Goal: Task Accomplishment & Management: Use online tool/utility

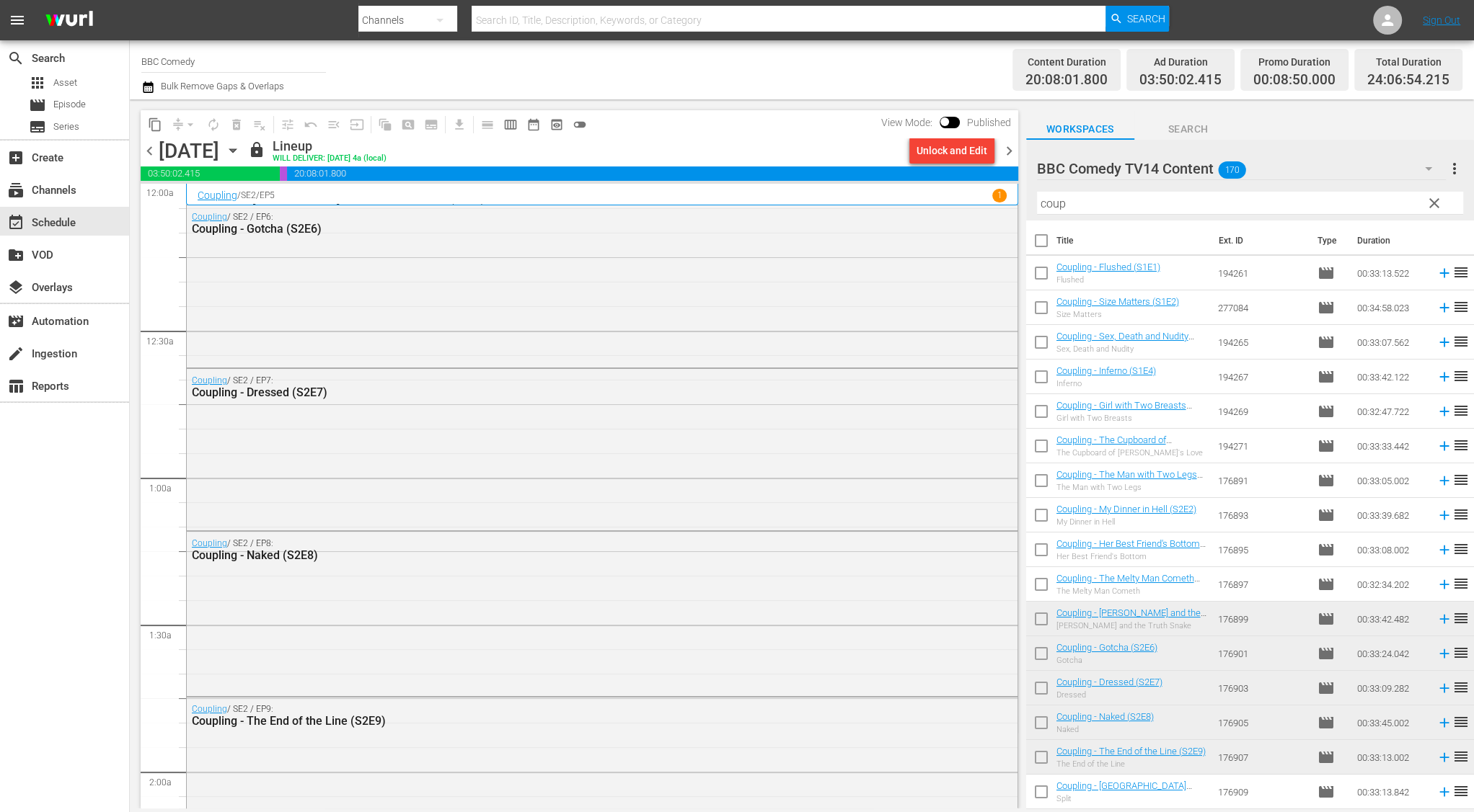
click at [1010, 155] on span "chevron_right" at bounding box center [1008, 151] width 18 height 18
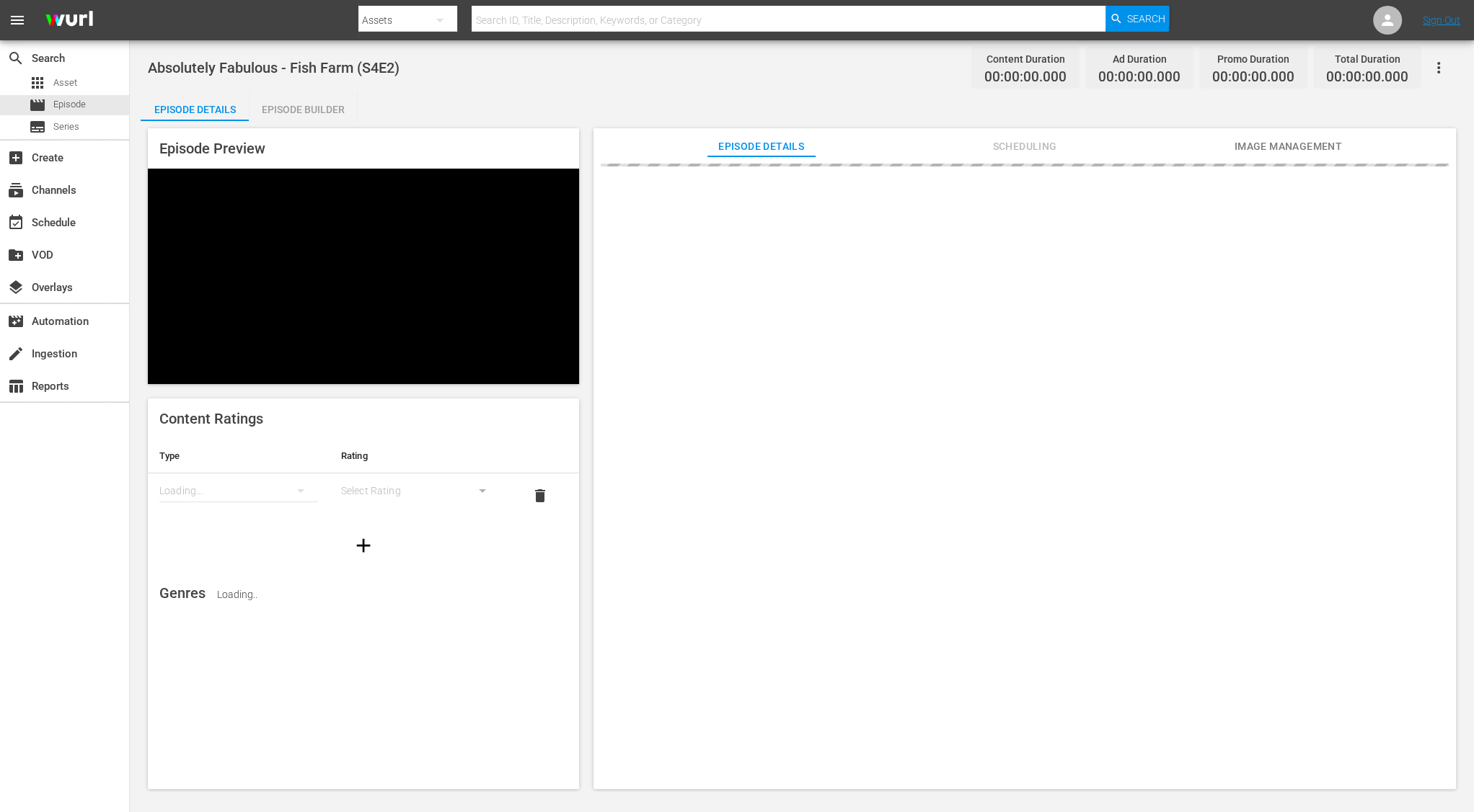
click at [281, 111] on div "Episode Builder" at bounding box center [303, 109] width 108 height 34
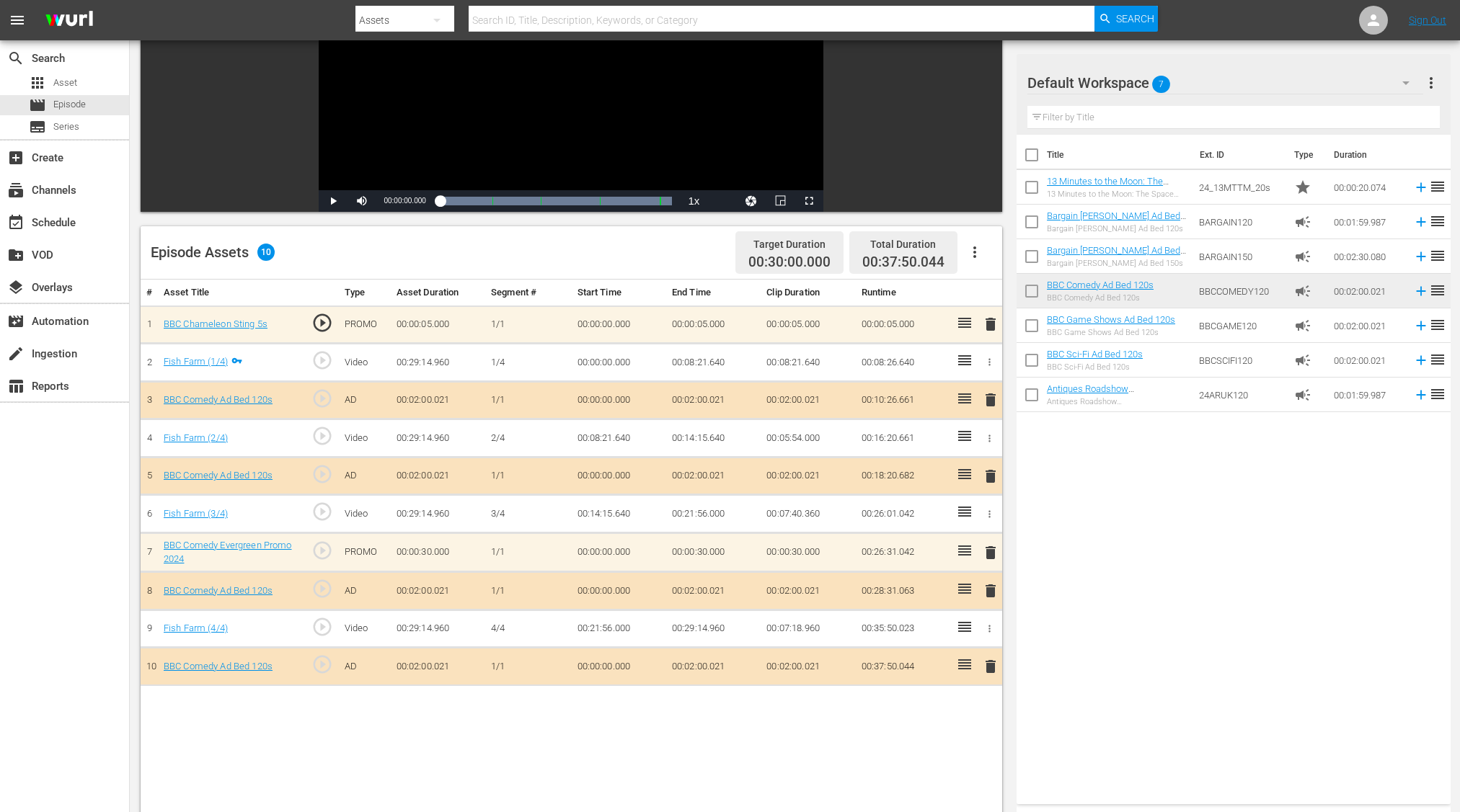
scroll to position [251, 0]
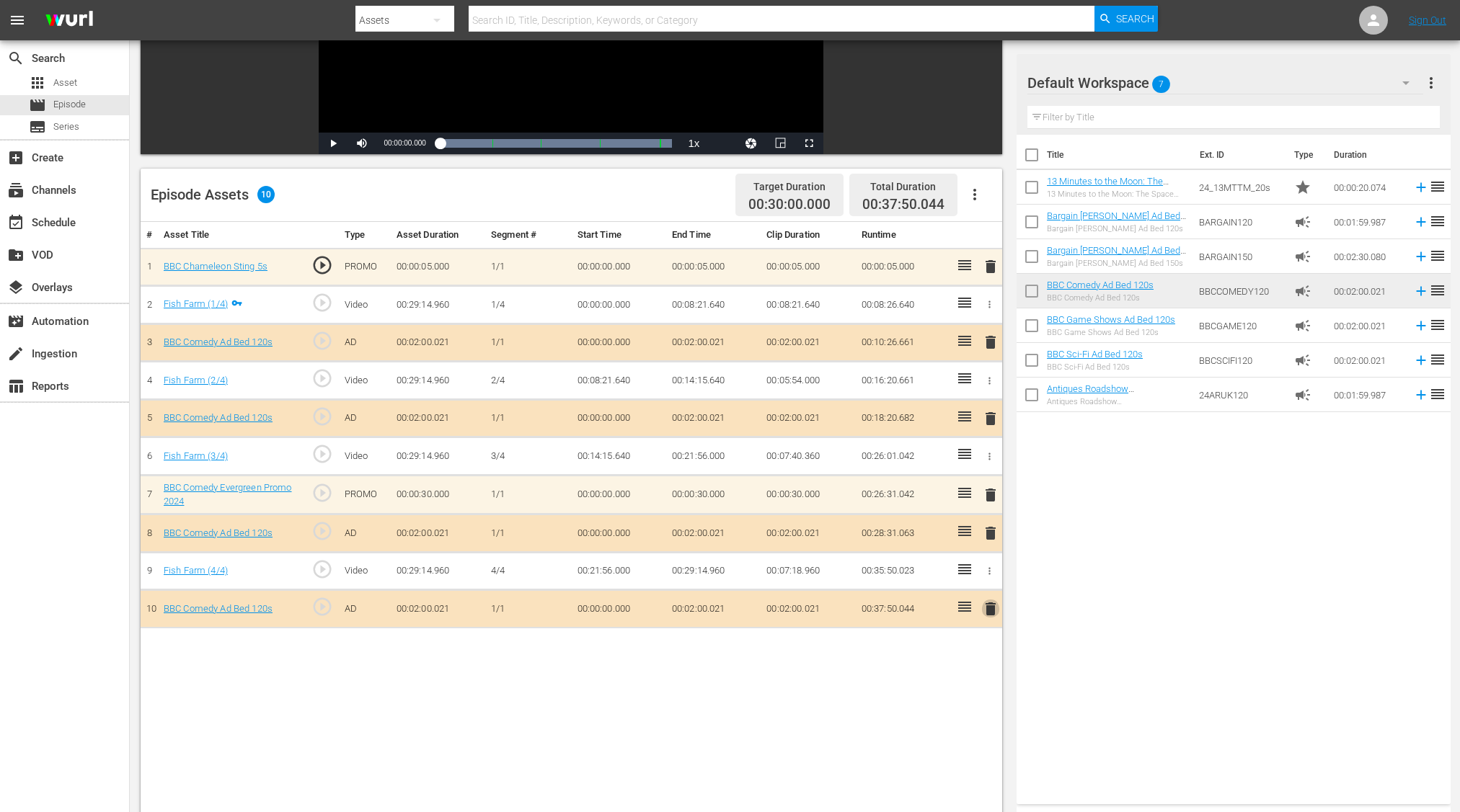
click at [994, 605] on span "delete" at bounding box center [991, 609] width 18 height 18
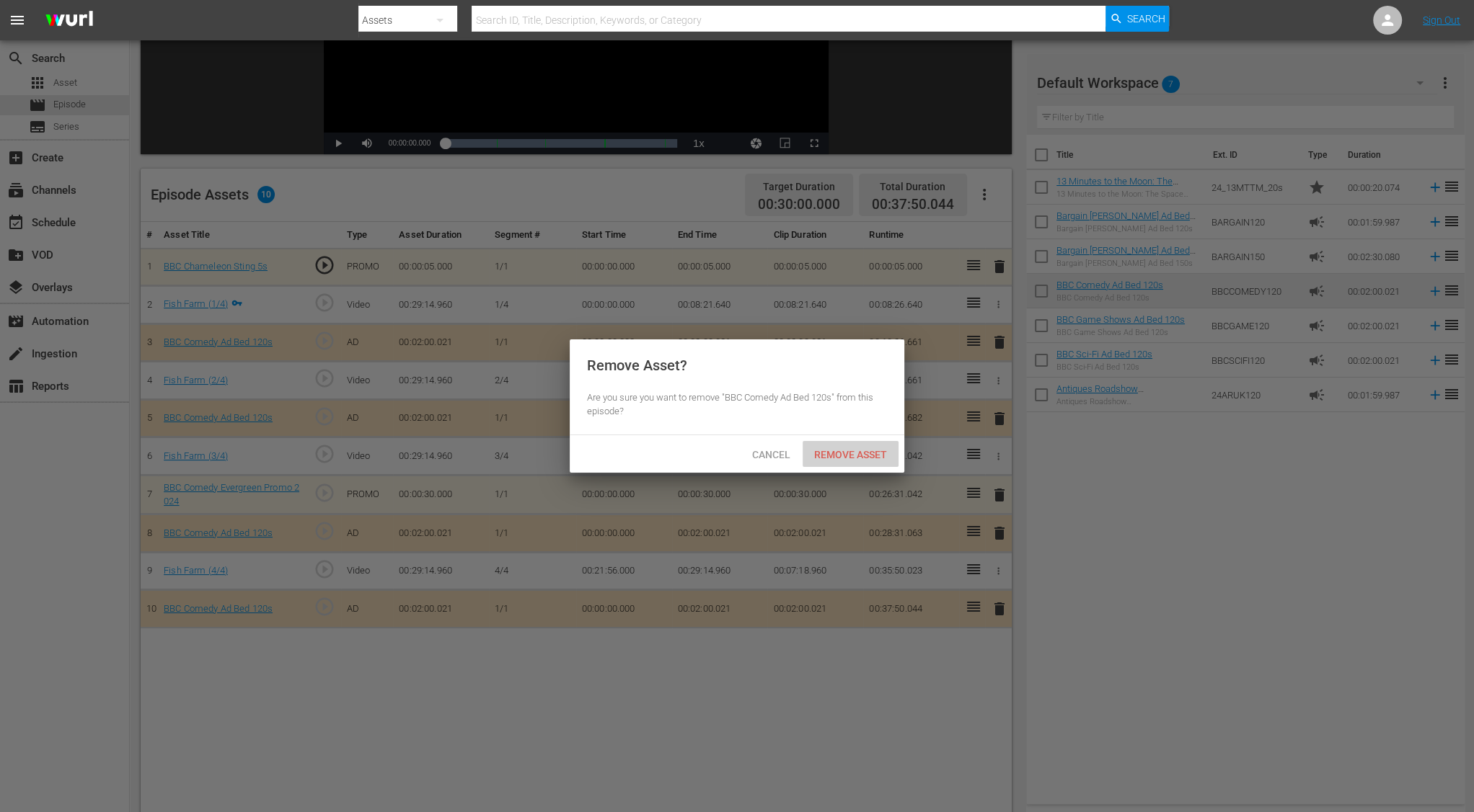
click at [842, 455] on span "Remove Asset" at bounding box center [851, 454] width 96 height 12
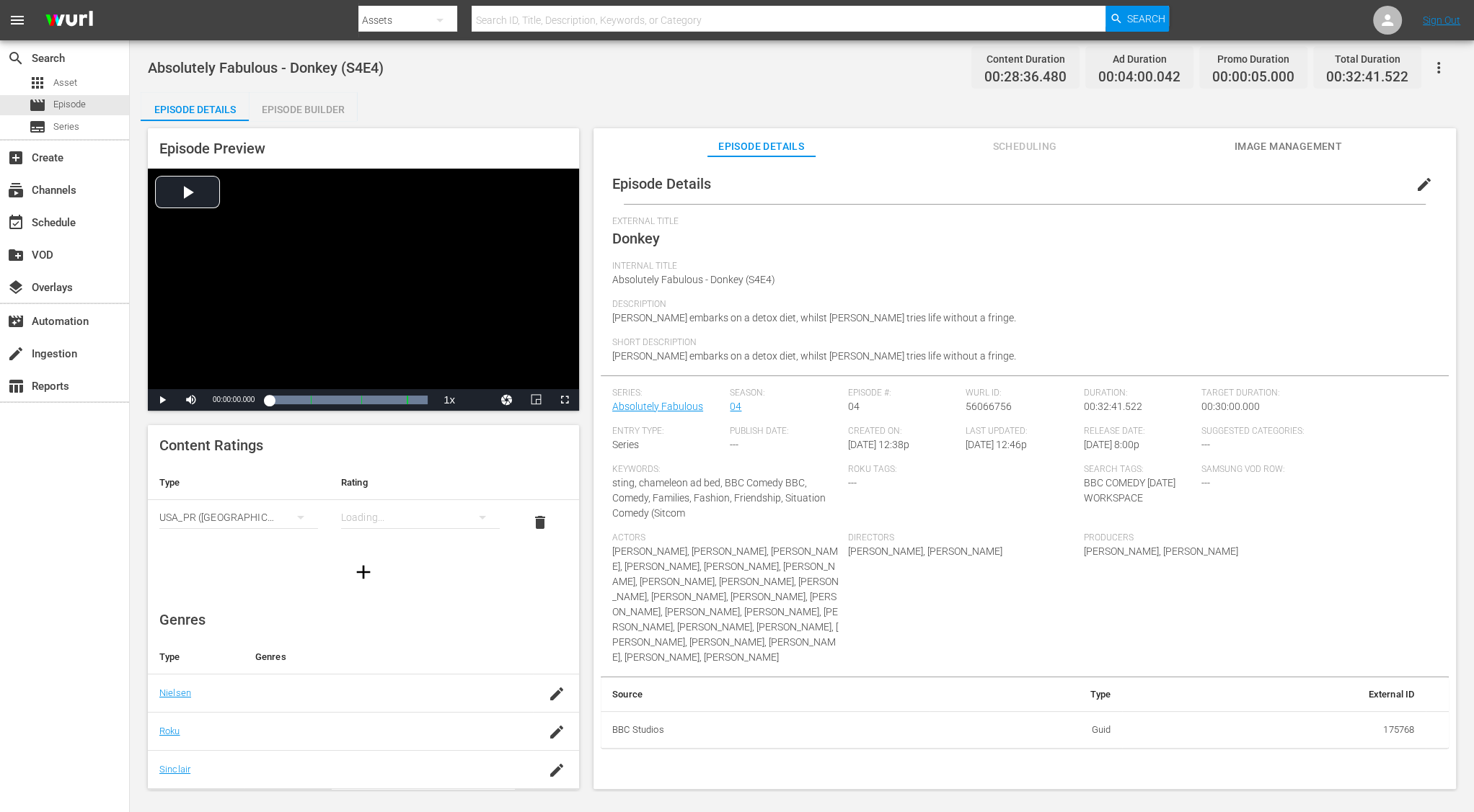
click at [325, 111] on div "Episode Builder" at bounding box center [303, 109] width 108 height 34
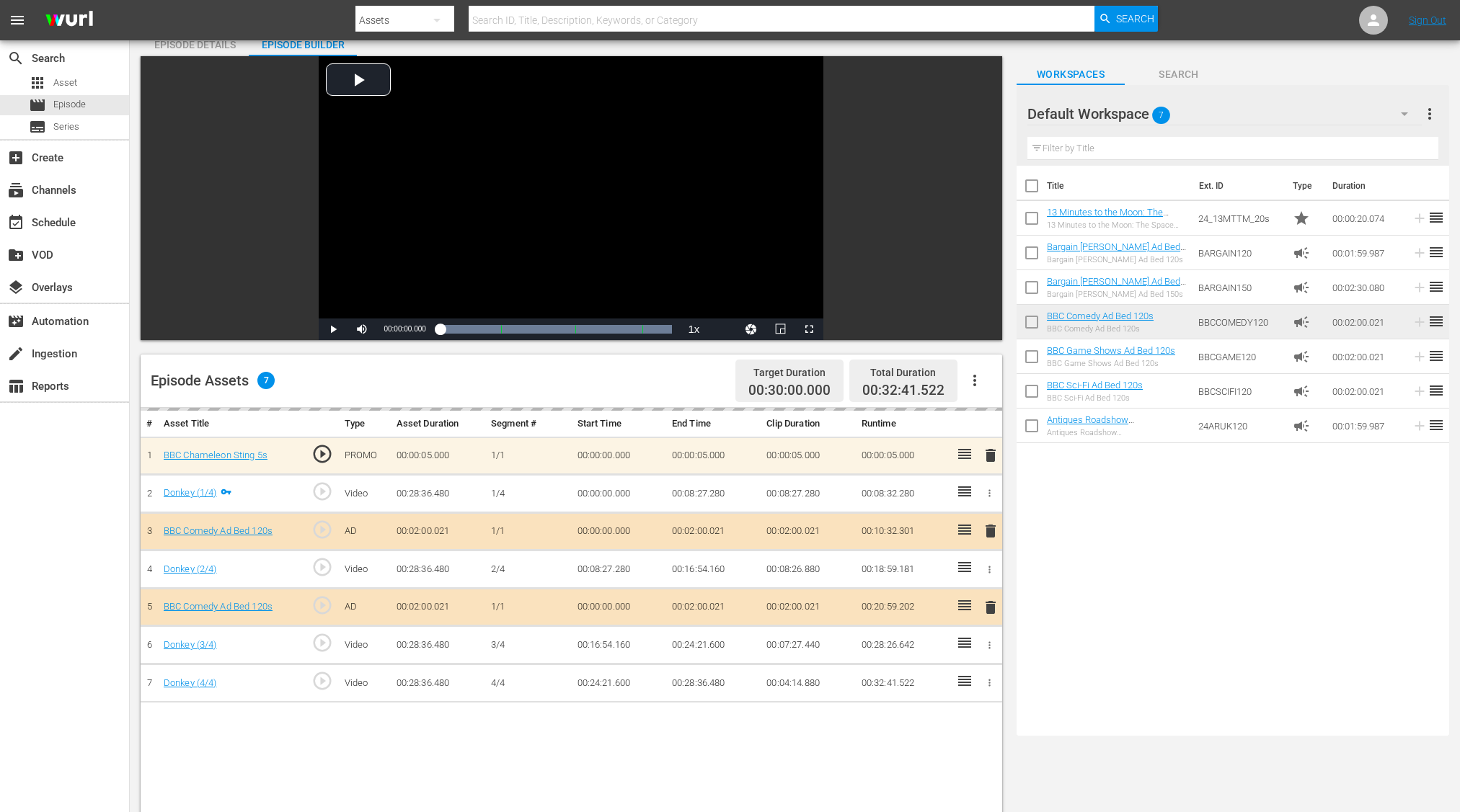
scroll to position [69, 0]
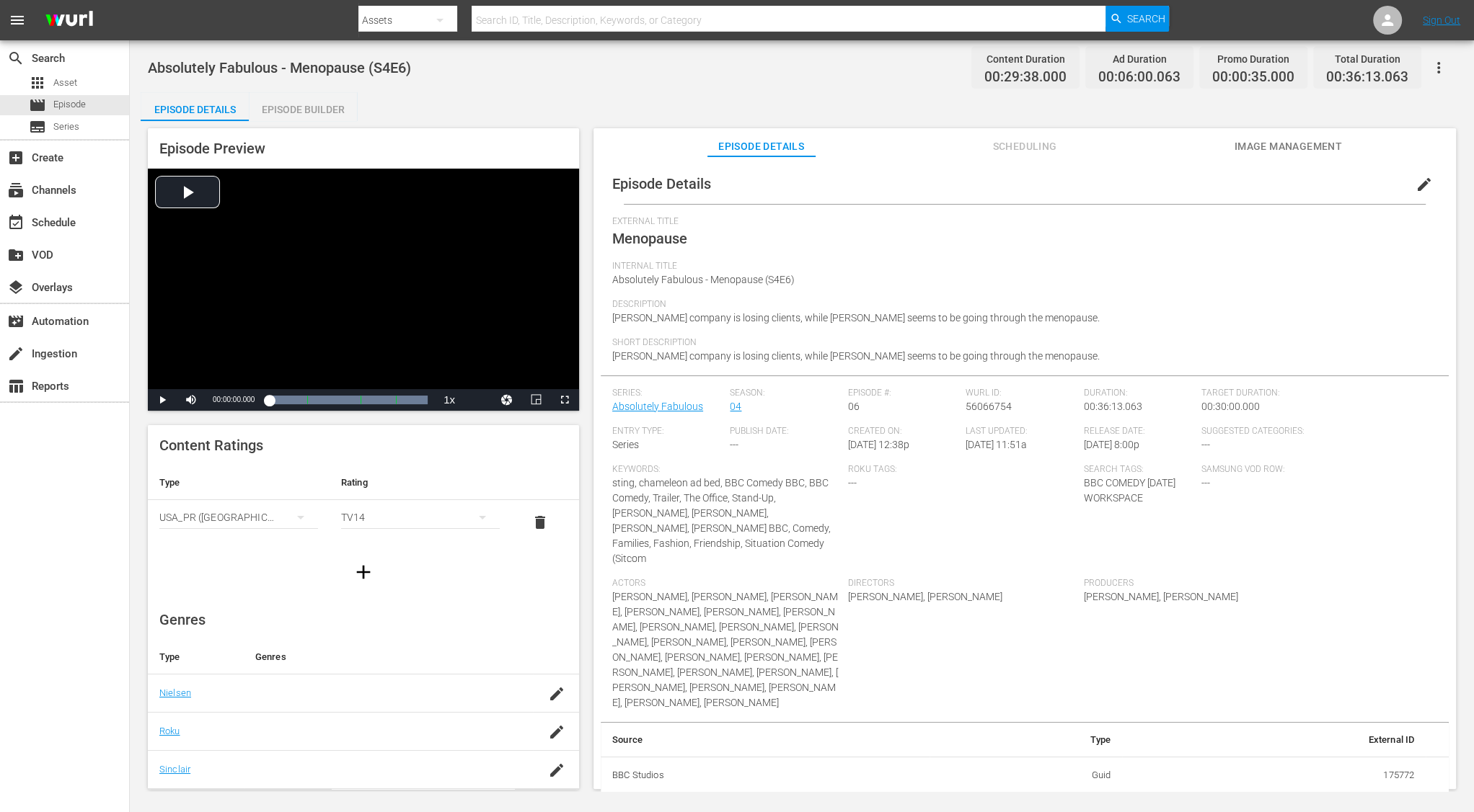
click at [290, 109] on div "Episode Builder" at bounding box center [303, 109] width 108 height 34
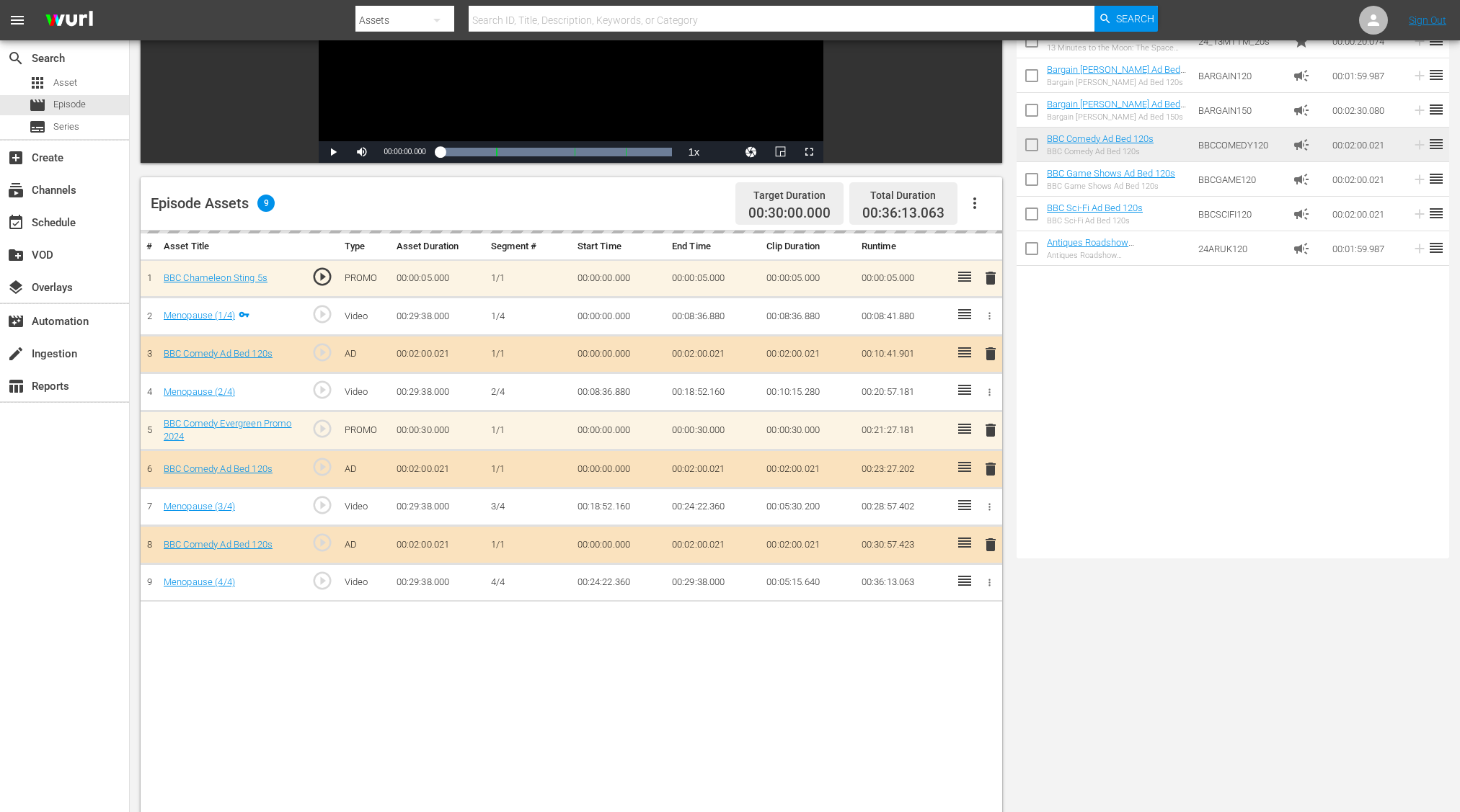
scroll to position [315, 0]
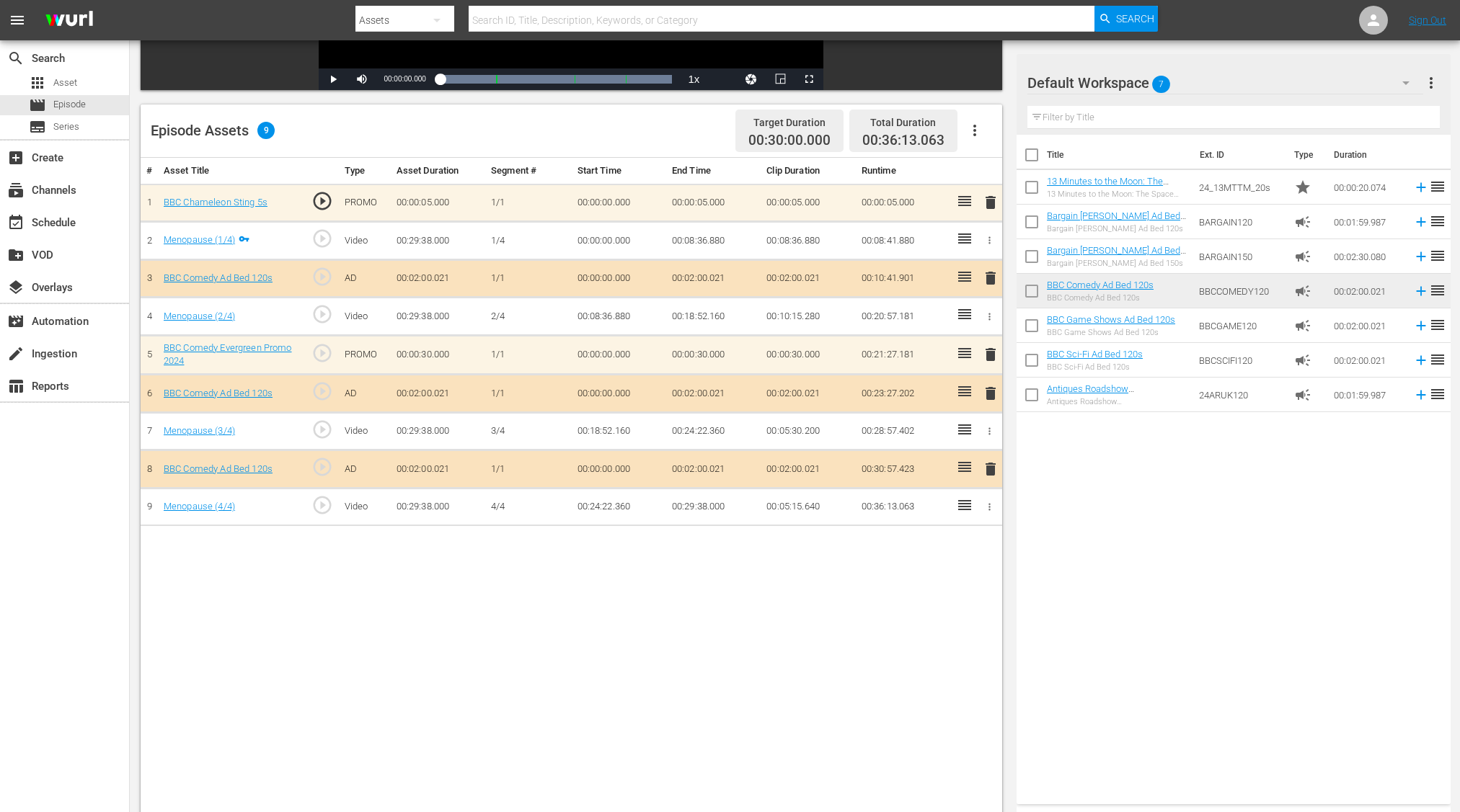
click at [992, 465] on span "delete" at bounding box center [991, 469] width 18 height 18
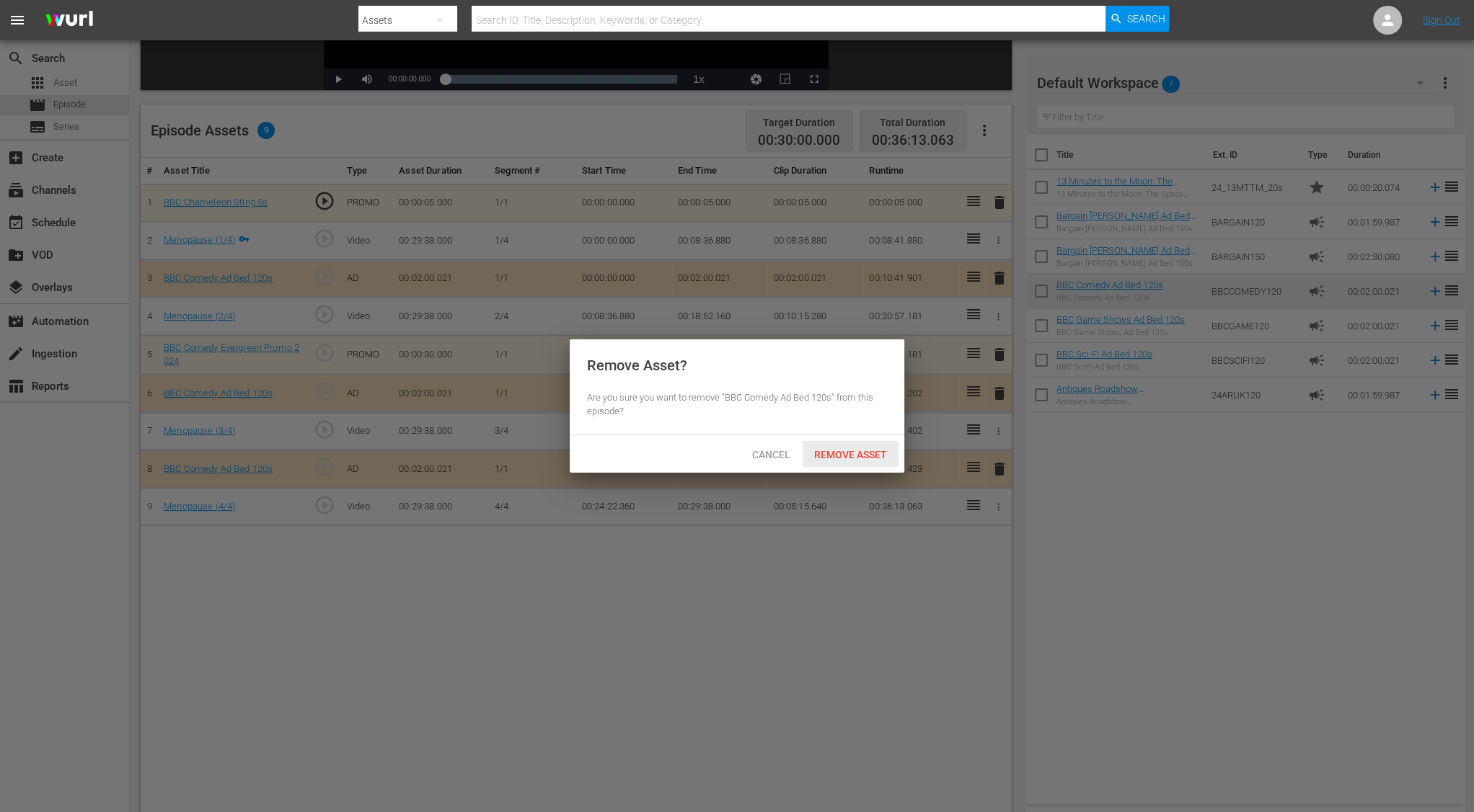
click at [866, 461] on div "Remove Asset" at bounding box center [851, 454] width 96 height 26
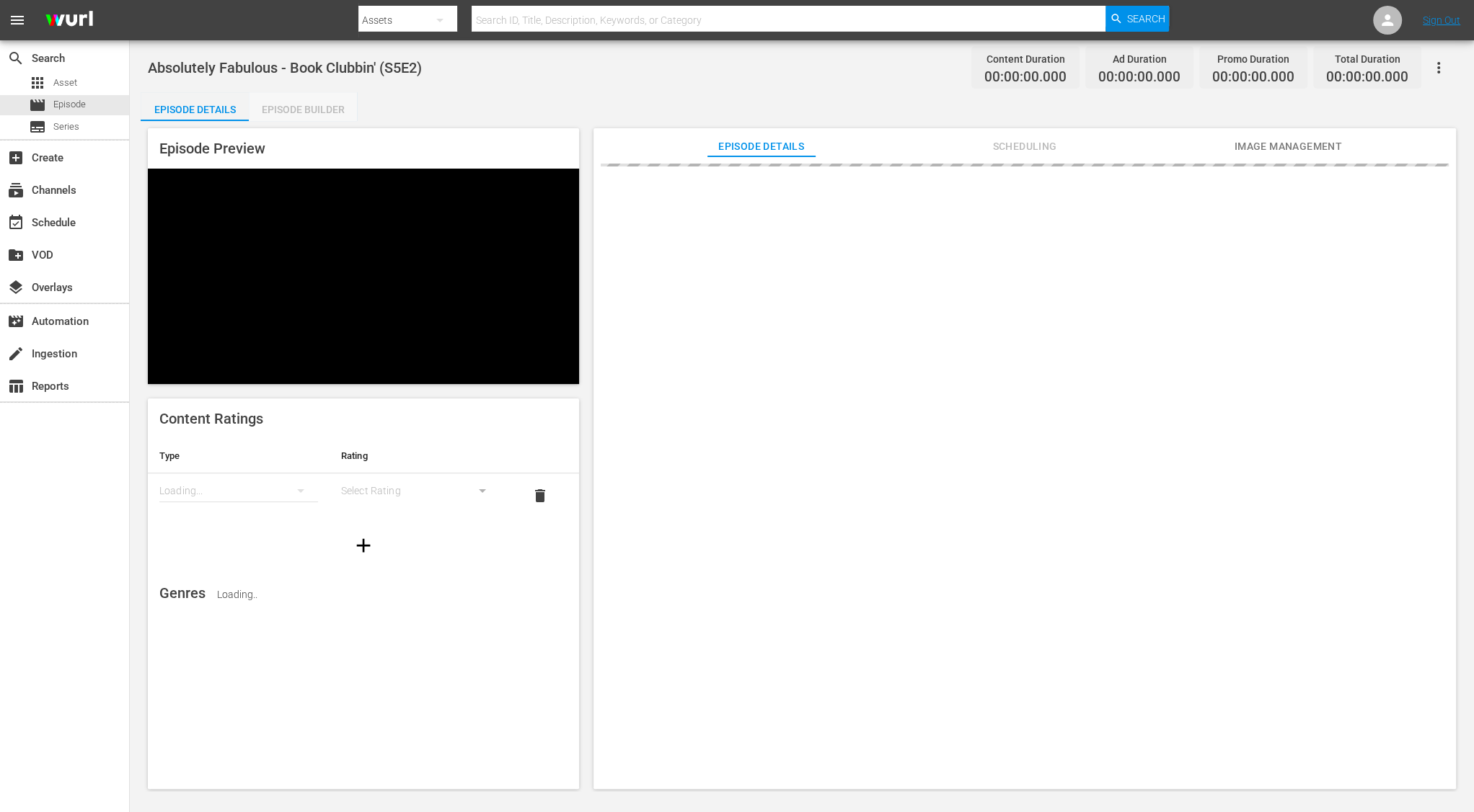
click at [296, 104] on div "Episode Builder" at bounding box center [303, 109] width 108 height 34
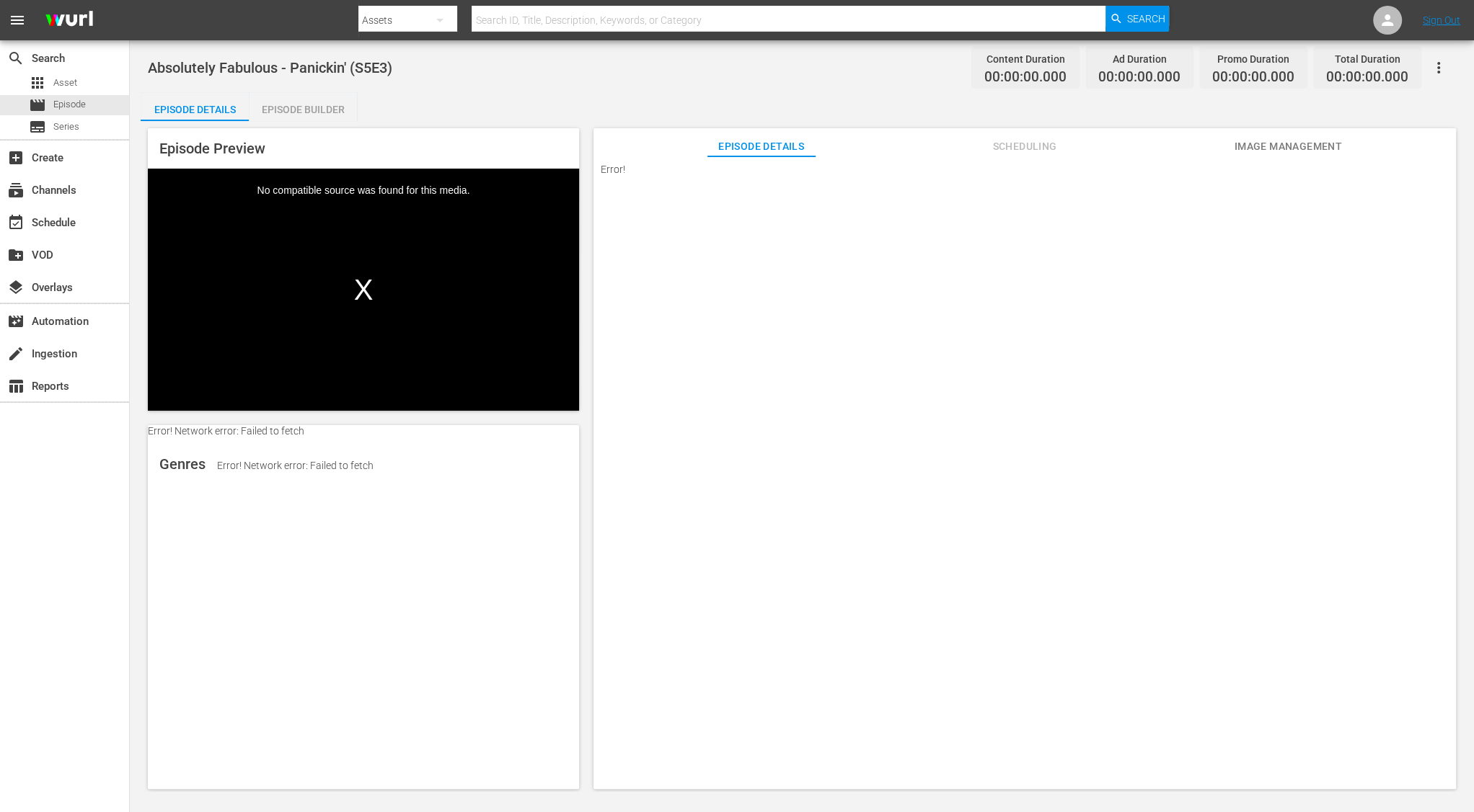
click at [274, 114] on div "Episode Builder" at bounding box center [303, 109] width 108 height 34
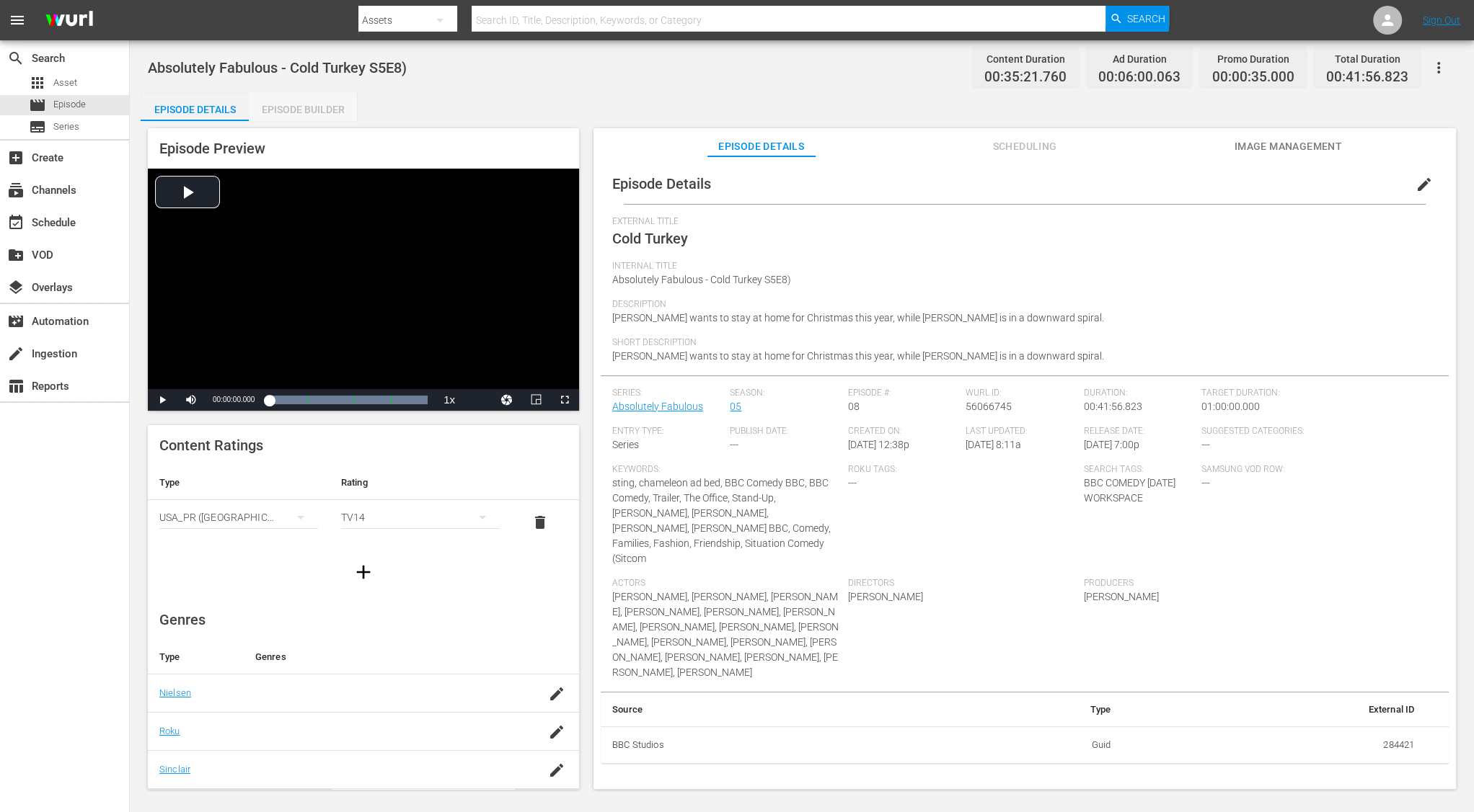
click at [303, 113] on div "Episode Builder" at bounding box center [303, 109] width 108 height 34
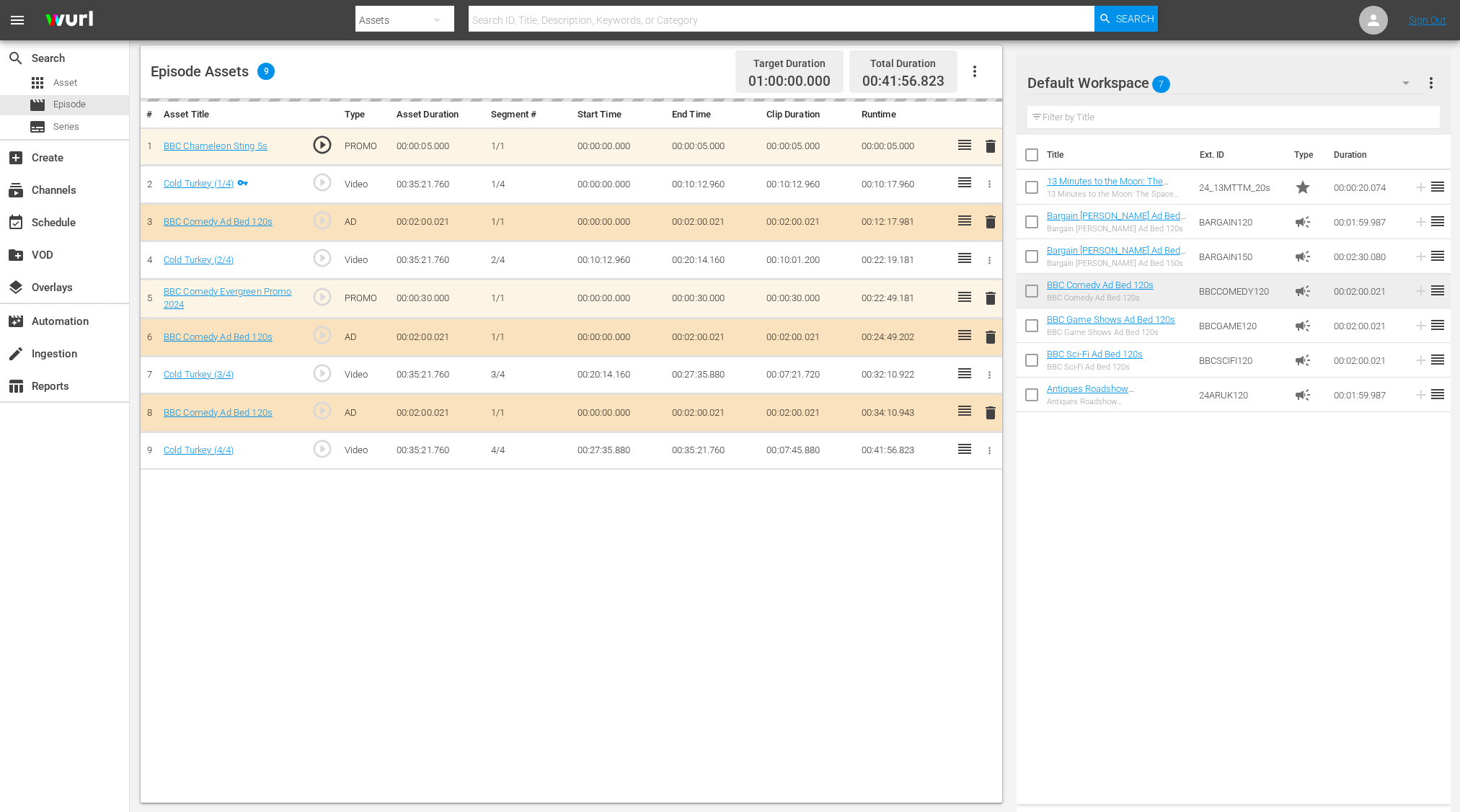
scroll to position [223, 0]
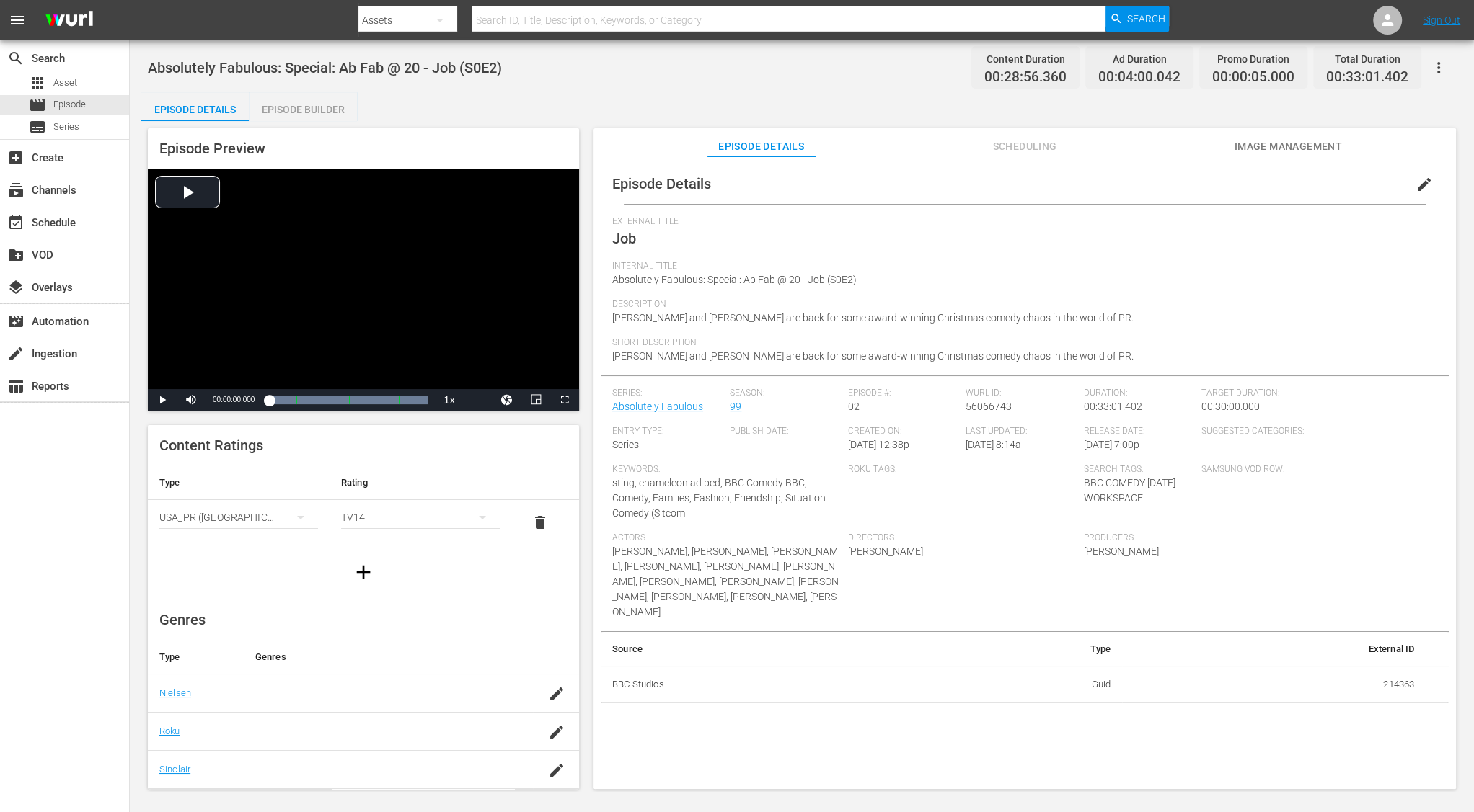
click at [320, 124] on div "Episode Preview Video Player is loading. Play Video Play Mute Current Time 00:0…" at bounding box center [801, 461] width 1322 height 680
click at [320, 113] on div "Episode Builder" at bounding box center [303, 109] width 108 height 34
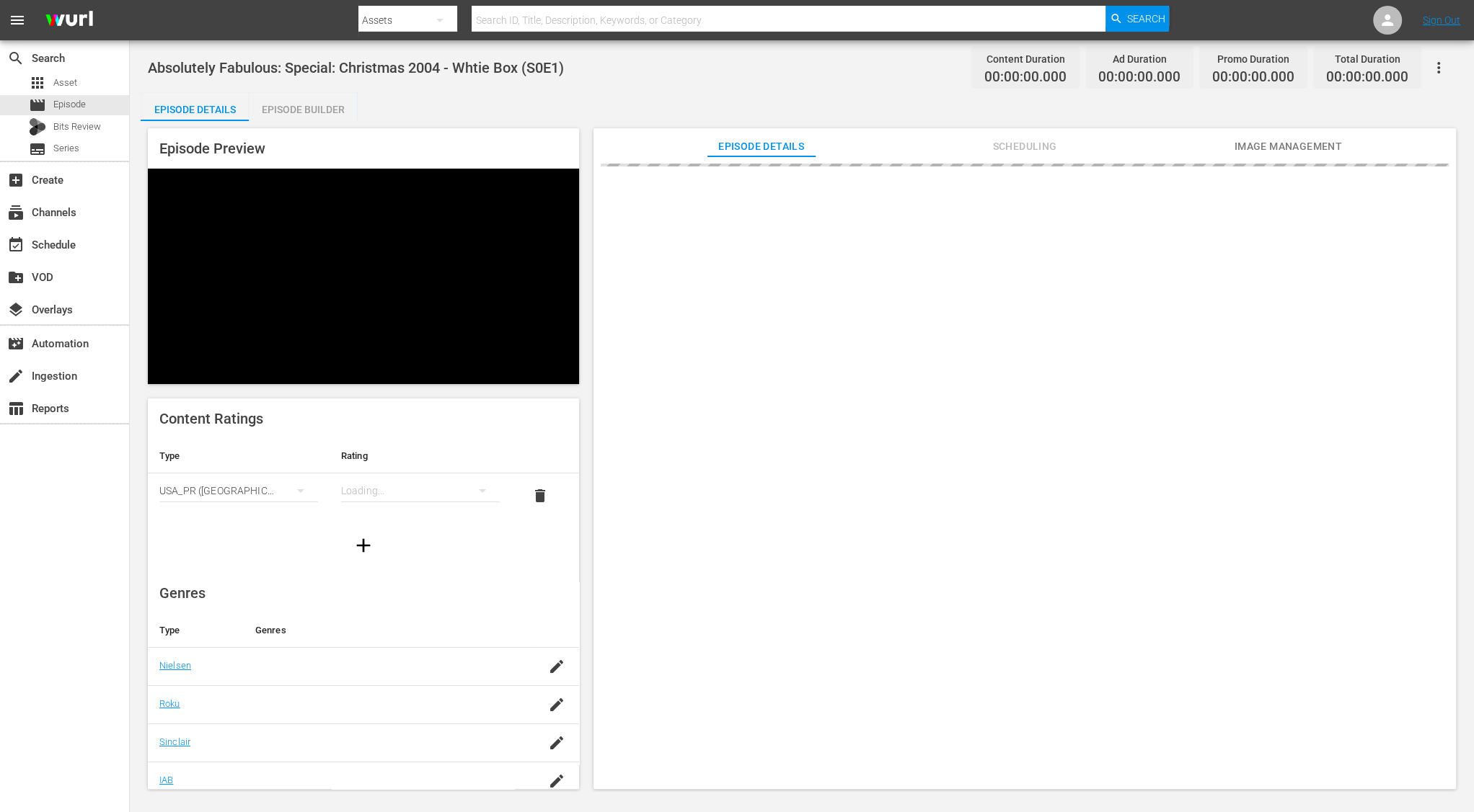
click at [294, 105] on div "Episode Builder" at bounding box center [303, 109] width 108 height 34
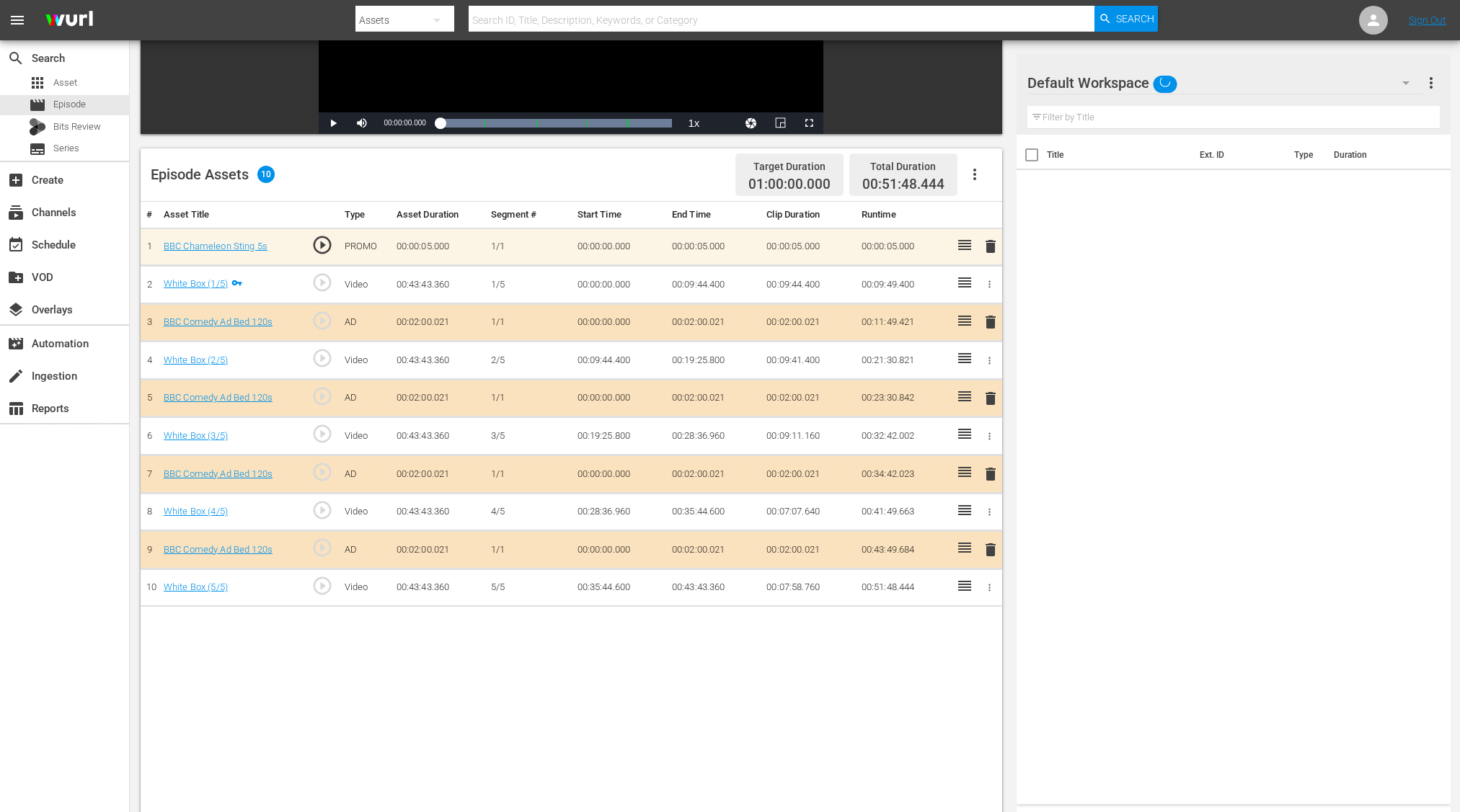
scroll to position [298, 0]
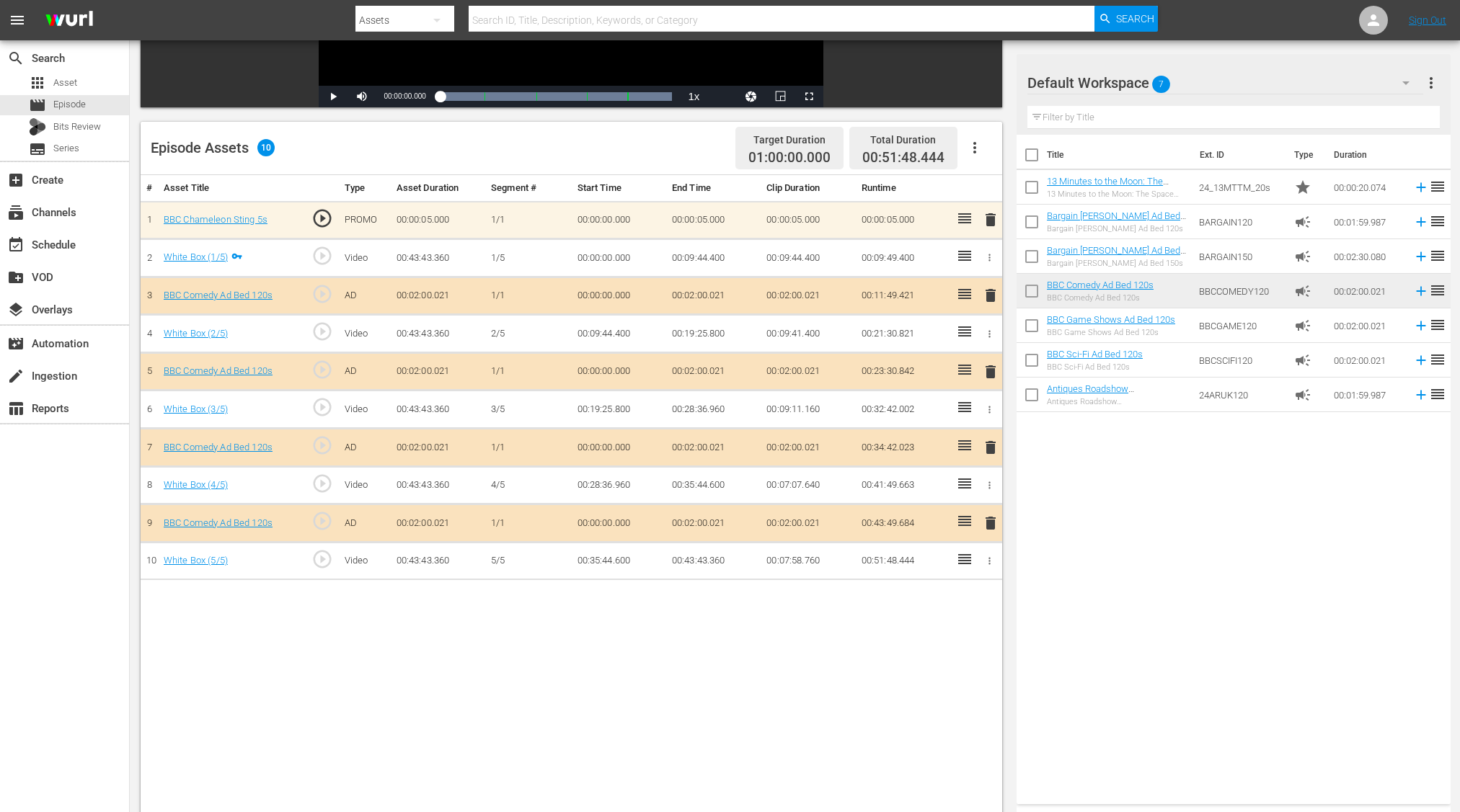
click at [992, 519] on span "delete" at bounding box center [991, 523] width 18 height 18
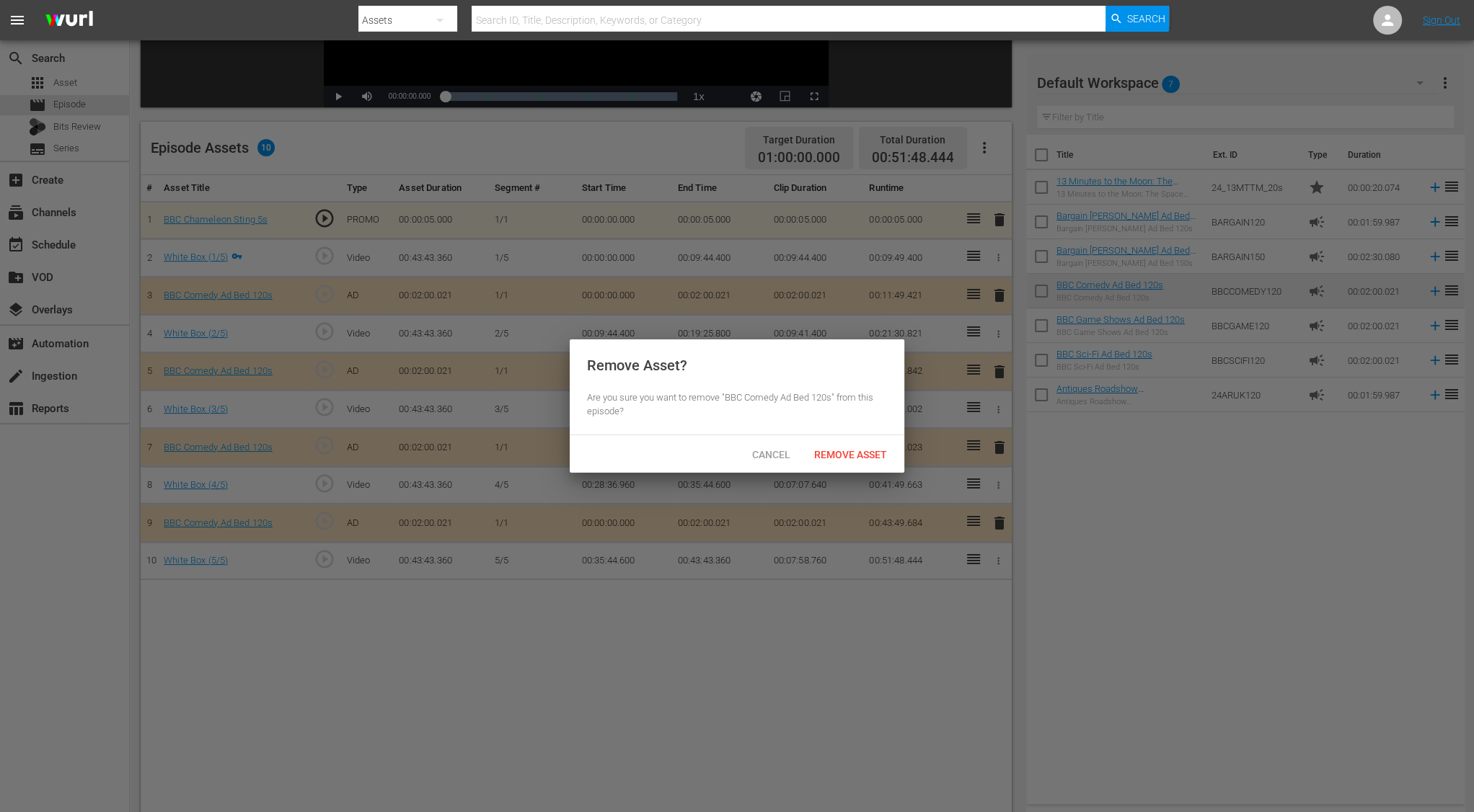
click at [848, 441] on div "Remove Asset" at bounding box center [851, 454] width 96 height 26
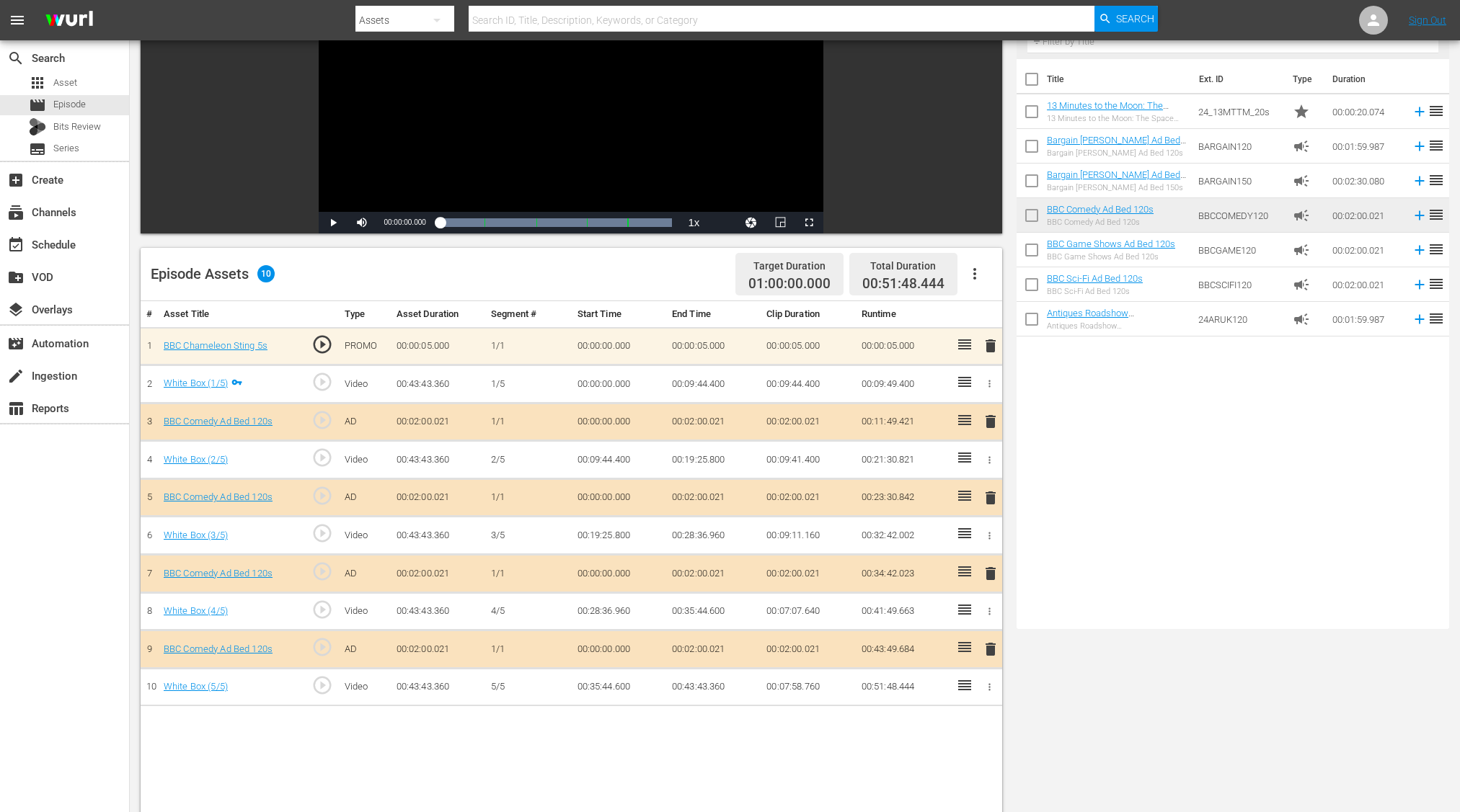
scroll to position [0, 0]
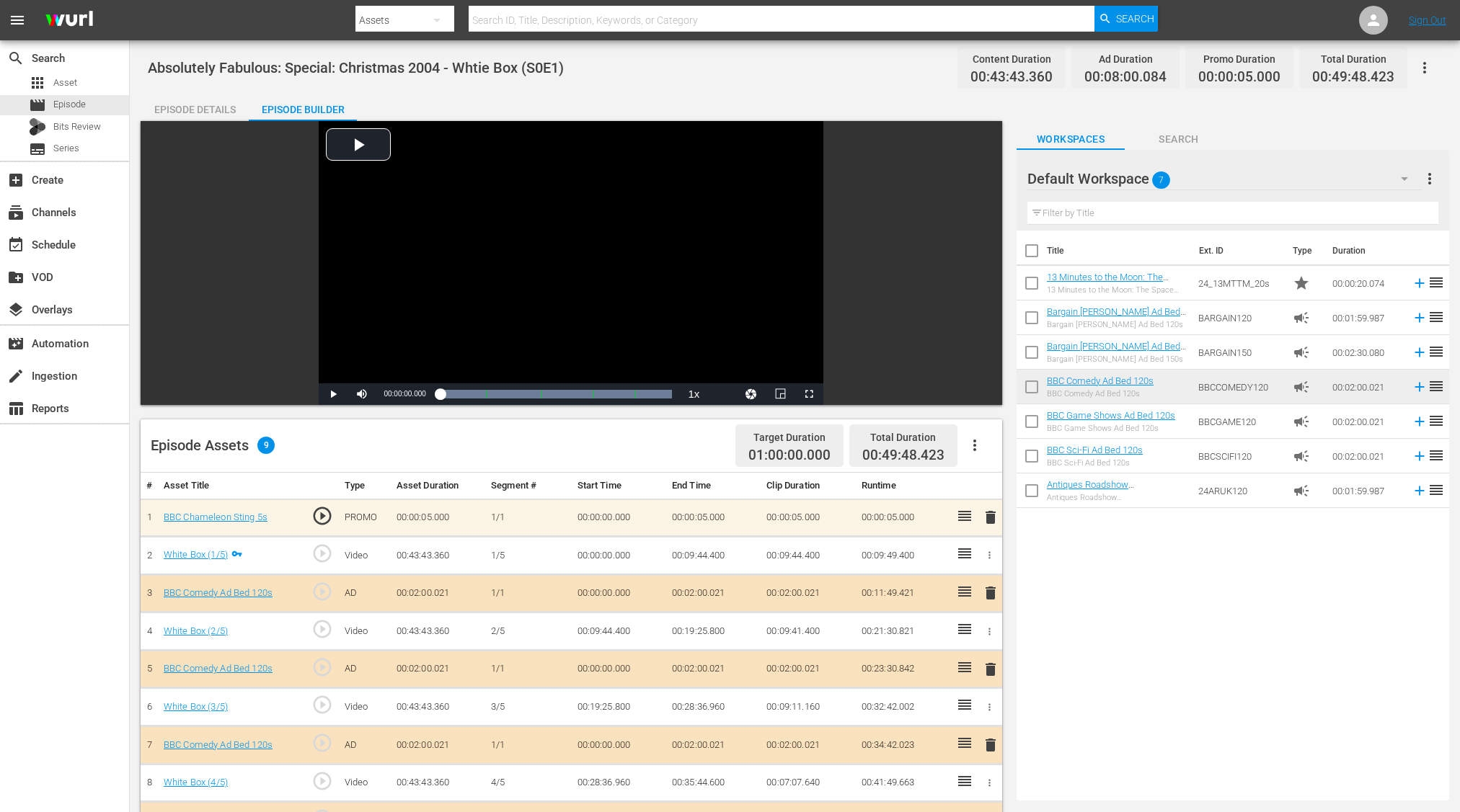
click at [656, 64] on div "Absolutely Fabulous: Special: Christmas 2004 - Whtie Box (S0E1) Content Duratio…" at bounding box center [795, 67] width 1294 height 32
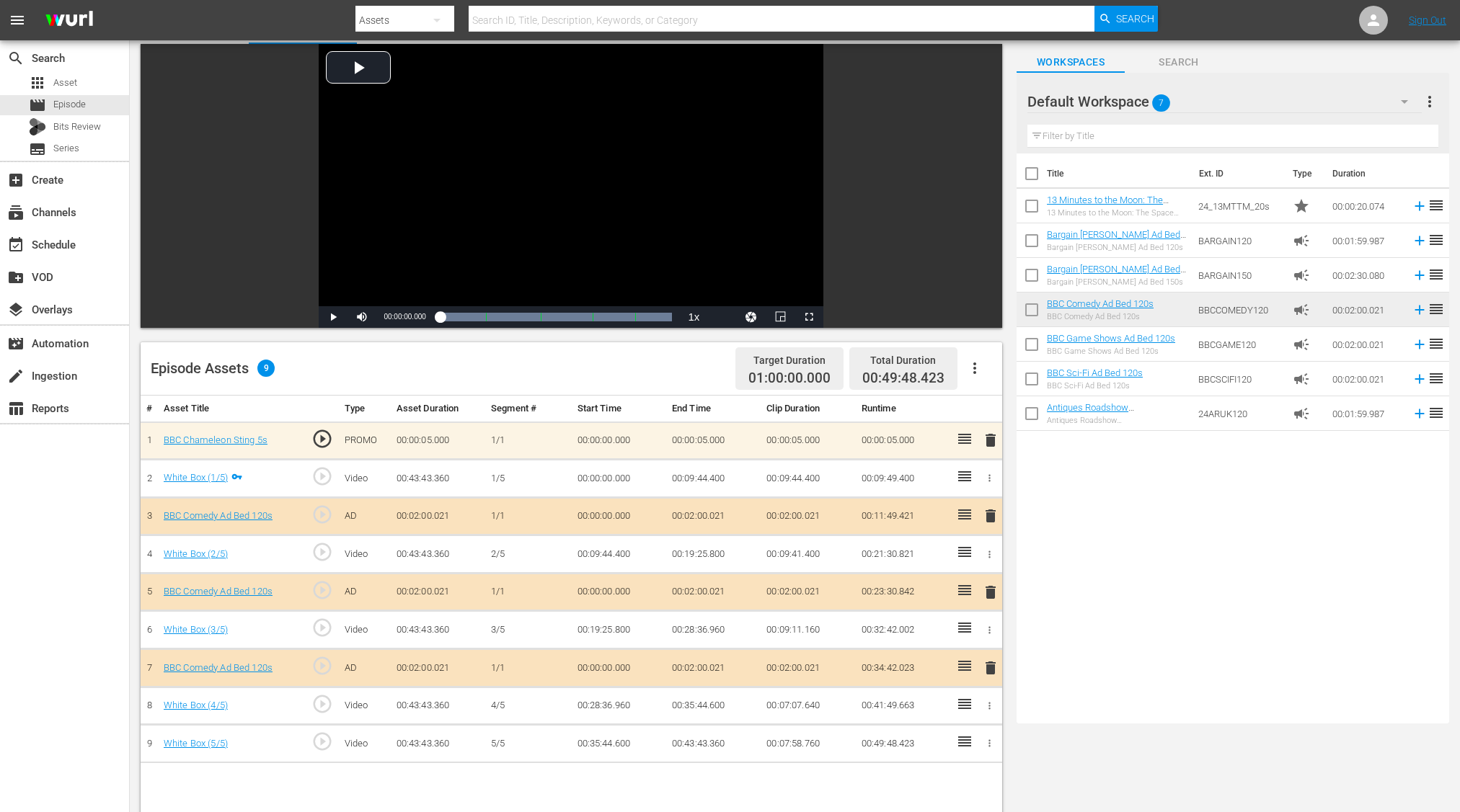
scroll to position [80, 0]
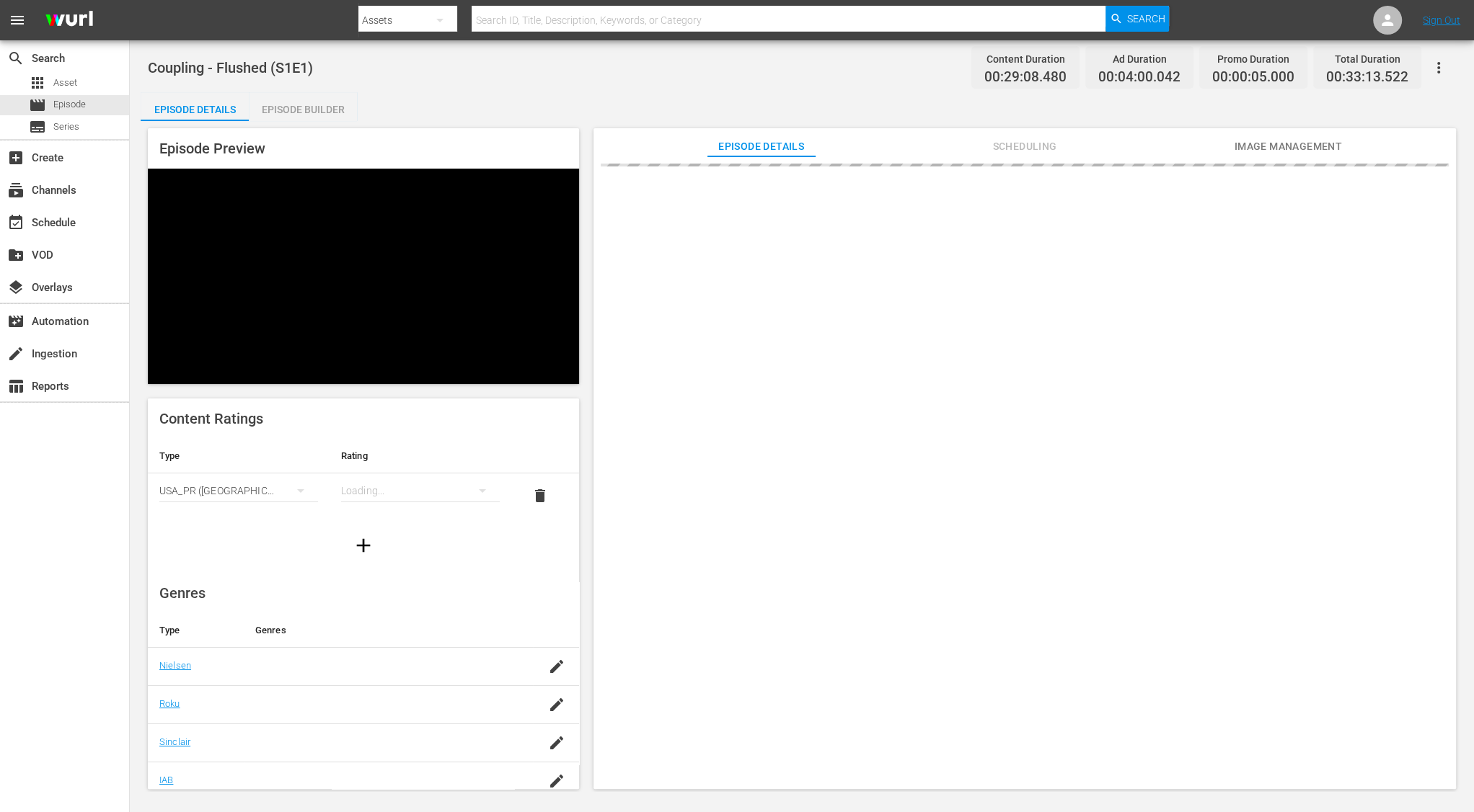
click at [307, 108] on div "Episode Builder" at bounding box center [303, 109] width 108 height 34
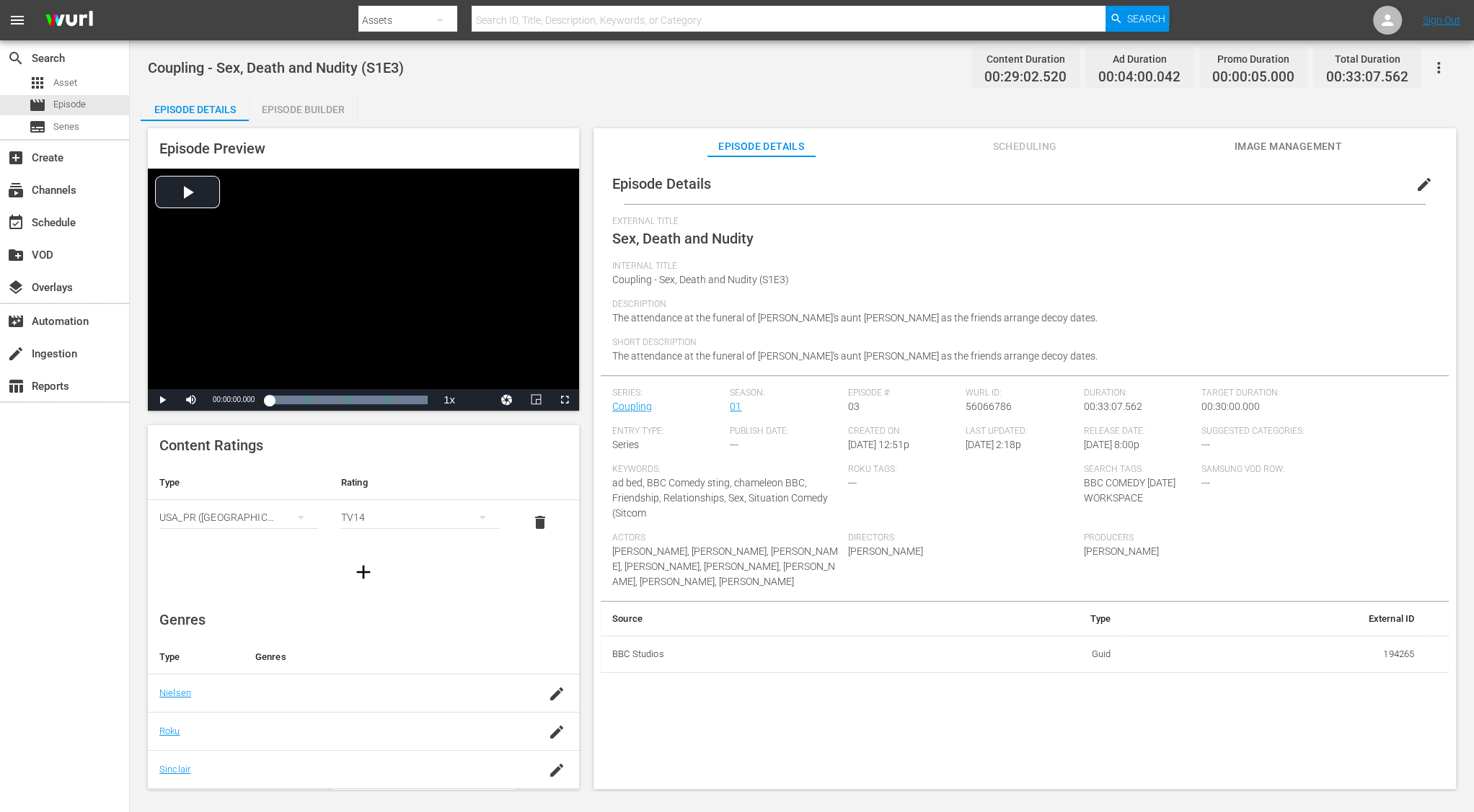
click at [446, 78] on div "Coupling - Sex, Death and Nudity (S1E3) Content Duration 00:29:02.520 Ad Durati…" at bounding box center [802, 67] width 1308 height 32
click at [343, 116] on div "Episode Builder" at bounding box center [303, 109] width 108 height 34
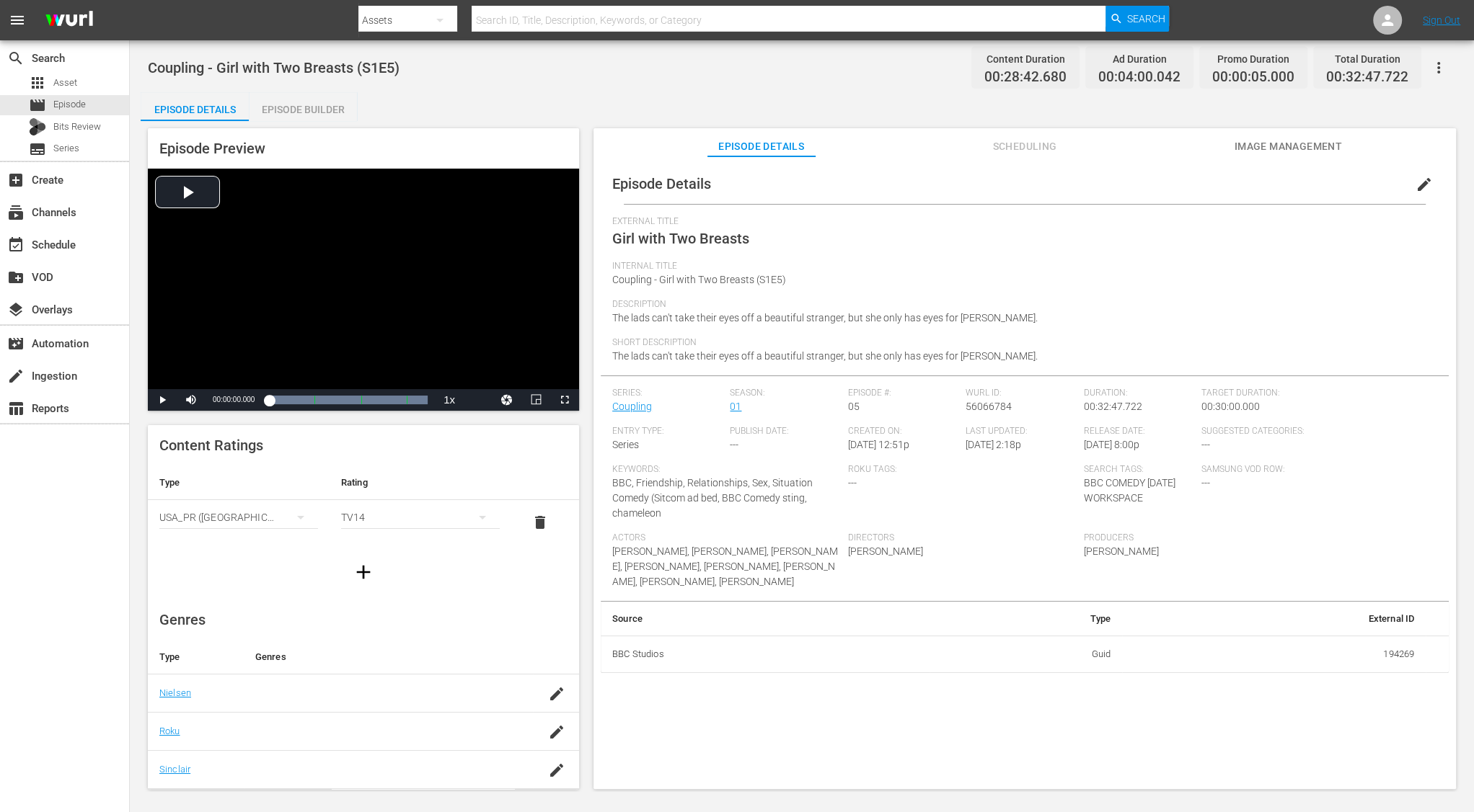
click at [296, 105] on div "Episode Builder" at bounding box center [303, 109] width 108 height 34
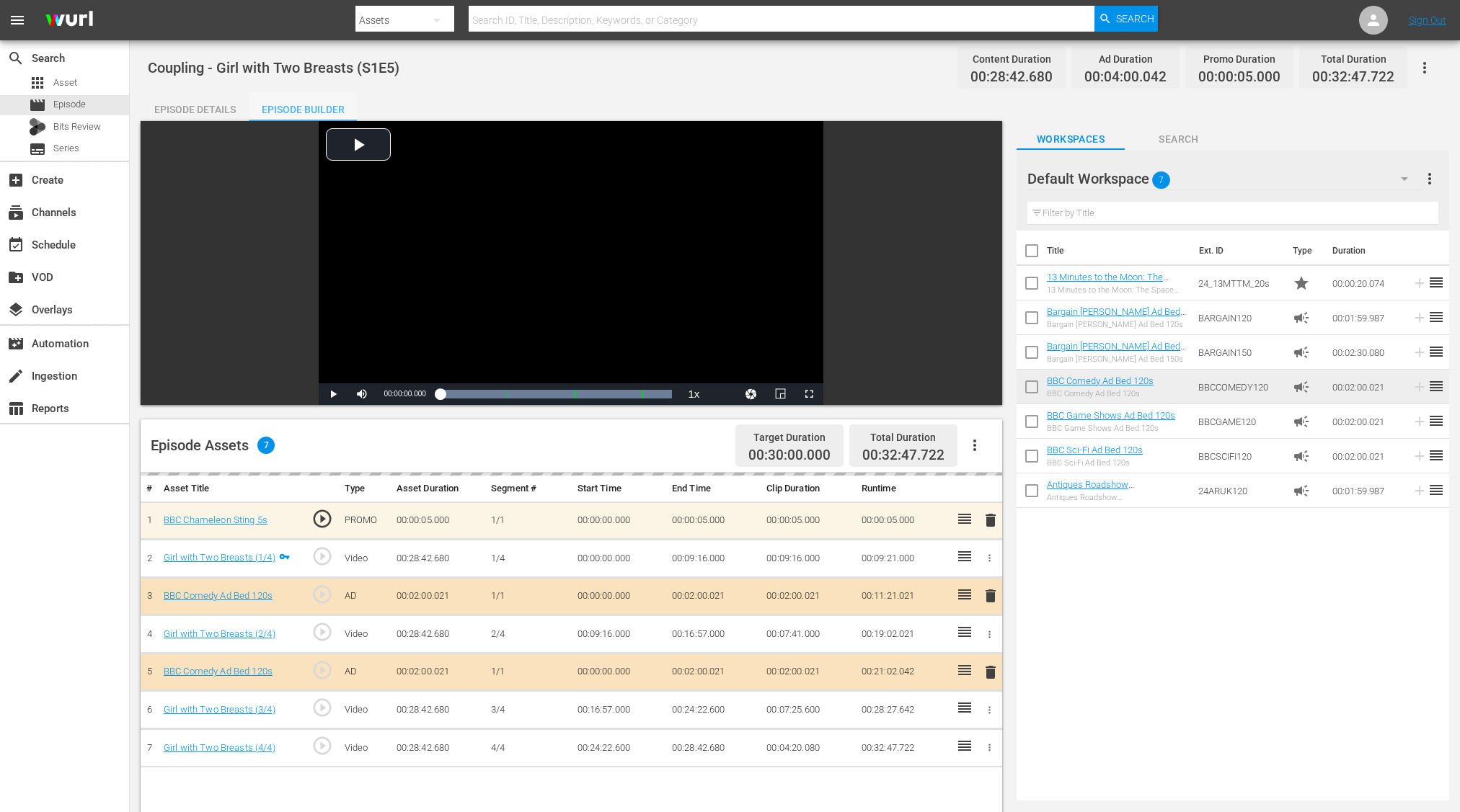
click at [299, 119] on div "Episode Builder" at bounding box center [303, 109] width 108 height 34
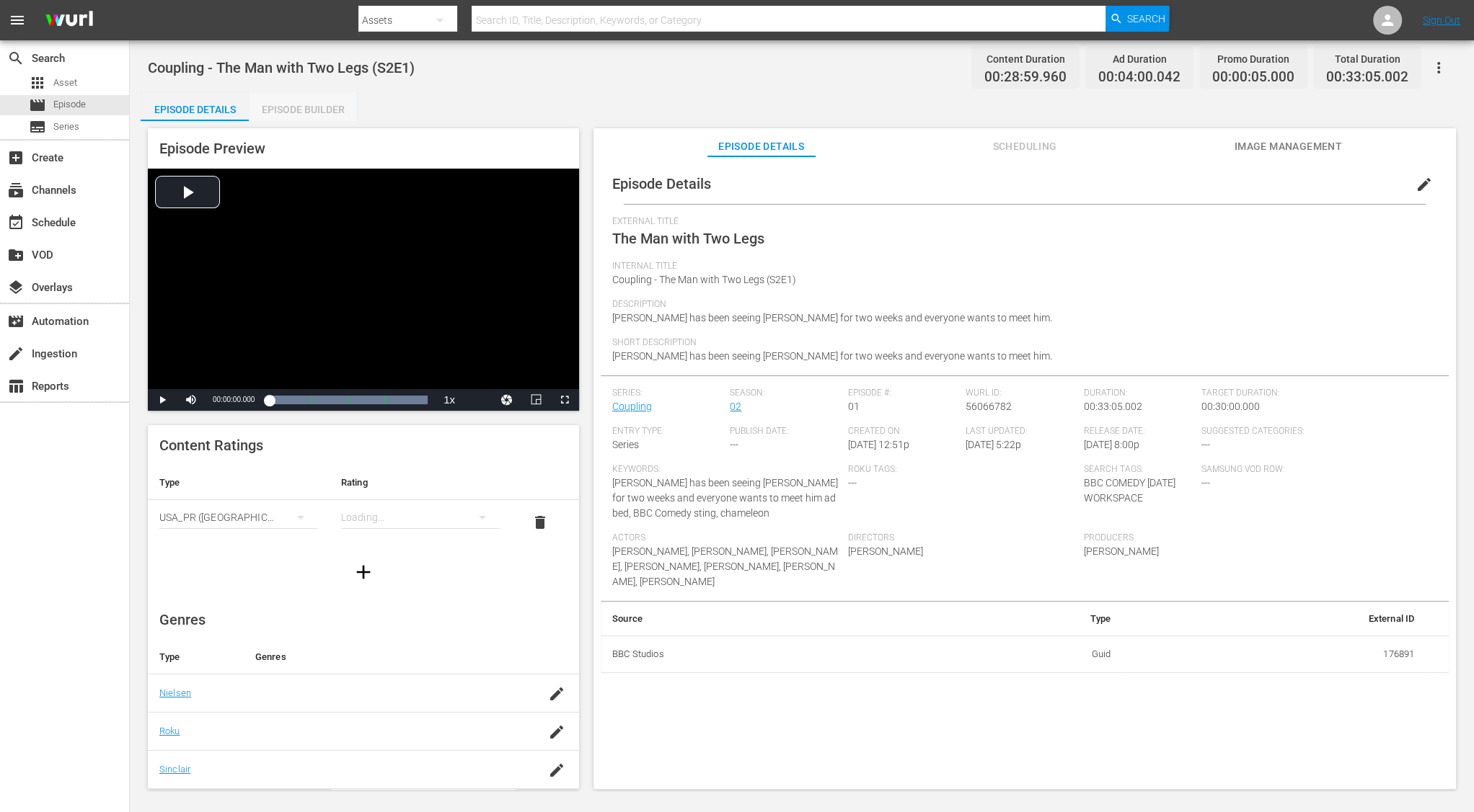
click at [287, 108] on div "Episode Builder" at bounding box center [303, 109] width 108 height 34
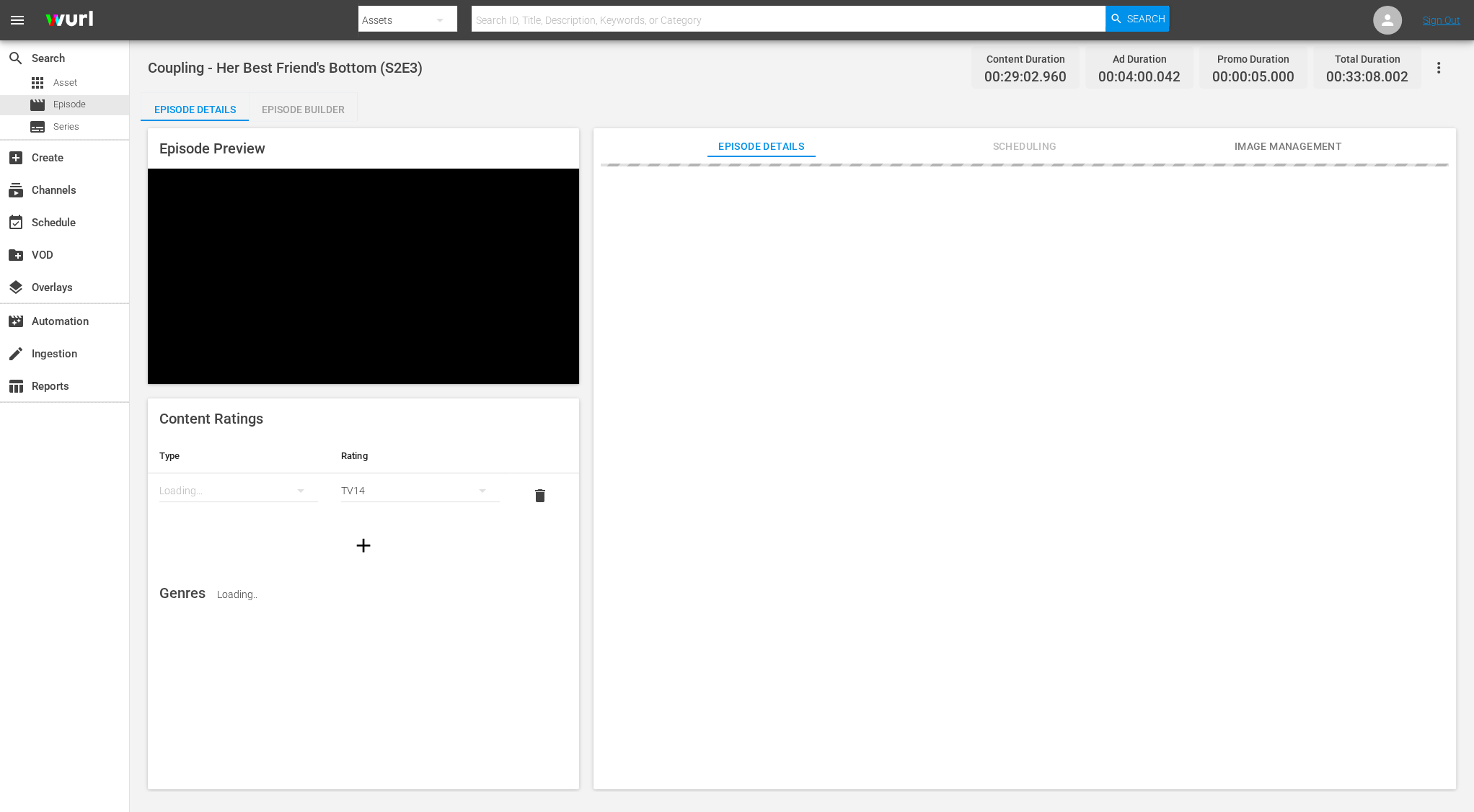
click at [303, 117] on div "Episode Builder" at bounding box center [303, 109] width 108 height 34
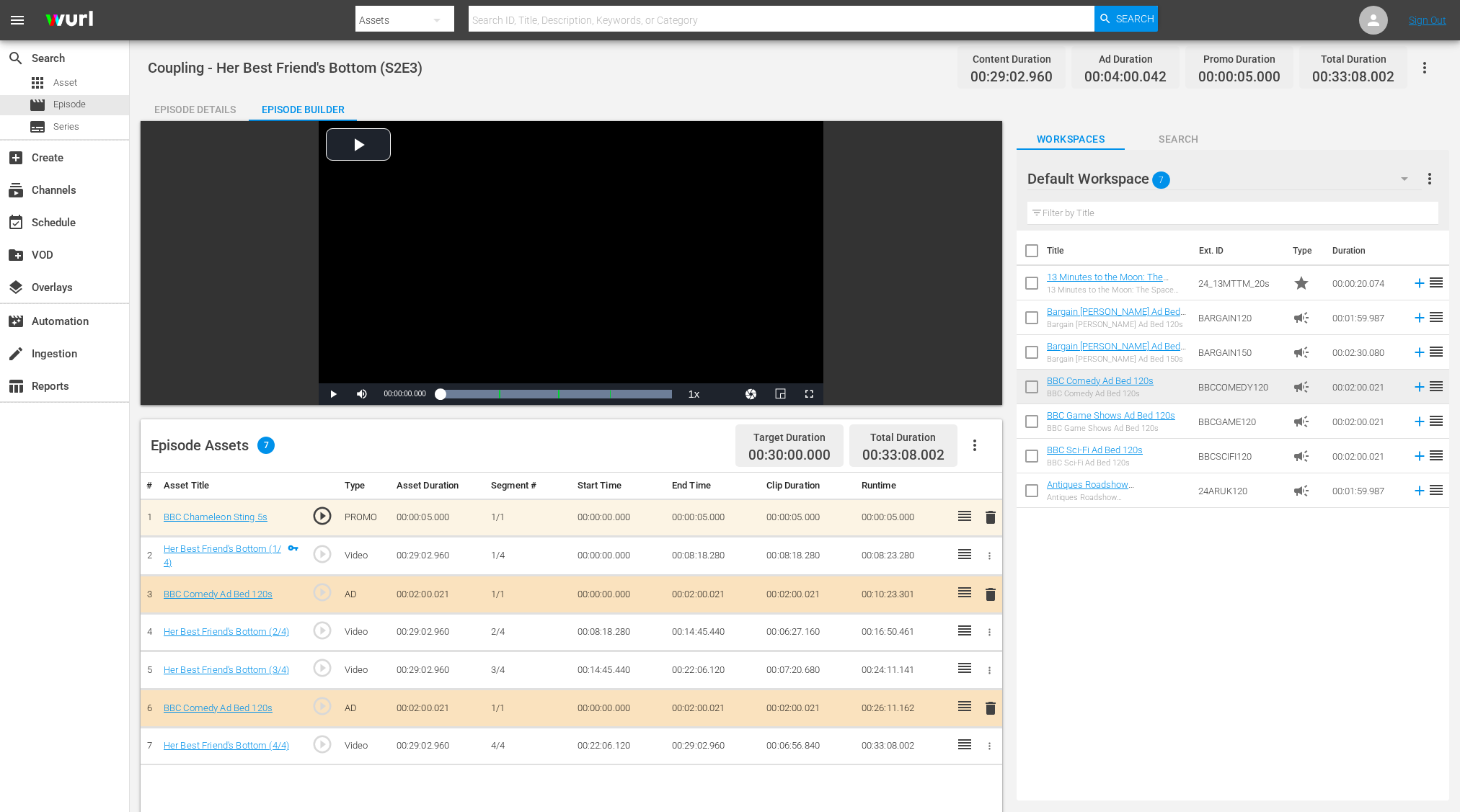
click at [478, 64] on div "Coupling - Her Best Friend's Bottom (S2E3) Content Duration 00:29:02.960 Ad Dur…" at bounding box center [795, 67] width 1294 height 32
click at [287, 72] on span "Coupling - Her Best Friend's Bottom (S2E3)" at bounding box center [285, 68] width 274 height 18
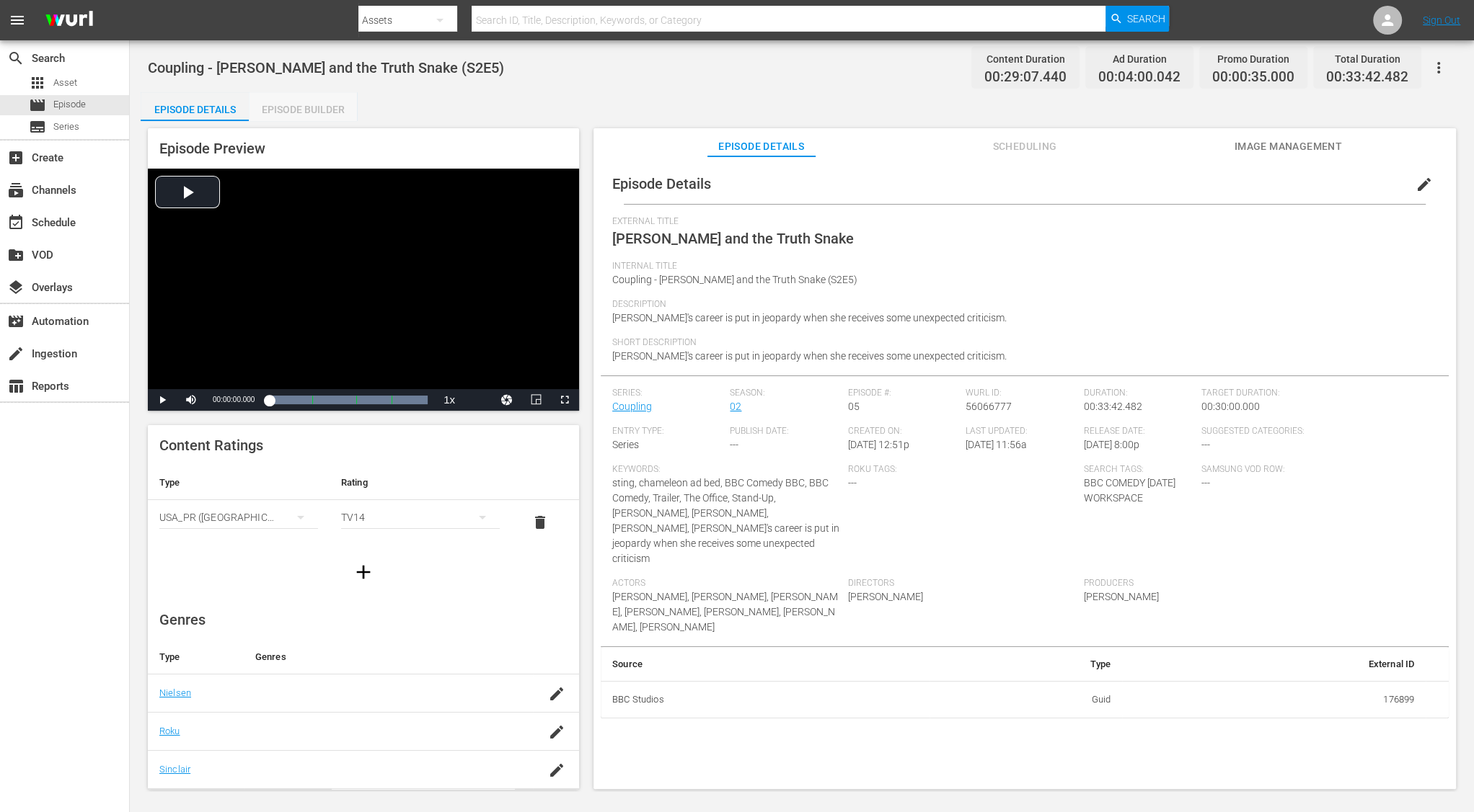
click at [305, 113] on div "Episode Builder" at bounding box center [303, 109] width 108 height 34
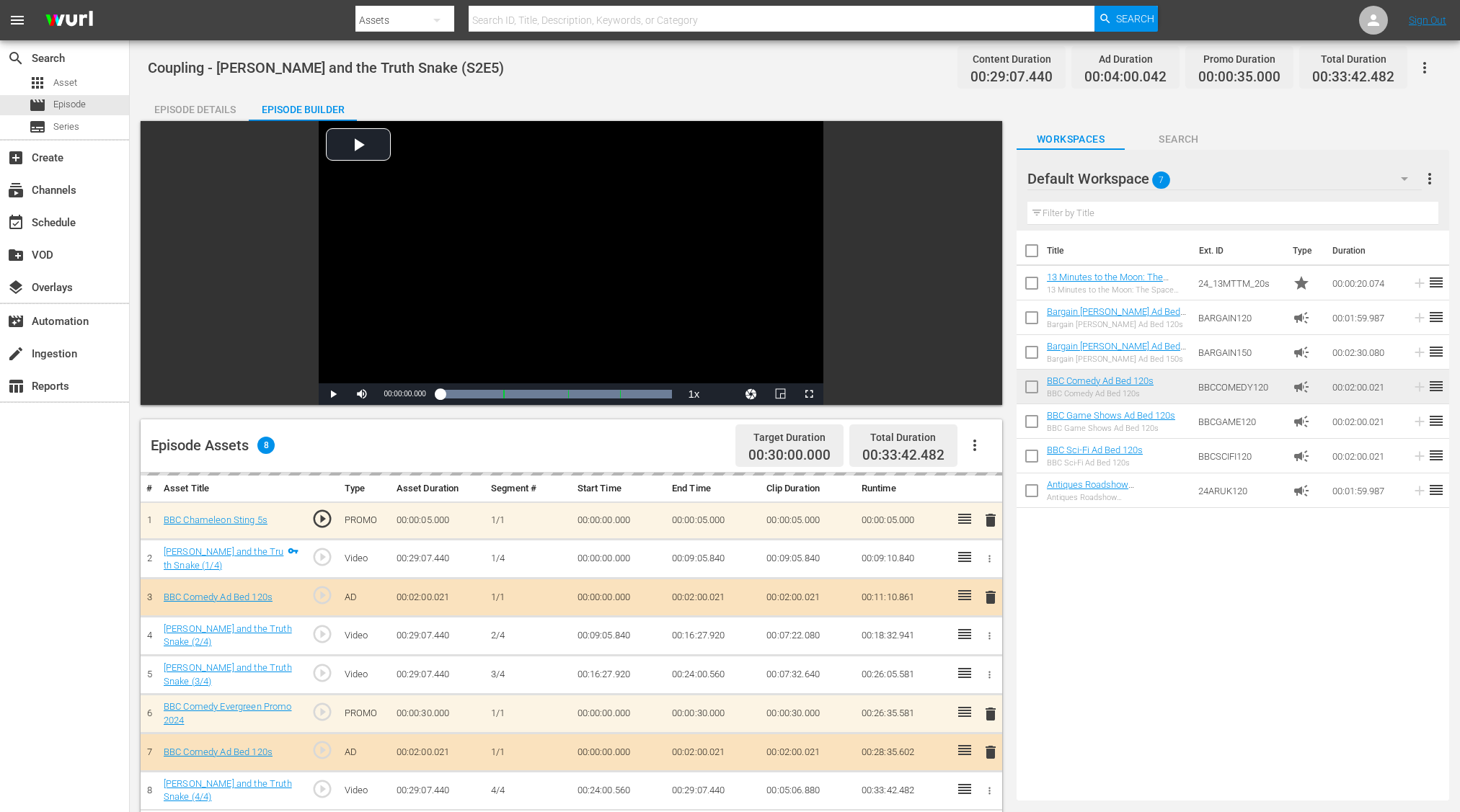
click at [305, 113] on div "Episode Builder" at bounding box center [303, 109] width 108 height 34
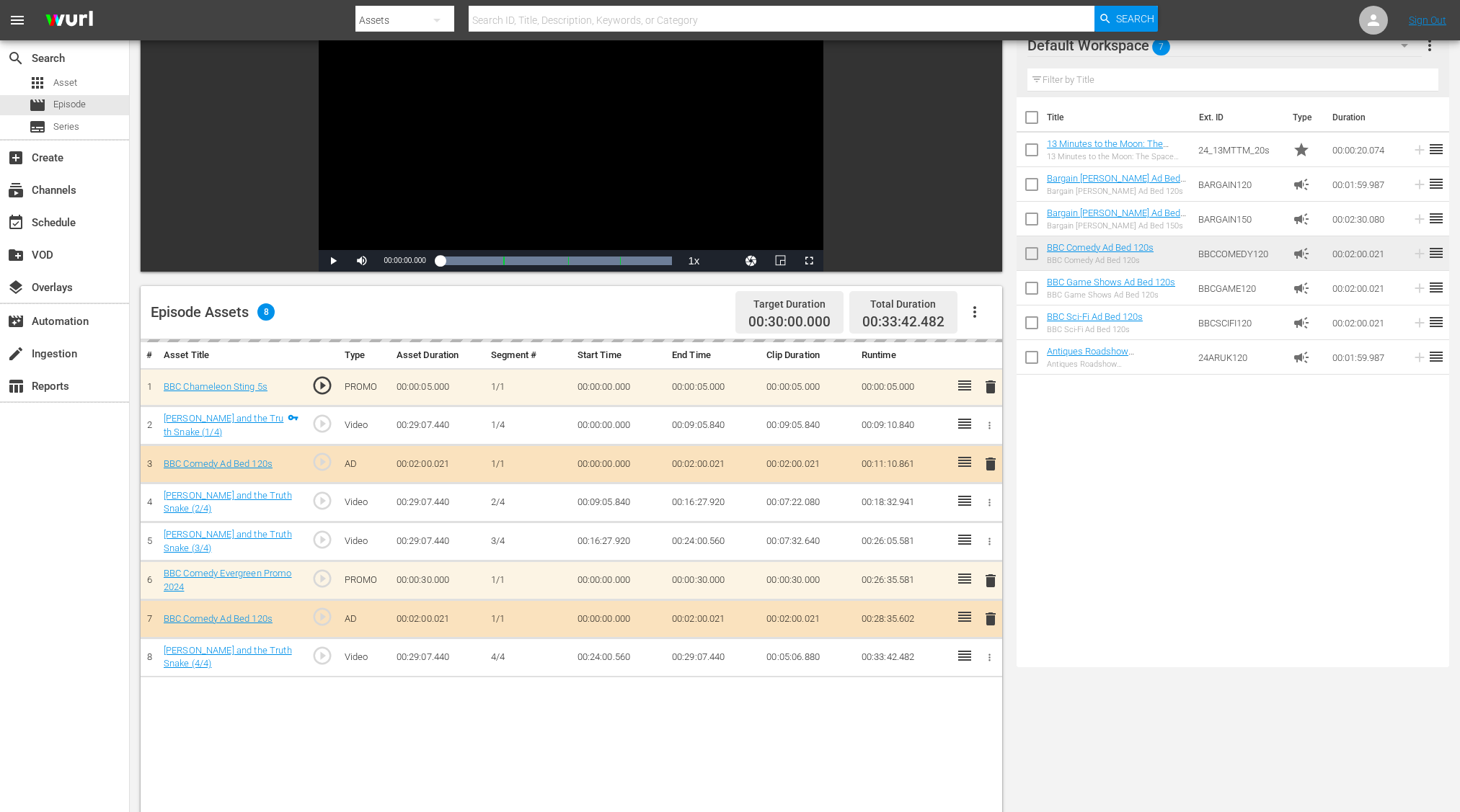
scroll to position [141, 0]
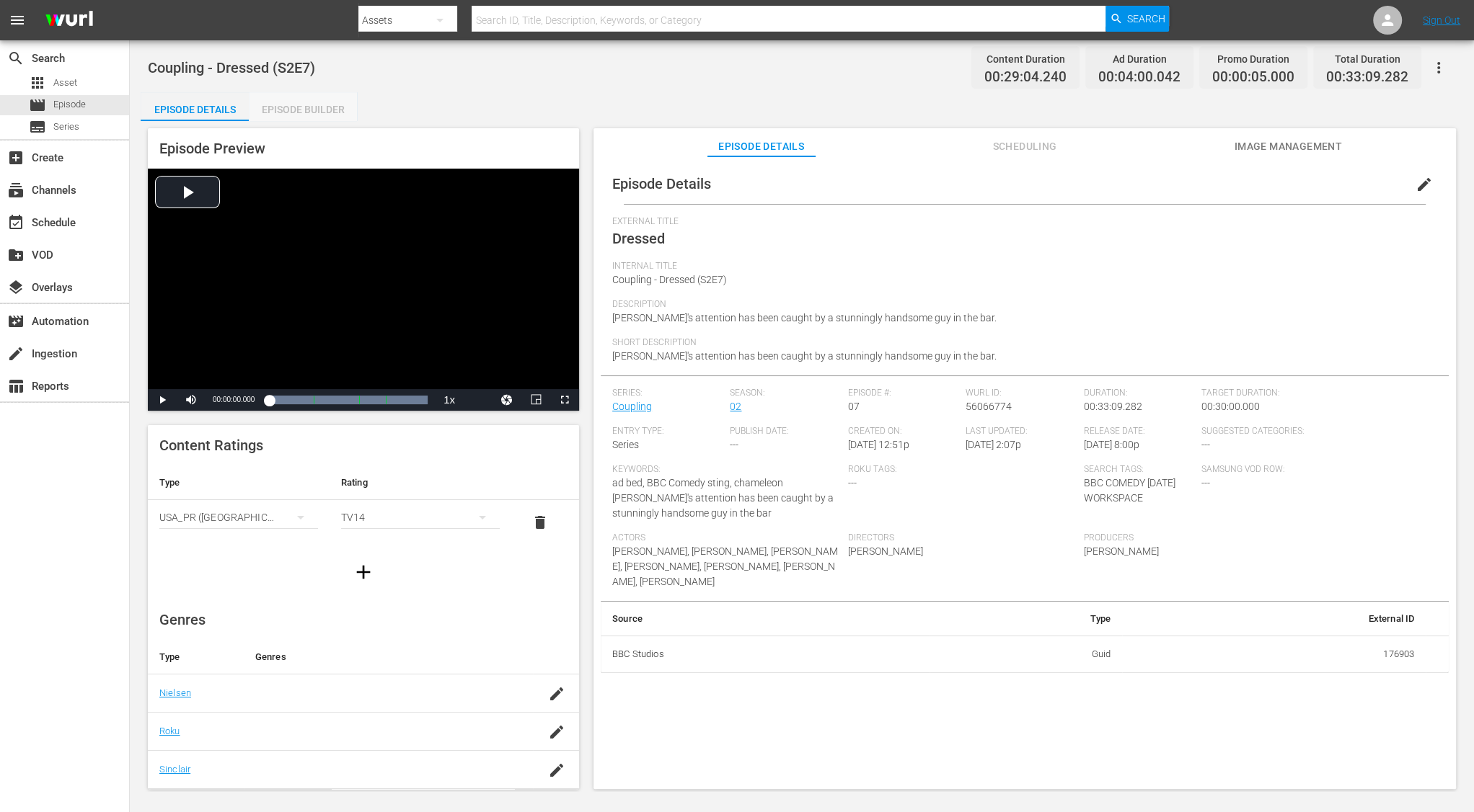
click at [296, 105] on div "Episode Builder" at bounding box center [303, 109] width 108 height 34
click at [266, 115] on div "Episode Builder" at bounding box center [303, 109] width 108 height 34
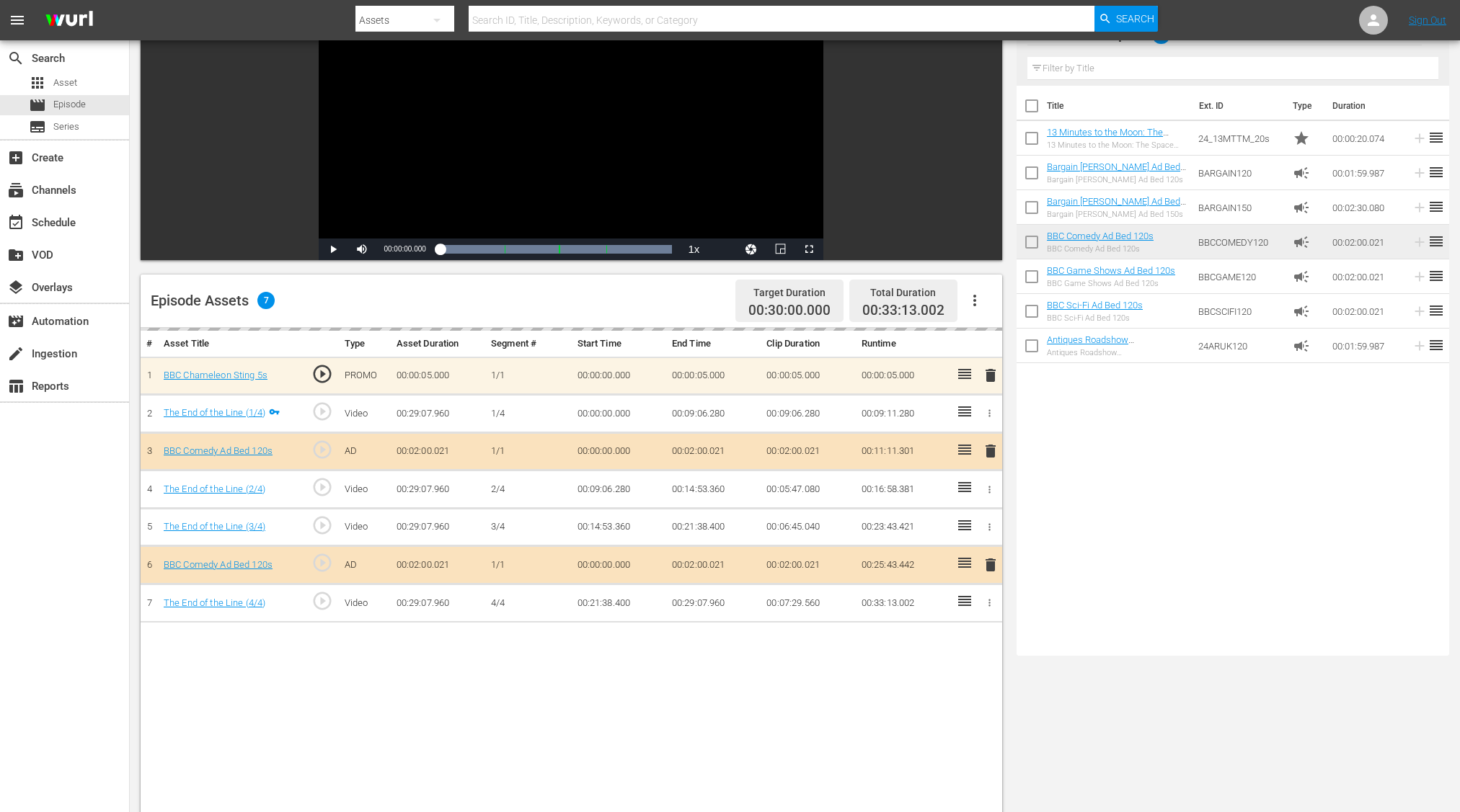
scroll to position [251, 0]
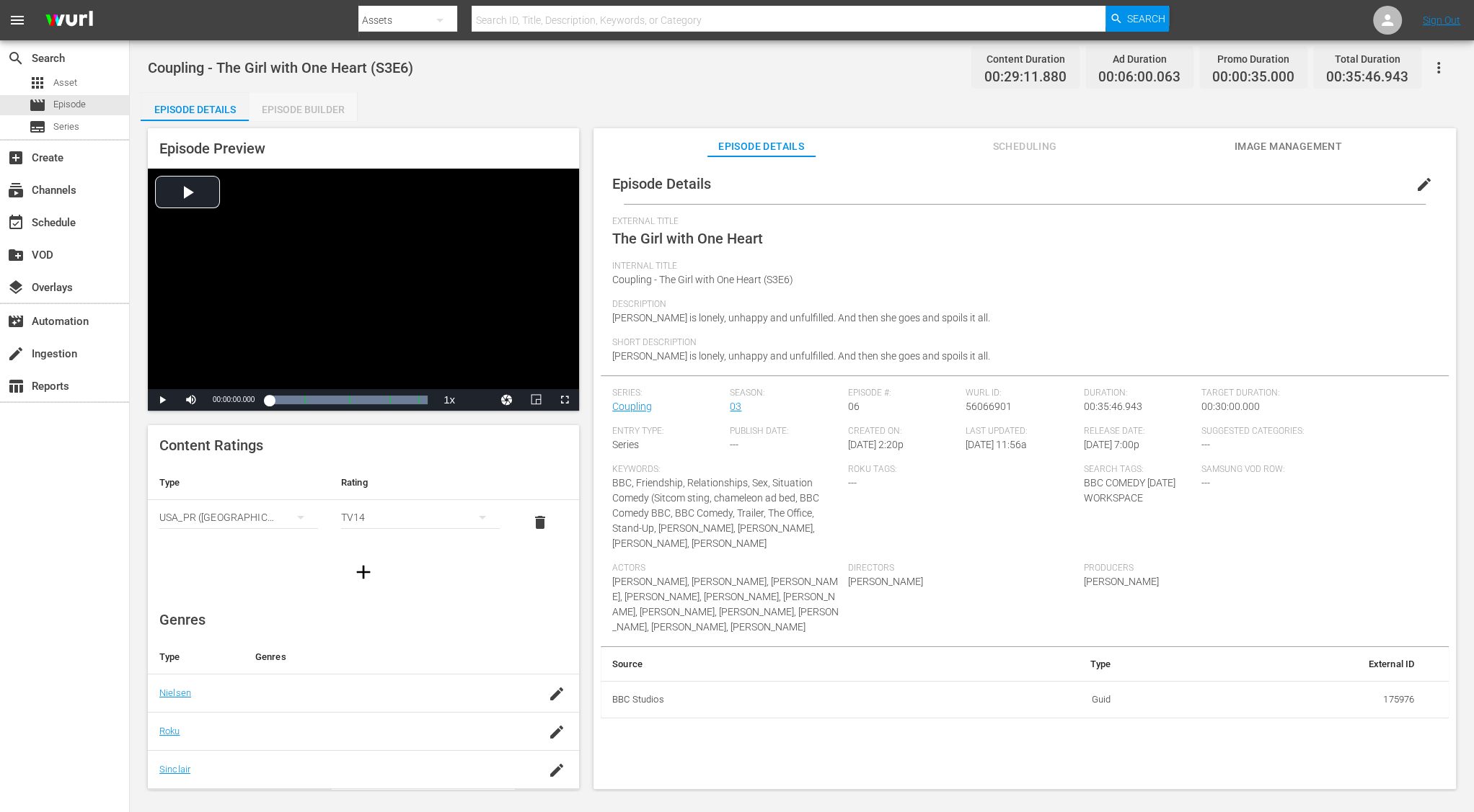
click at [300, 111] on div "Episode Builder" at bounding box center [303, 109] width 108 height 34
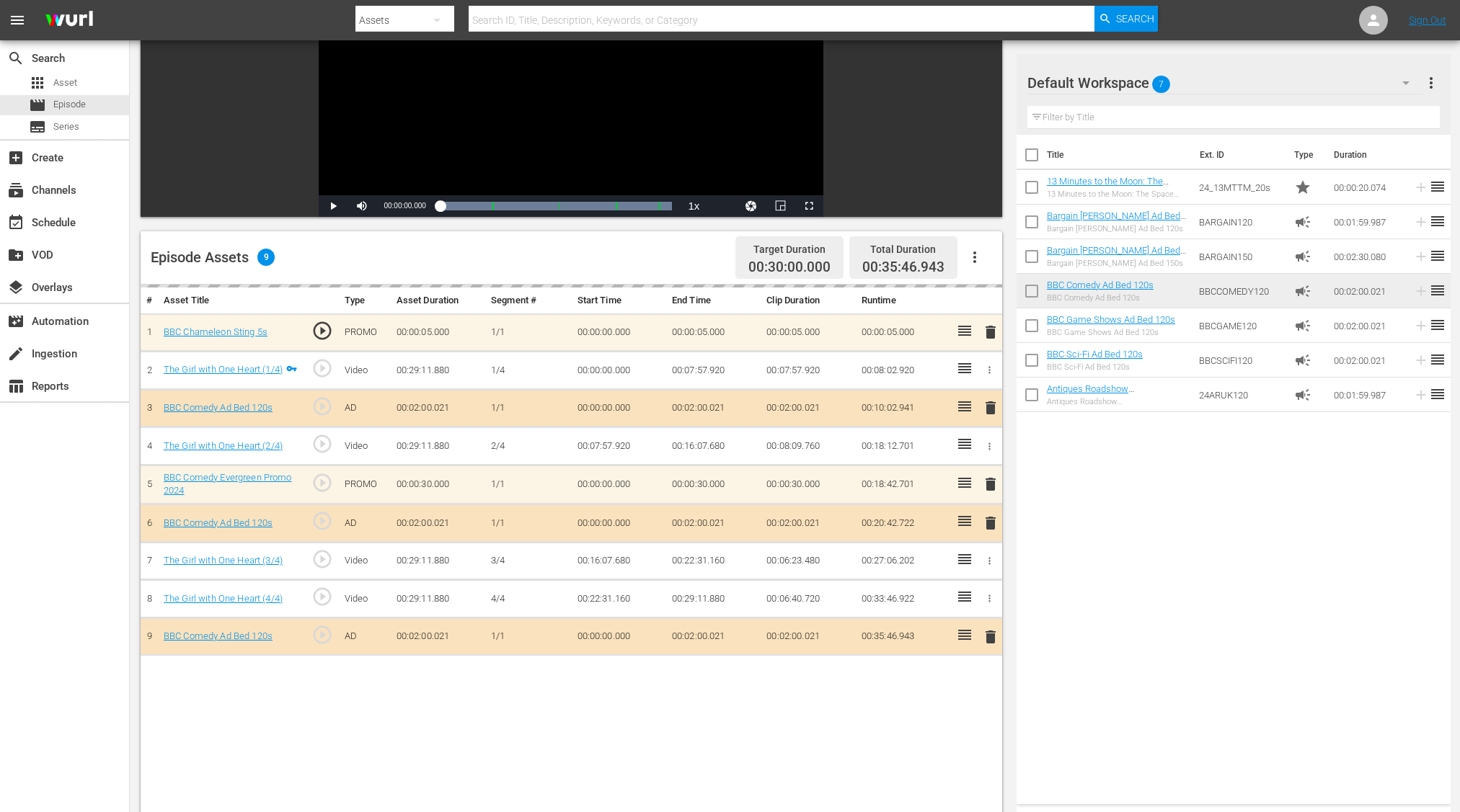
scroll to position [215, 0]
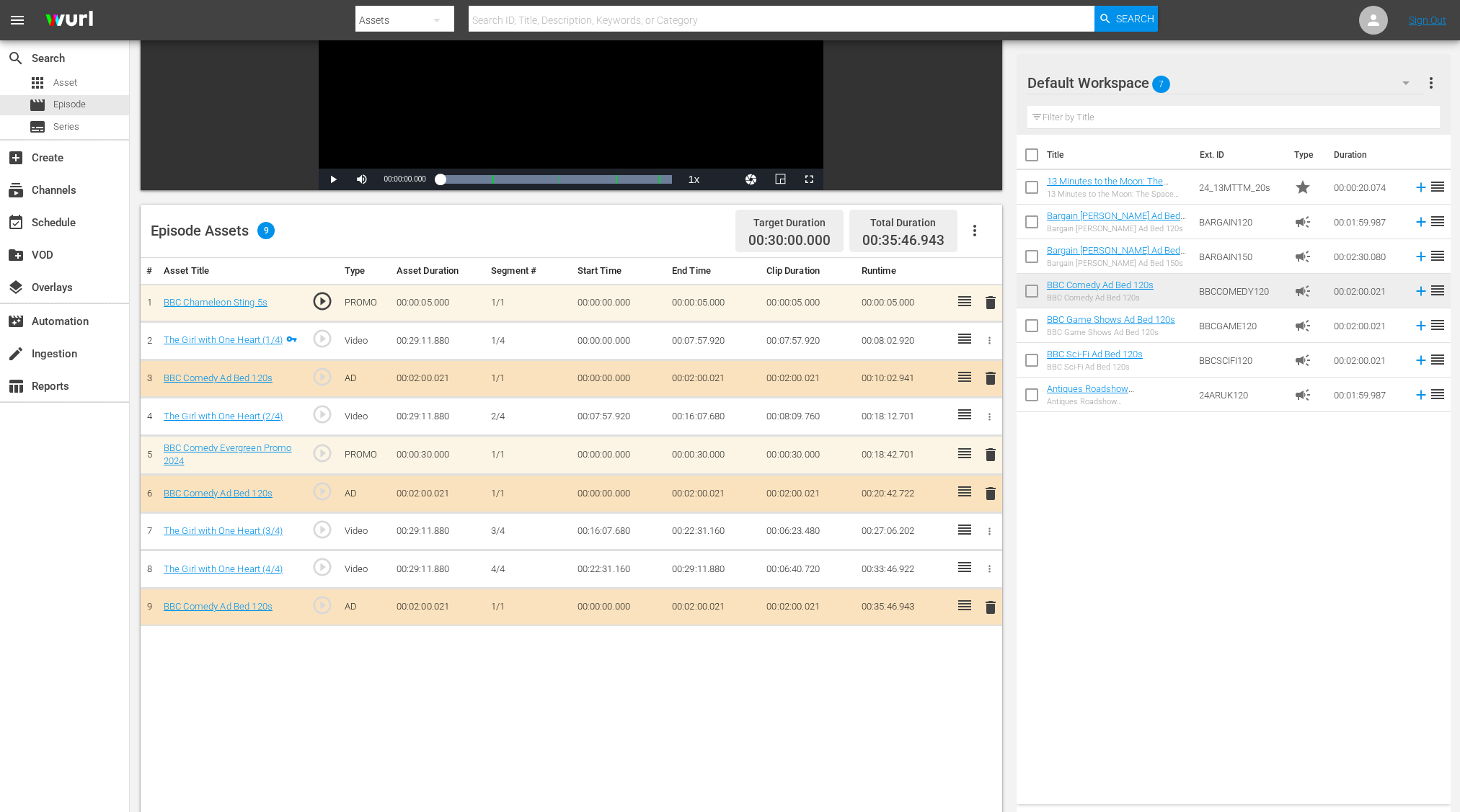
click at [992, 606] on span "delete" at bounding box center [991, 607] width 18 height 18
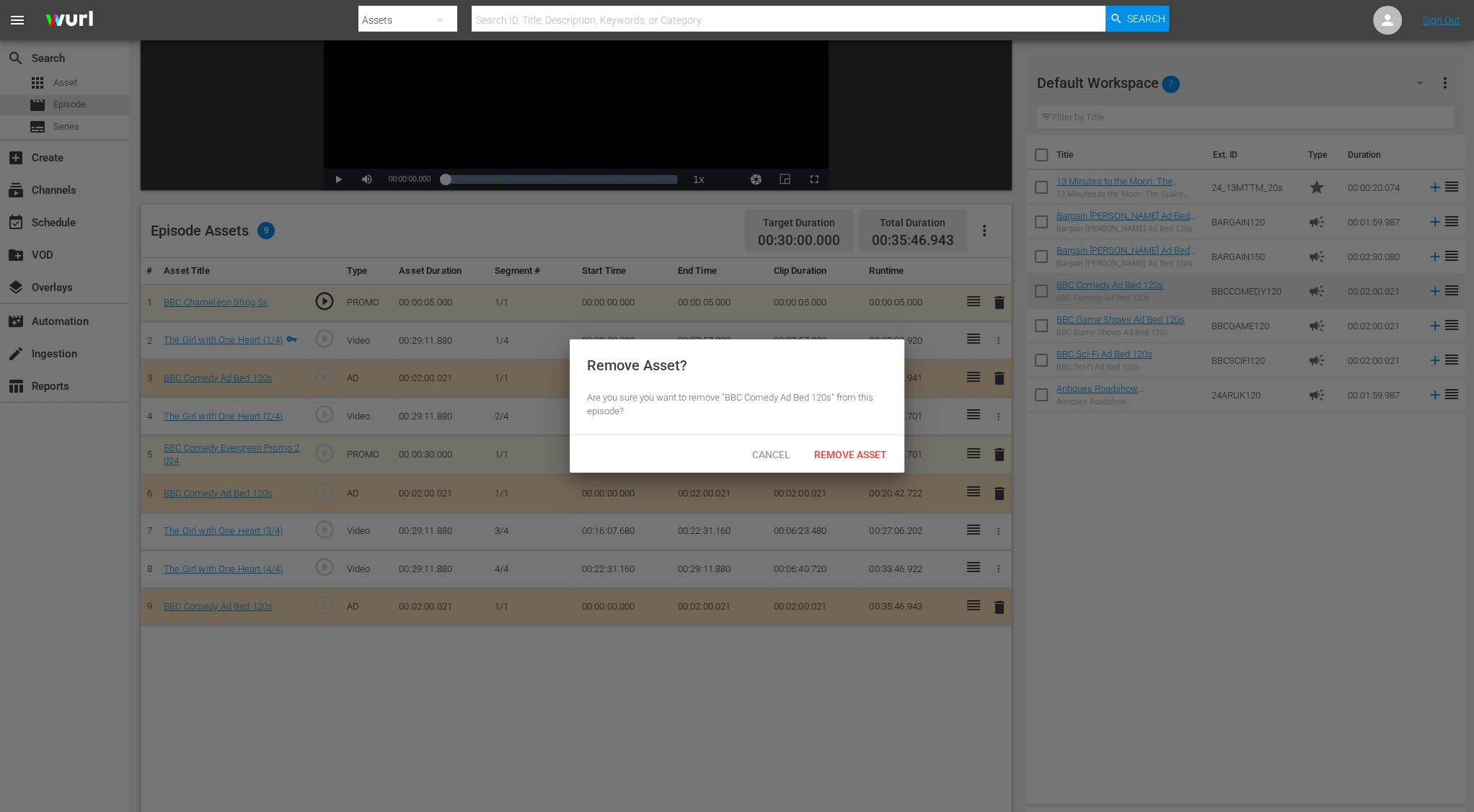
click at [866, 461] on div "Remove Asset" at bounding box center [851, 454] width 96 height 26
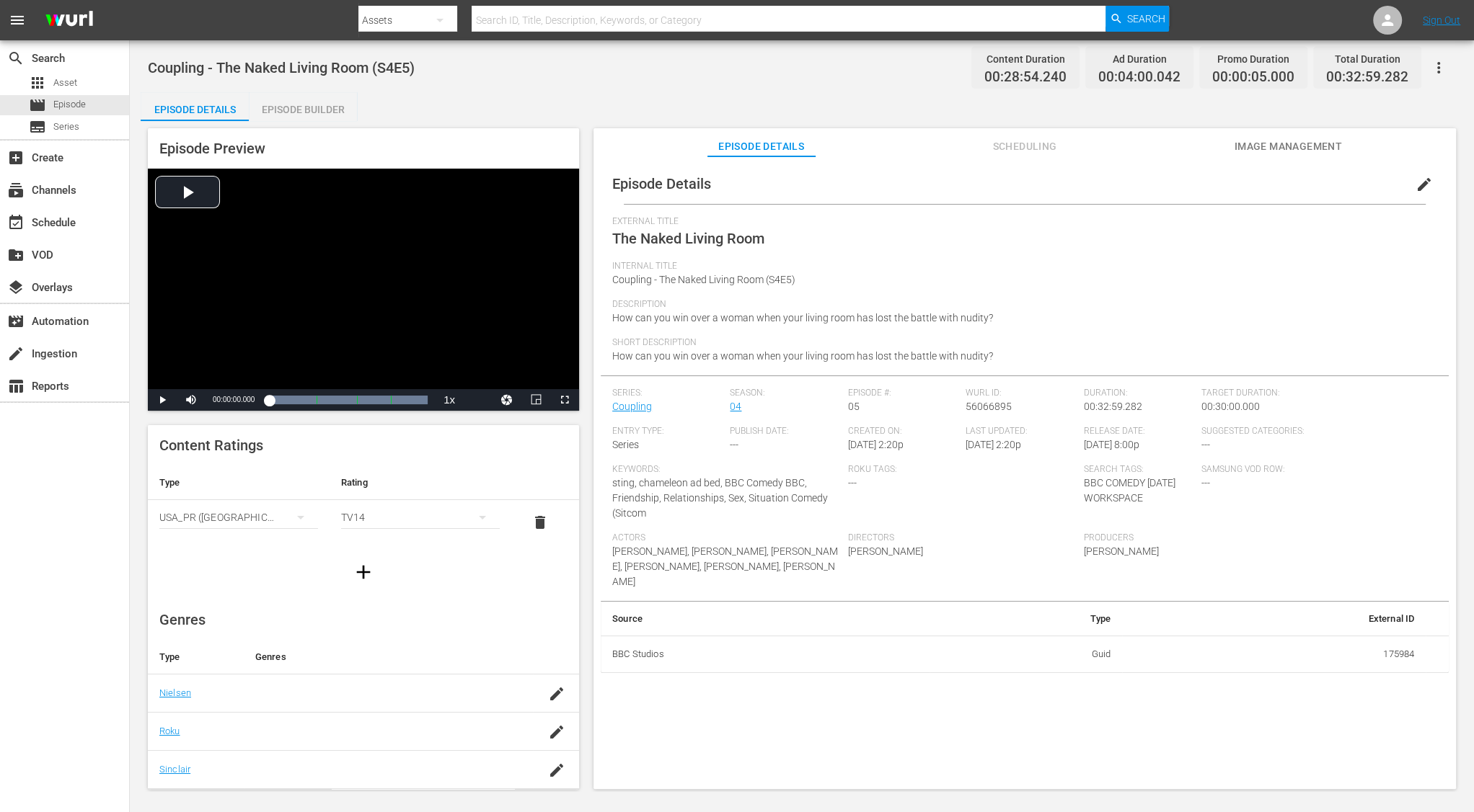
click at [302, 110] on div "Episode Builder" at bounding box center [303, 109] width 108 height 34
click at [302, 124] on div "Episode Preview Video Player is loading. Play Video Play Mute Current Time 00:0…" at bounding box center [801, 461] width 1322 height 680
click at [303, 115] on div "Episode Builder" at bounding box center [303, 109] width 108 height 34
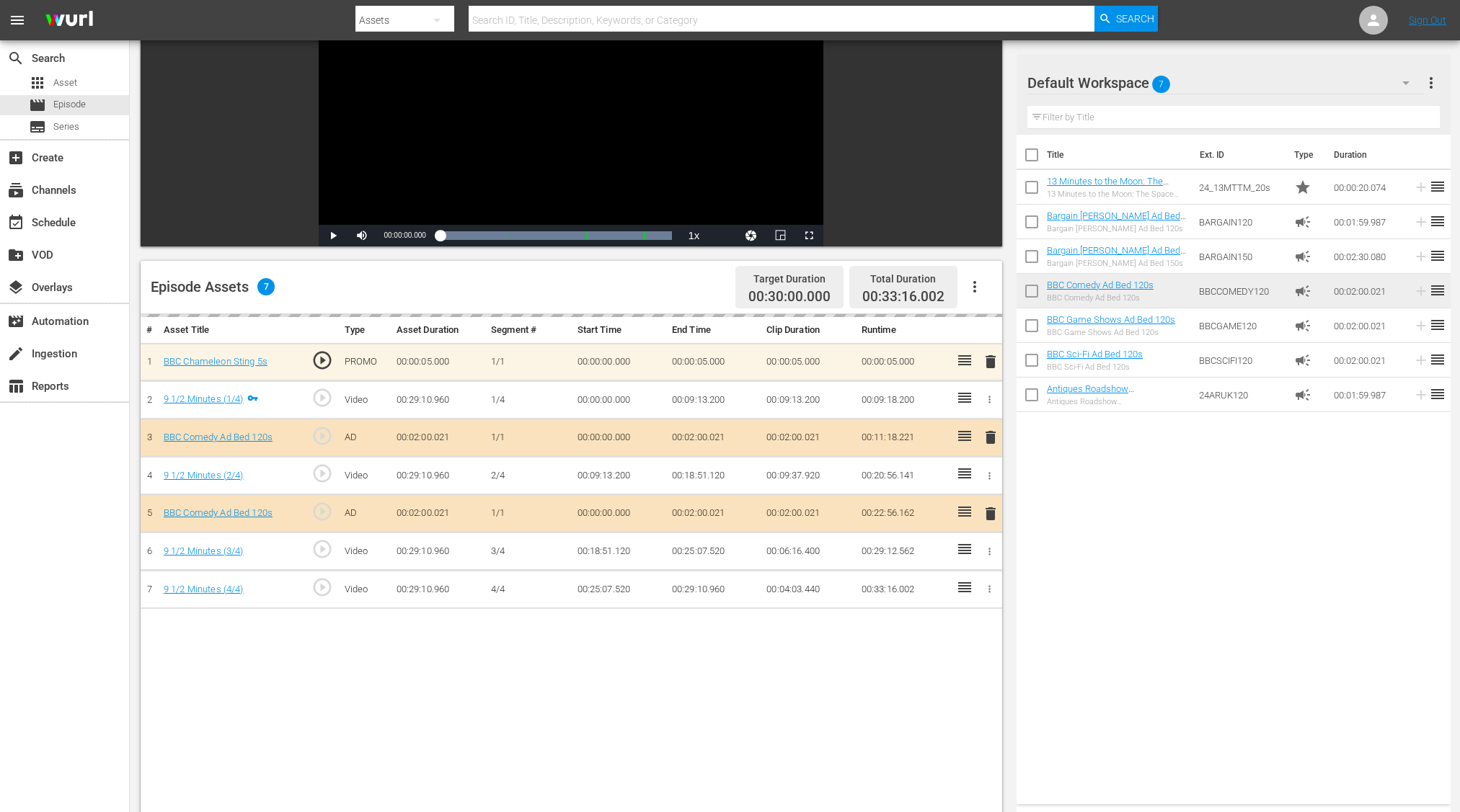
scroll to position [167, 0]
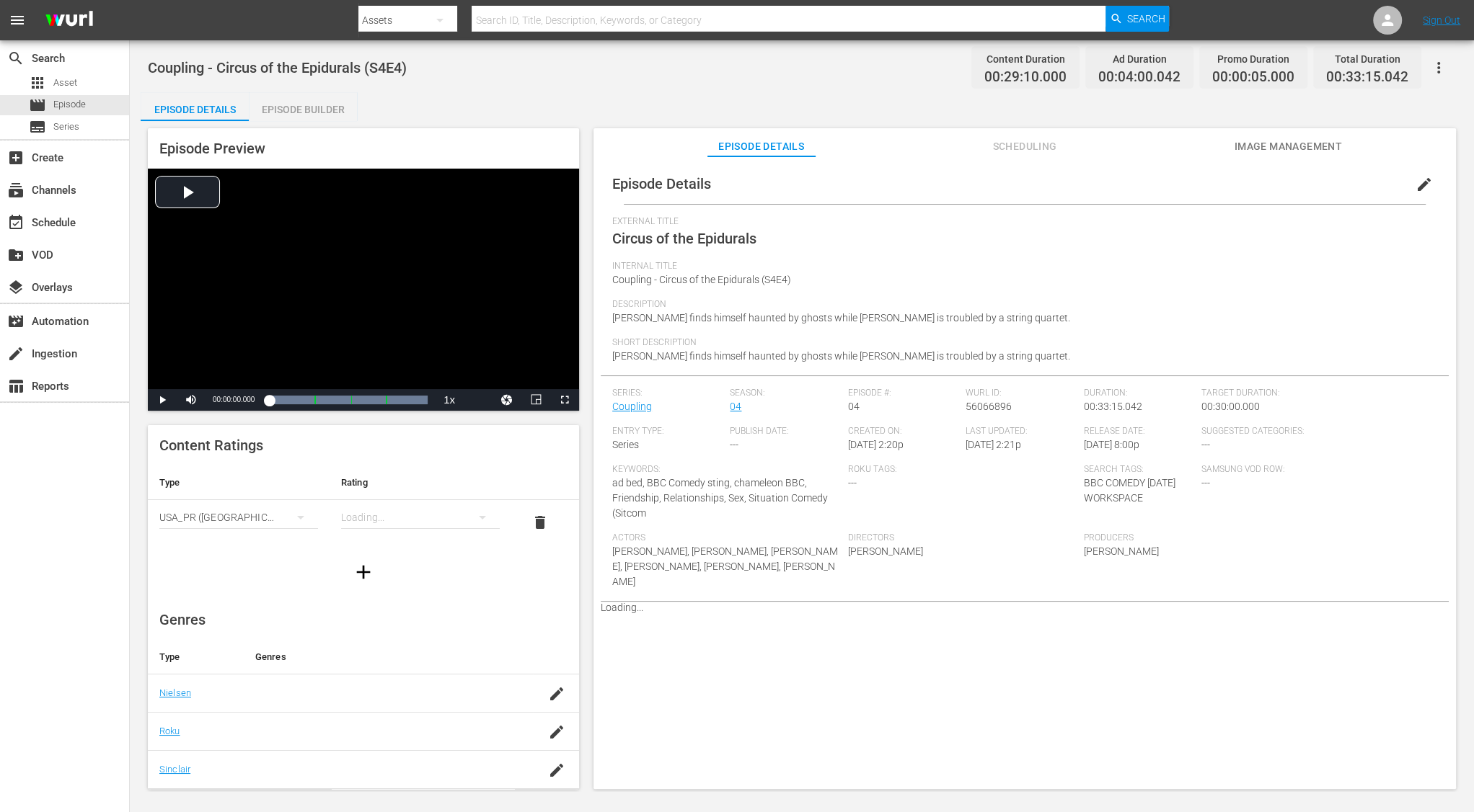
click at [316, 108] on div "Episode Builder" at bounding box center [303, 109] width 108 height 34
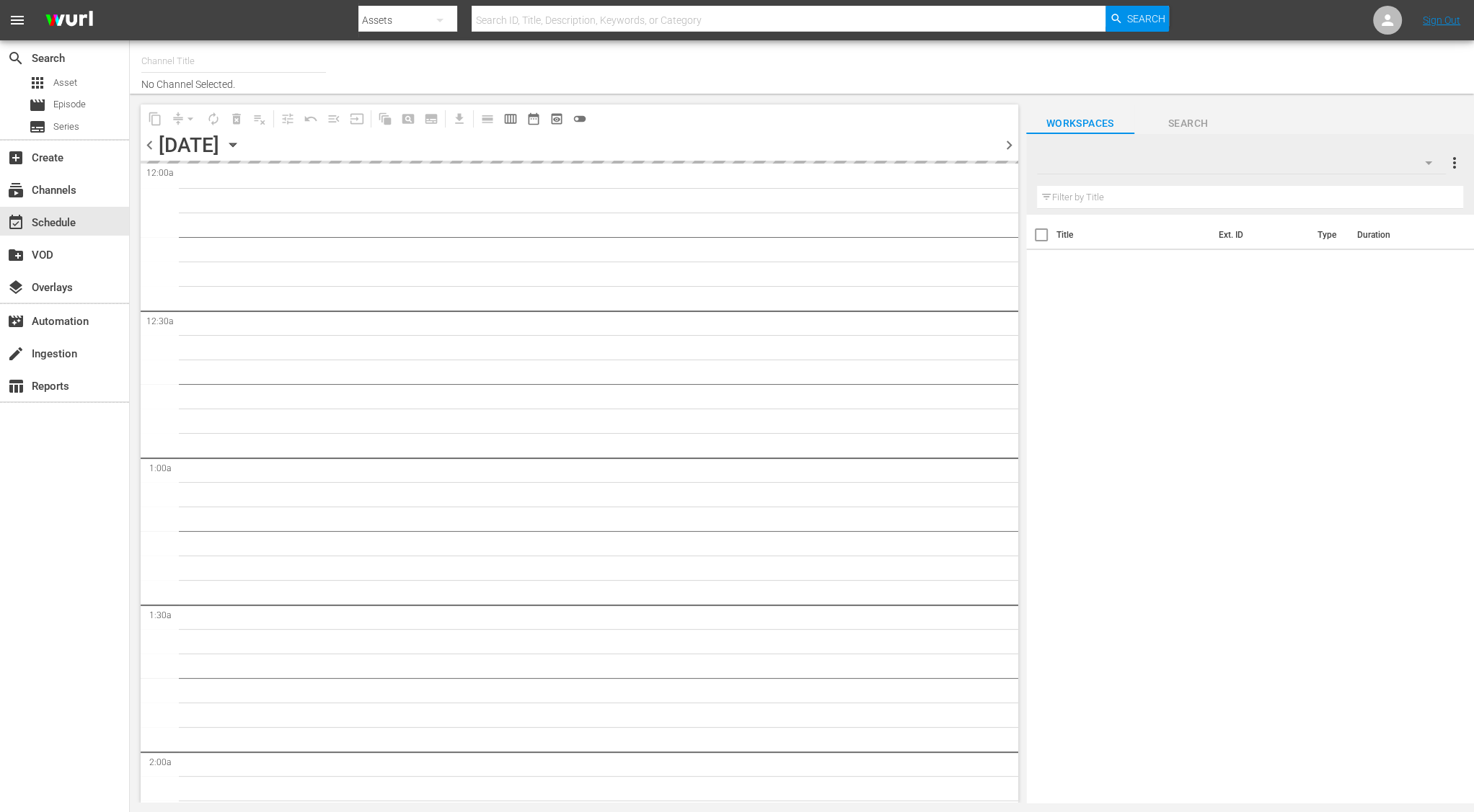
type input "BBC Comedy (1576)"
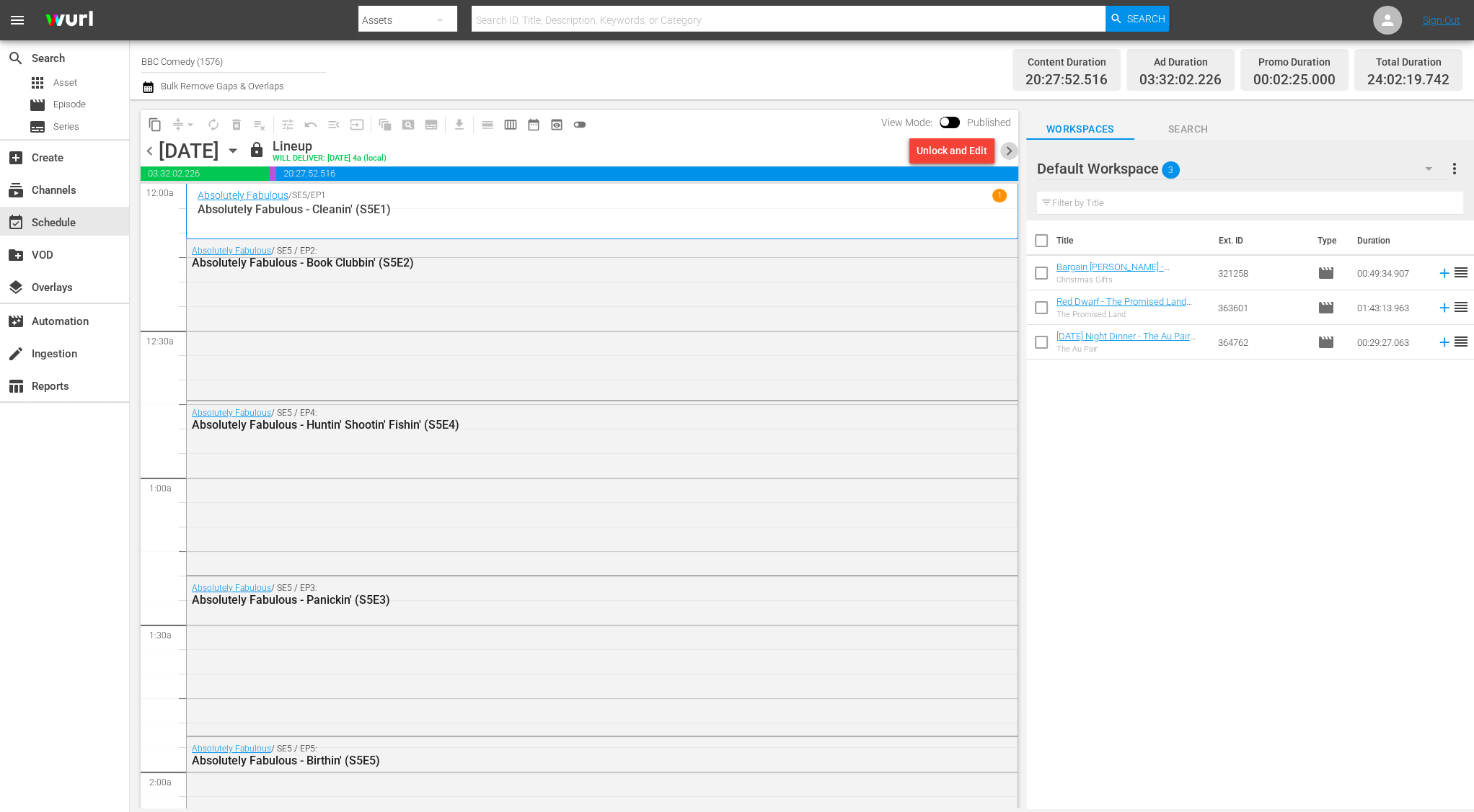
click at [1012, 148] on span "chevron_right" at bounding box center [1008, 151] width 18 height 18
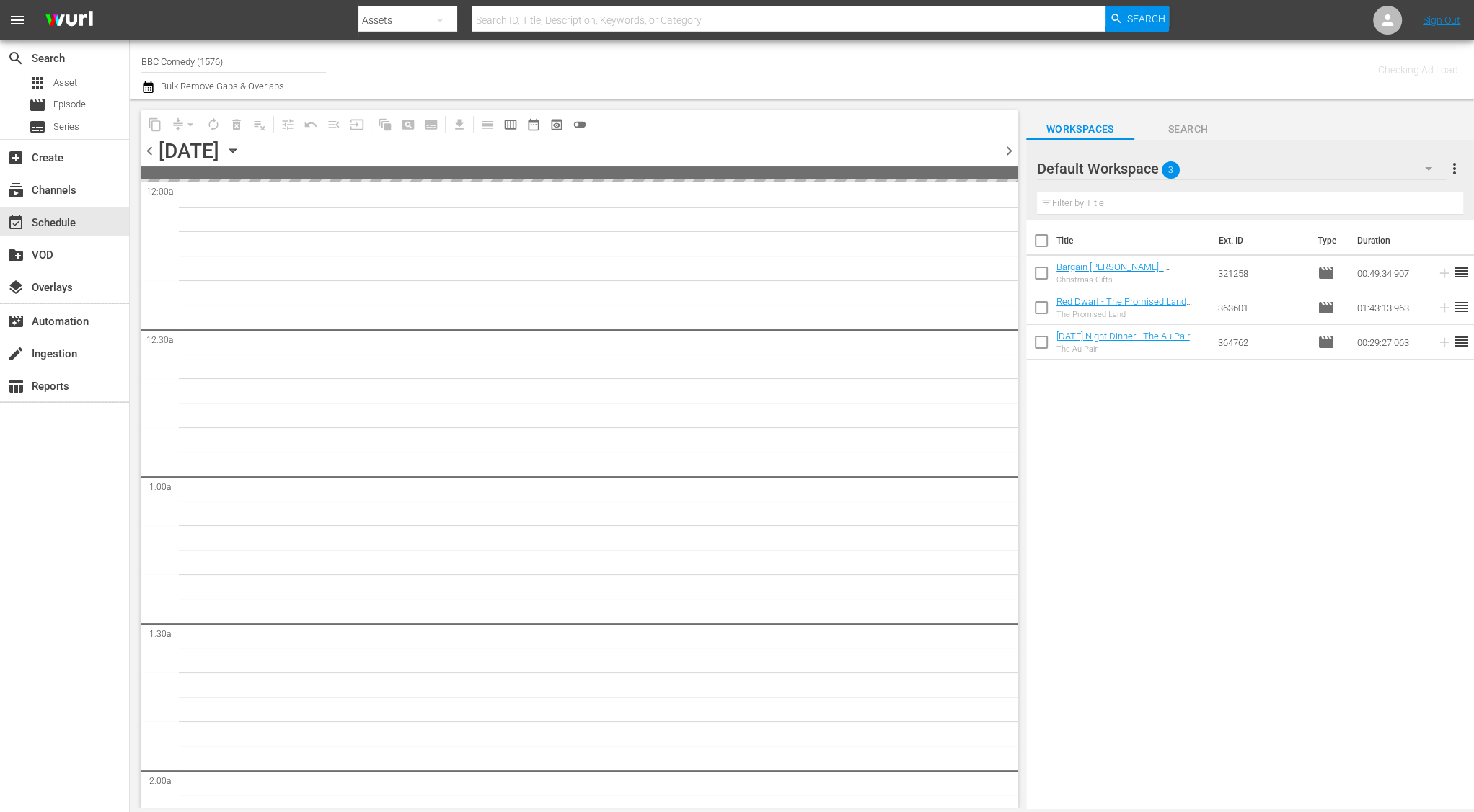
click at [1259, 165] on div "Default Workspace 3" at bounding box center [1242, 168] width 410 height 40
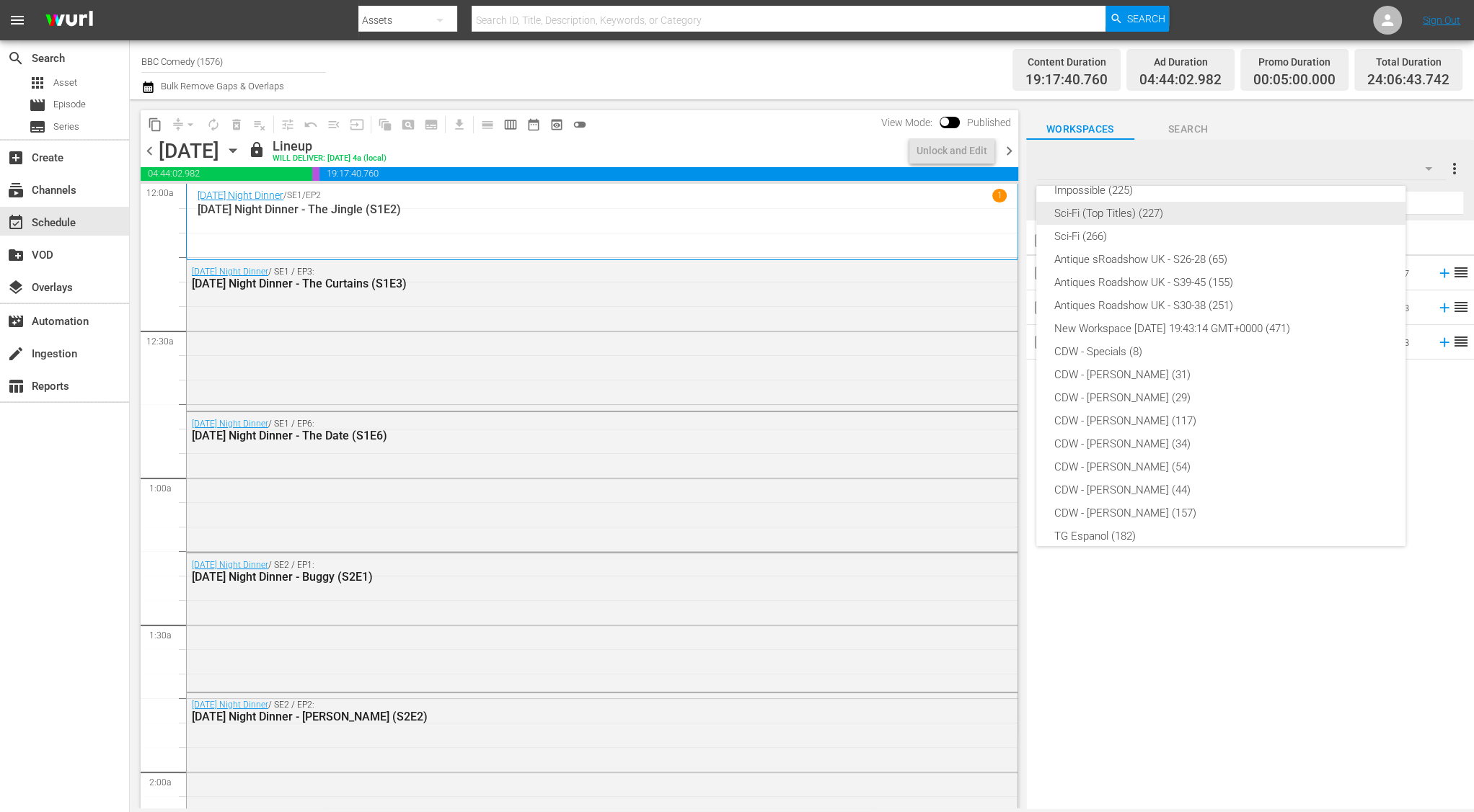
scroll to position [262, 0]
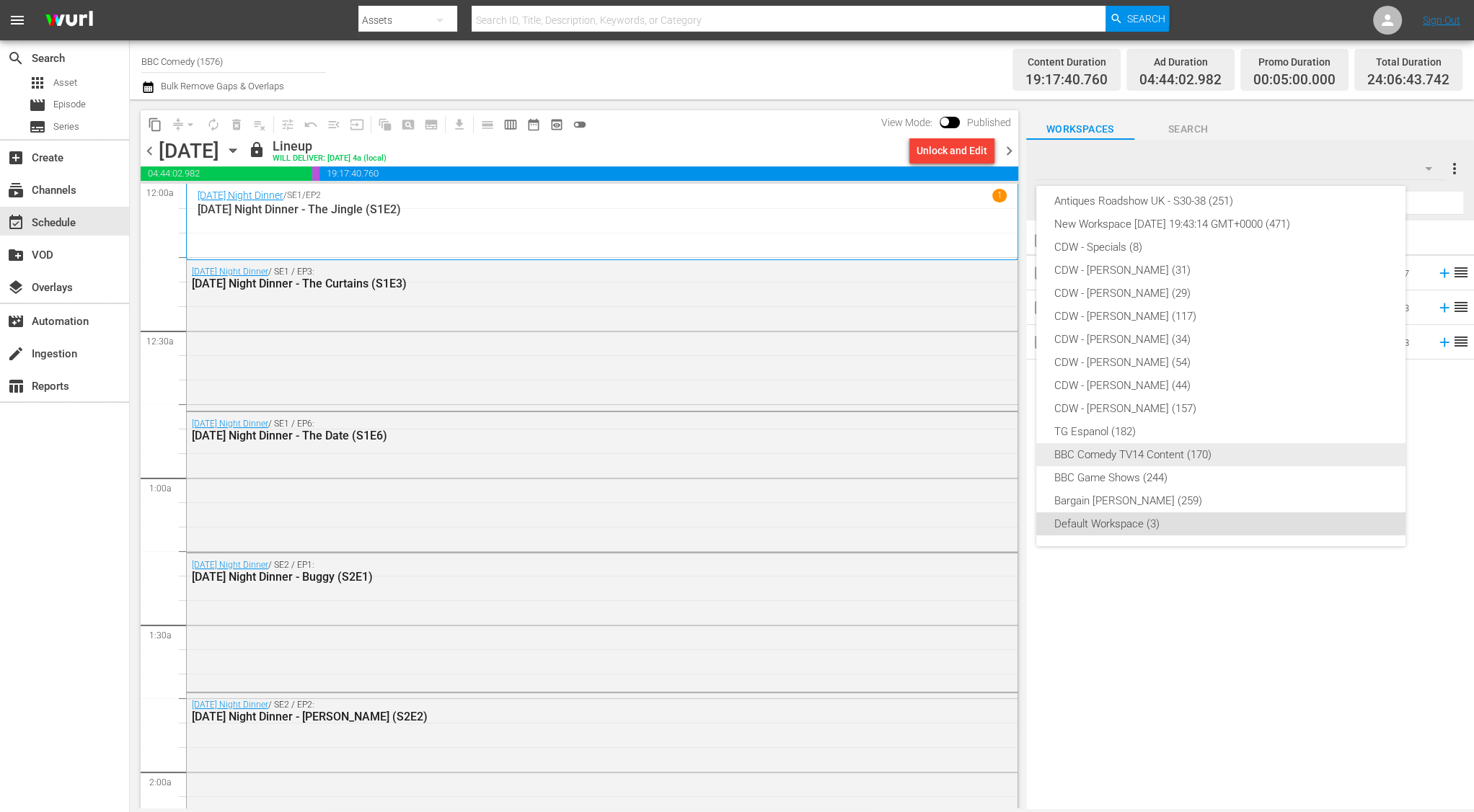
click at [1118, 454] on div "BBC Comedy TV14 Content (170)" at bounding box center [1220, 454] width 334 height 24
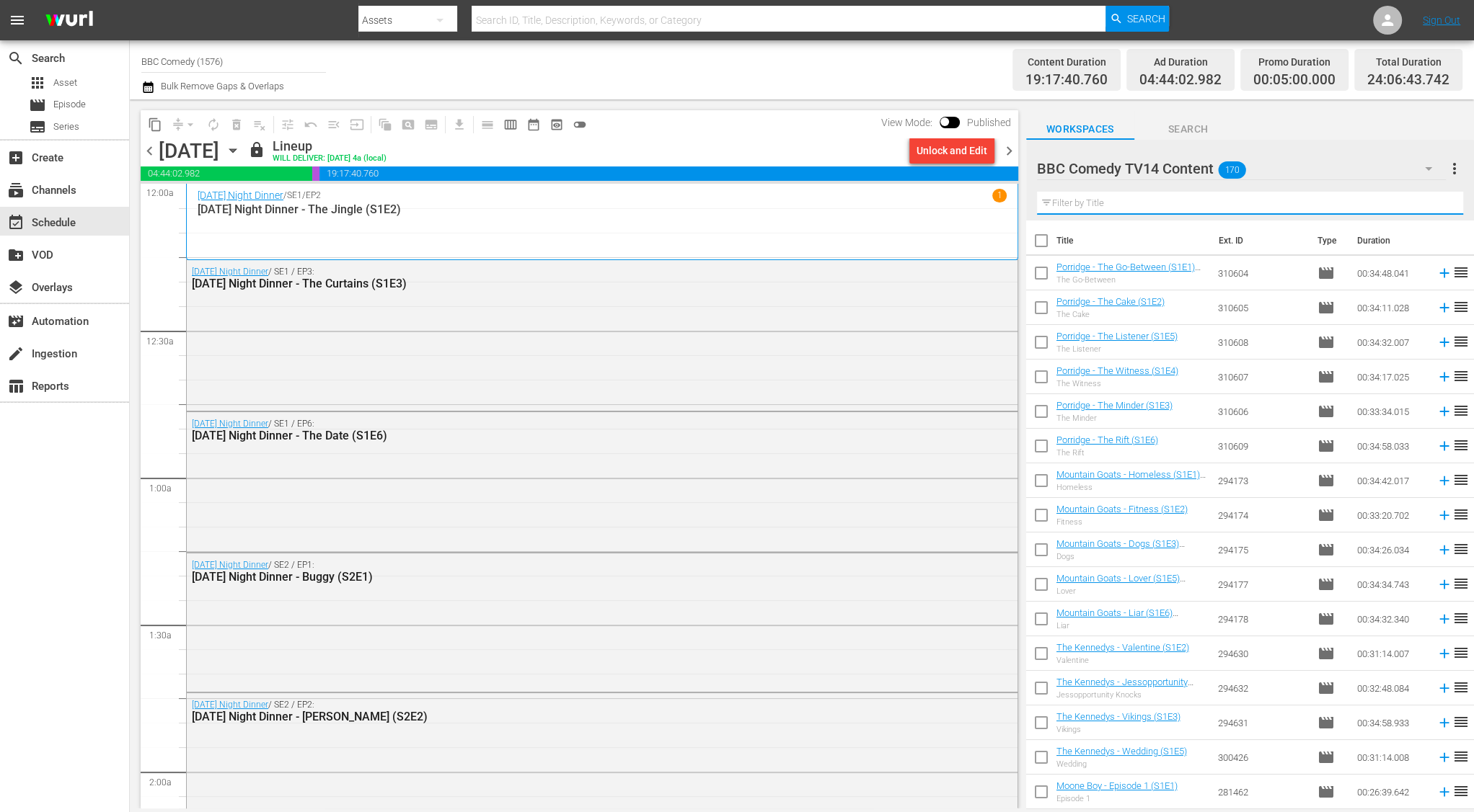
click at [1060, 200] on input "text" at bounding box center [1250, 204] width 426 height 24
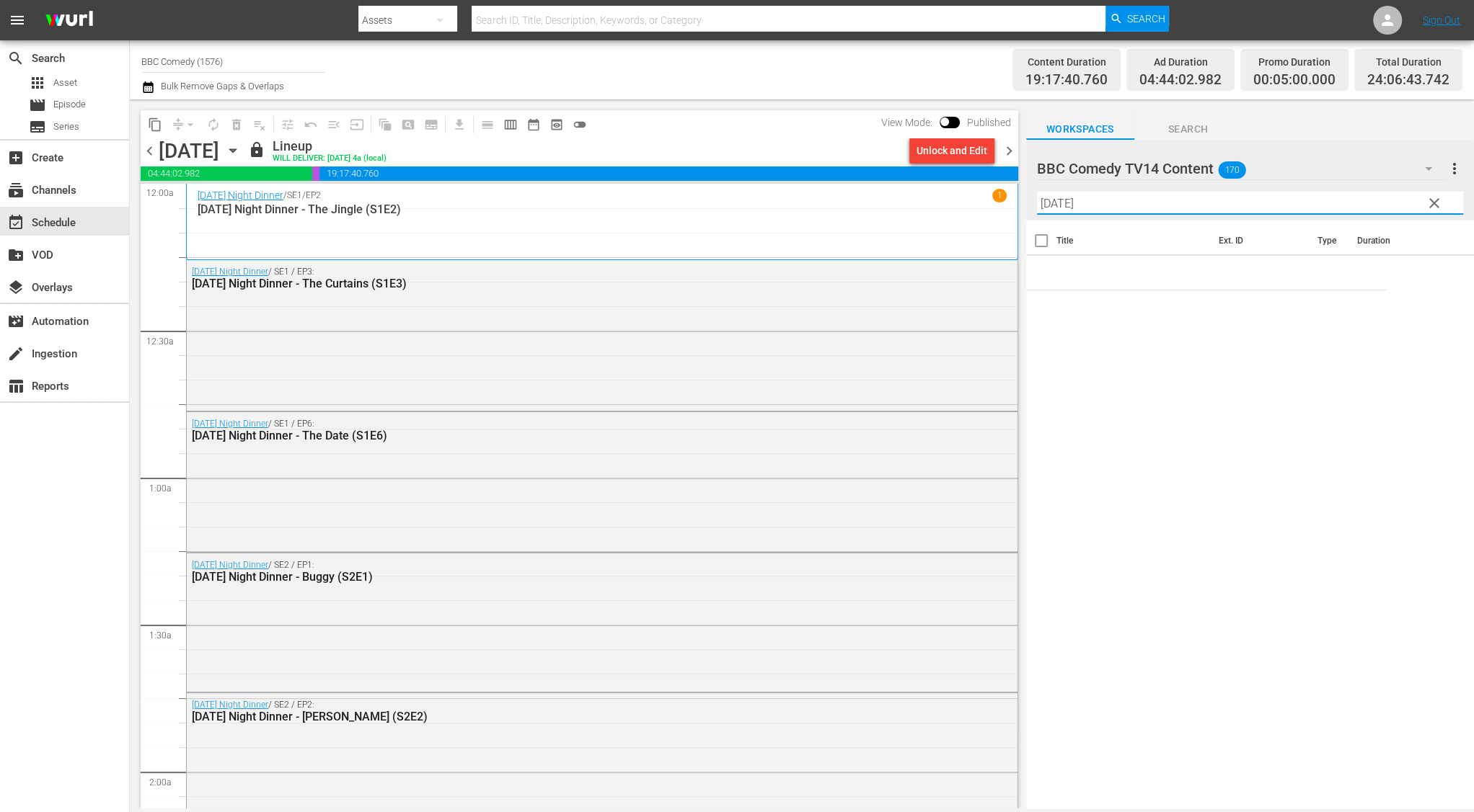
type input "friday"
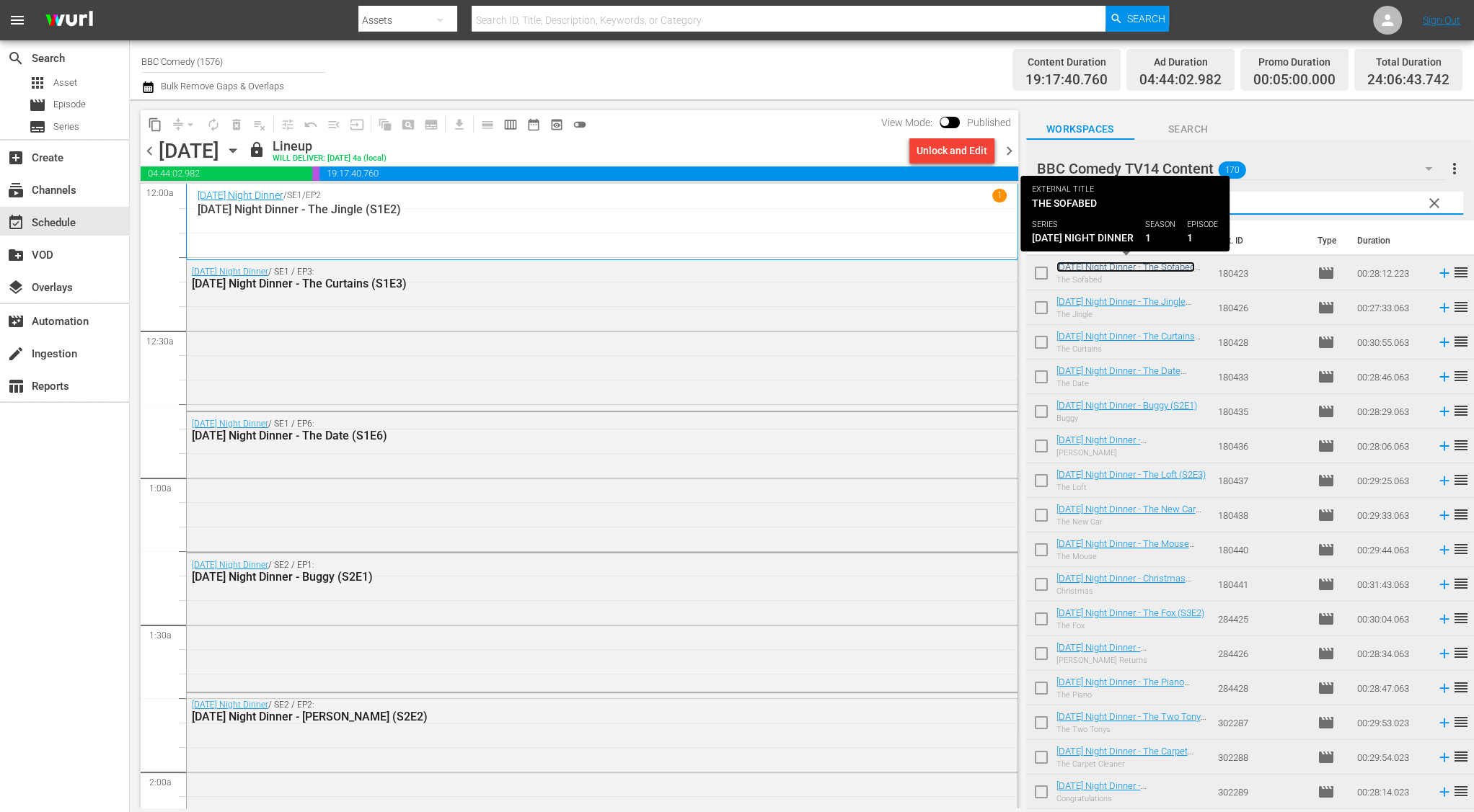
click at [1071, 267] on link "Friday Night Dinner - The Sofabed (S1E1)" at bounding box center [1125, 272] width 138 height 22
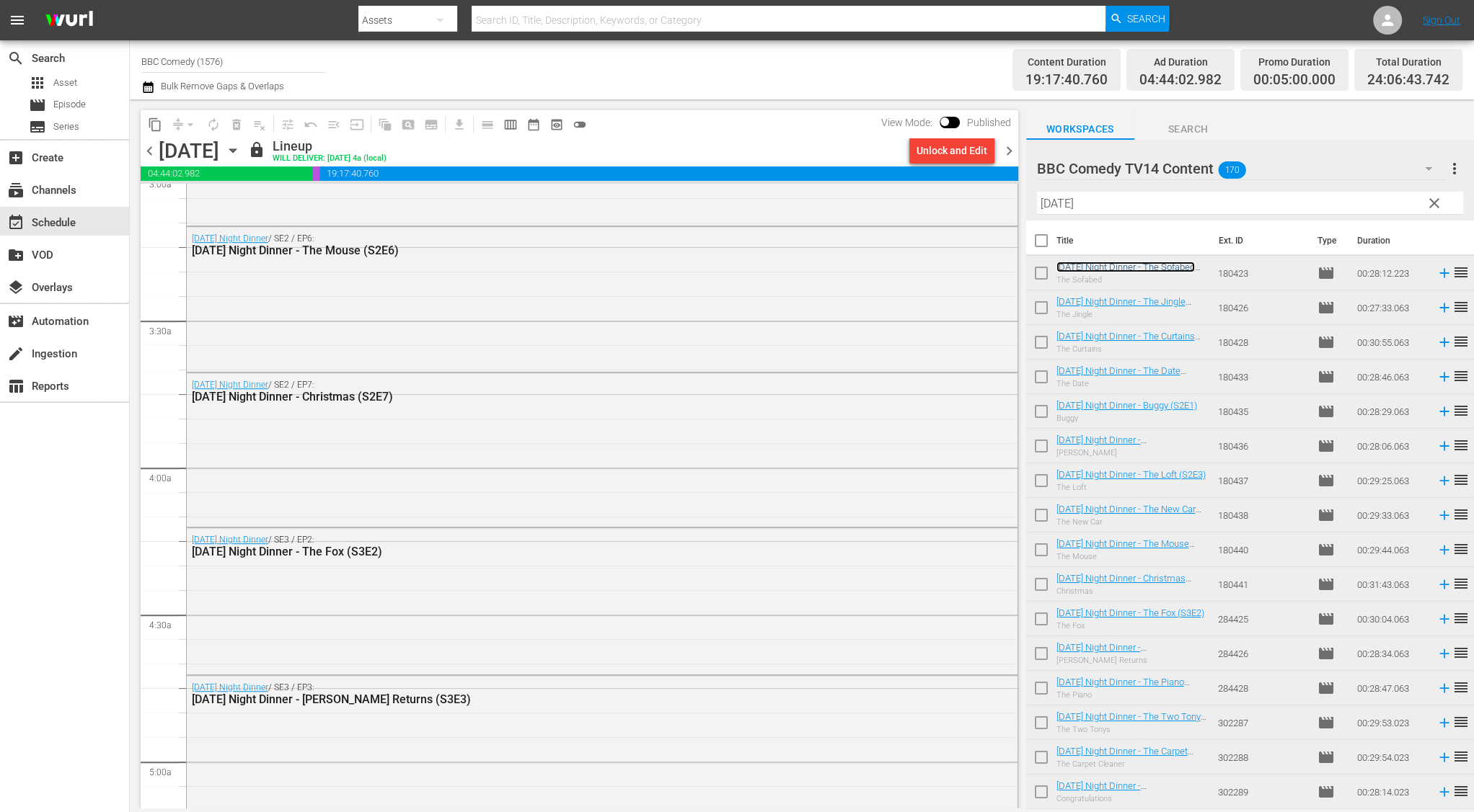
scroll to position [0, 0]
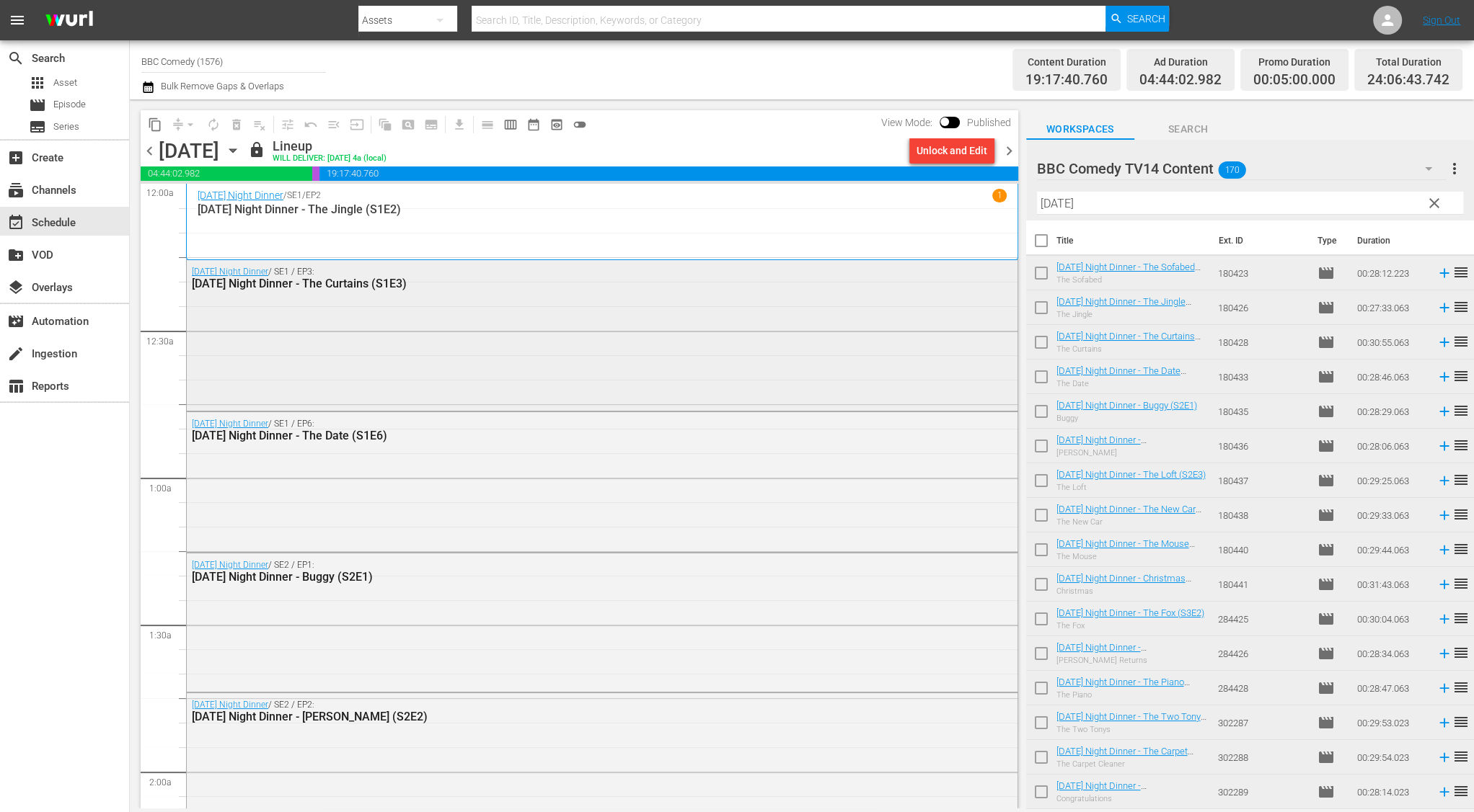
click at [623, 329] on div "Friday Night Dinner / SE1 / EP3: Friday Night Dinner - The Curtains (S1E3)" at bounding box center [603, 334] width 831 height 147
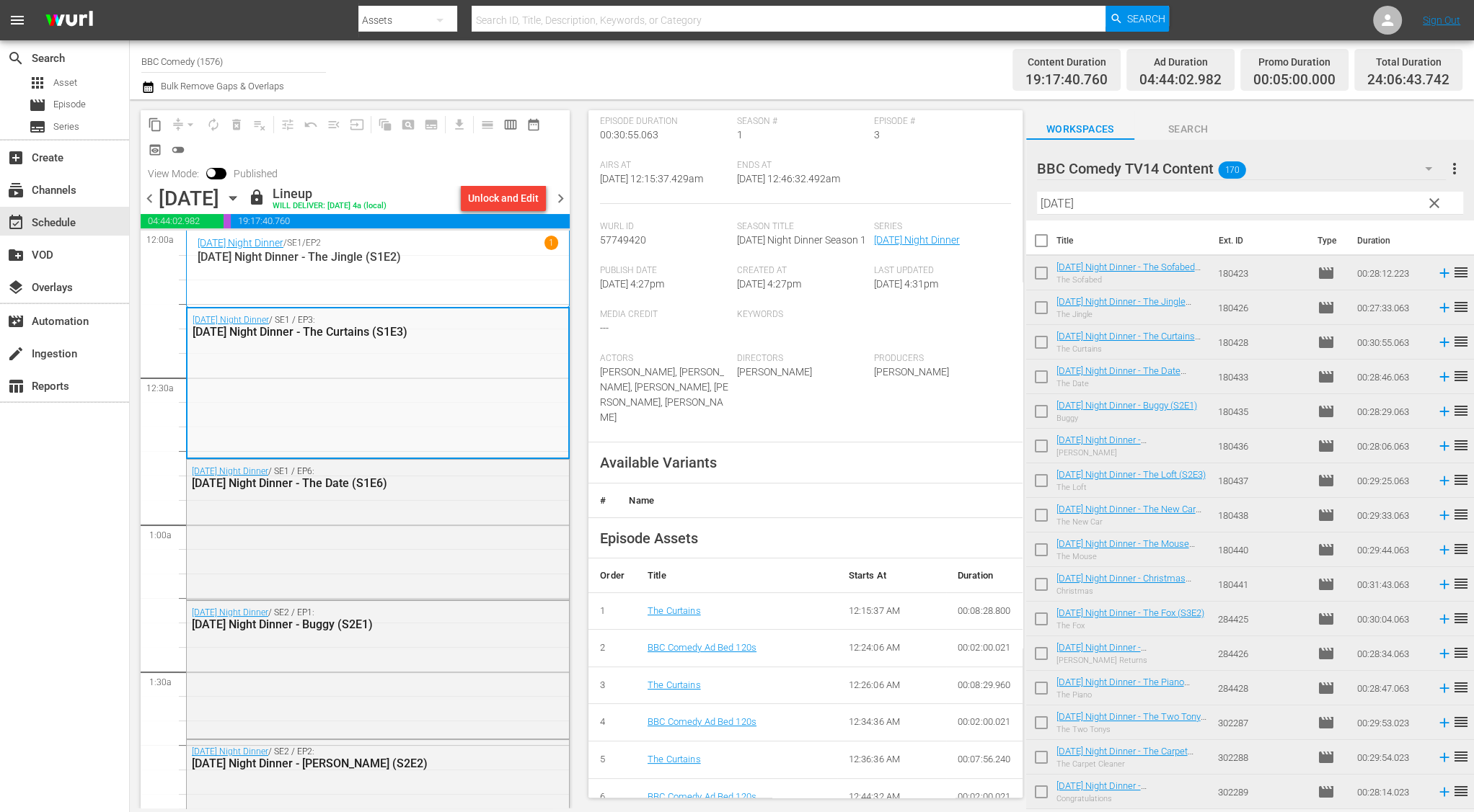
scroll to position [119, 0]
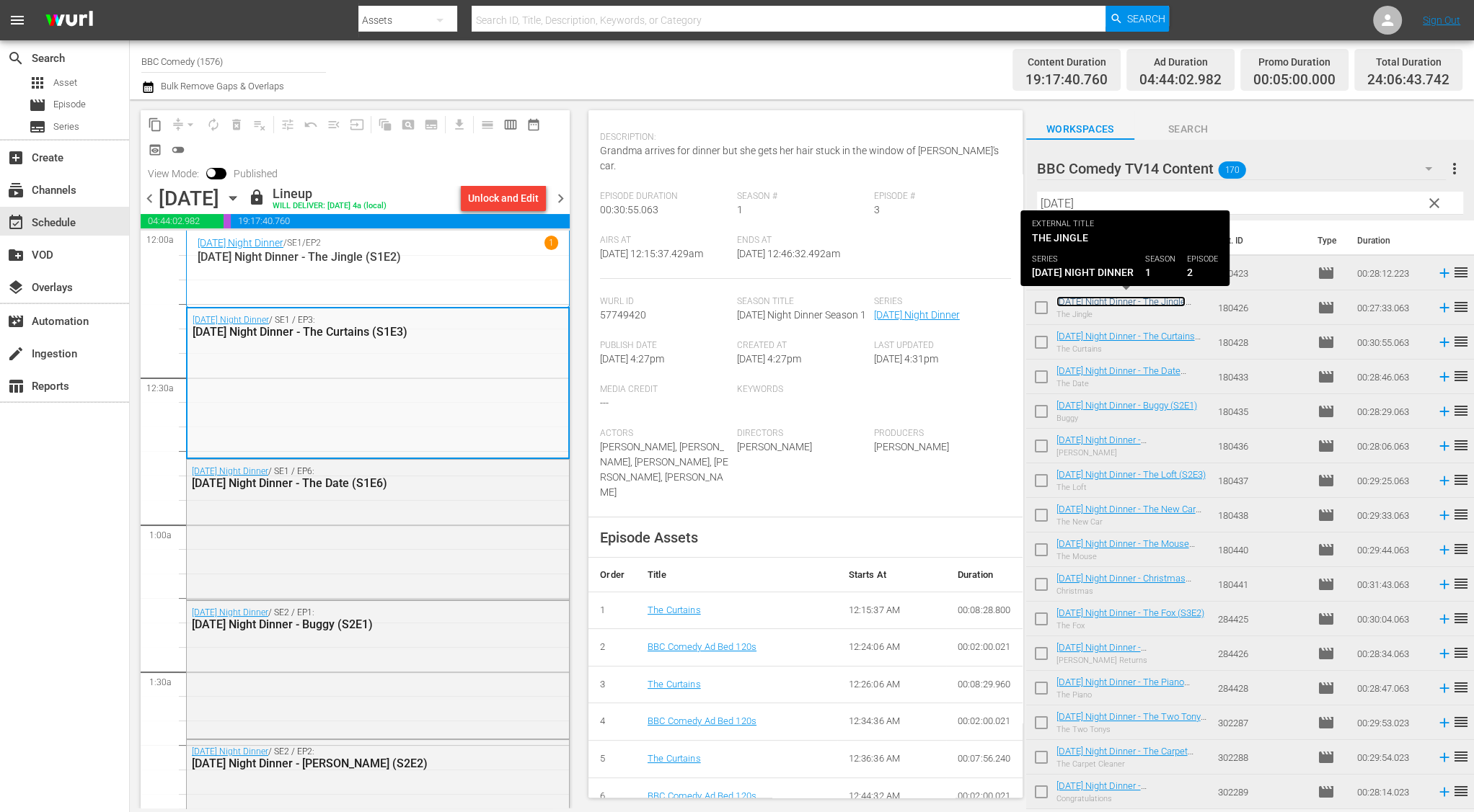
click at [1106, 299] on link "[DATE] Night Dinner - The Jingle (S1E2)" at bounding box center [1121, 307] width 129 height 22
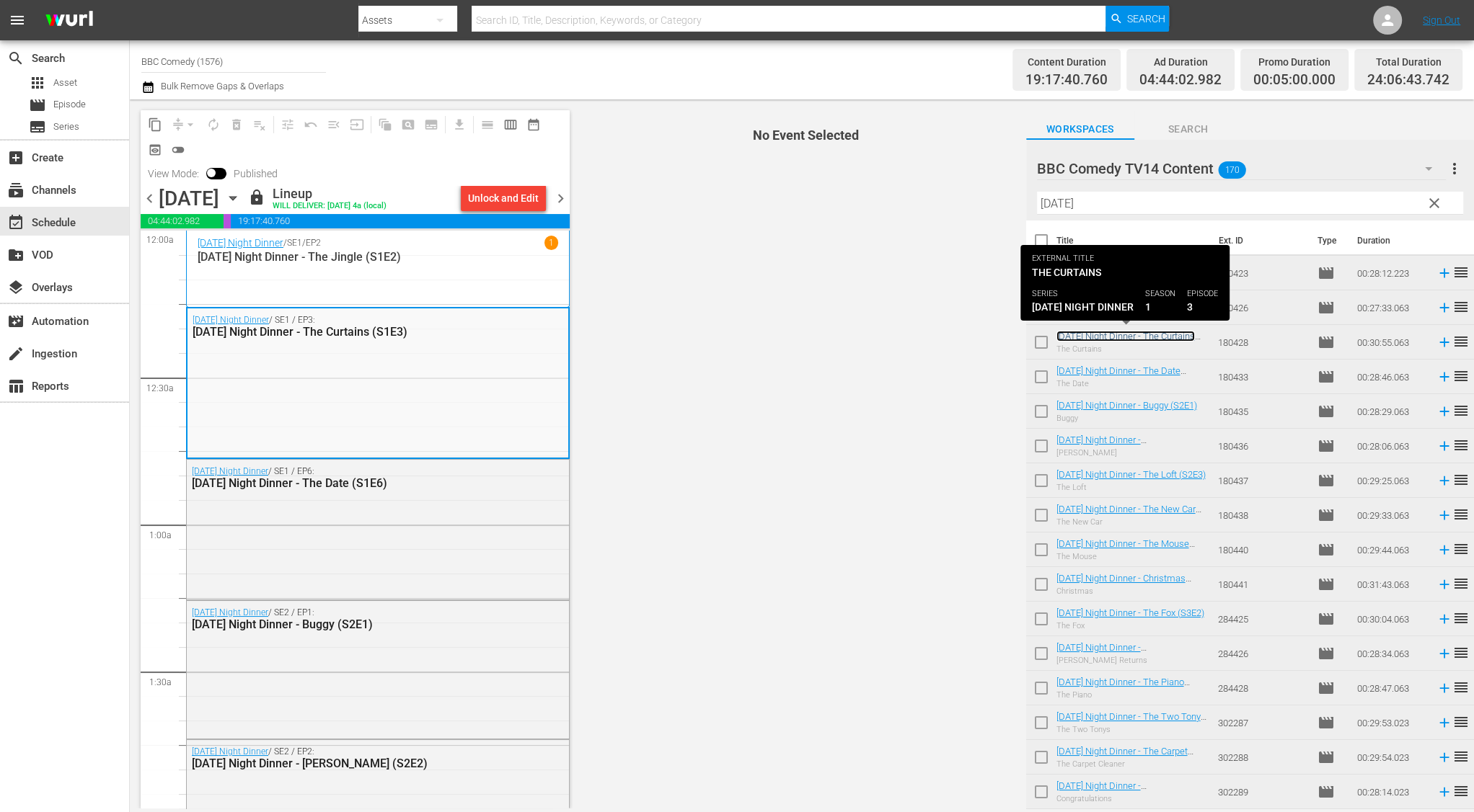
click at [1106, 334] on link "Friday Night Dinner - The Curtains (S1E3)" at bounding box center [1125, 342] width 138 height 22
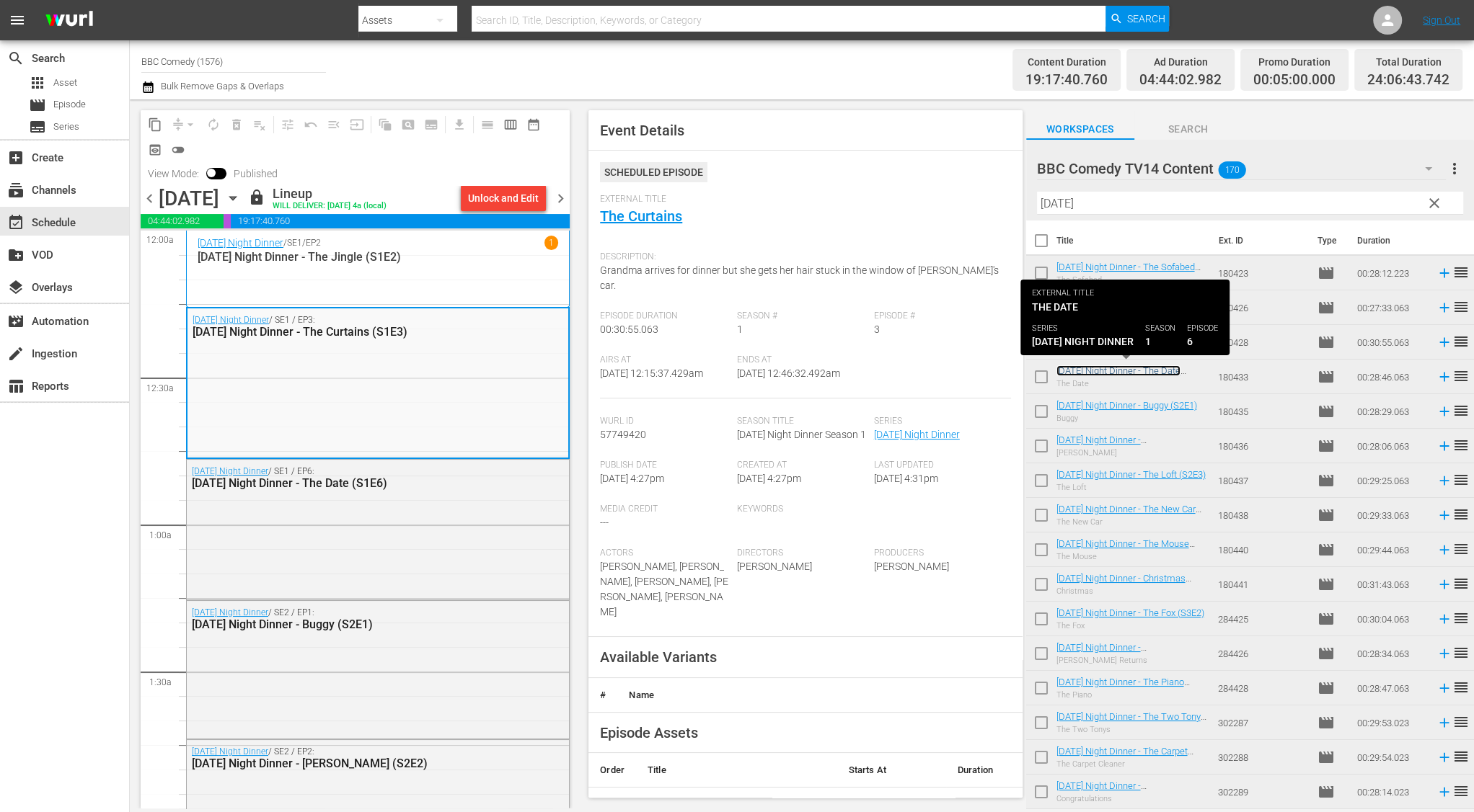
click at [1106, 375] on link "Friday Night Dinner - The Date (S1E6)" at bounding box center [1118, 376] width 124 height 22
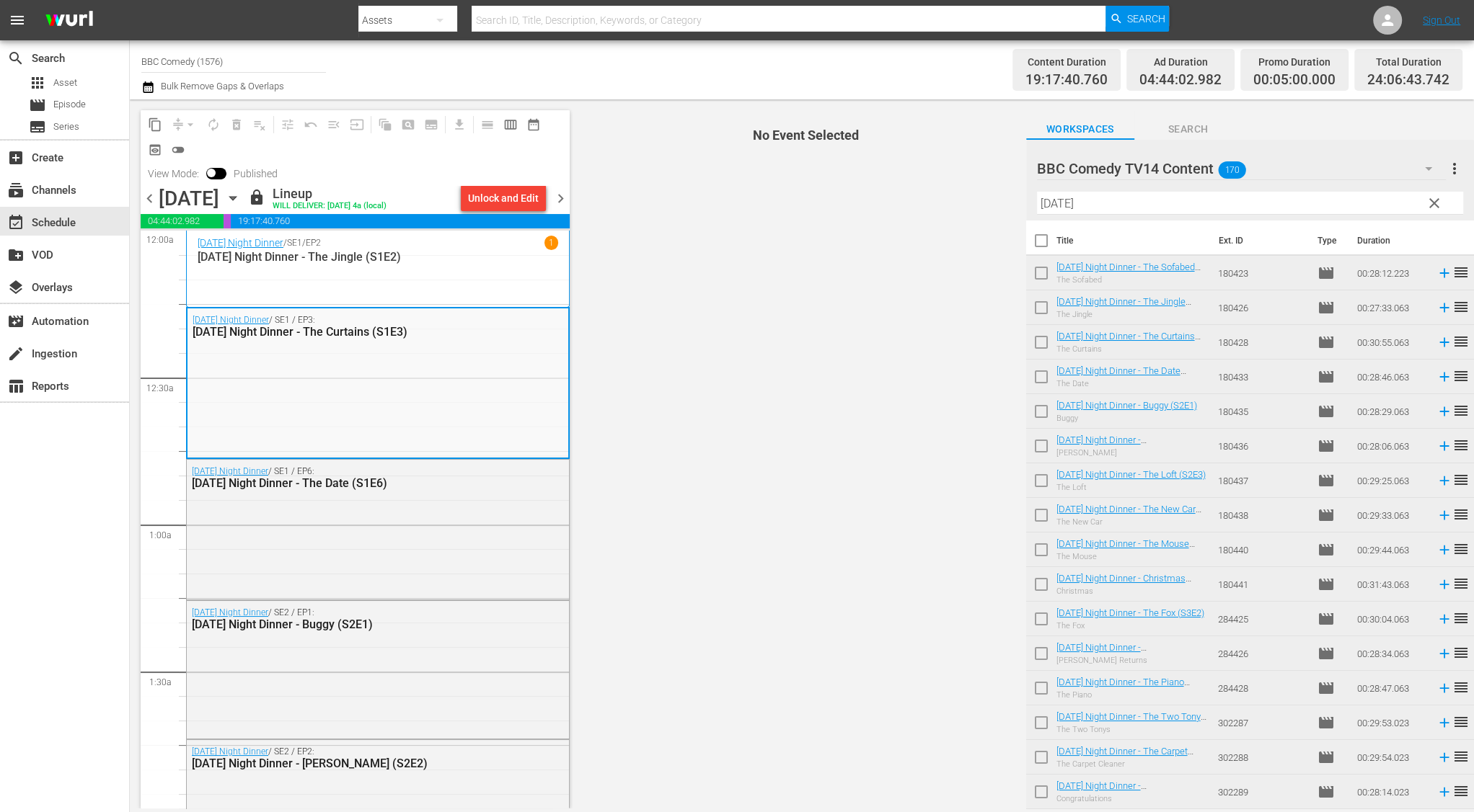
click at [1105, 397] on td "Friday Night Dinner - Buggy (S2E1) Buggy" at bounding box center [1134, 410] width 156 height 34
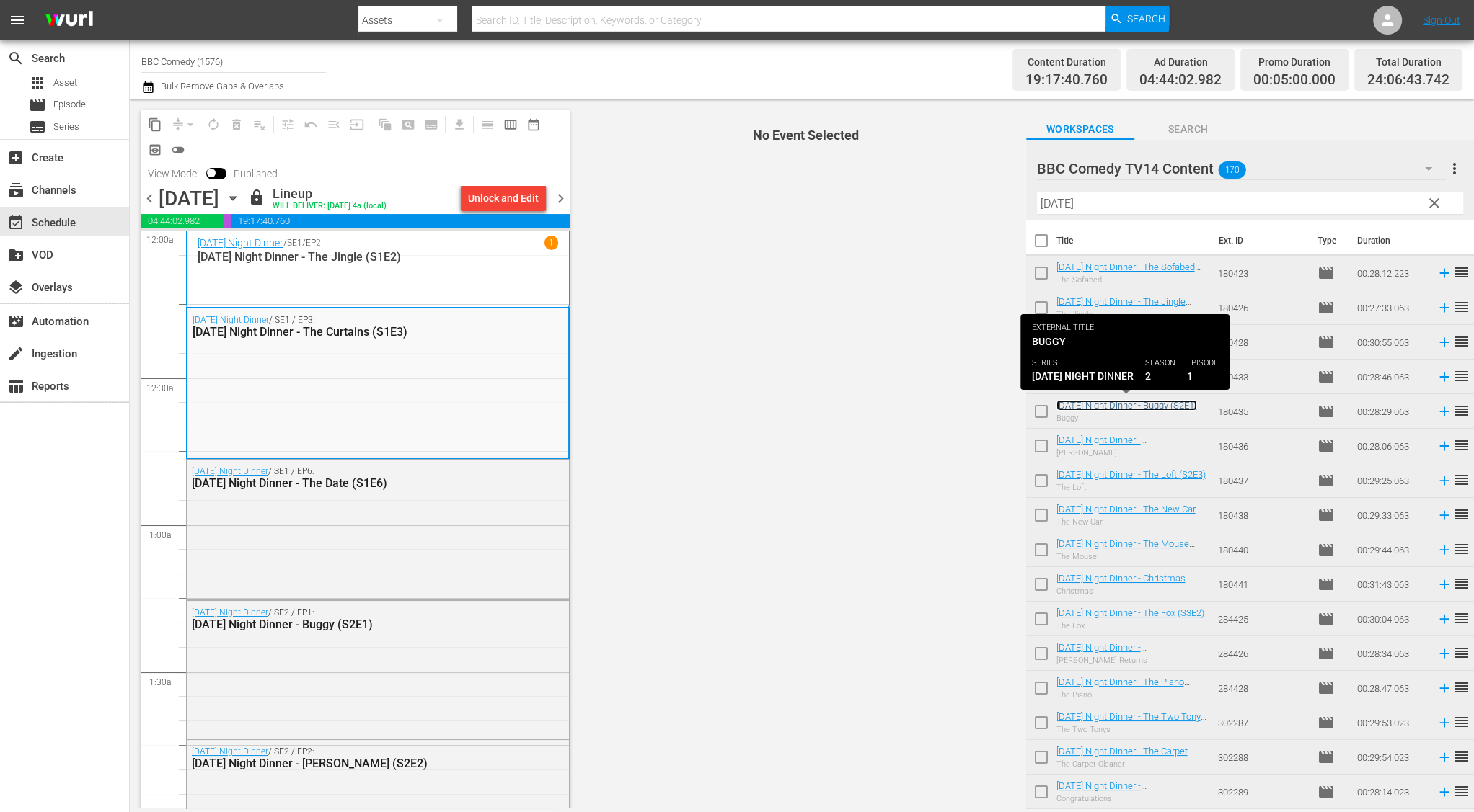
click at [1105, 401] on link "Friday Night Dinner - Buggy (S2E1)" at bounding box center [1126, 405] width 140 height 11
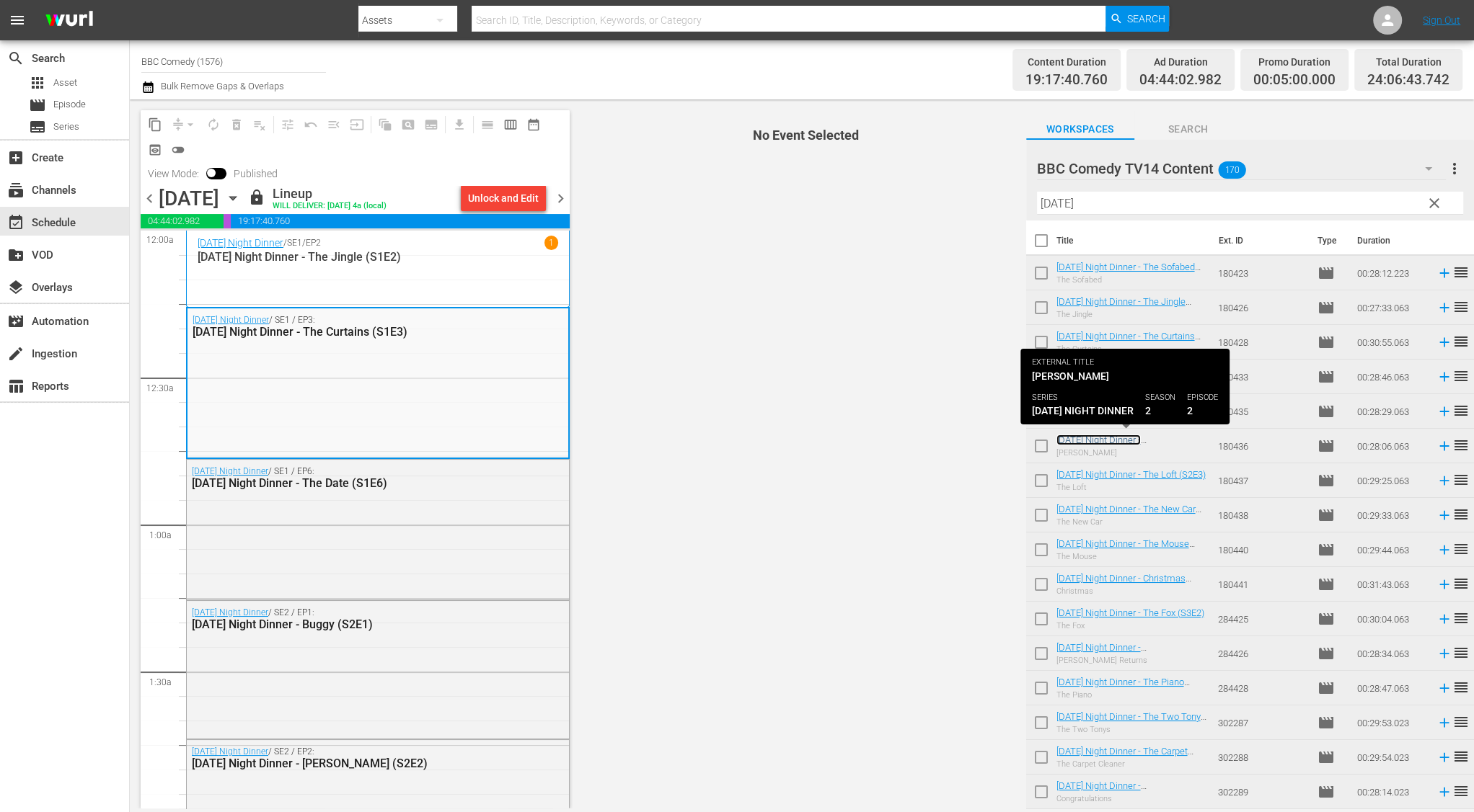
click at [1103, 438] on link "Friday Night Dinner - Mr Morris (S2E2)" at bounding box center [1106, 446] width 98 height 22
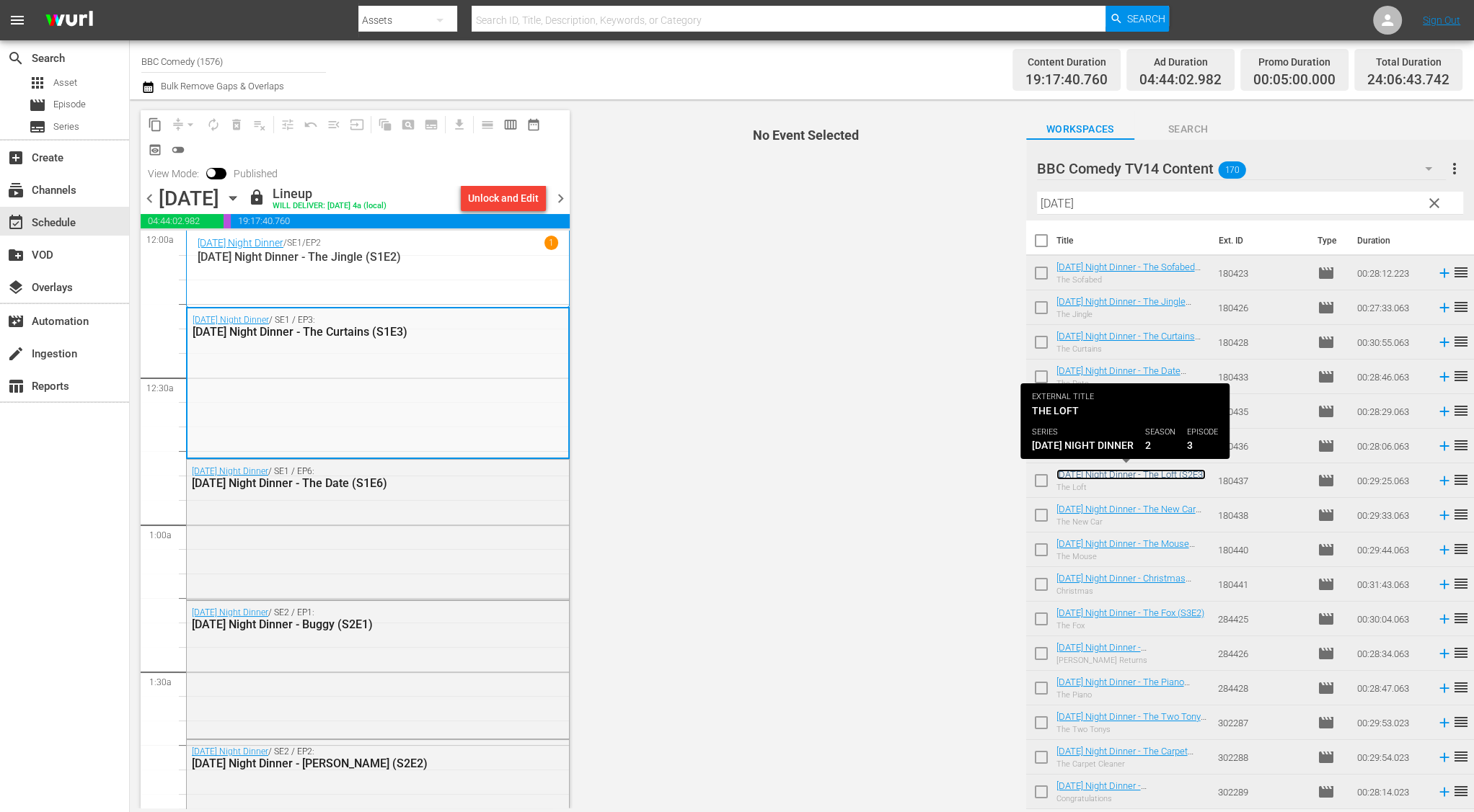
click at [1101, 473] on link "Friday Night Dinner - The Loft (S2E3)" at bounding box center [1131, 474] width 149 height 11
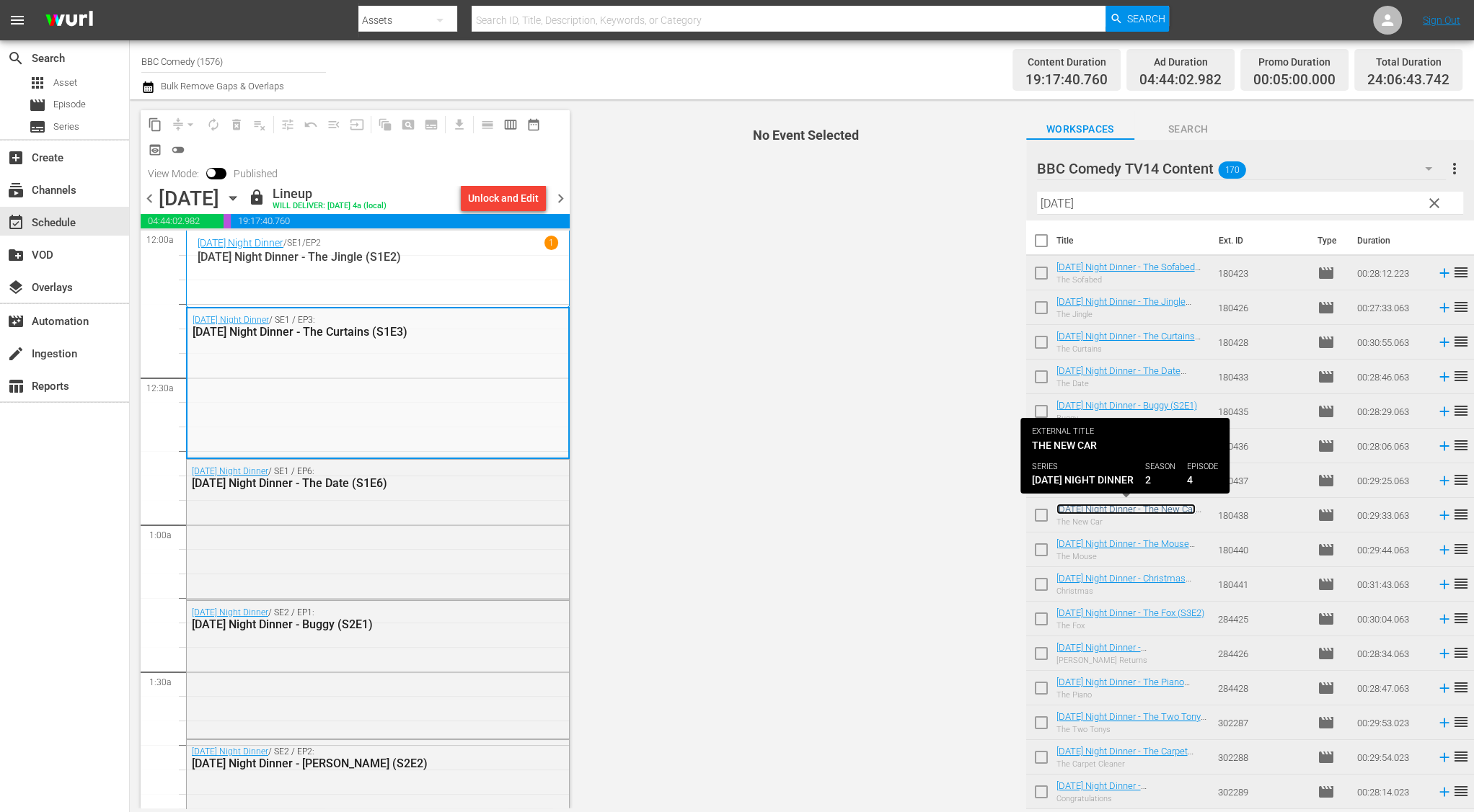
click at [1101, 508] on link "Friday Night Dinner - The New Car (S2E4)" at bounding box center [1126, 514] width 139 height 22
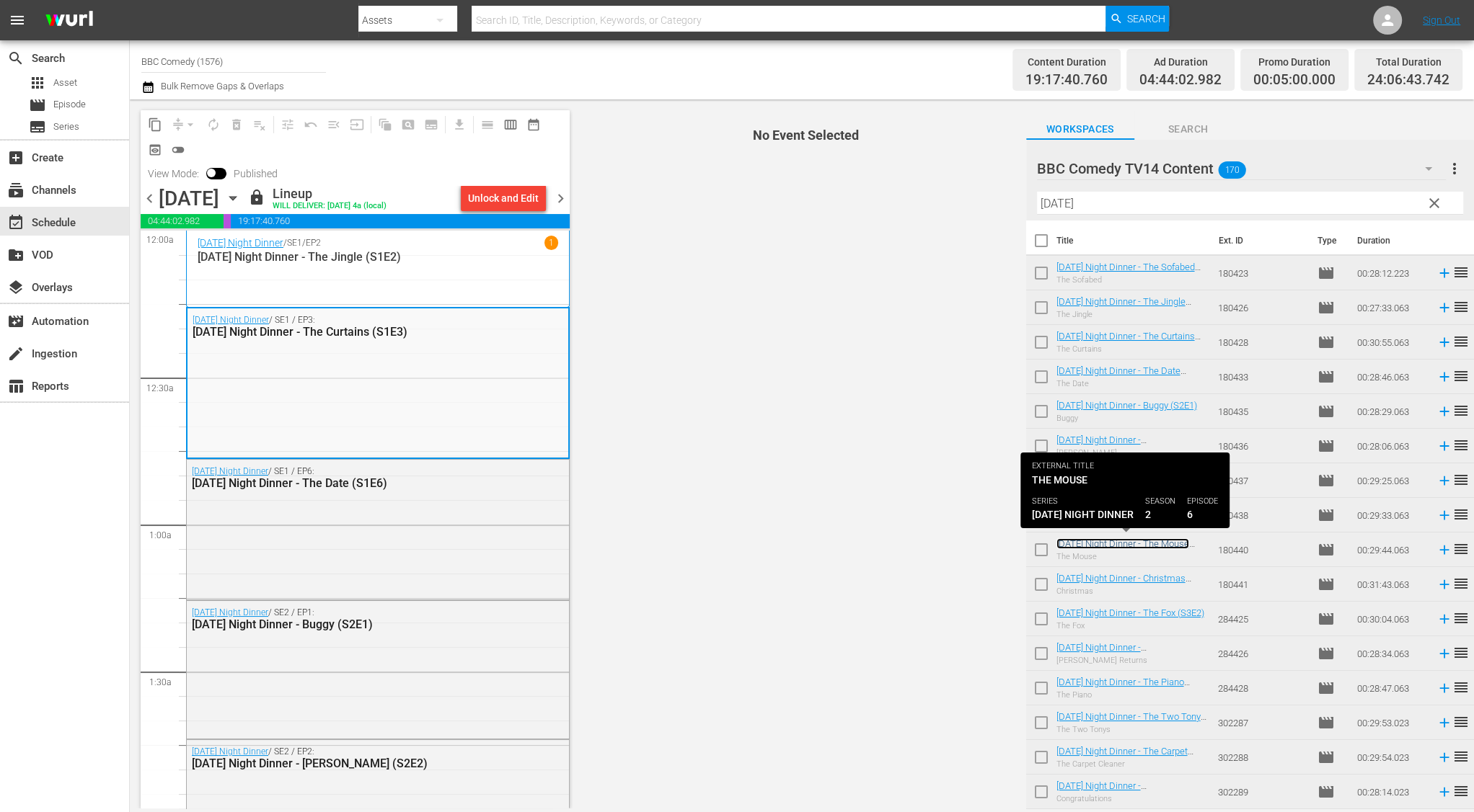
click at [1101, 544] on link "Friday Night Dinner - The Mouse (S2E6)" at bounding box center [1122, 549] width 132 height 22
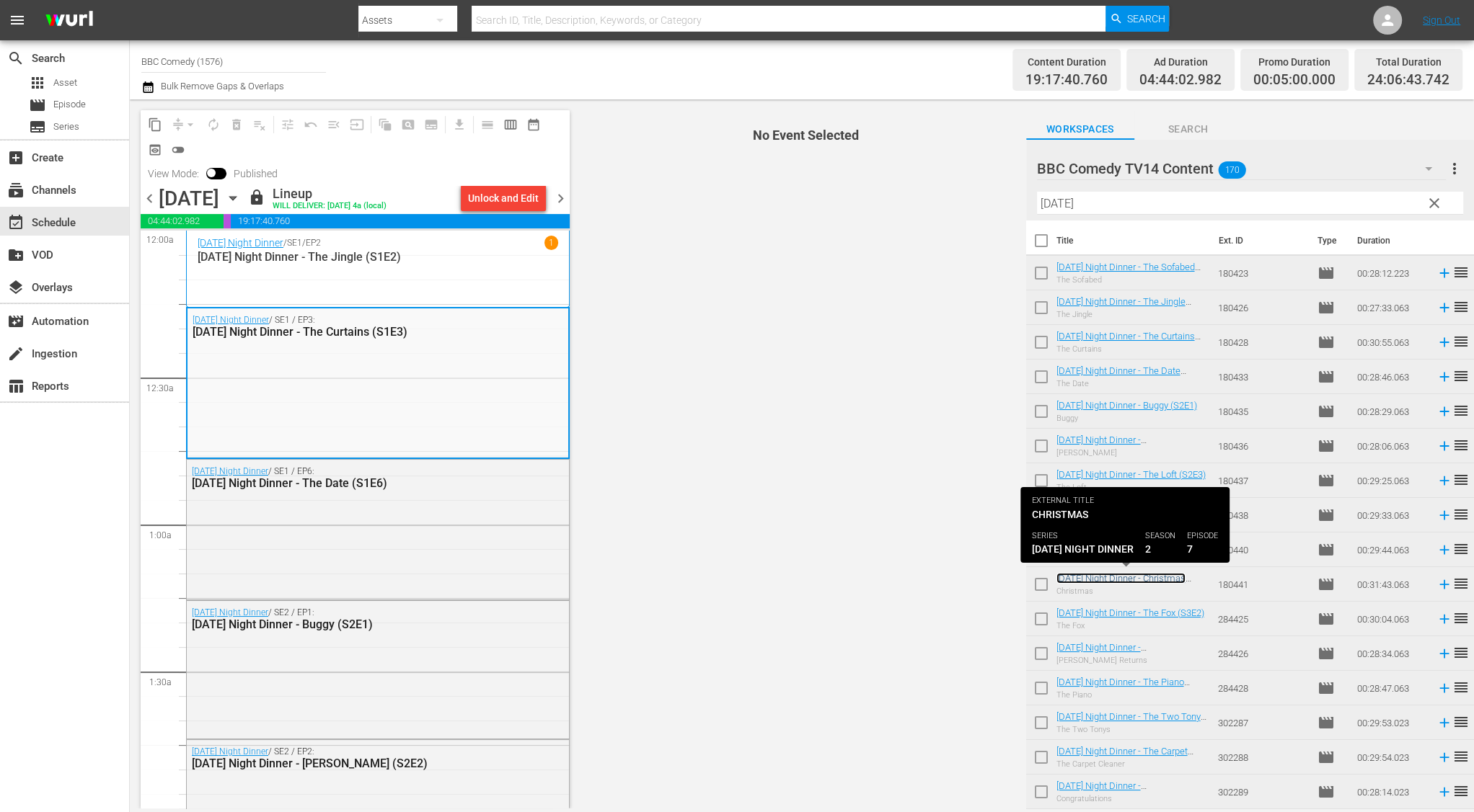
click at [1103, 580] on link "Friday Night Dinner - Christmas (S2E7)" at bounding box center [1121, 584] width 129 height 22
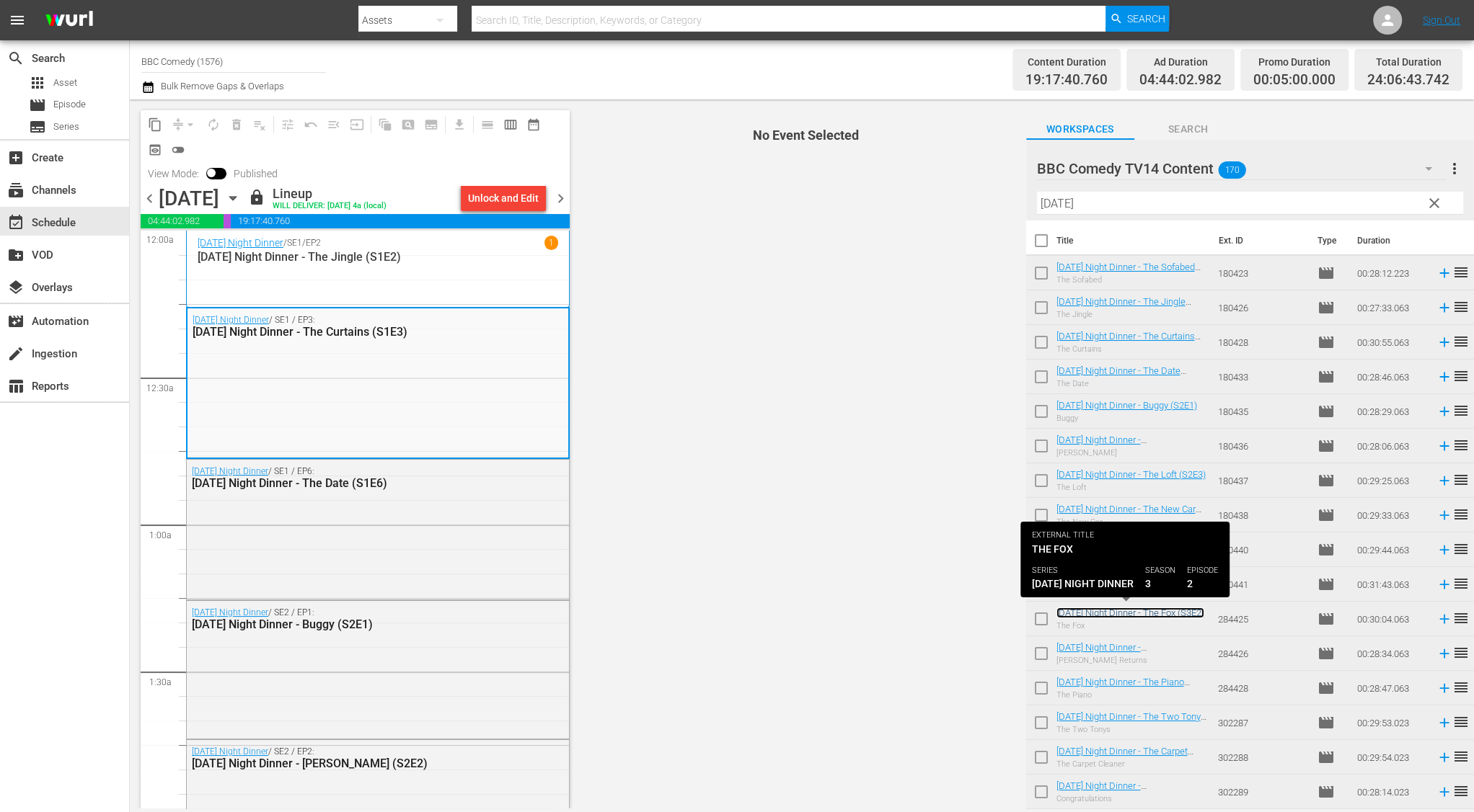
click at [1103, 611] on link "Friday Night Dinner - The Fox (S3E2)" at bounding box center [1130, 612] width 148 height 11
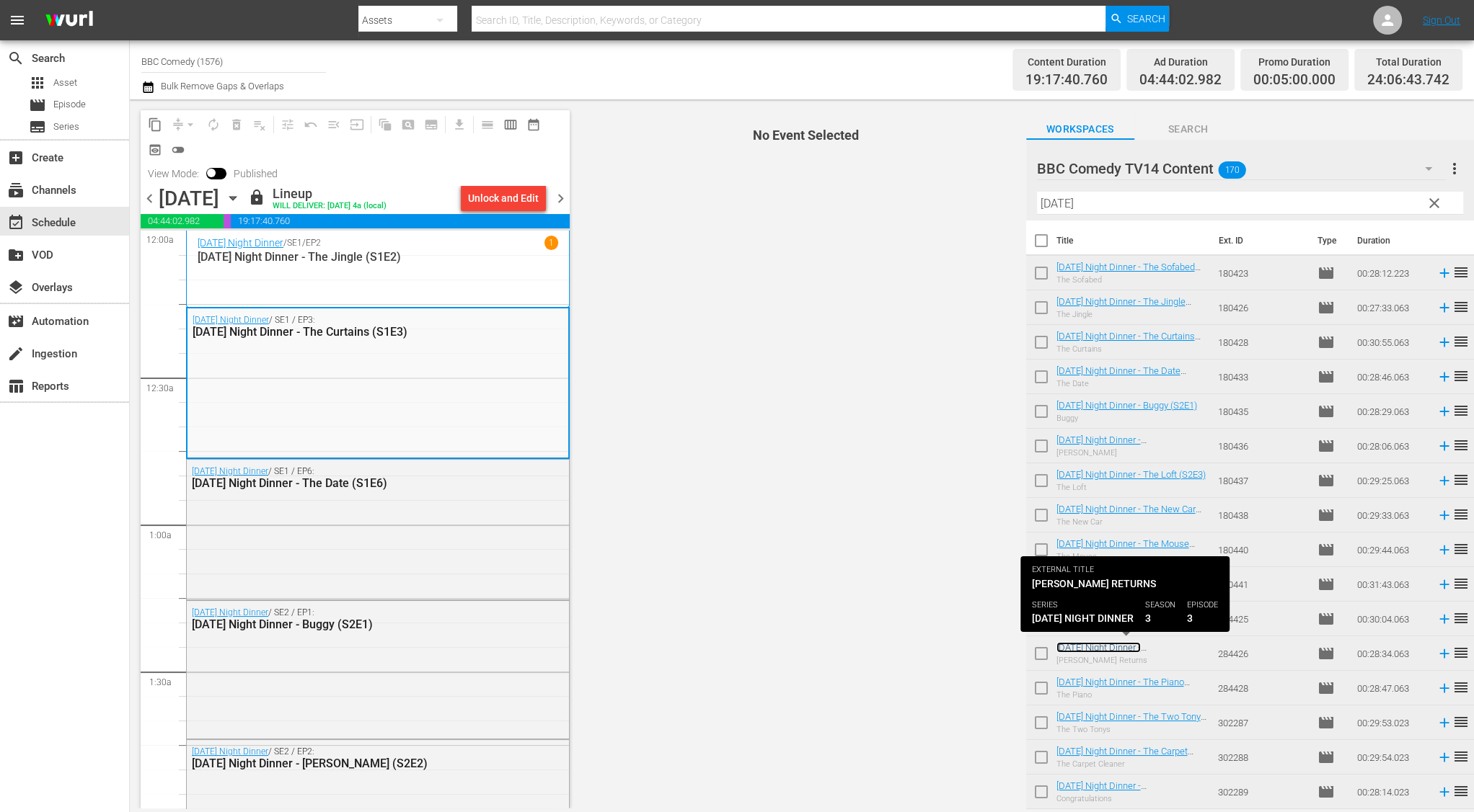
click at [1103, 647] on link "Friday Night Dinner - Mr Morris Returns (S3E3)" at bounding box center [1122, 653] width 132 height 22
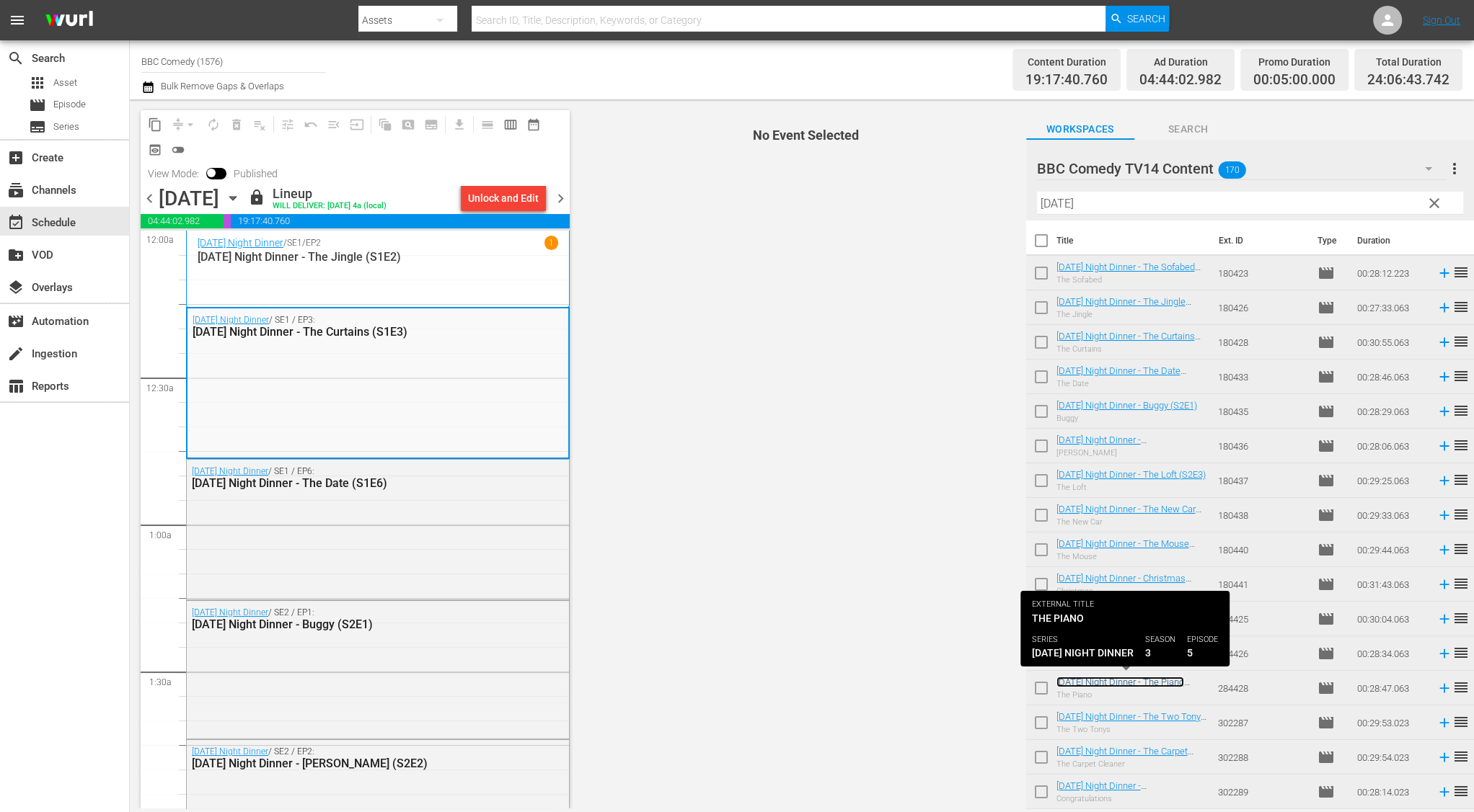
click at [1107, 680] on link "Friday Night Dinner - The Piano (S3E5)" at bounding box center [1120, 688] width 127 height 22
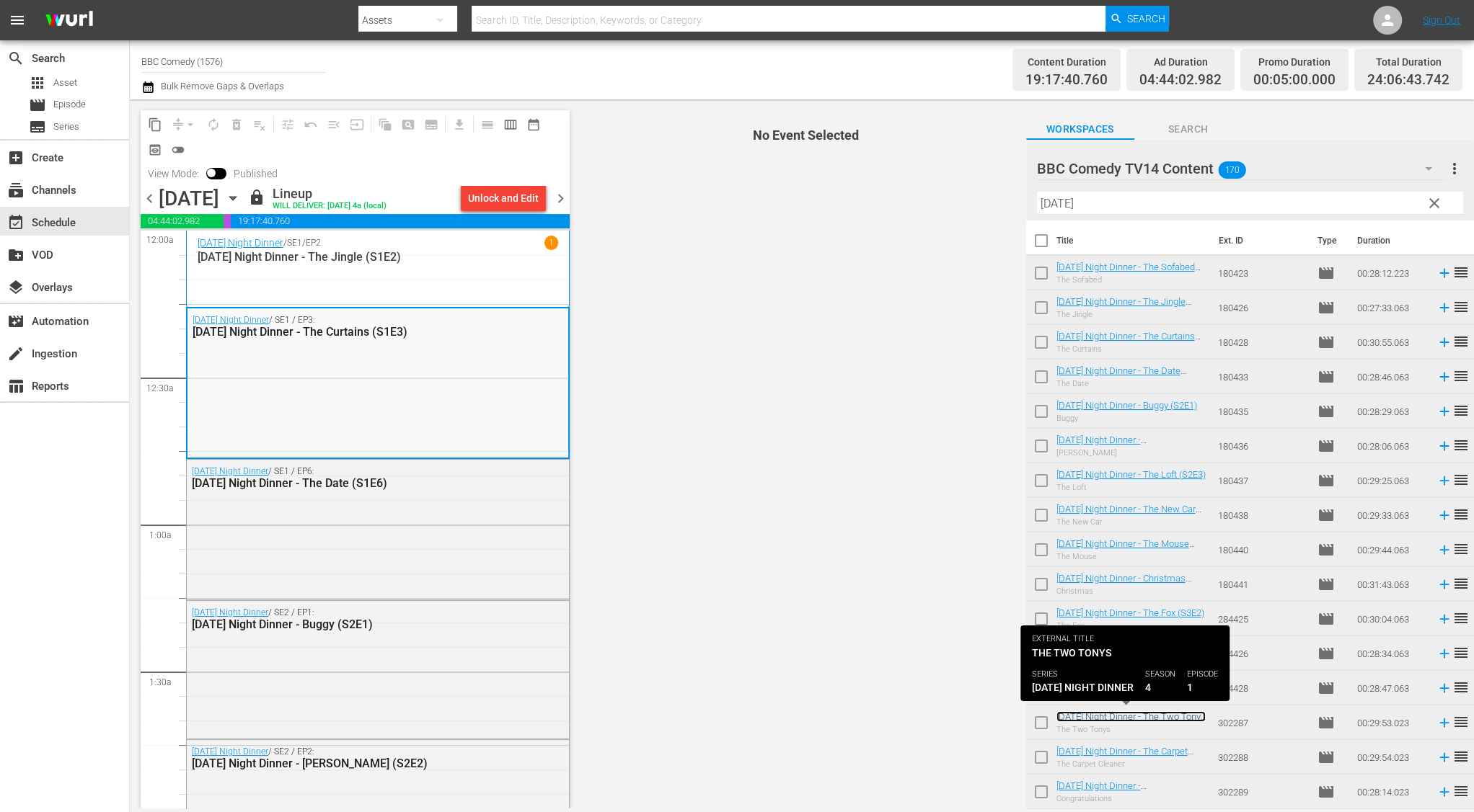
click at [1107, 713] on link "Friday Night Dinner - The Two Tonys (S4E1)" at bounding box center [1131, 722] width 149 height 22
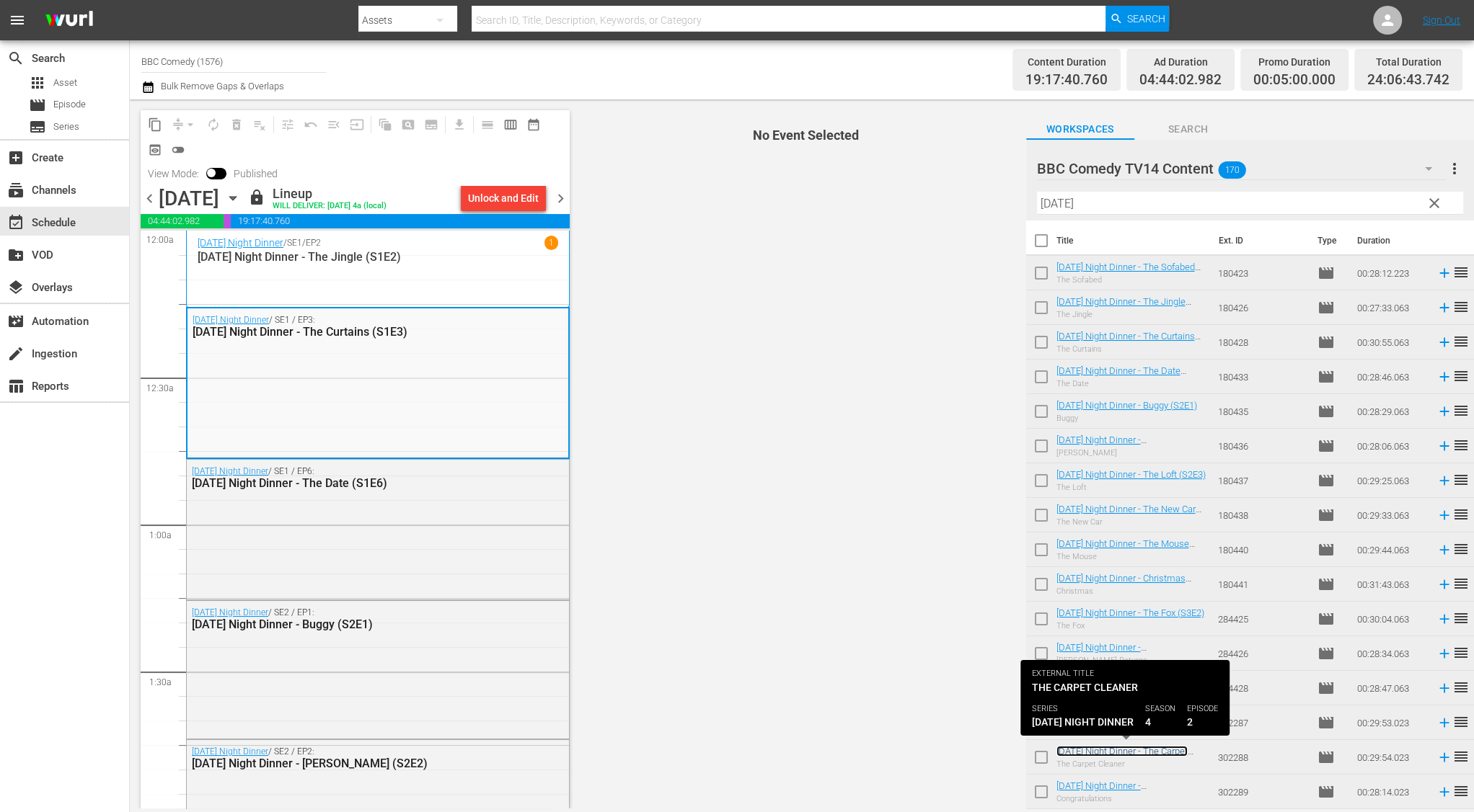
click at [1114, 754] on link "Friday Night Dinner - The Carpet Cleaner (S4E2)" at bounding box center [1122, 756] width 131 height 22
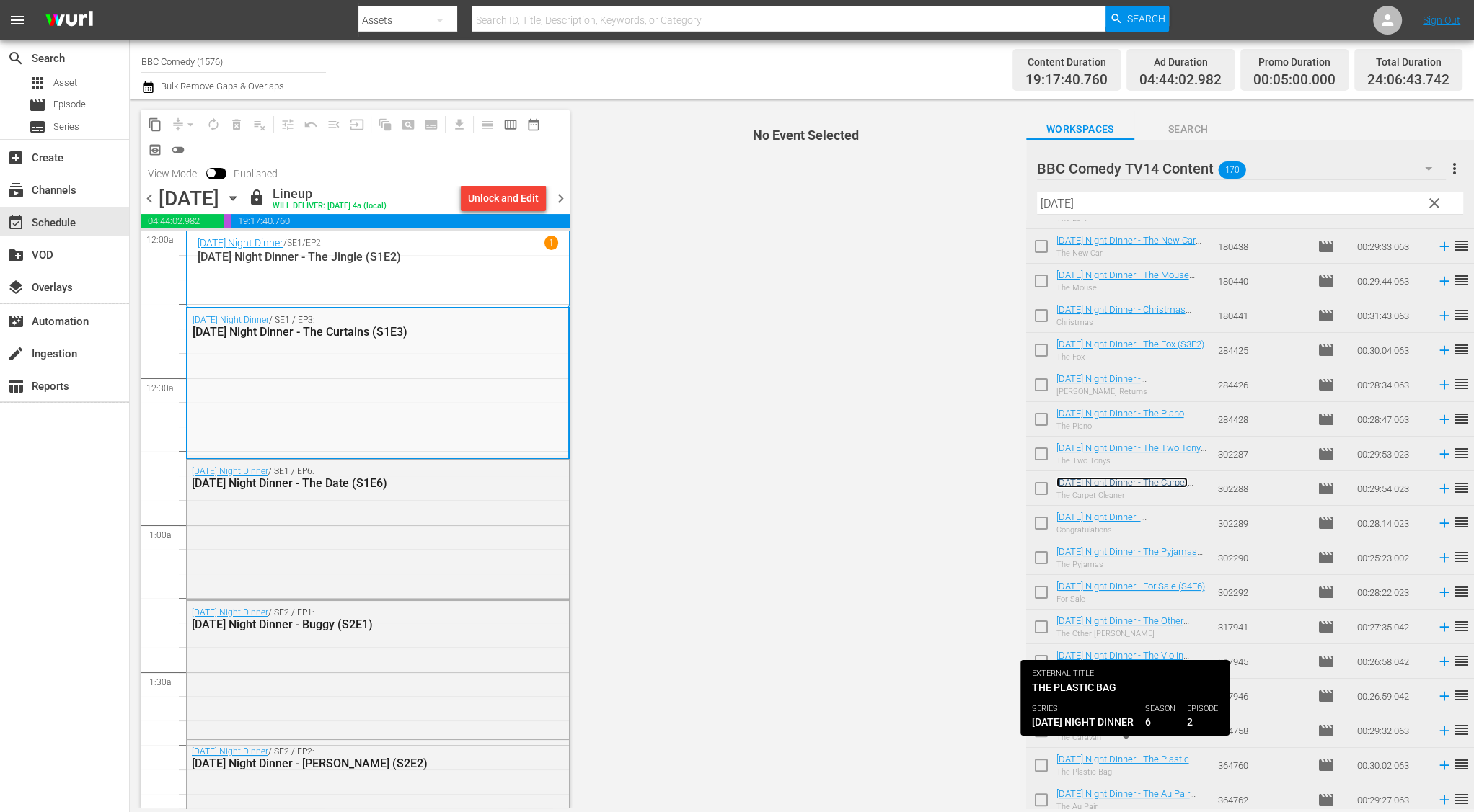
scroll to position [282, 0]
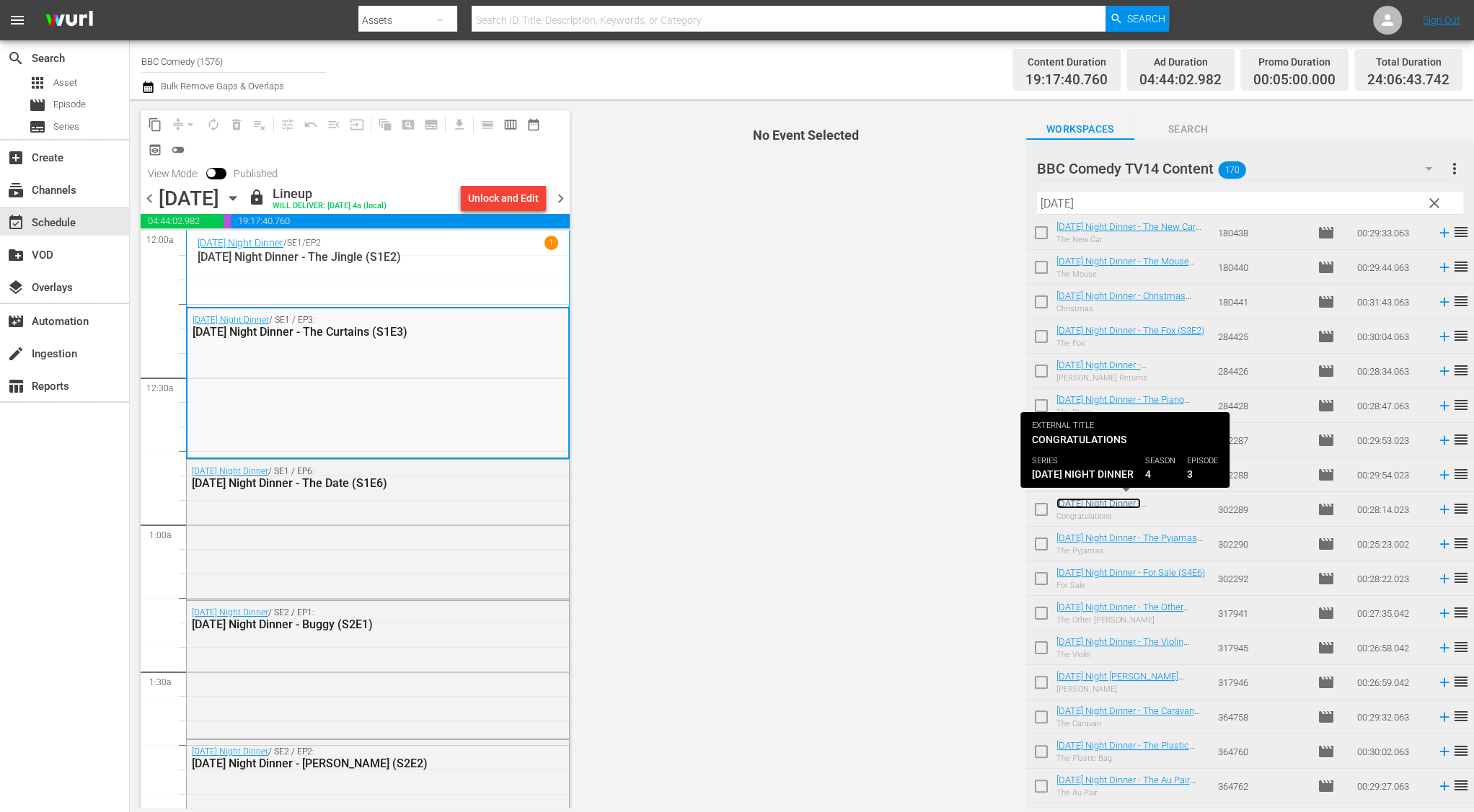
click at [1096, 505] on link "Friday Night Dinner - Congratulations (S4E3)" at bounding box center [1103, 508] width 93 height 22
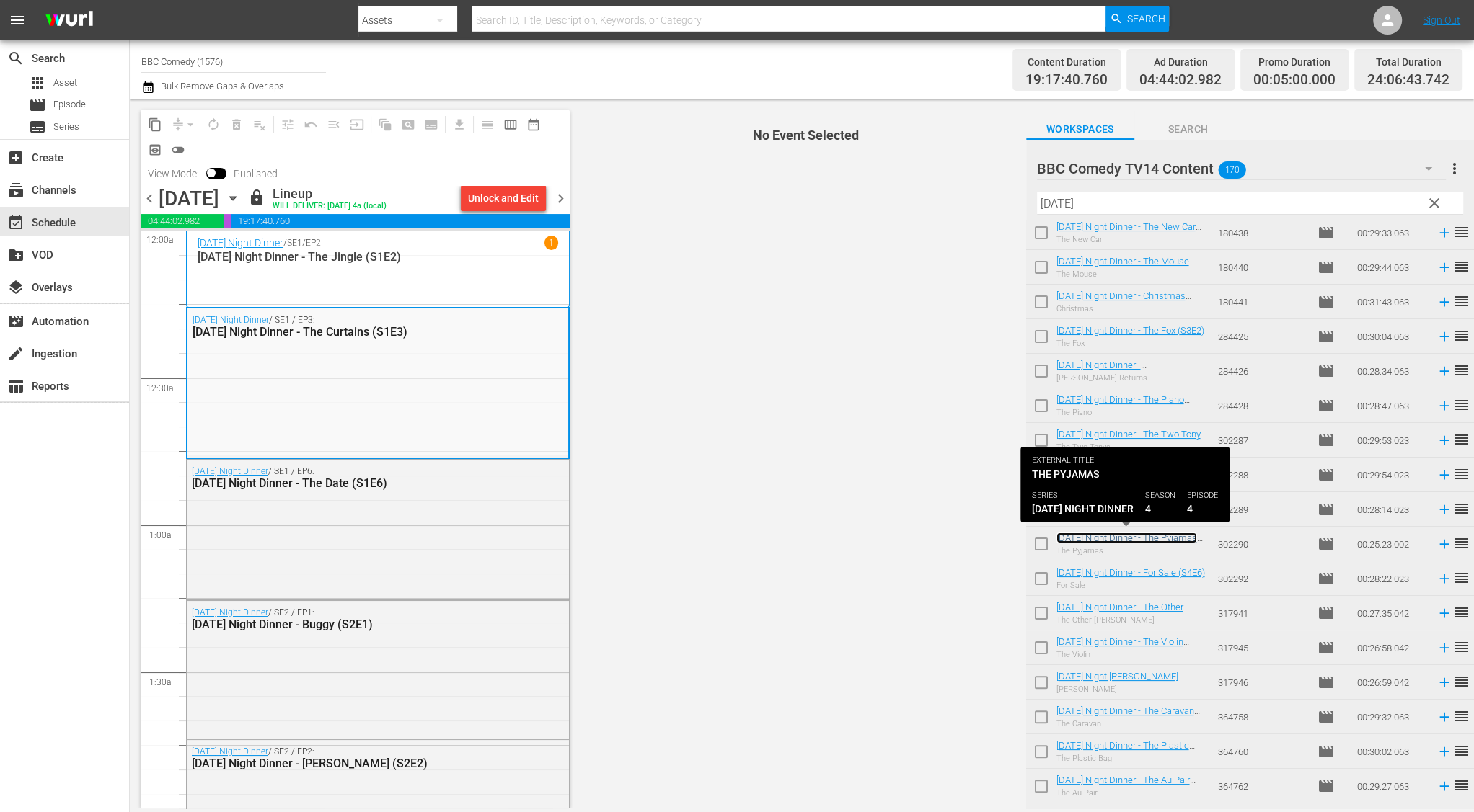
click at [1098, 542] on link "Friday Night Dinner - The Pyjamas (S4E4)" at bounding box center [1126, 544] width 140 height 22
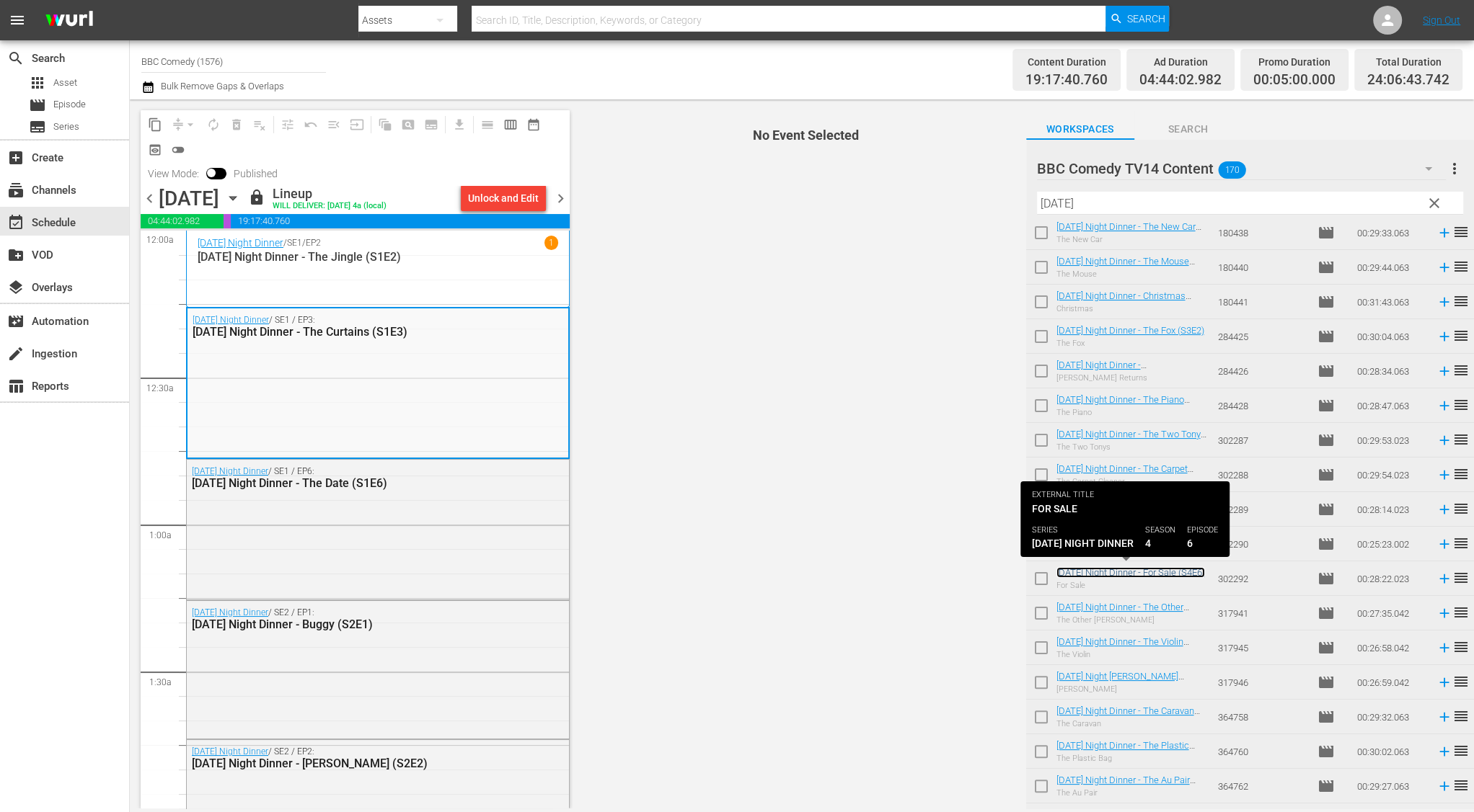
click at [1098, 567] on link "Friday Night Dinner - For Sale (S4E6)" at bounding box center [1131, 572] width 149 height 11
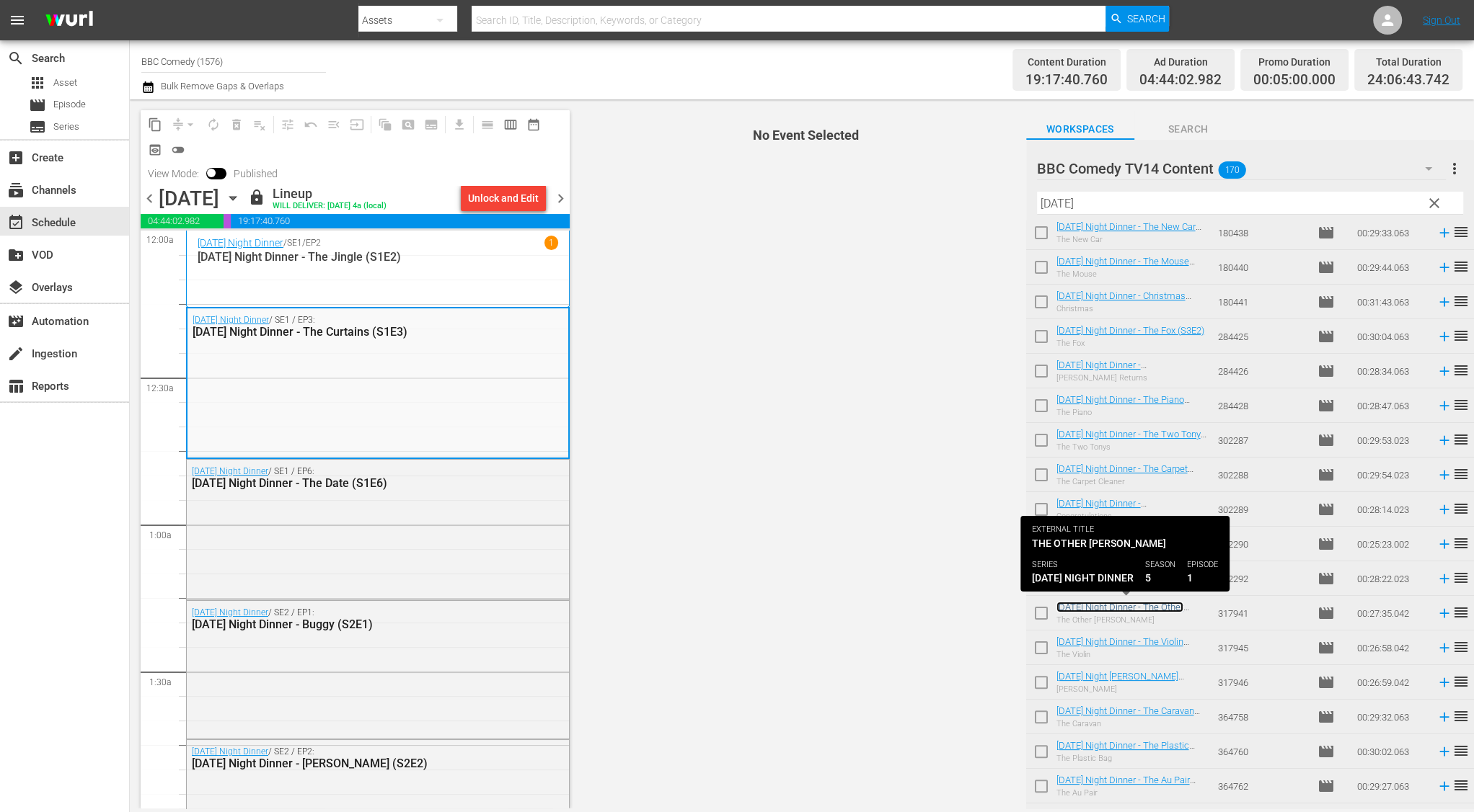
click at [1101, 604] on link "Friday Night Dinner - The Other Jackie (S5E1)" at bounding box center [1119, 612] width 126 height 22
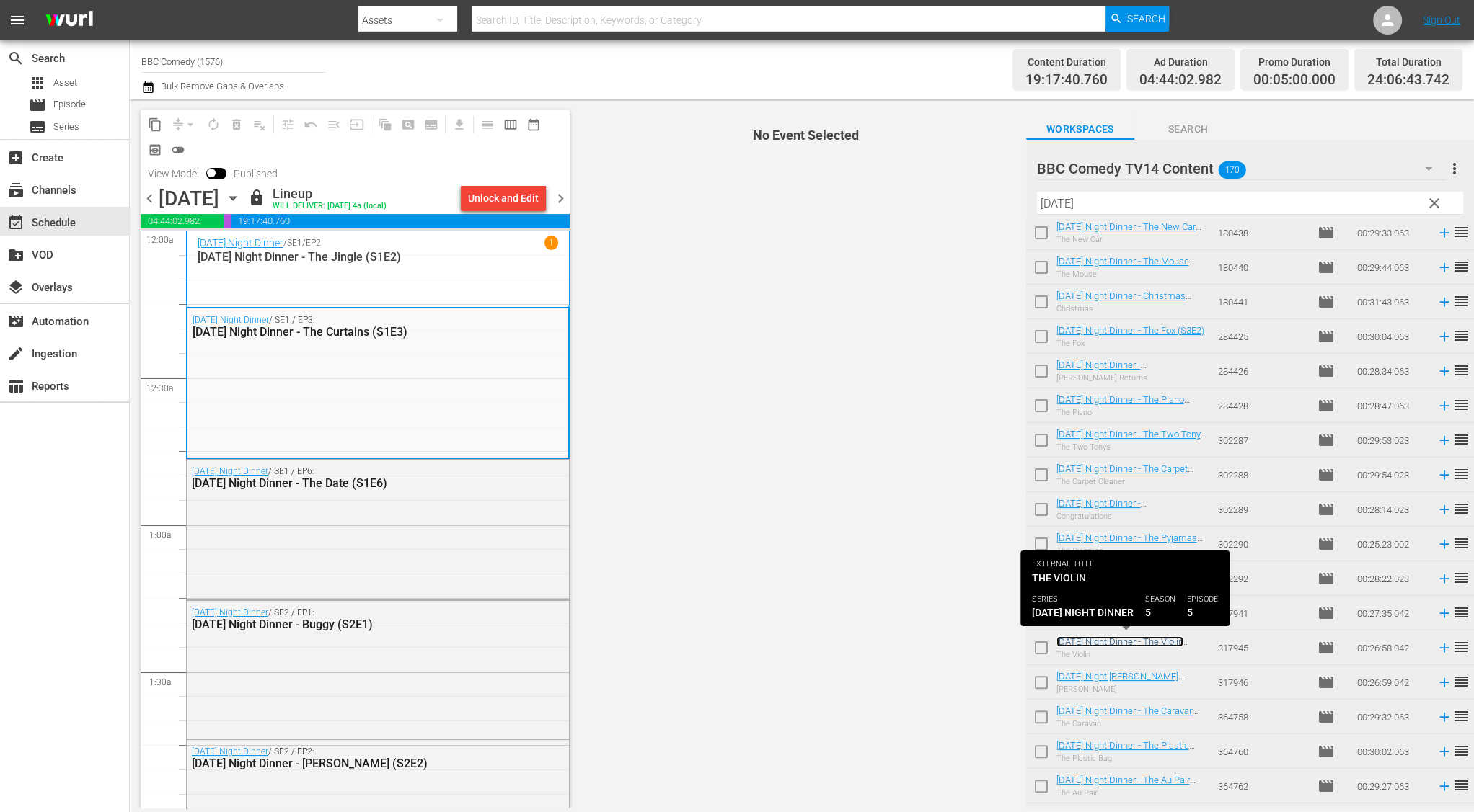
click at [1101, 641] on link "Friday Night Dinner - The Violin (S5E5)" at bounding box center [1119, 647] width 126 height 22
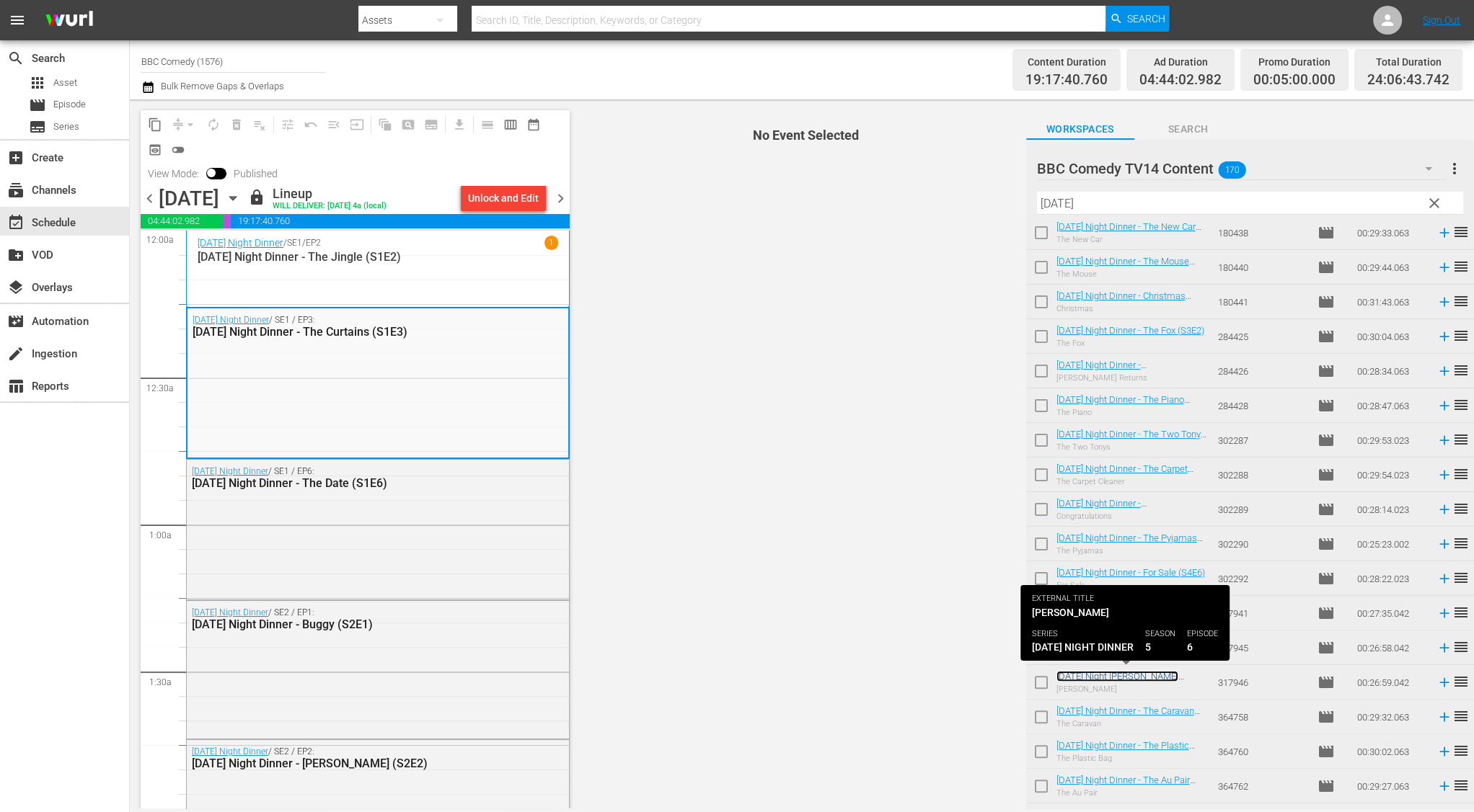
click at [1101, 677] on link "Friday Night Dinner - Wilson (S5E6)" at bounding box center [1117, 682] width 122 height 22
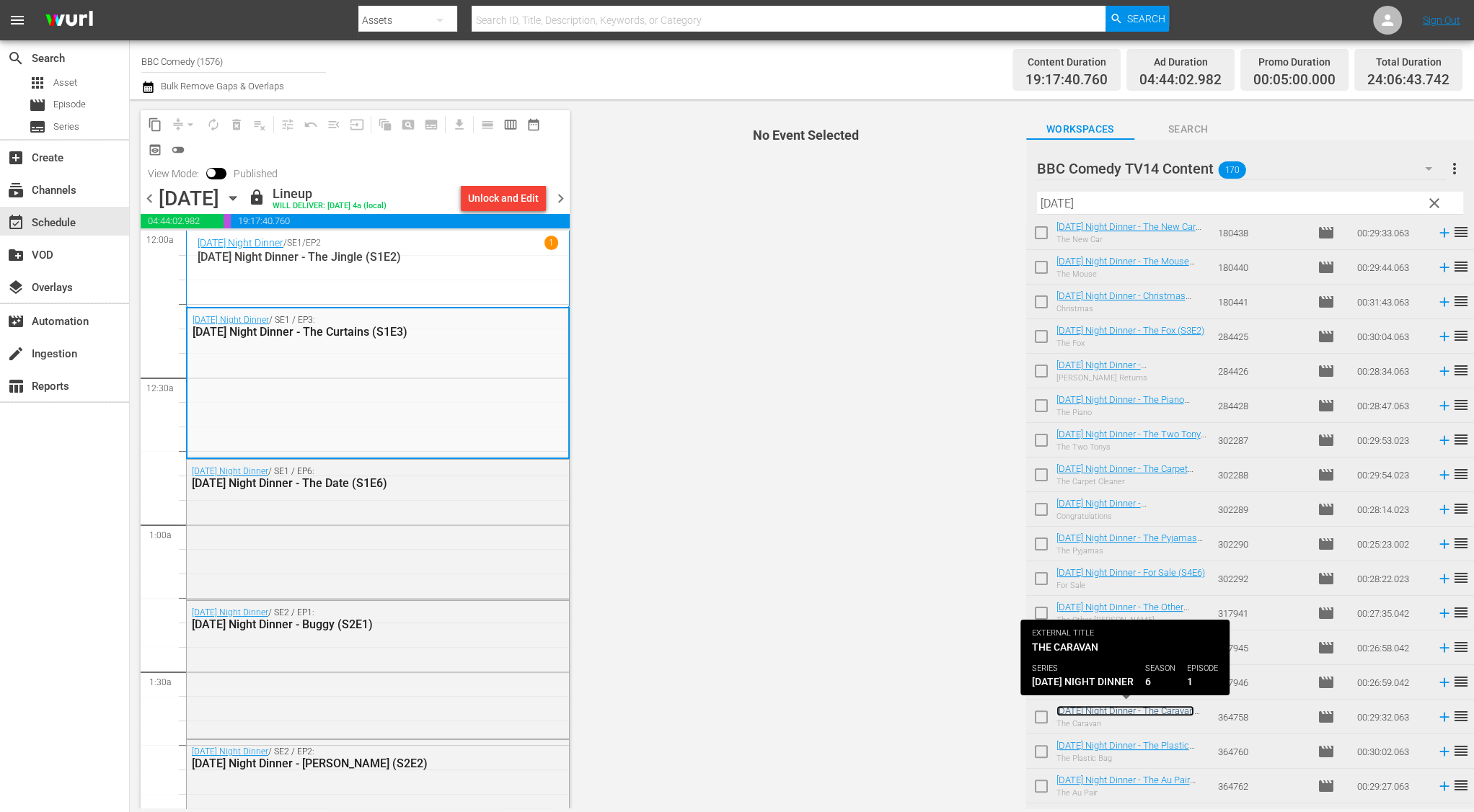
click at [1101, 706] on link "Friday Night Dinner - The Caravan (S6E1)" at bounding box center [1125, 716] width 138 height 22
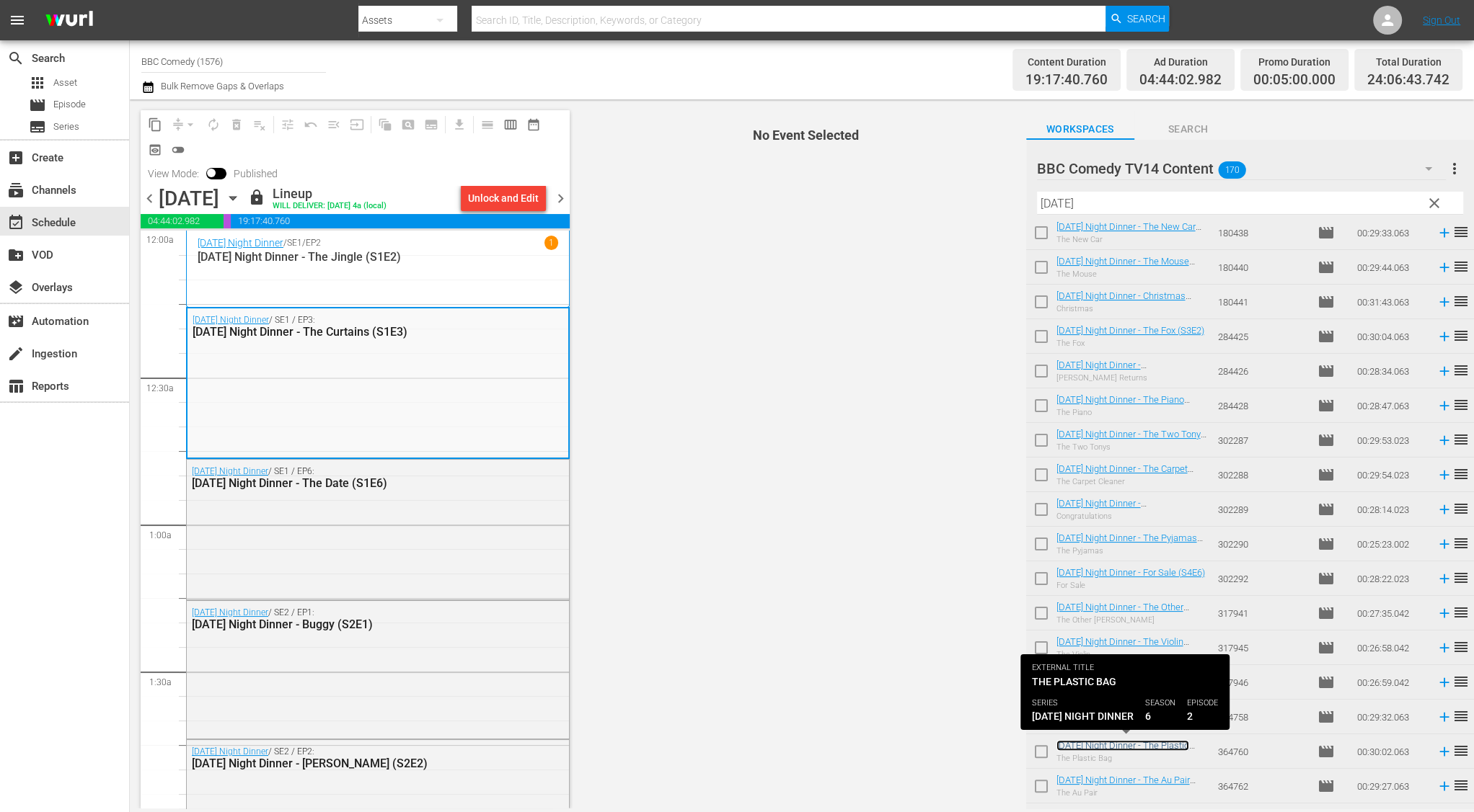
click at [1104, 749] on link "Friday Night Dinner - The Plastic Bag (S6E2)" at bounding box center [1122, 751] width 132 height 22
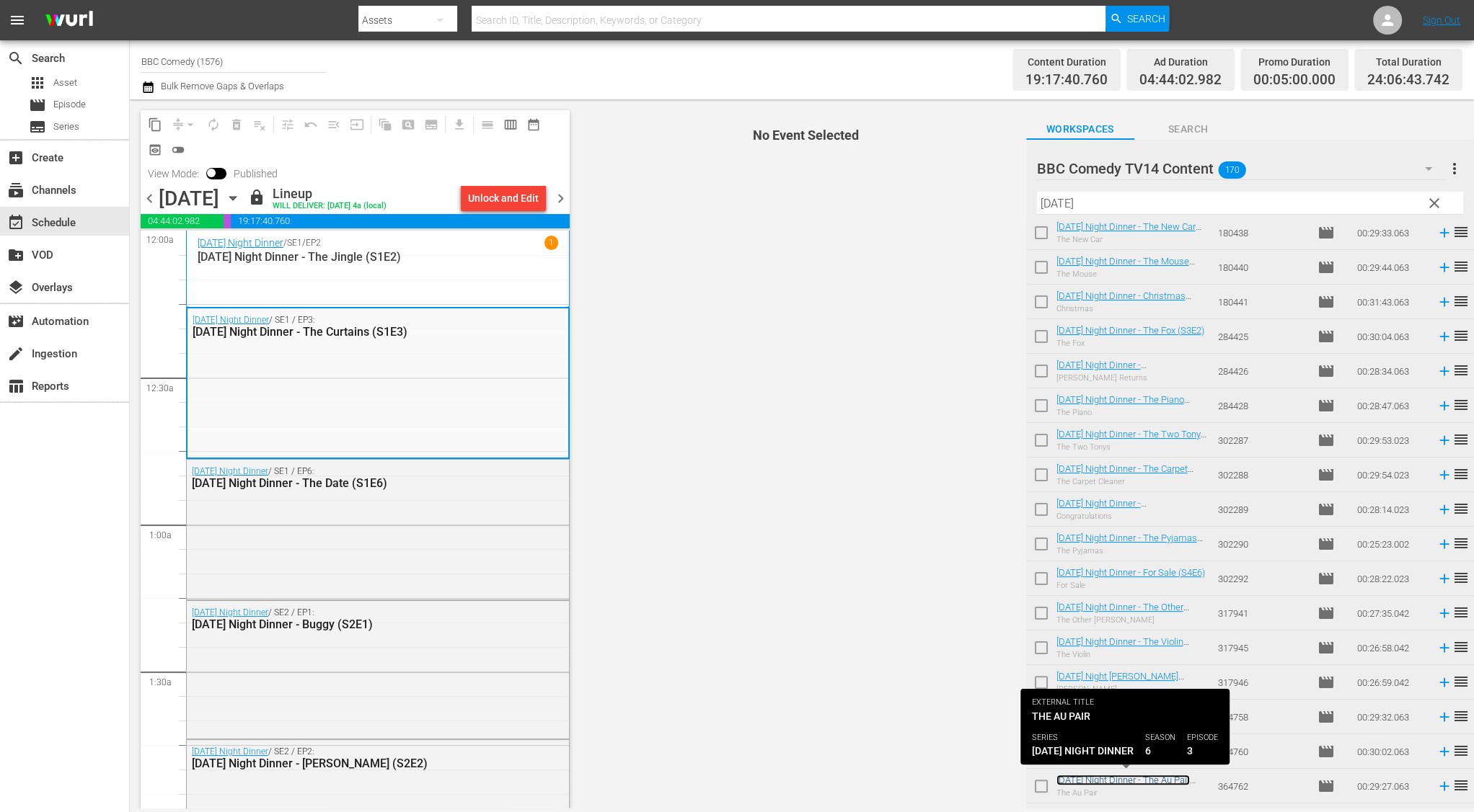
click at [1105, 778] on link "Friday Night Dinner - The Au Pair (S6E3)" at bounding box center [1123, 786] width 133 height 22
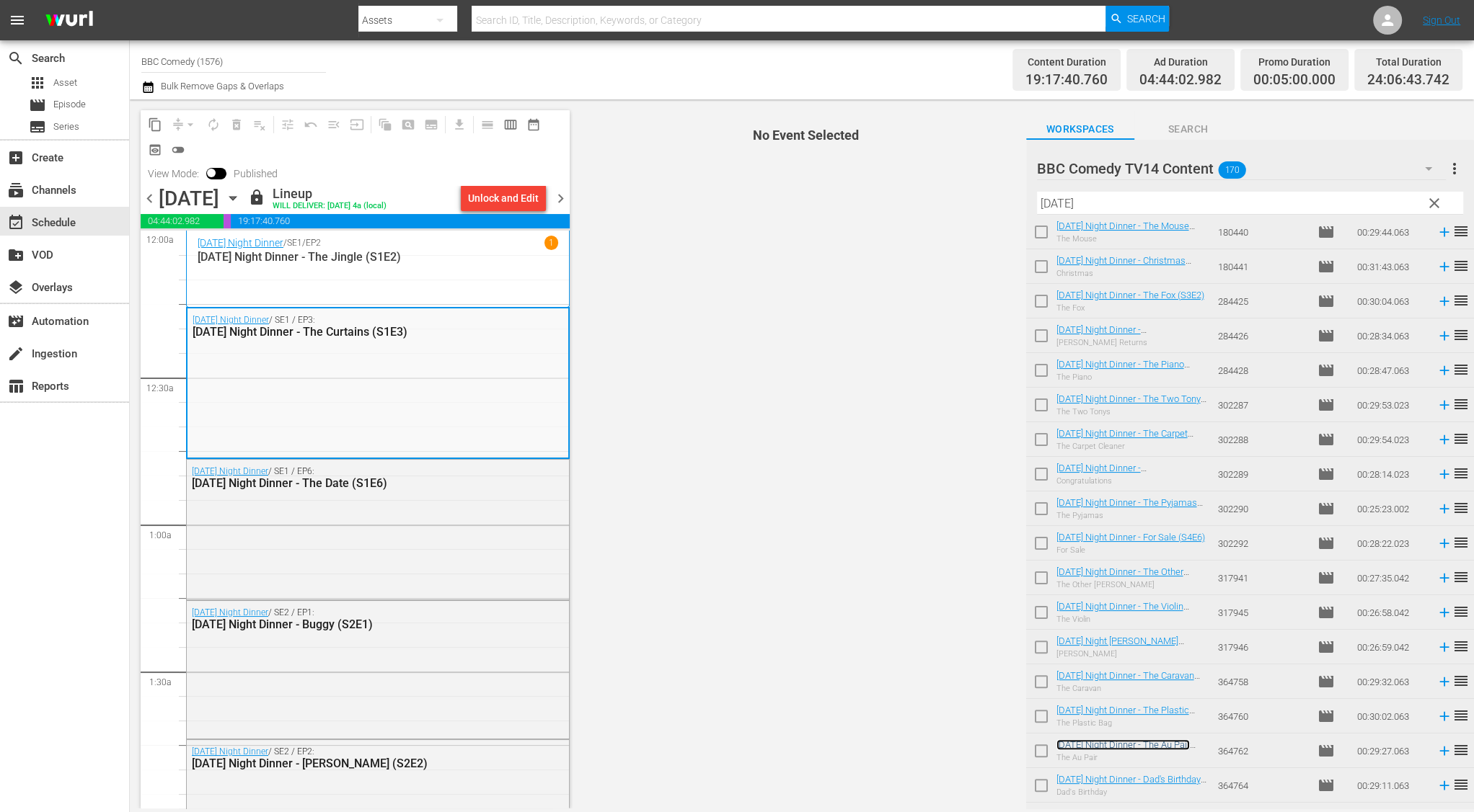
scroll to position [343, 0]
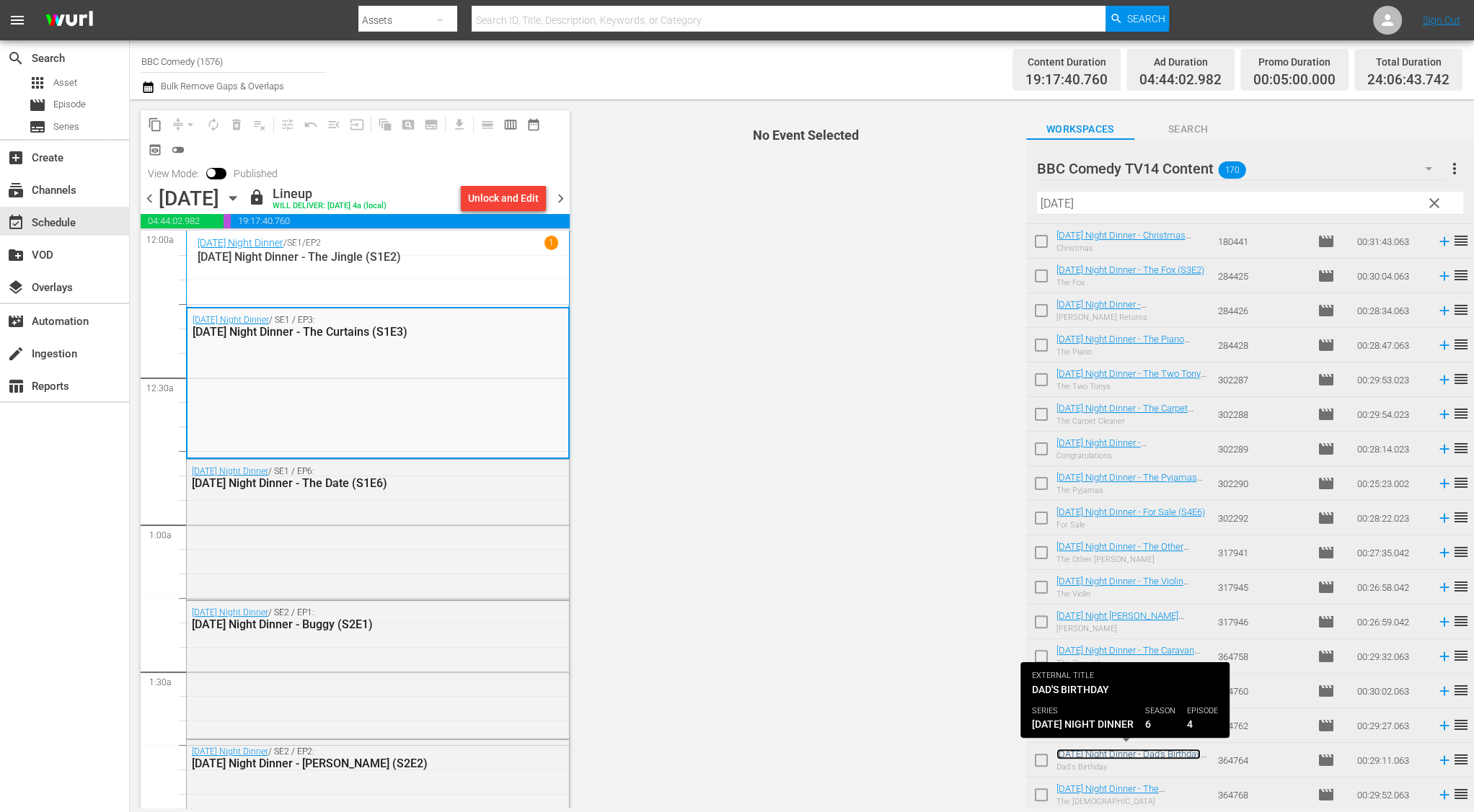
click at [1115, 751] on link "Friday Night Dinner - Dad's Birthday (S6E4)" at bounding box center [1128, 759] width 144 height 22
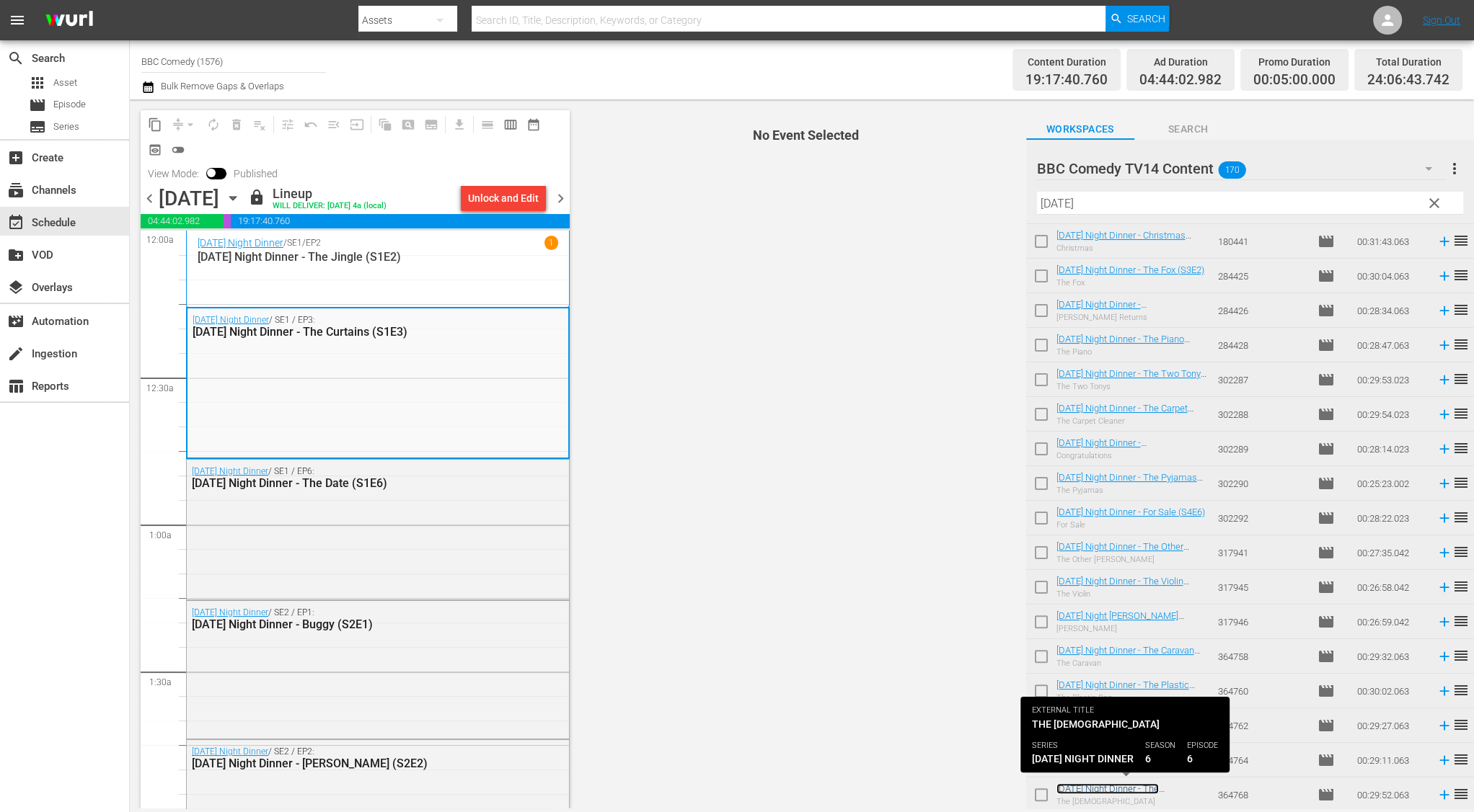
click at [1117, 788] on link "Friday Night Dinner - The Females (S6E6)" at bounding box center [1118, 794] width 124 height 22
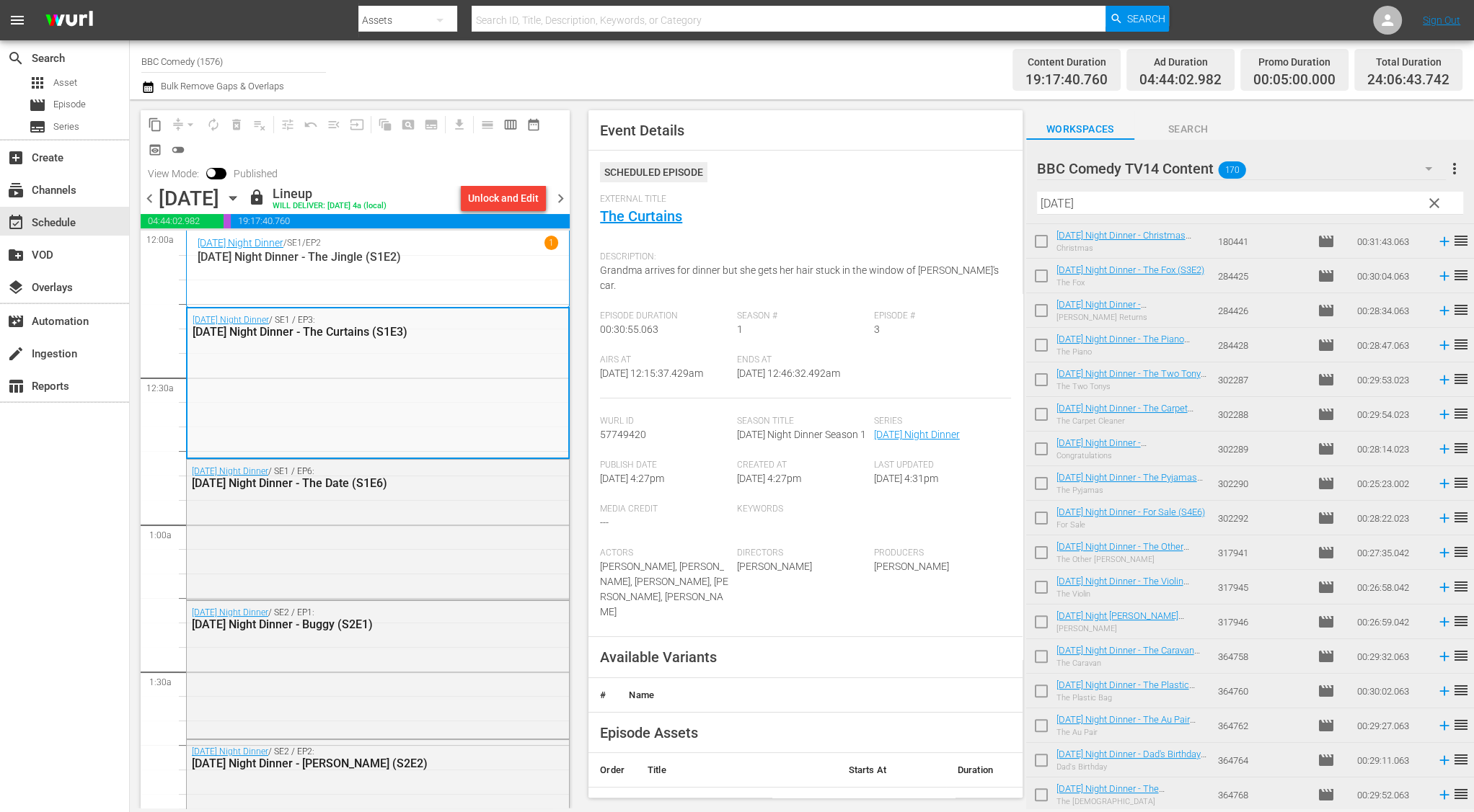
click at [561, 198] on span "chevron_right" at bounding box center [561, 198] width 18 height 18
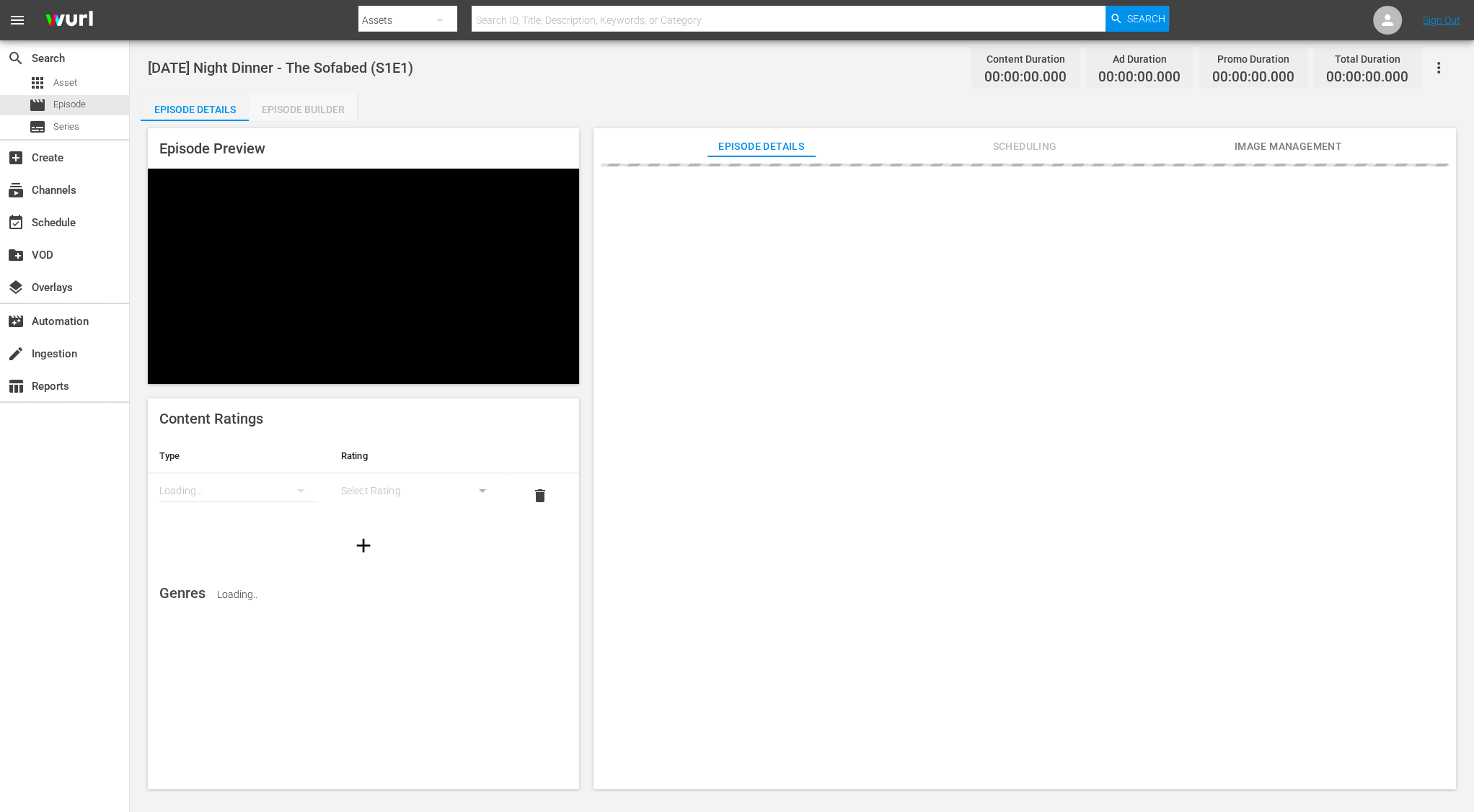
click at [290, 103] on div "Episode Builder" at bounding box center [303, 109] width 108 height 34
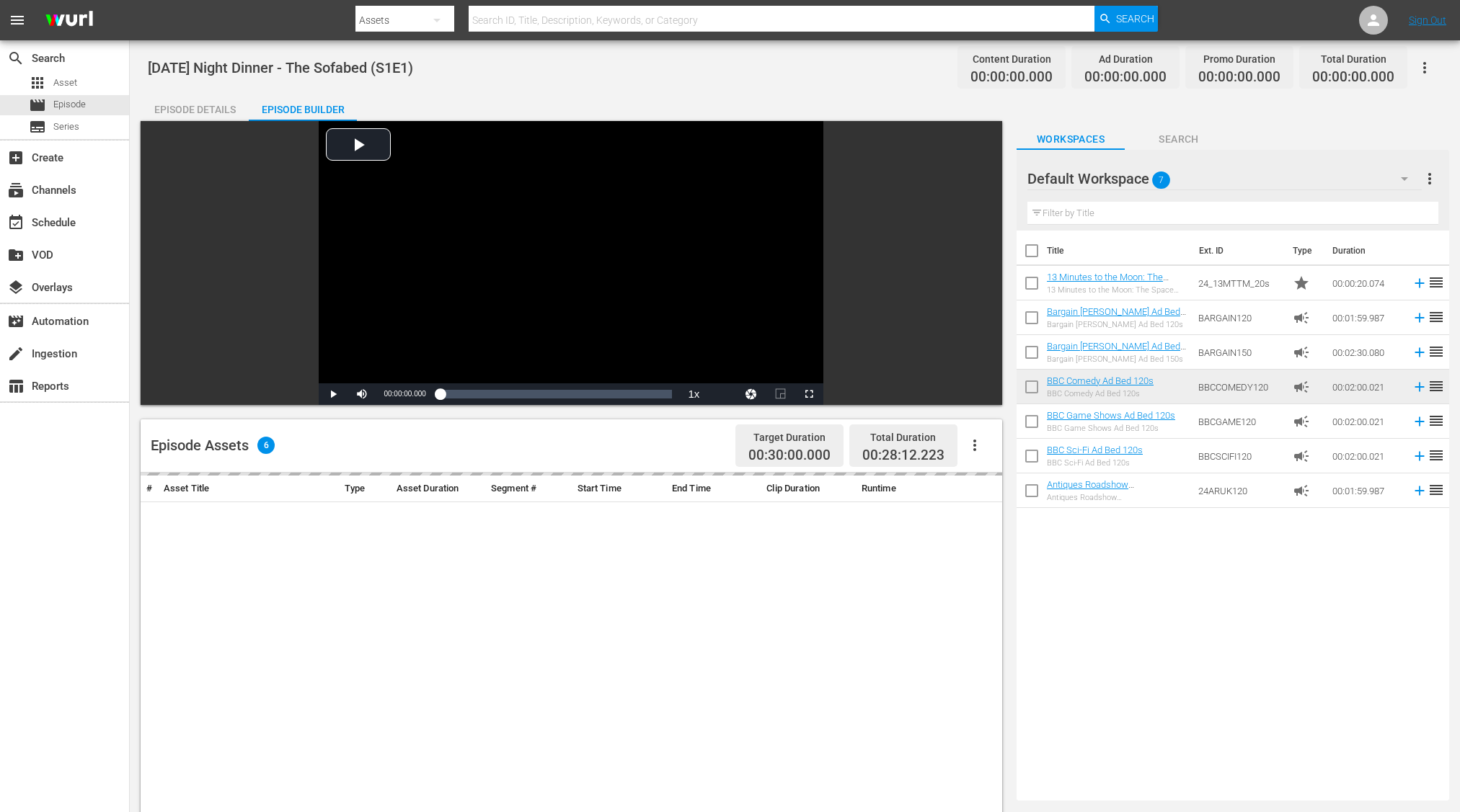
click at [335, 354] on div "Video Player" at bounding box center [570, 253] width 505 height 263
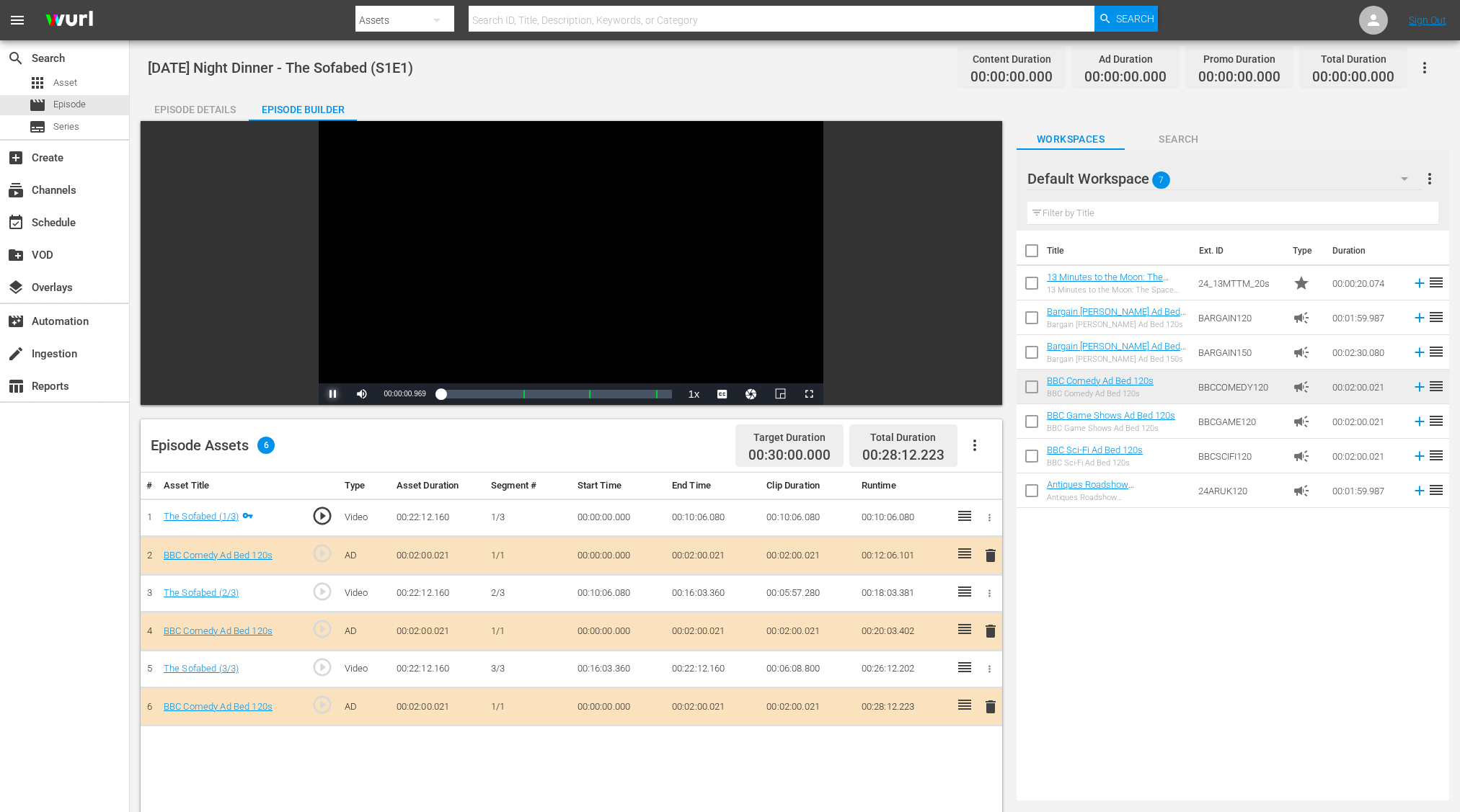
click at [333, 394] on span "Video Player" at bounding box center [333, 394] width 0 height 0
click at [362, 394] on span "Video Player" at bounding box center [362, 394] width 0 height 0
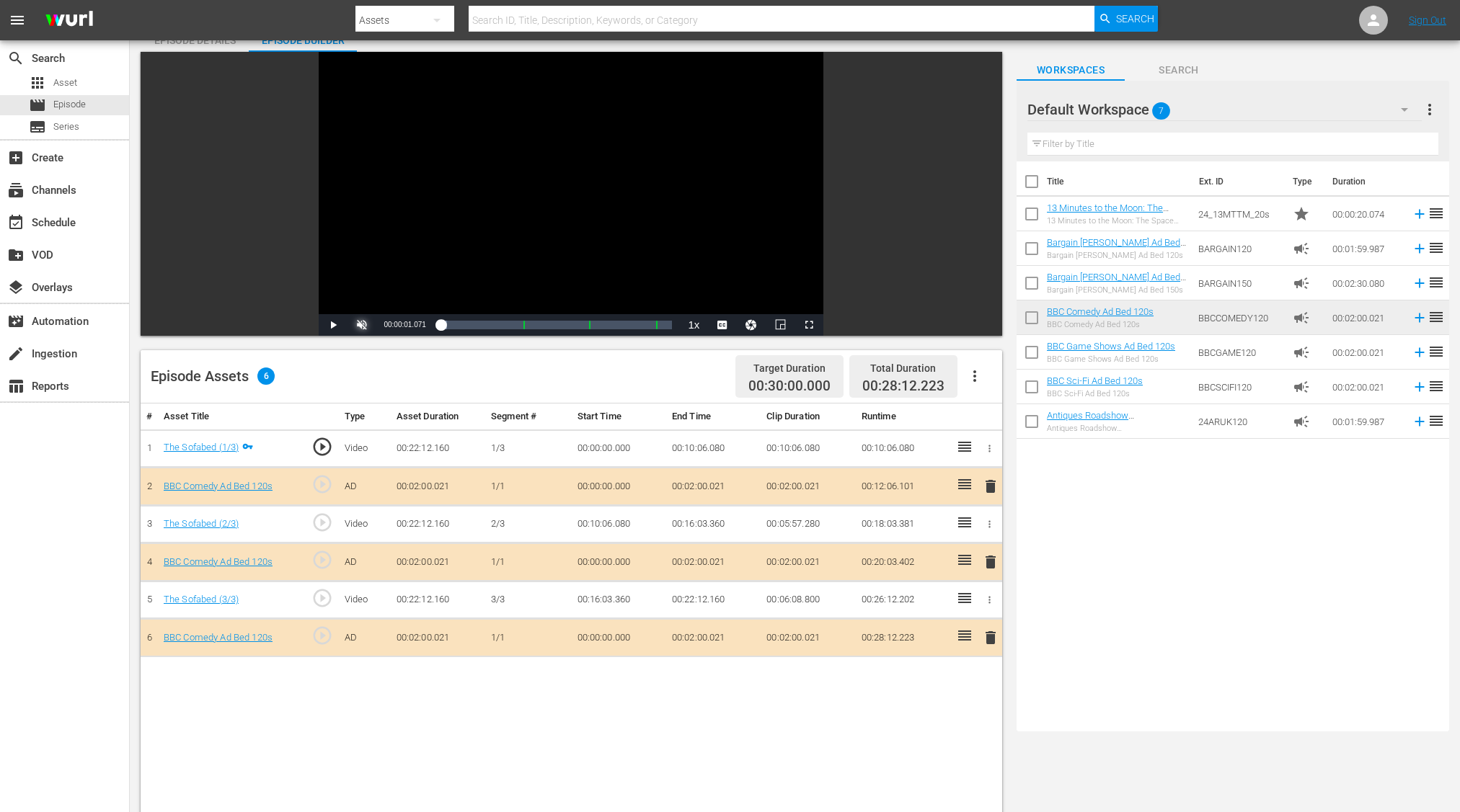
scroll to position [80, 0]
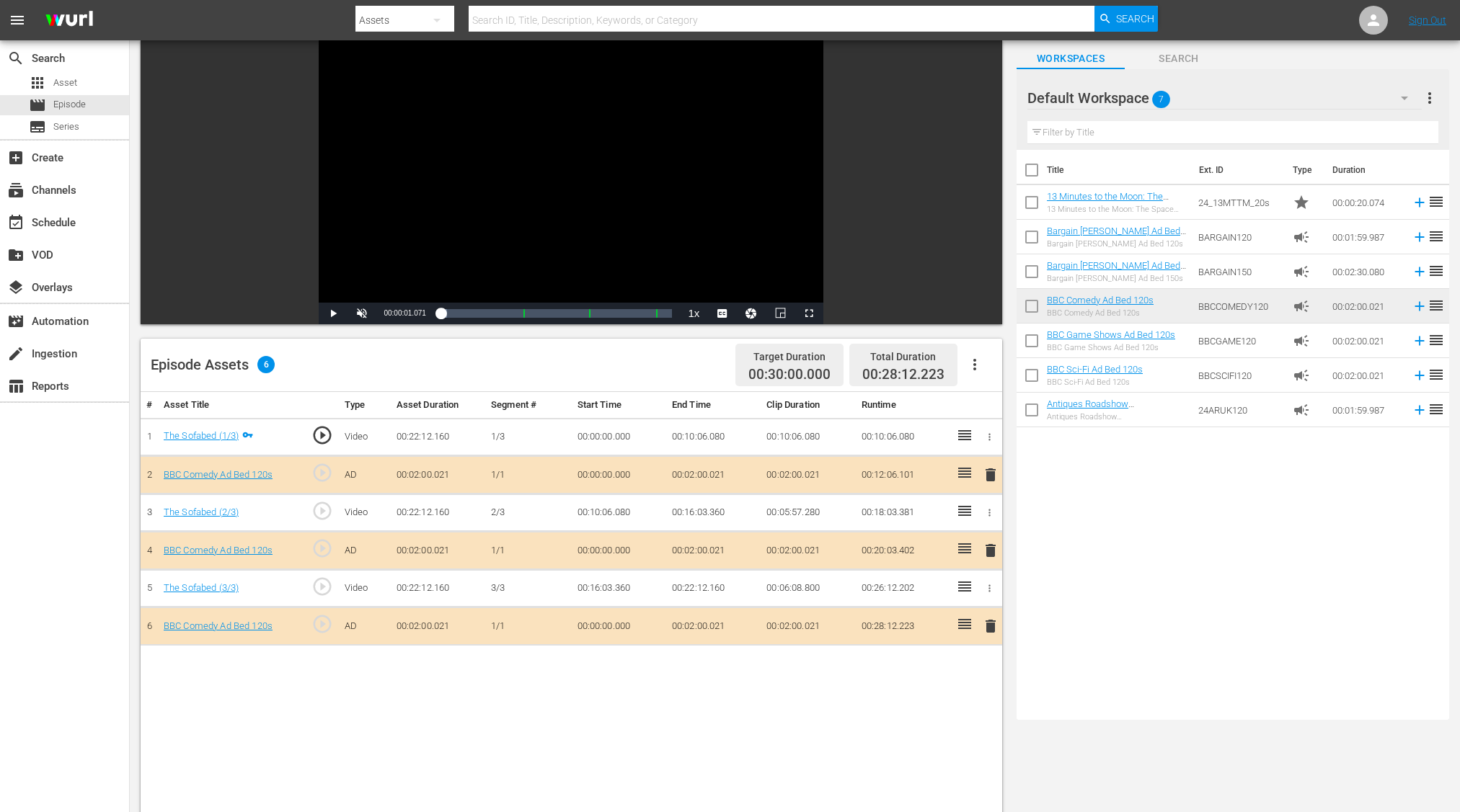
click at [990, 618] on span "delete" at bounding box center [991, 627] width 18 height 18
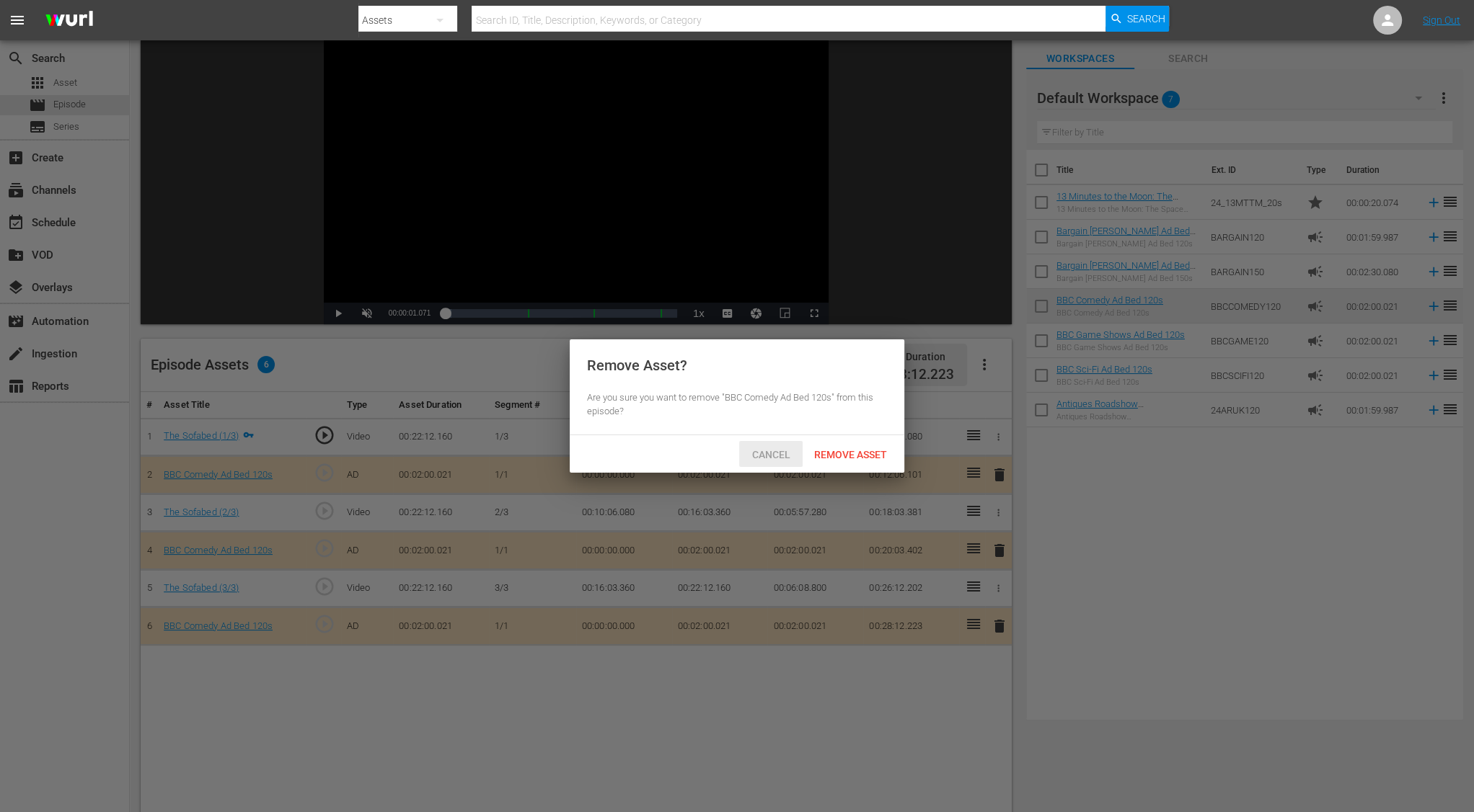
click at [770, 458] on span "Cancel" at bounding box center [771, 454] width 62 height 12
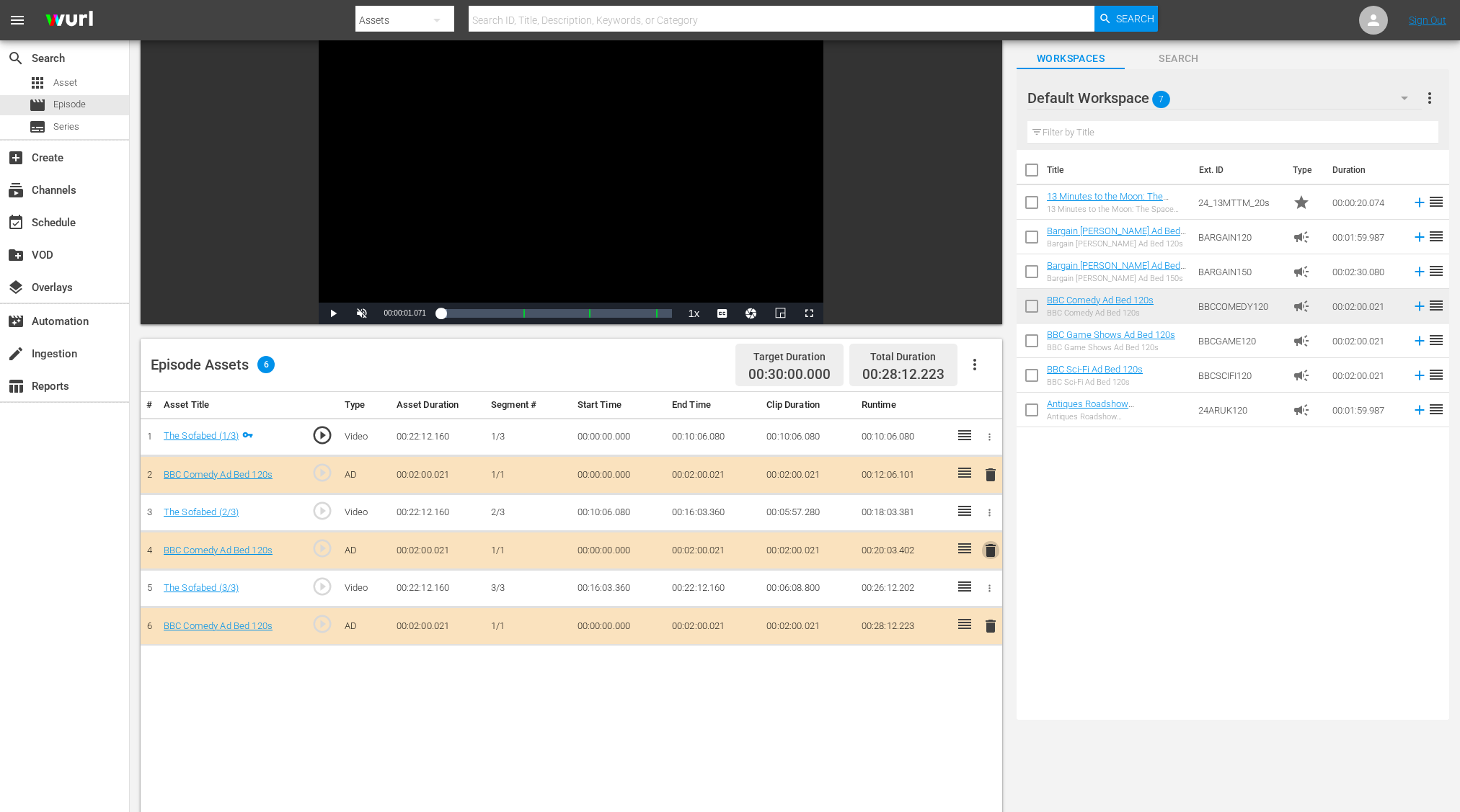
click at [991, 546] on span "delete" at bounding box center [991, 550] width 18 height 18
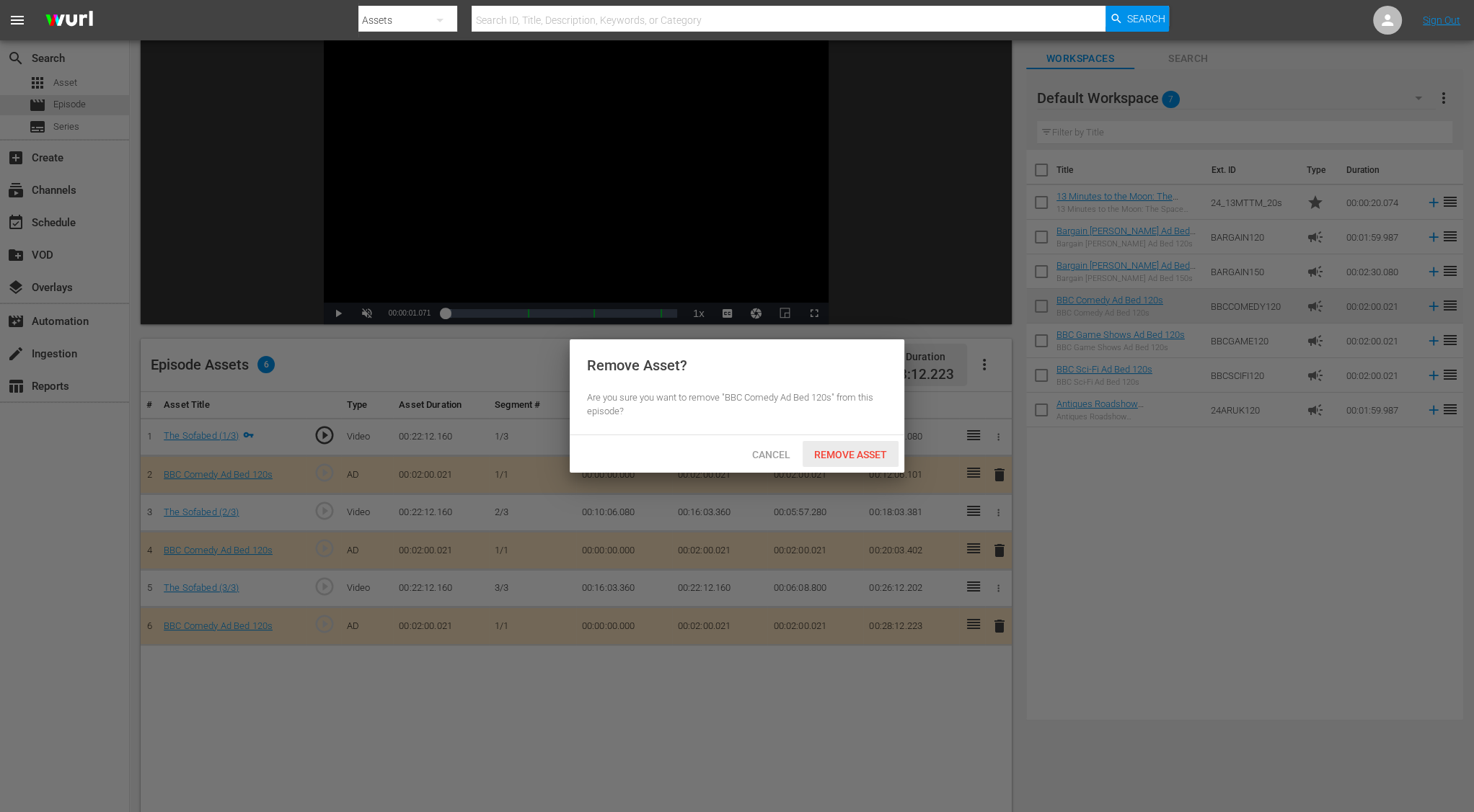
click at [831, 456] on span "Remove Asset" at bounding box center [851, 454] width 96 height 12
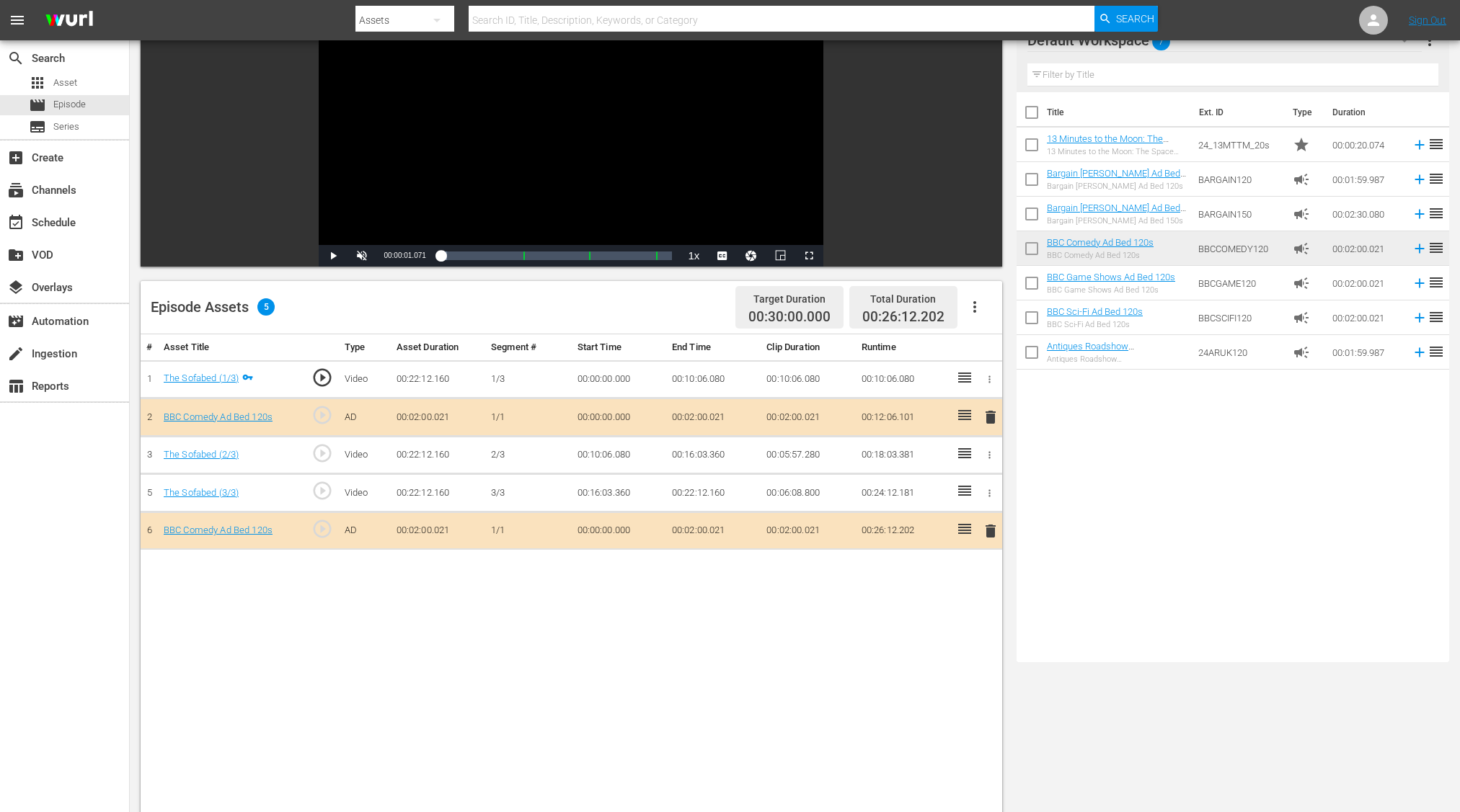
scroll to position [0, 0]
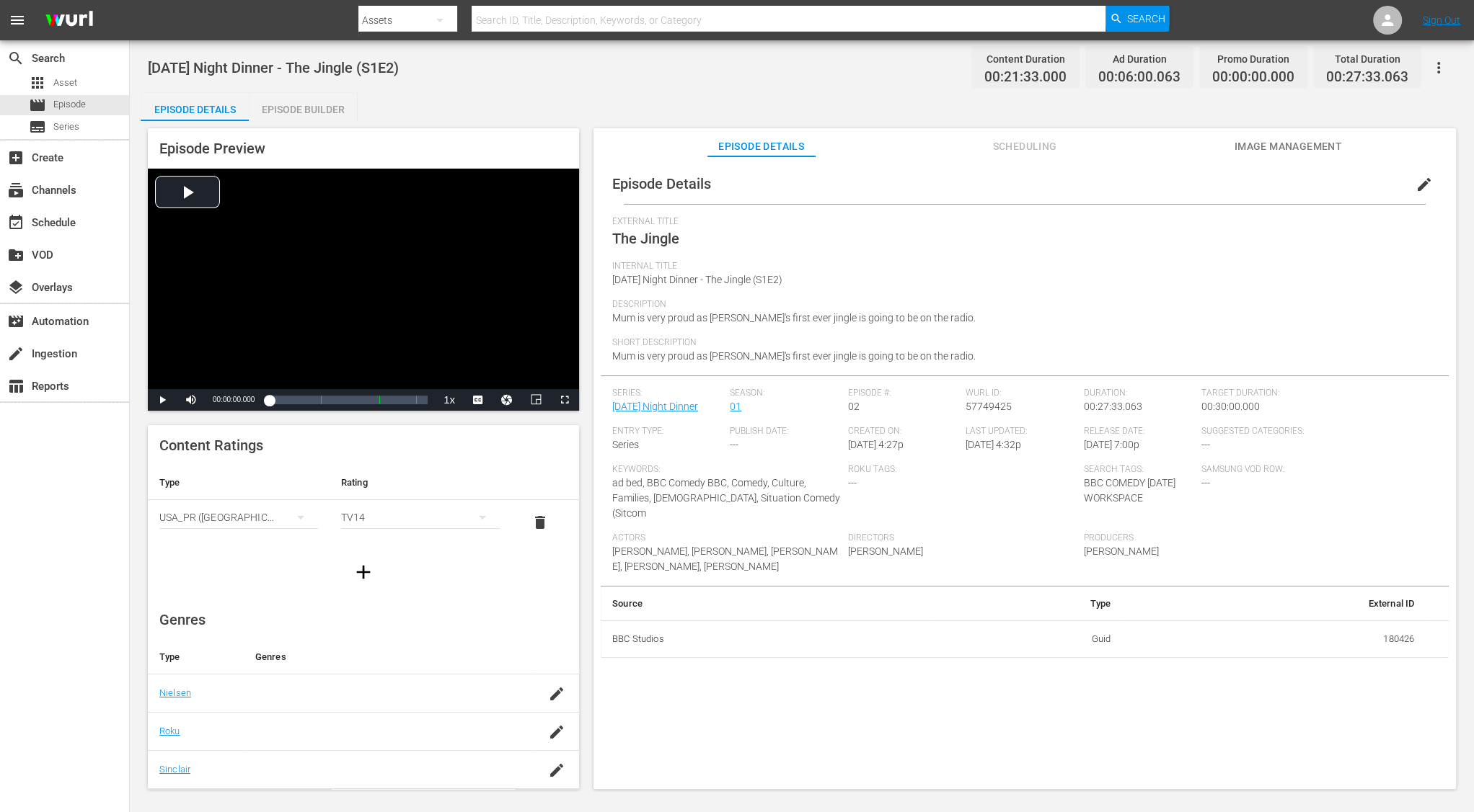
click at [272, 94] on div "Episode Builder" at bounding box center [303, 109] width 108 height 34
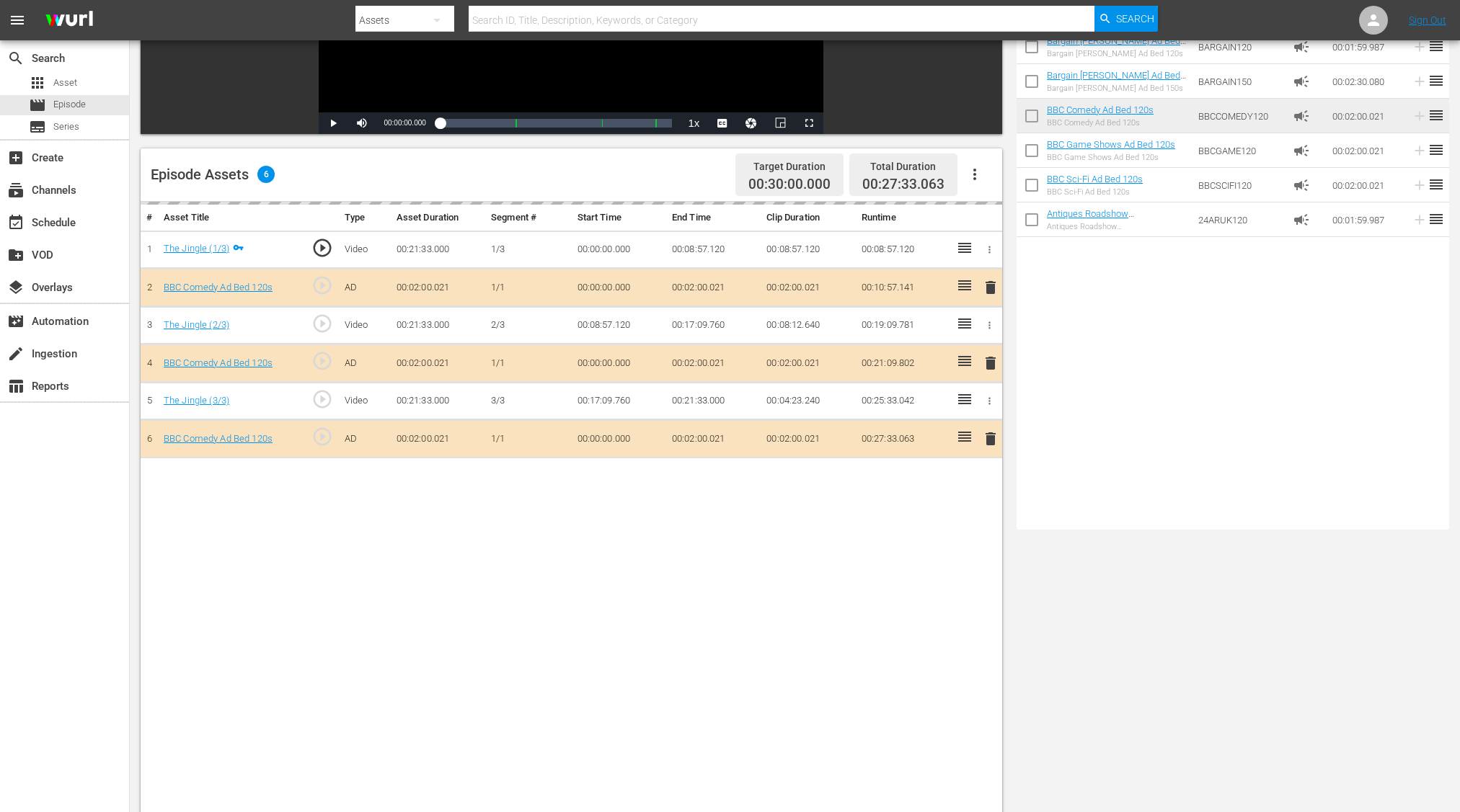
scroll to position [374, 0]
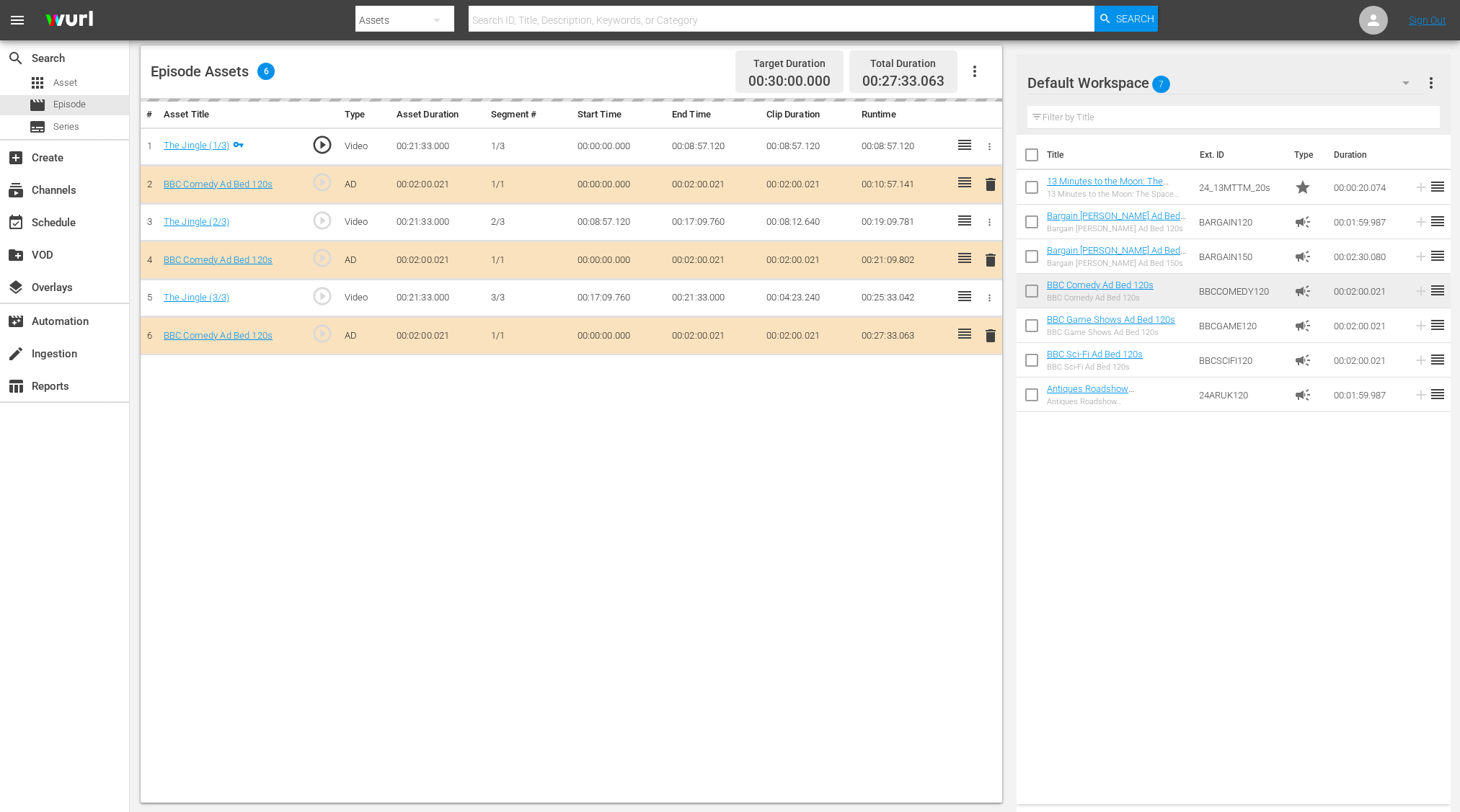
click at [988, 257] on div "delete" at bounding box center [989, 260] width 15 height 21
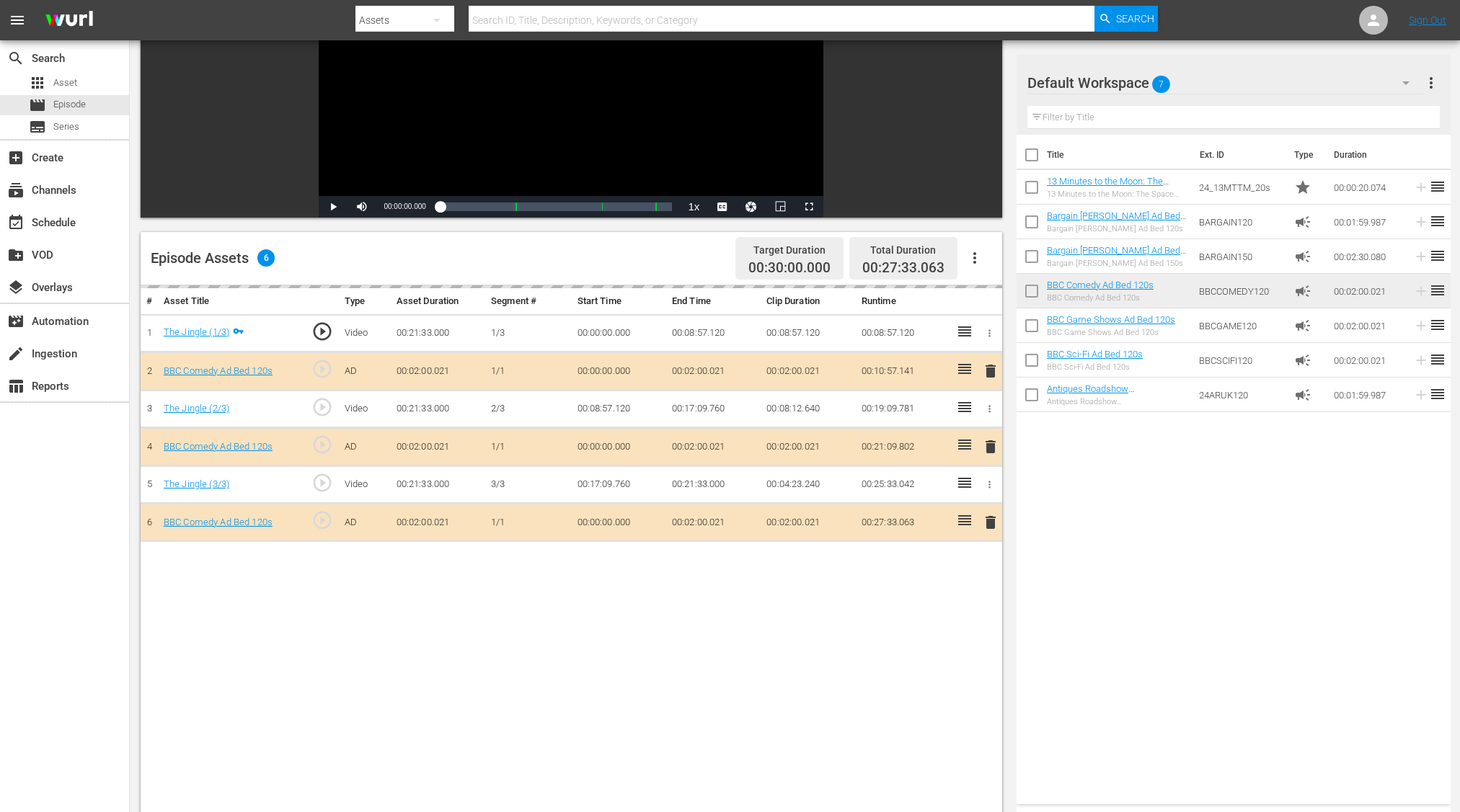
scroll to position [261, 0]
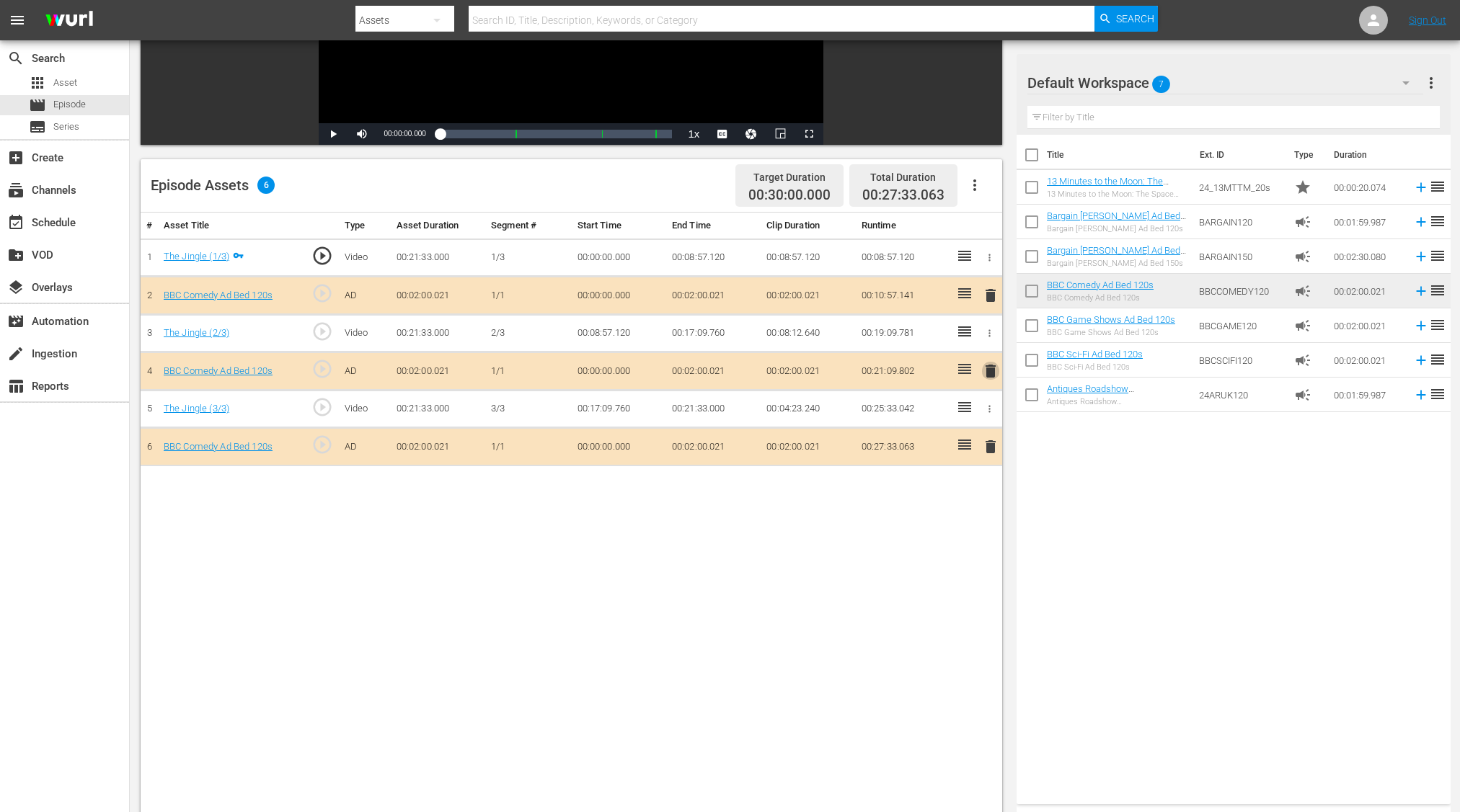
click at [991, 367] on span "delete" at bounding box center [991, 371] width 18 height 18
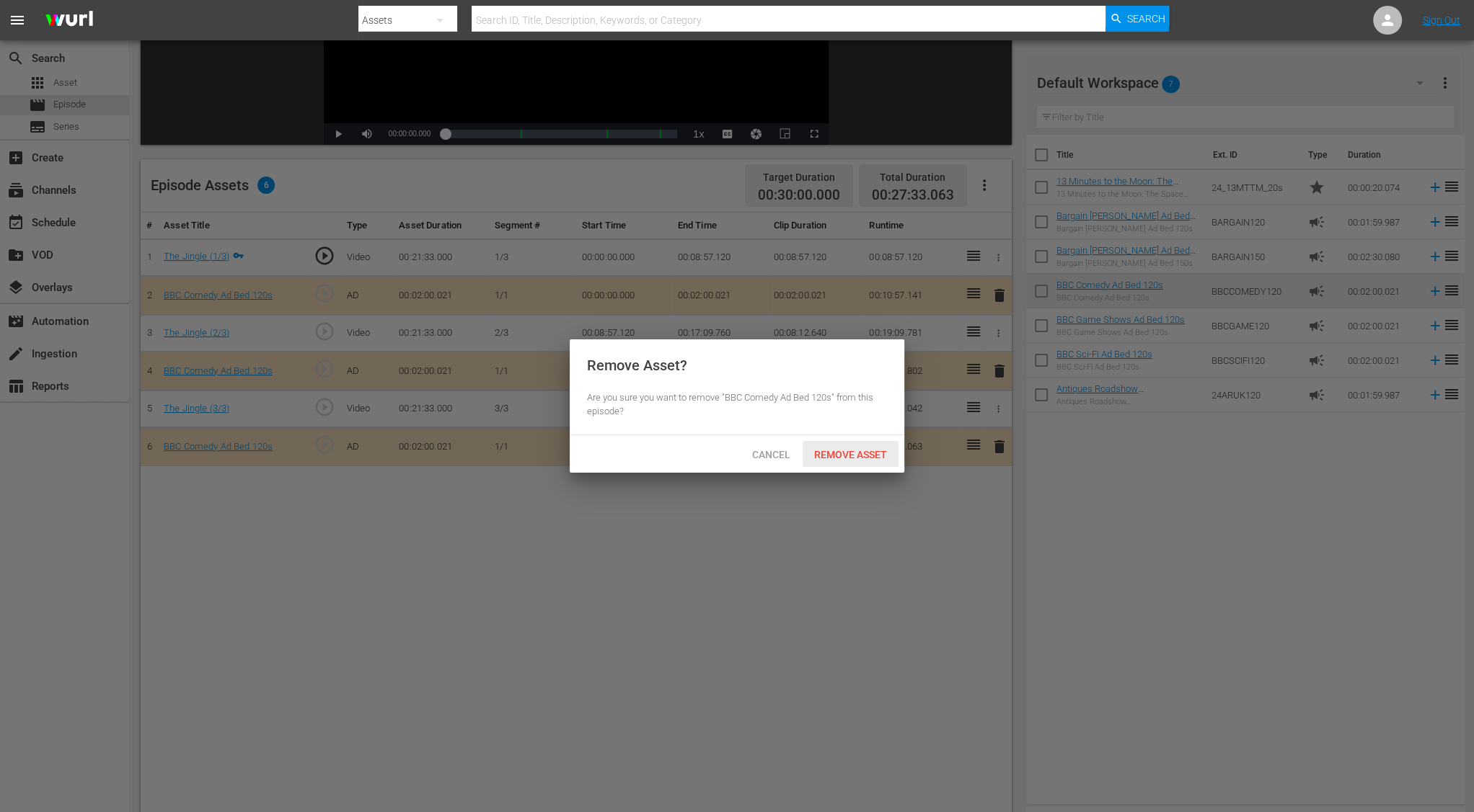
click at [888, 450] on span "Remove Asset" at bounding box center [851, 454] width 96 height 12
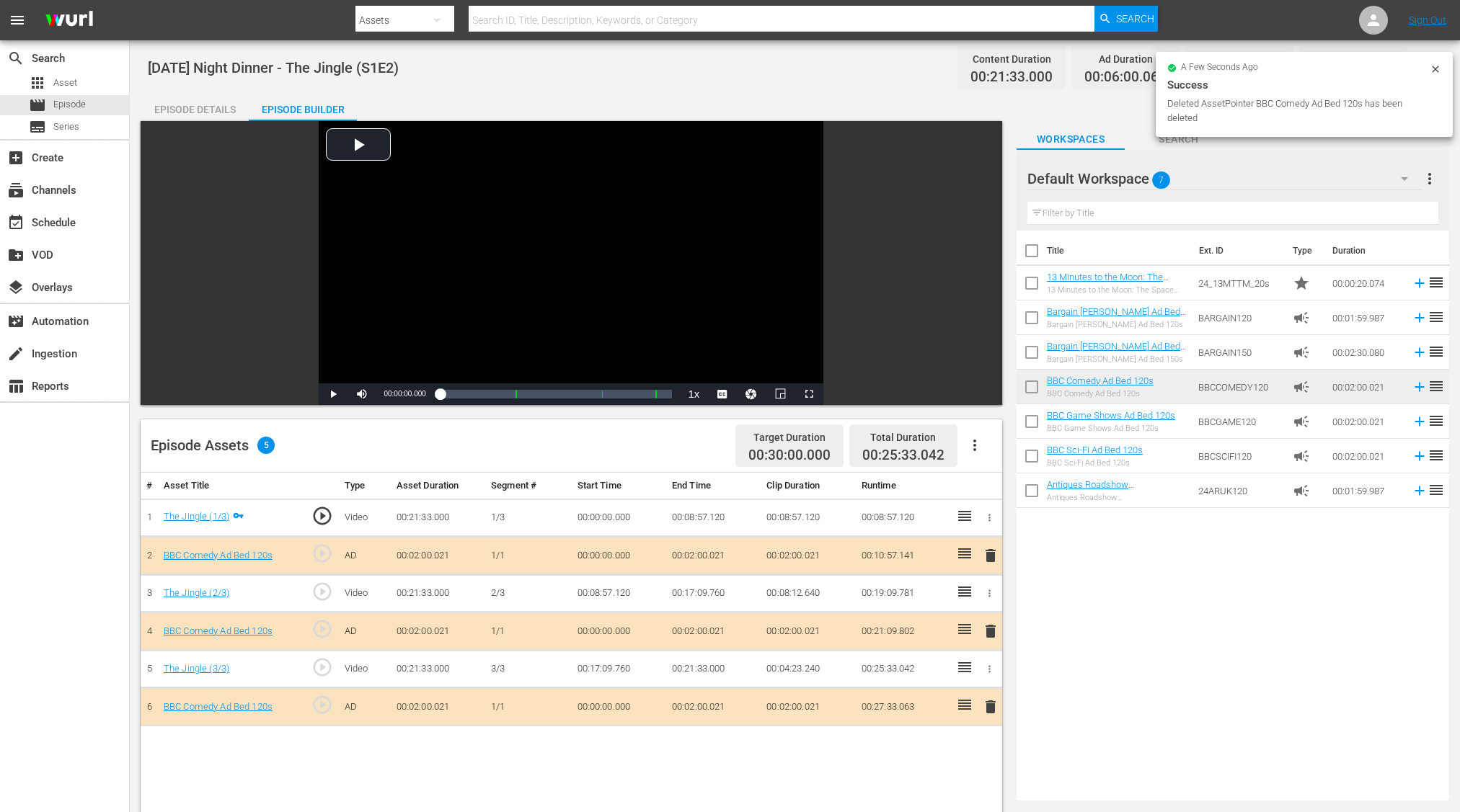
scroll to position [18, 0]
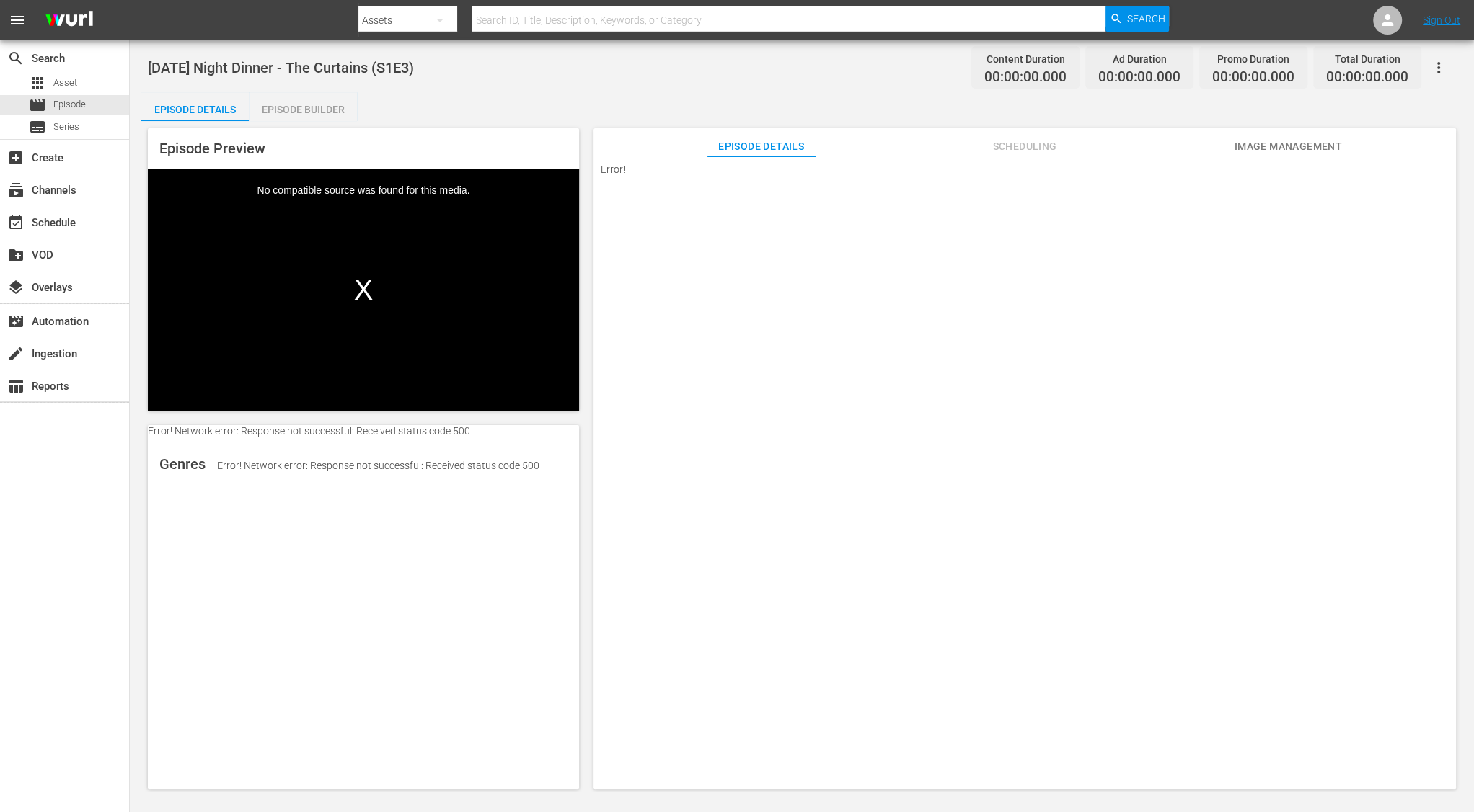
click at [322, 119] on div "Episode Builder" at bounding box center [303, 109] width 108 height 34
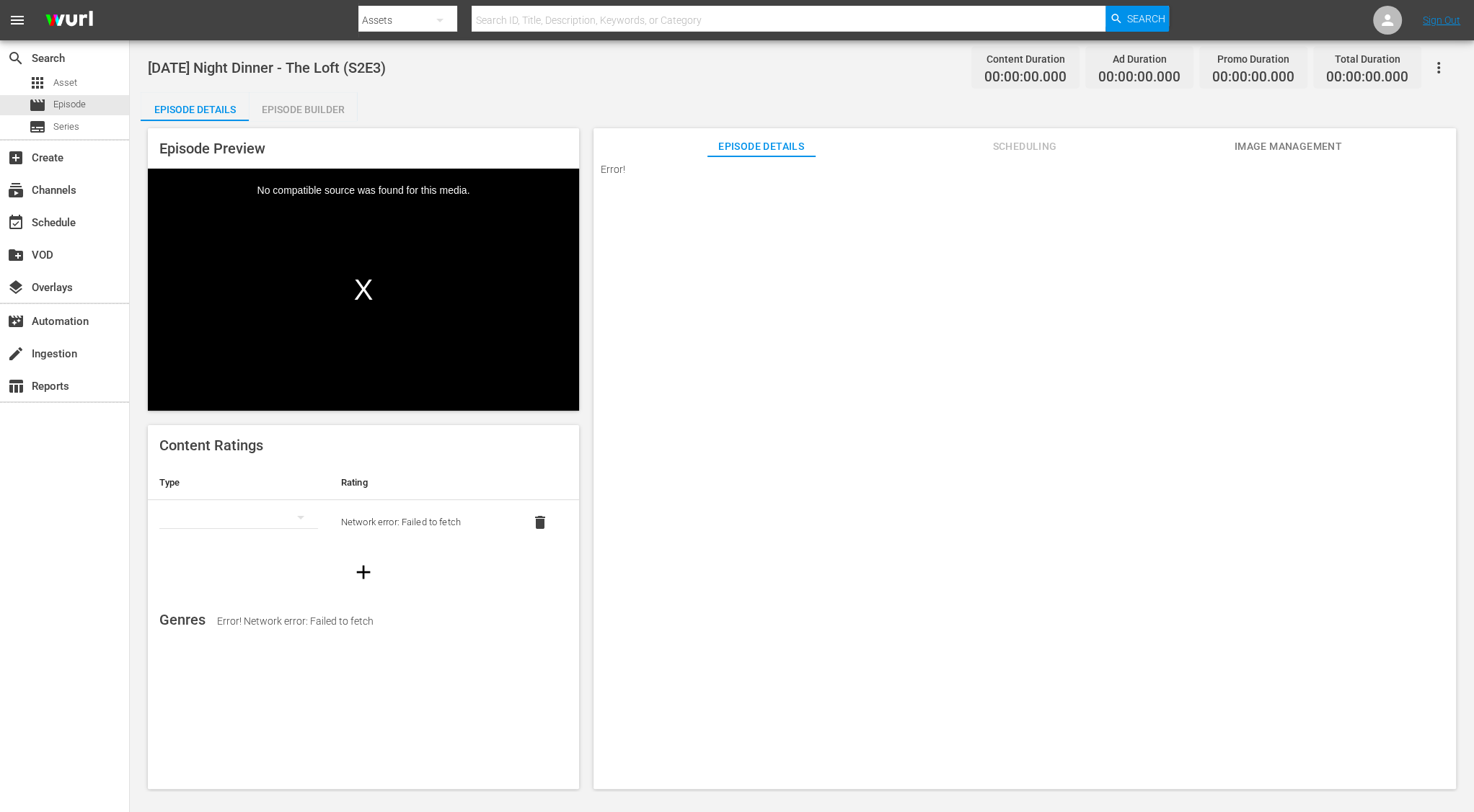
click at [282, 104] on div "Episode Builder" at bounding box center [303, 109] width 108 height 34
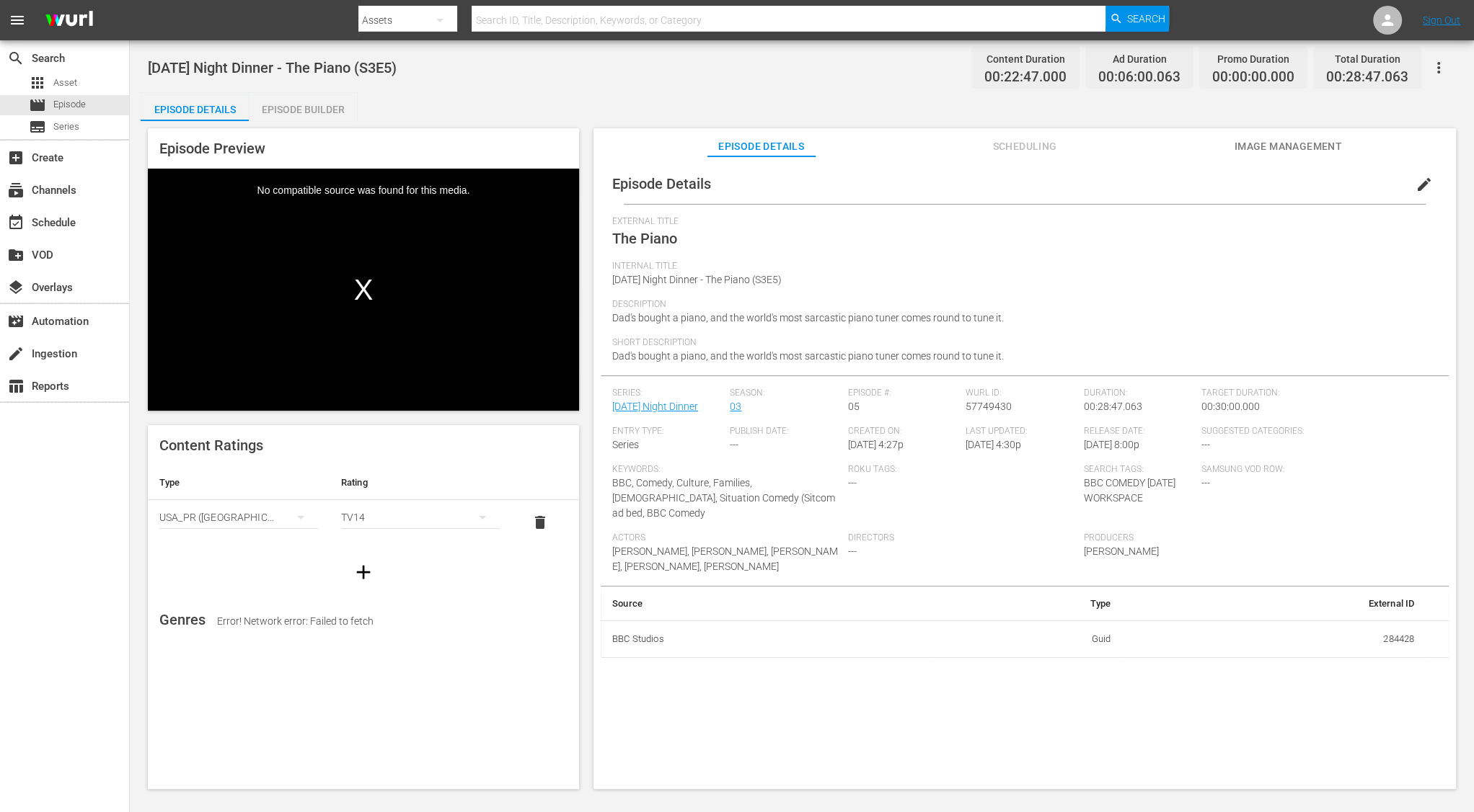
click at [297, 100] on div "Episode Builder" at bounding box center [303, 109] width 108 height 34
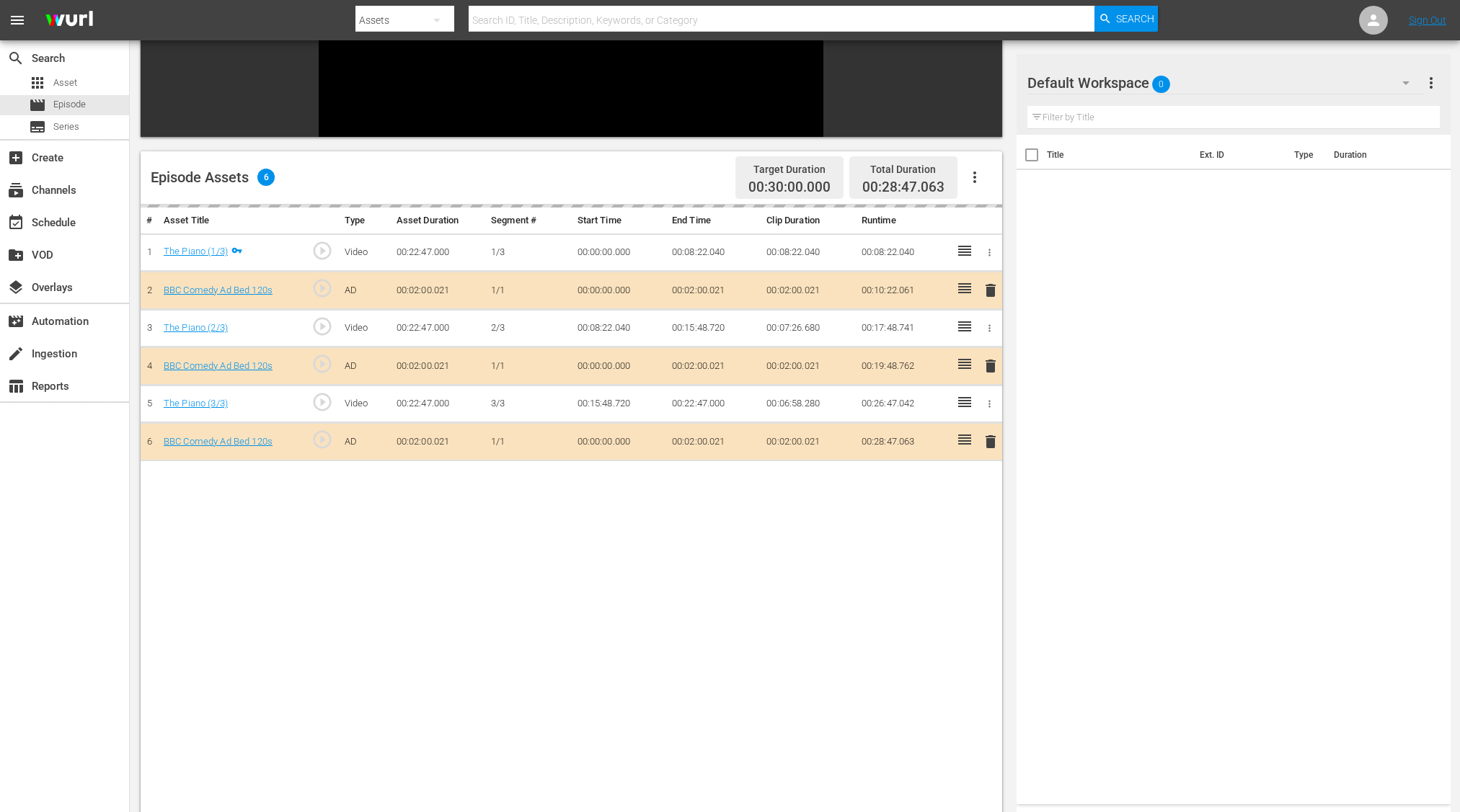
scroll to position [307, 0]
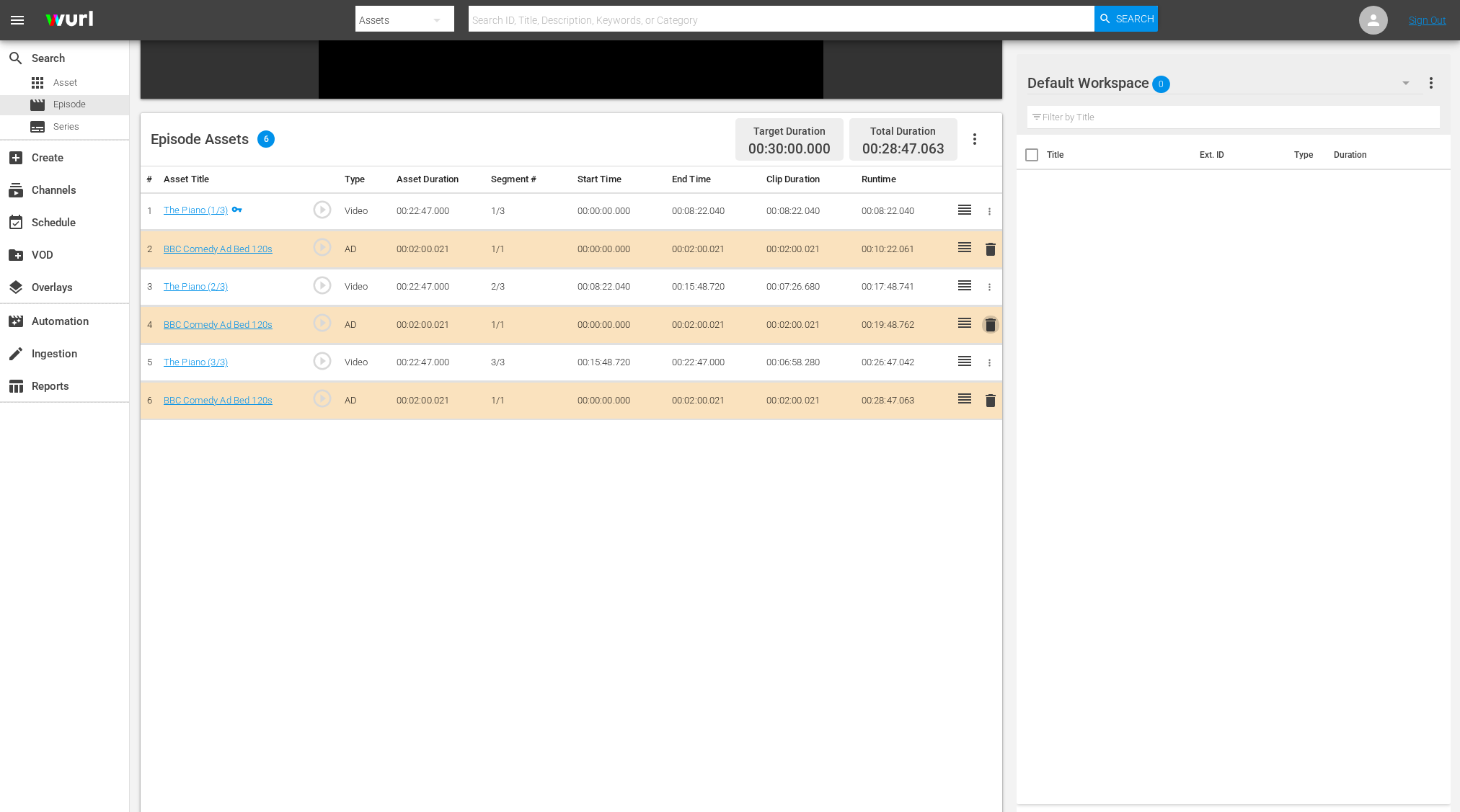
click at [987, 316] on span "delete" at bounding box center [991, 325] width 18 height 18
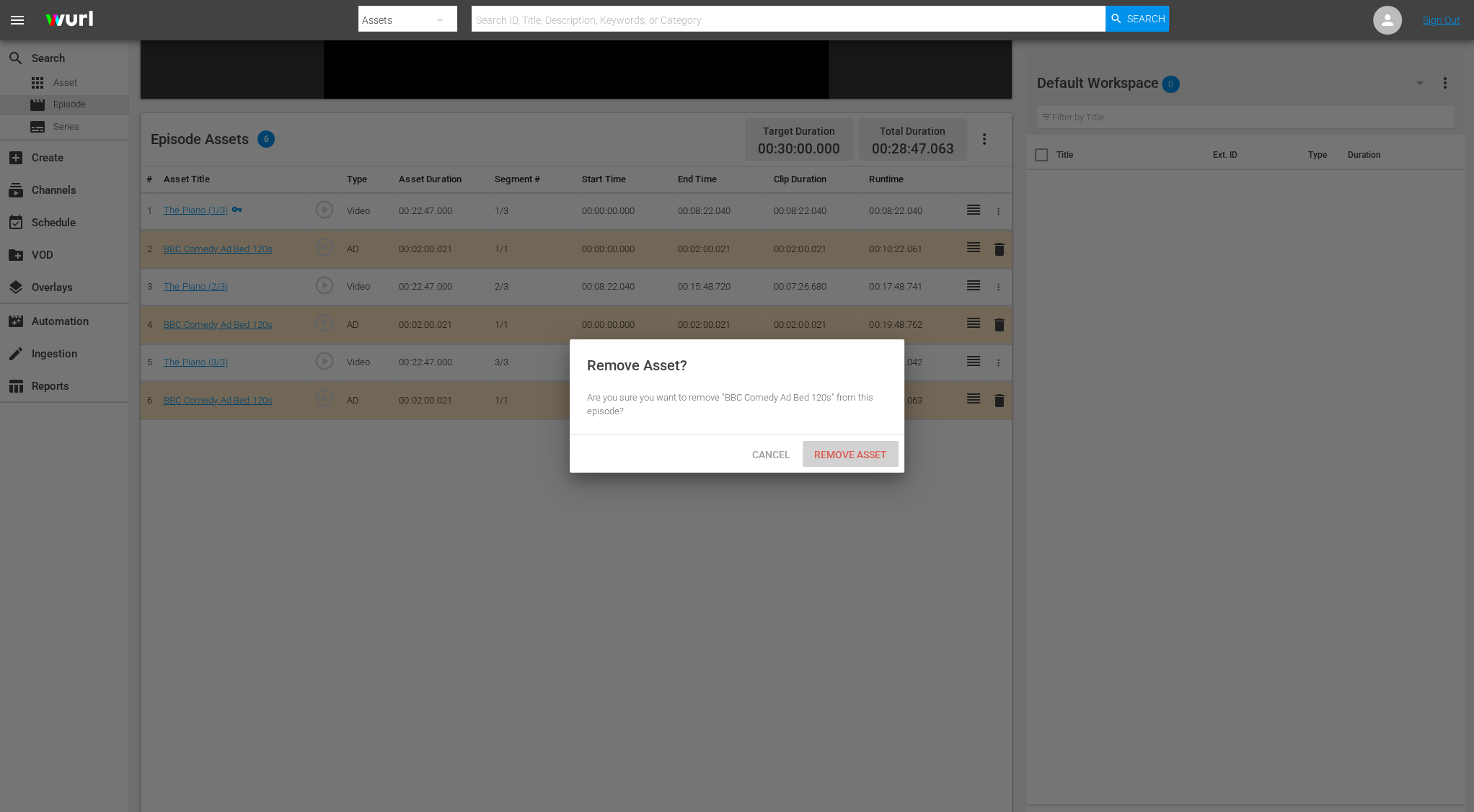
click at [872, 449] on span "Remove Asset" at bounding box center [851, 454] width 96 height 12
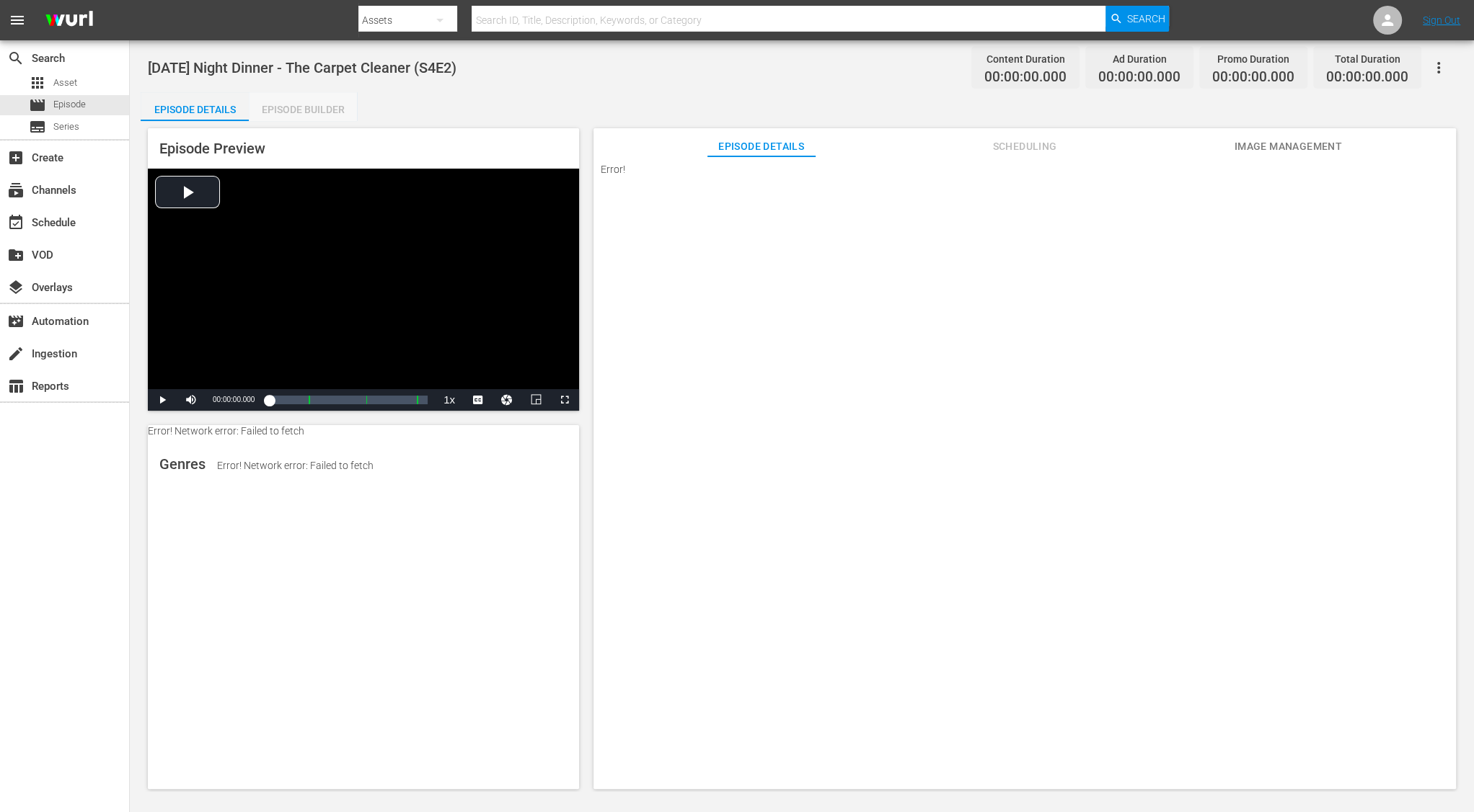
click at [266, 119] on div "Episode Builder" at bounding box center [303, 109] width 108 height 34
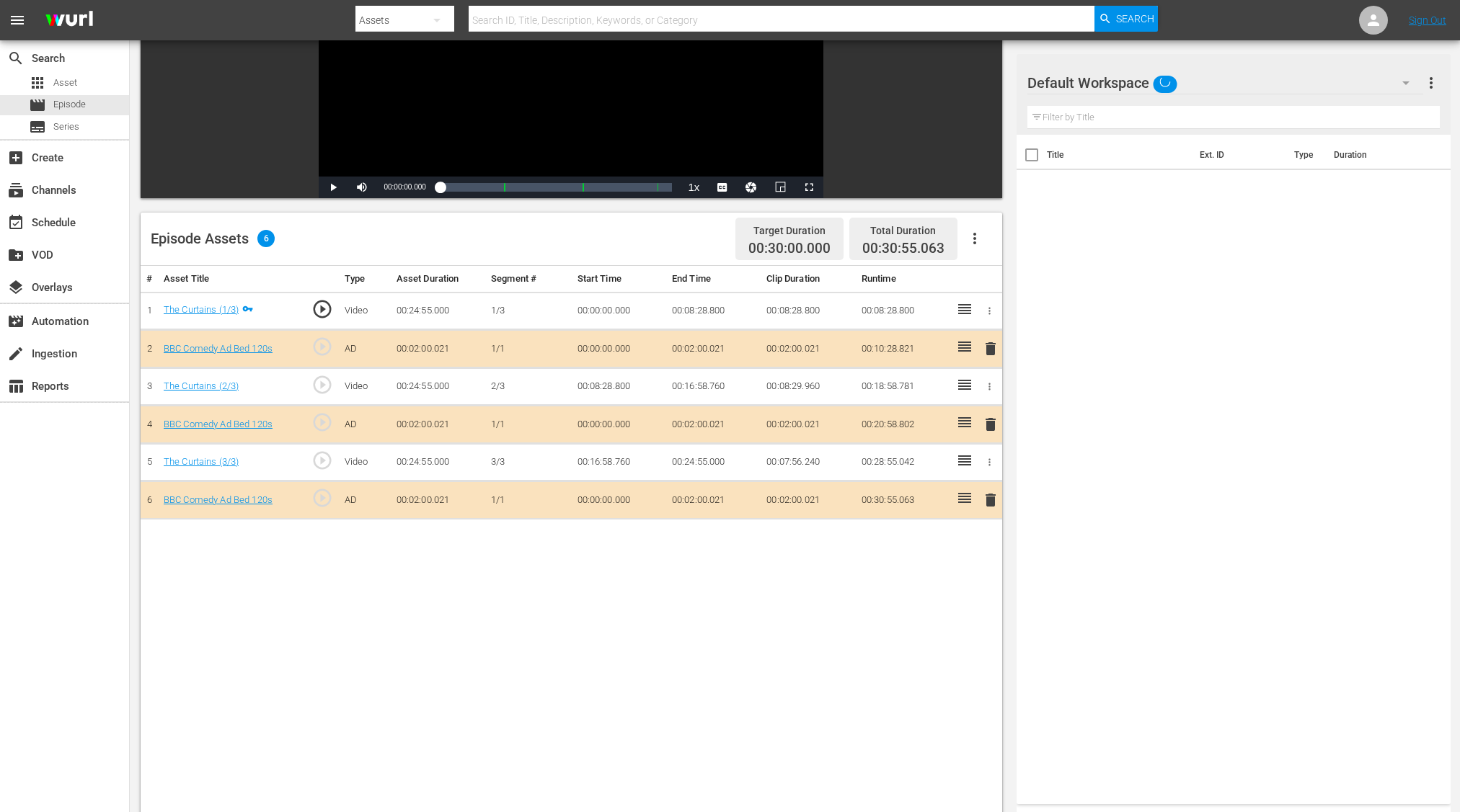
scroll to position [268, 0]
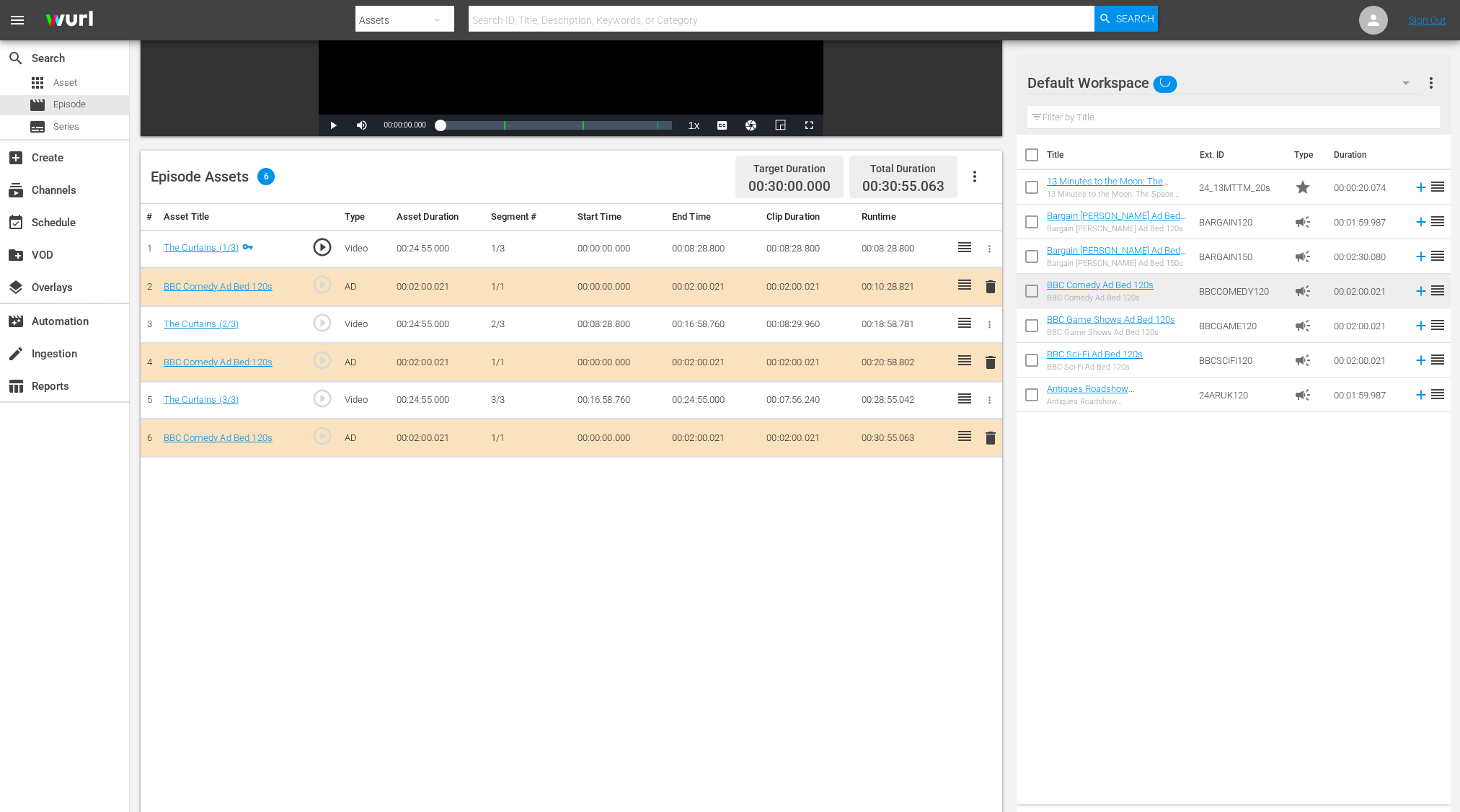
click at [991, 361] on span "delete" at bounding box center [991, 362] width 18 height 18
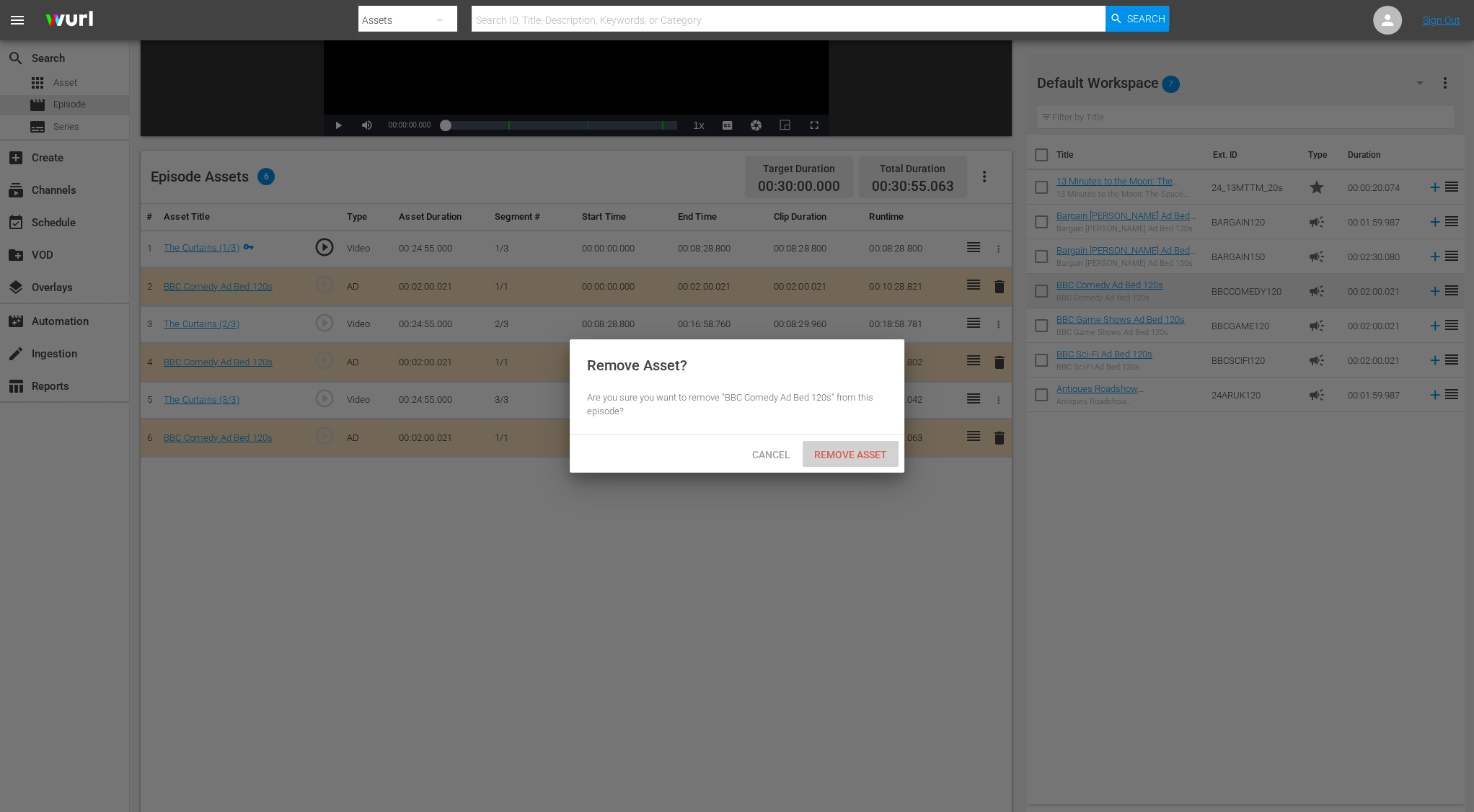
click at [860, 449] on span "Remove Asset" at bounding box center [851, 454] width 96 height 12
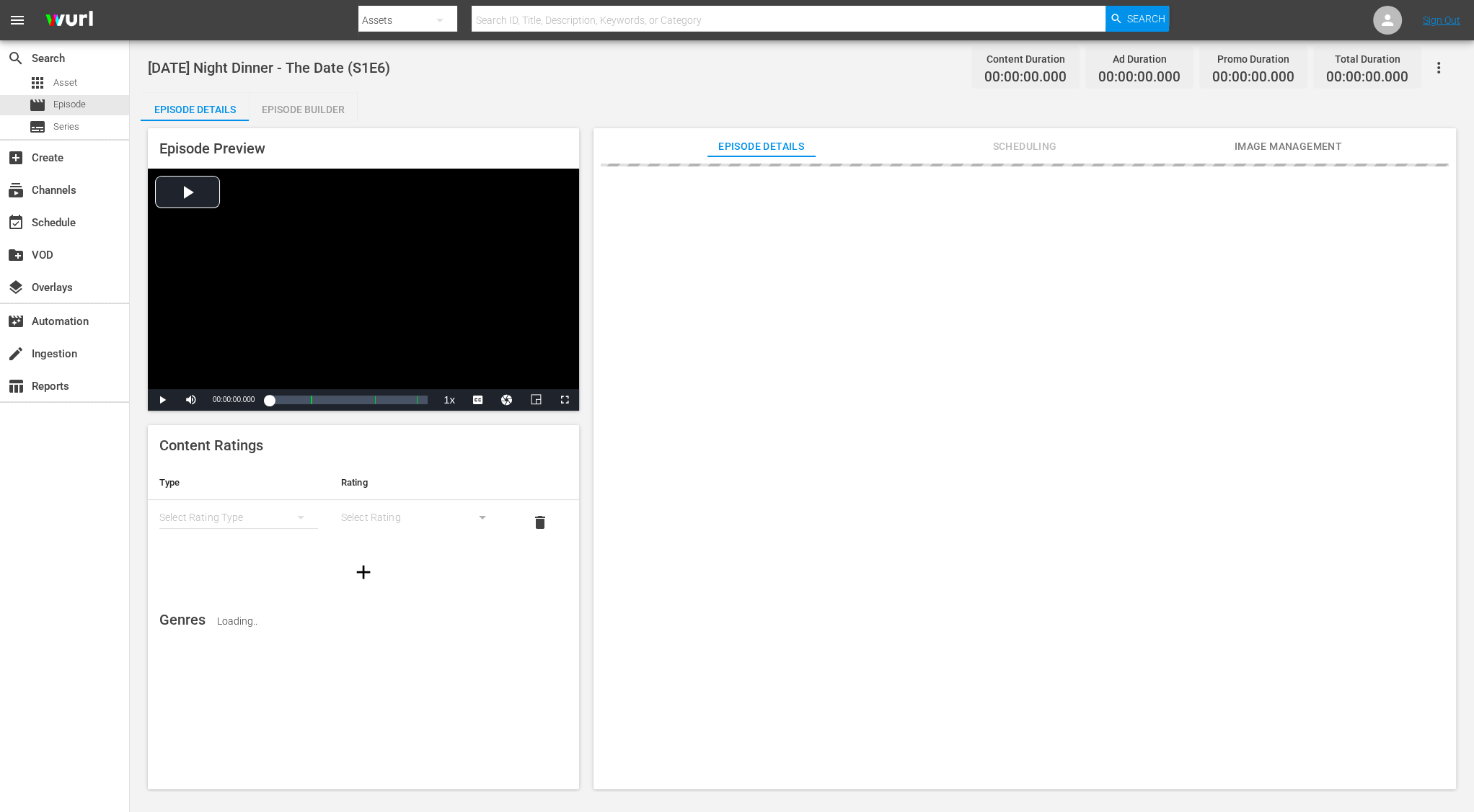
click at [320, 106] on div "Episode Builder" at bounding box center [303, 109] width 108 height 34
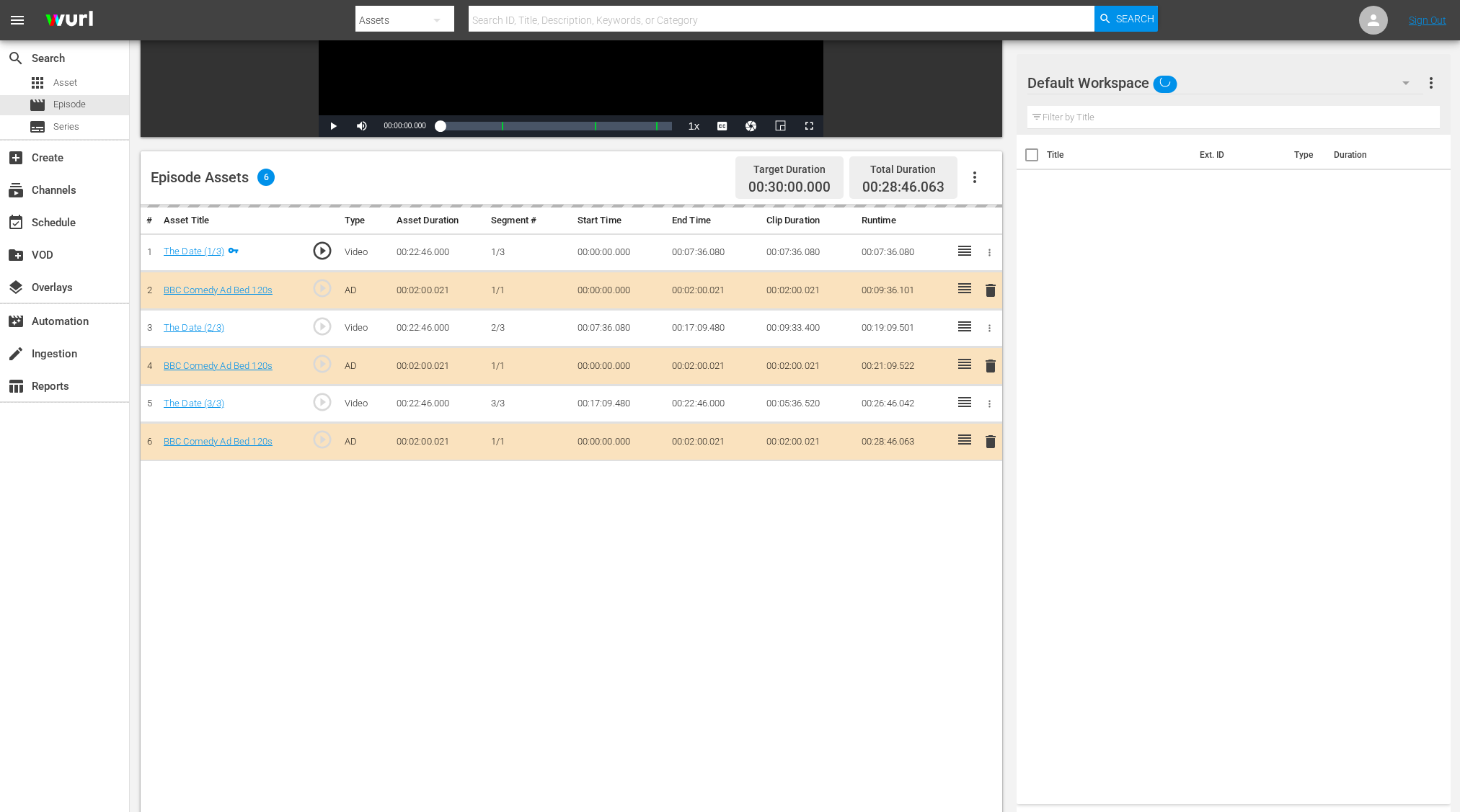
scroll to position [344, 0]
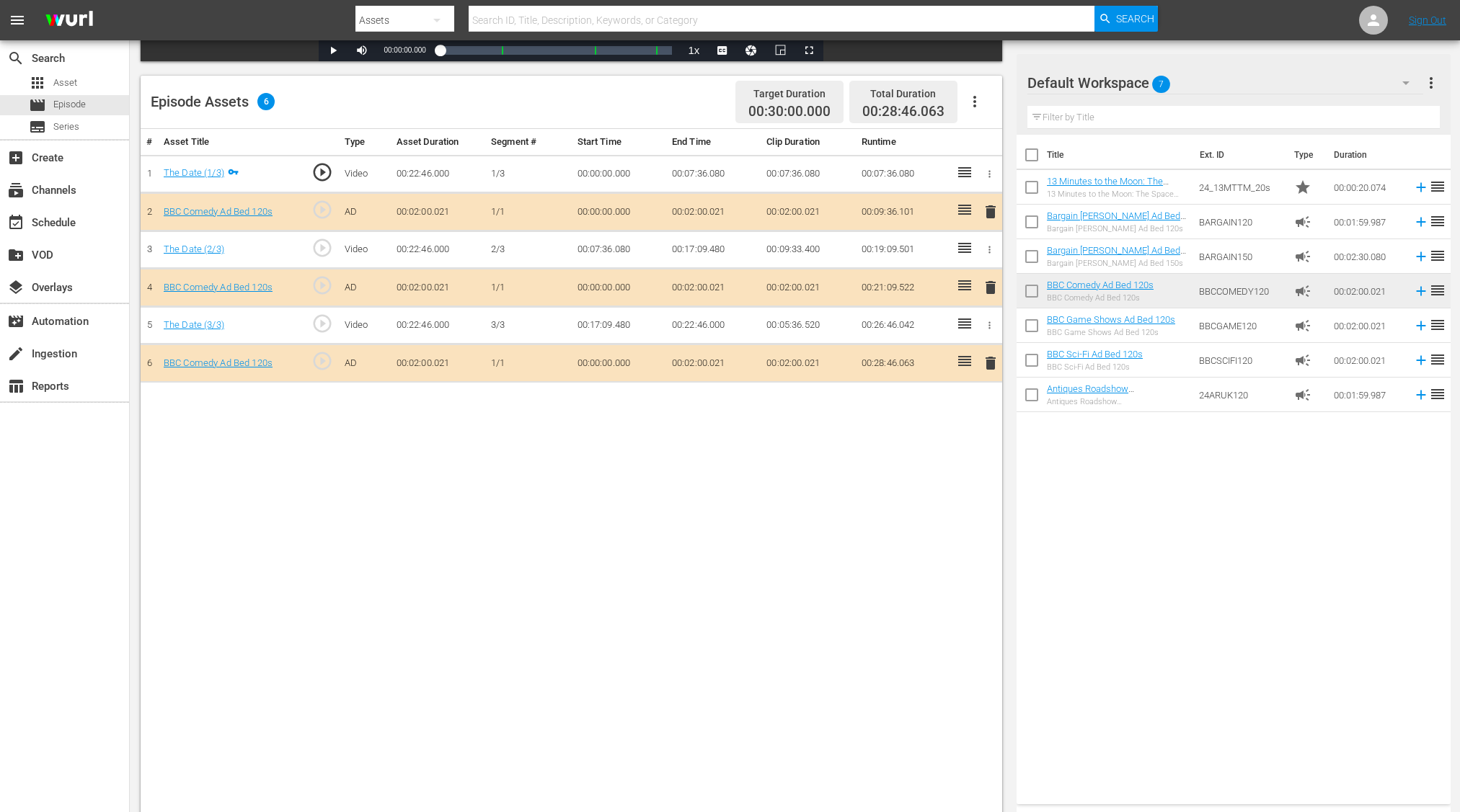
click at [989, 285] on span "delete" at bounding box center [991, 288] width 18 height 18
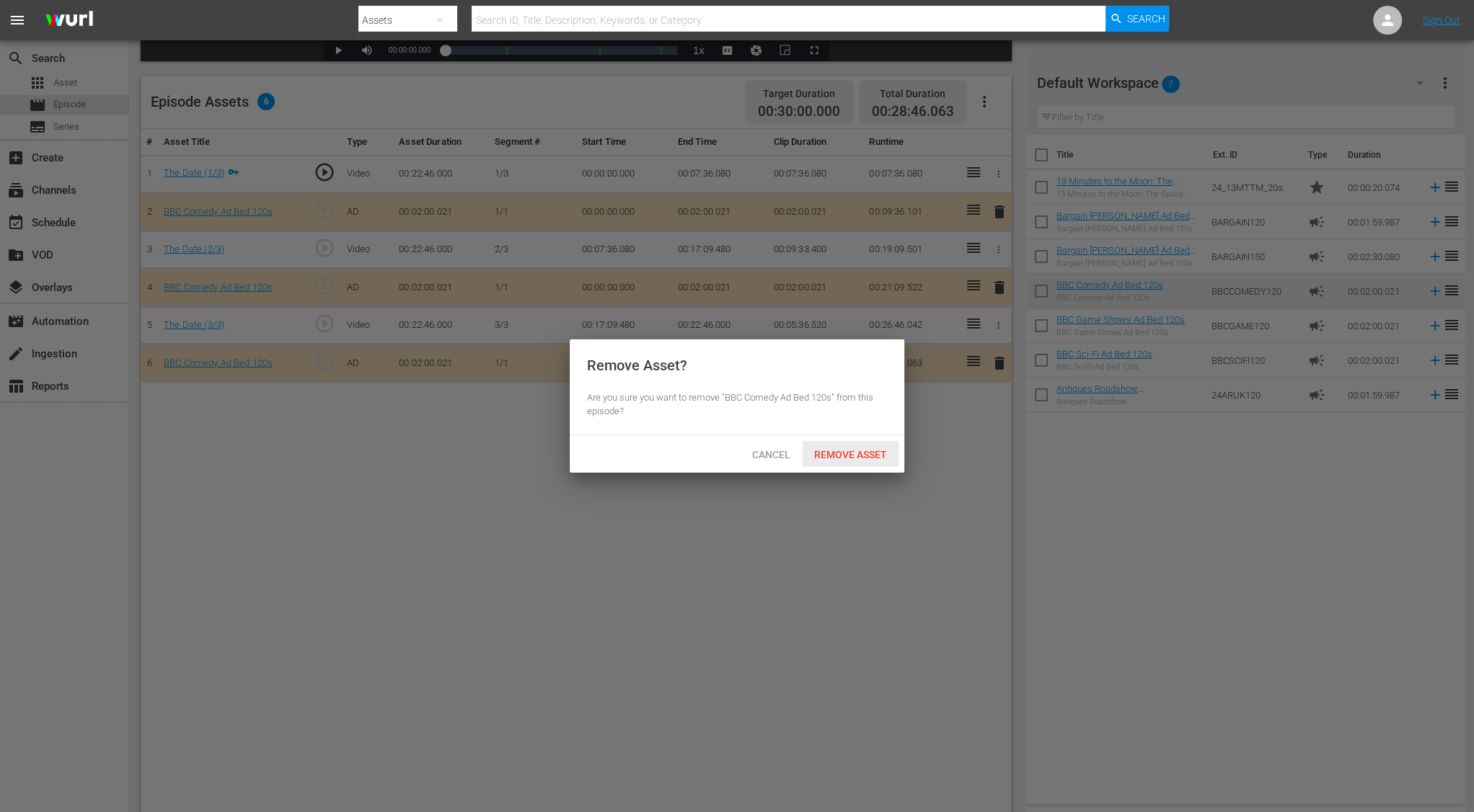
click at [849, 451] on span "Remove Asset" at bounding box center [851, 454] width 96 height 12
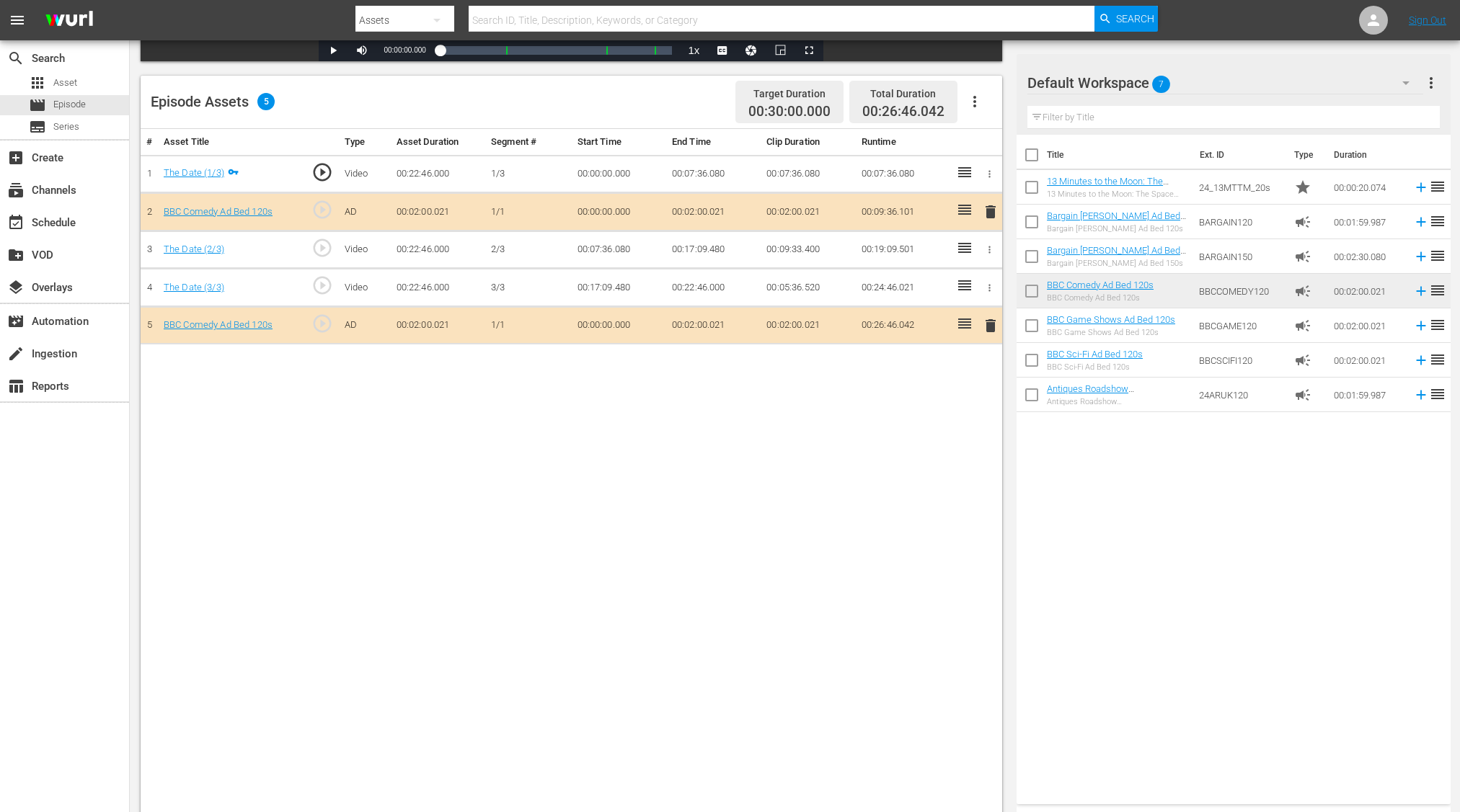
click at [658, 449] on div "# Asset Title Type Asset Duration Segment # Start Time End Time Clip Duration R…" at bounding box center [570, 481] width 861 height 704
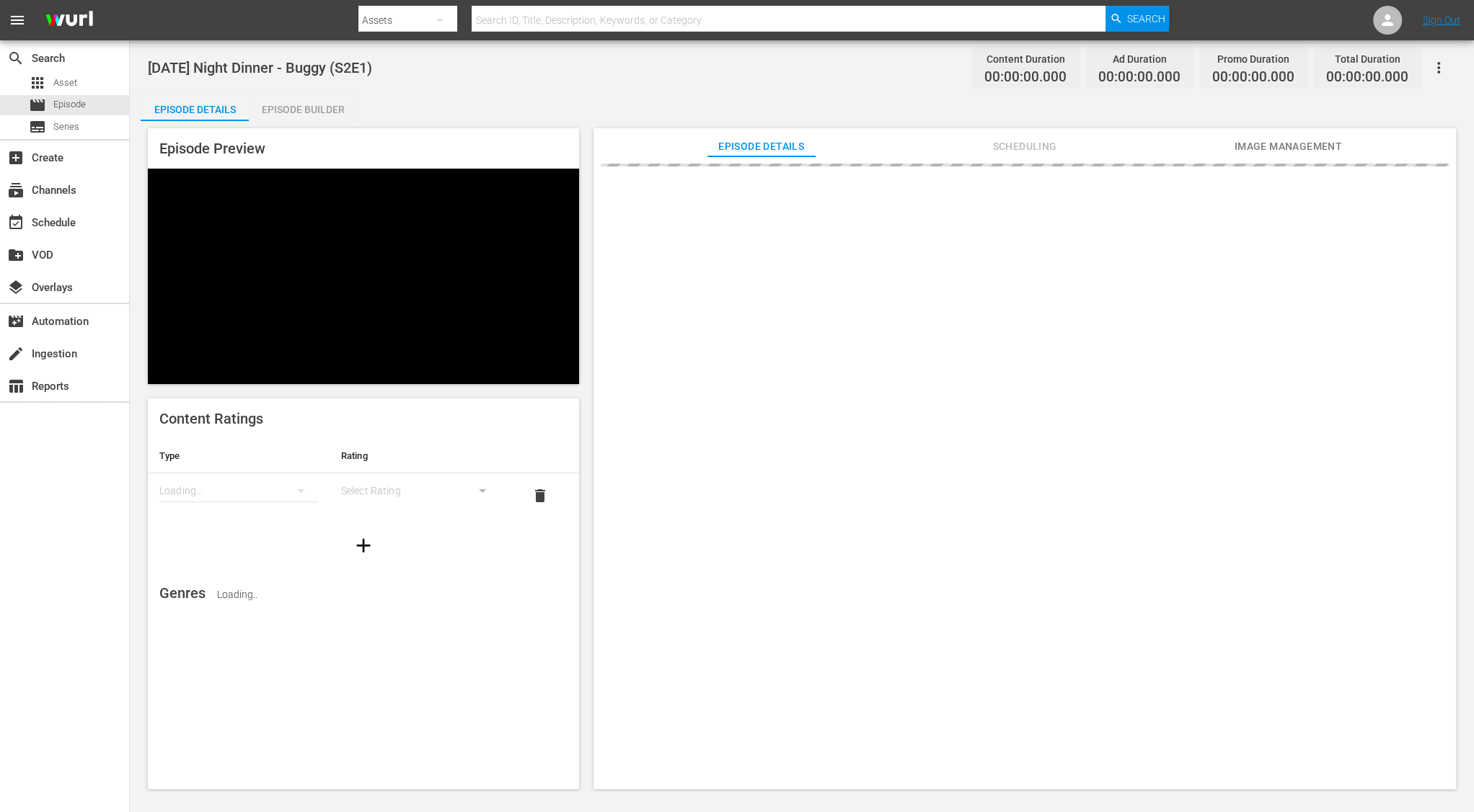
click at [329, 115] on div "Episode Builder" at bounding box center [303, 109] width 108 height 34
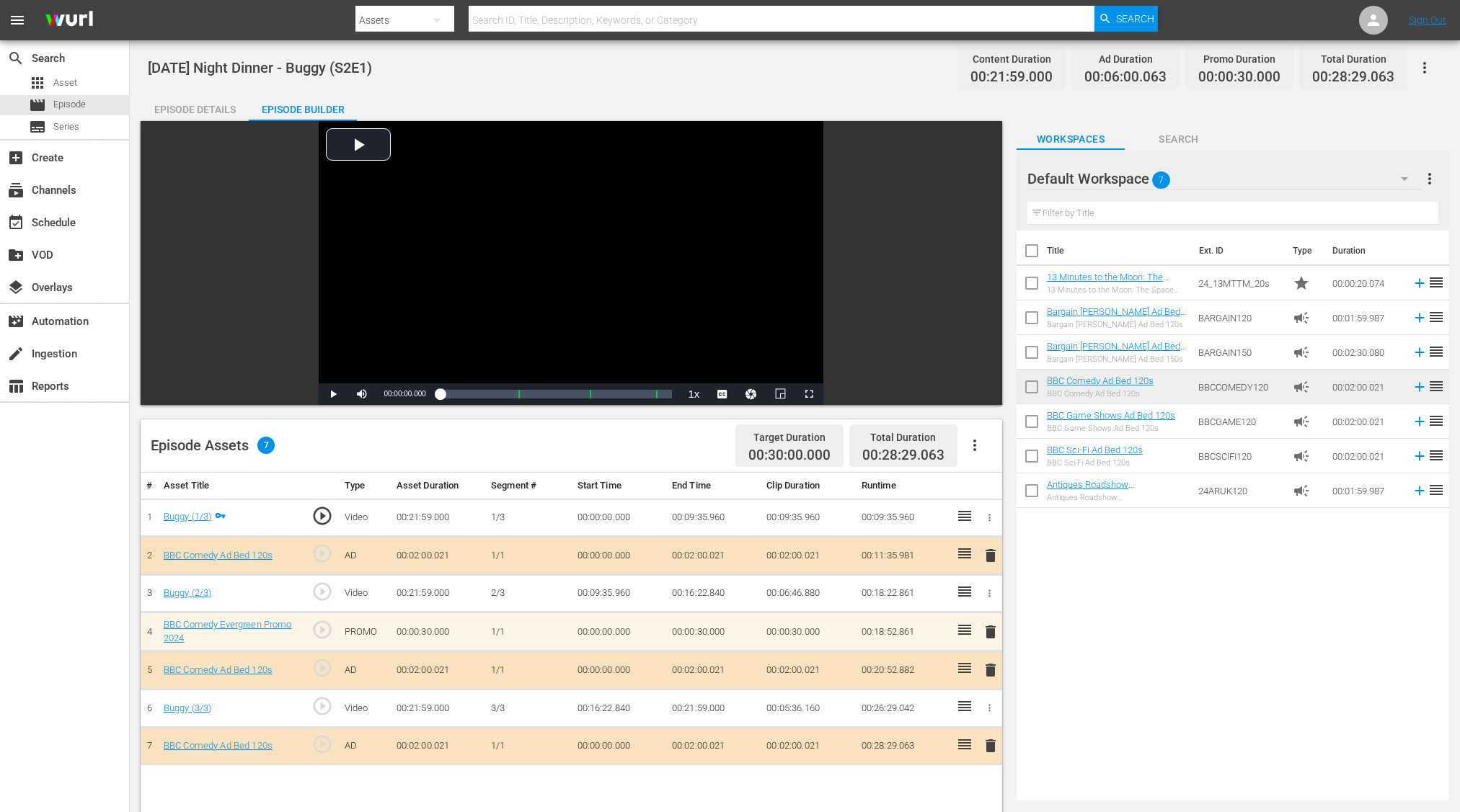
click at [993, 740] on span "delete" at bounding box center [991, 746] width 18 height 18
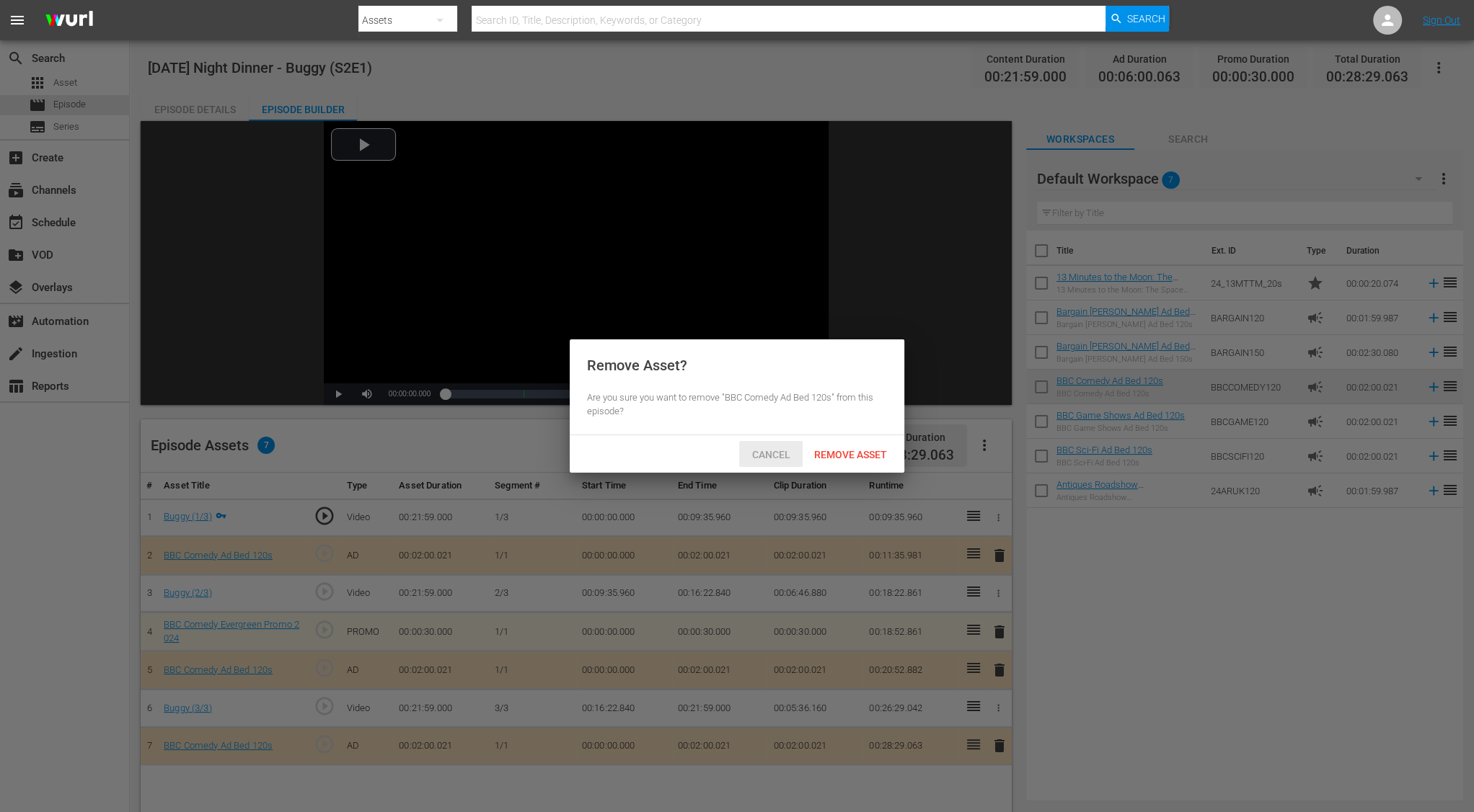
click at [773, 443] on div "Cancel" at bounding box center [770, 454] width 64 height 26
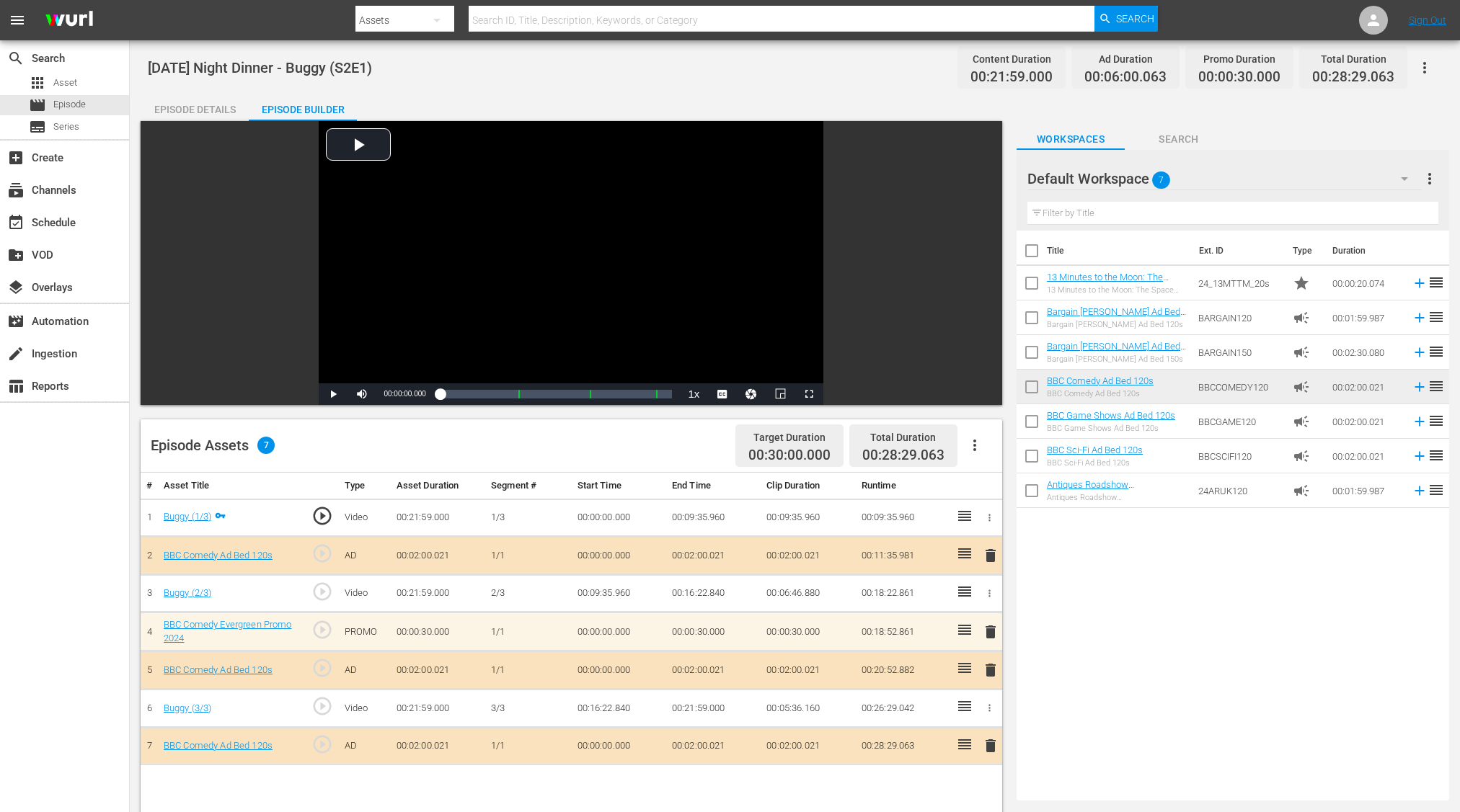
click at [990, 667] on span "delete" at bounding box center [991, 670] width 18 height 18
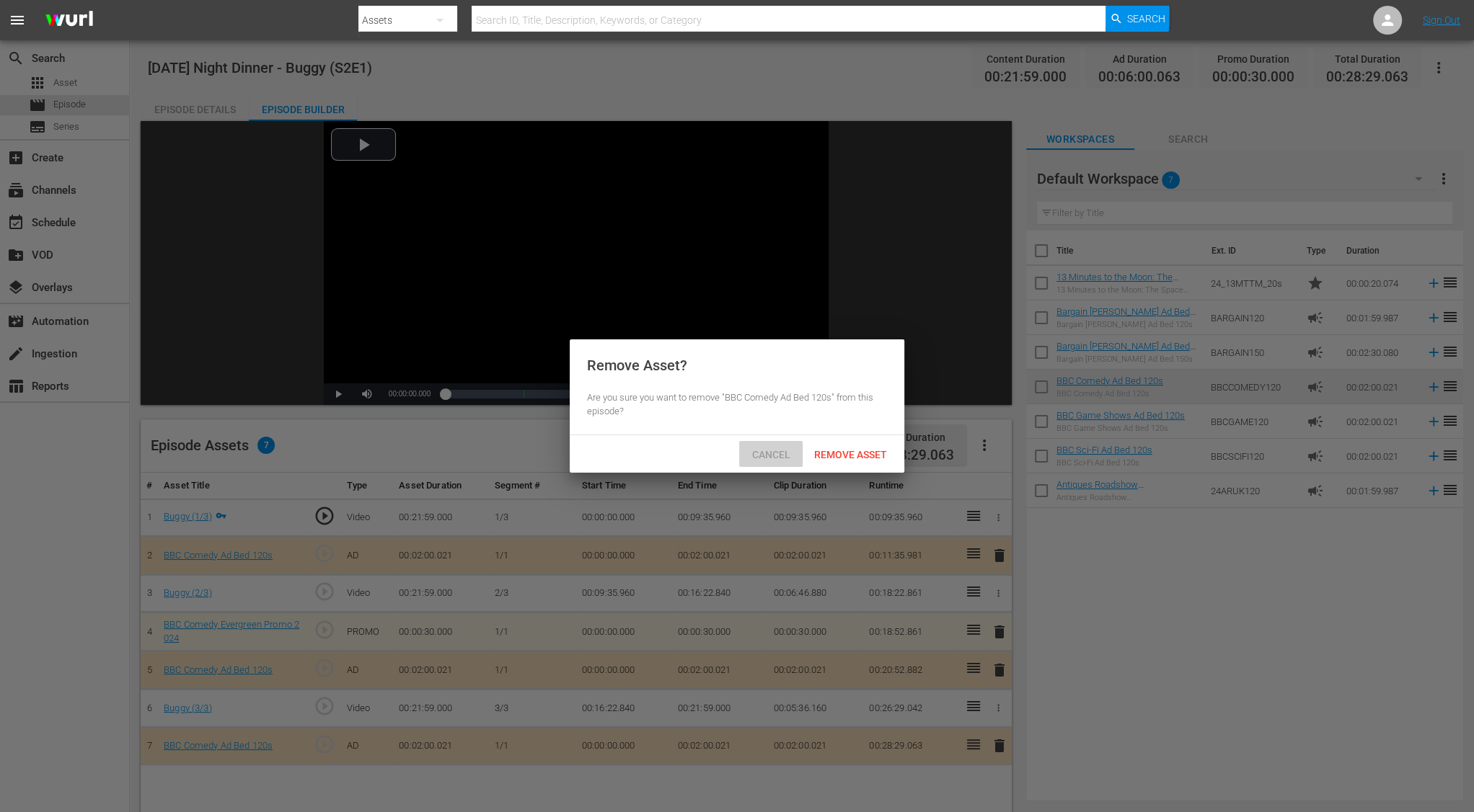
click at [776, 450] on span "Cancel" at bounding box center [771, 454] width 62 height 12
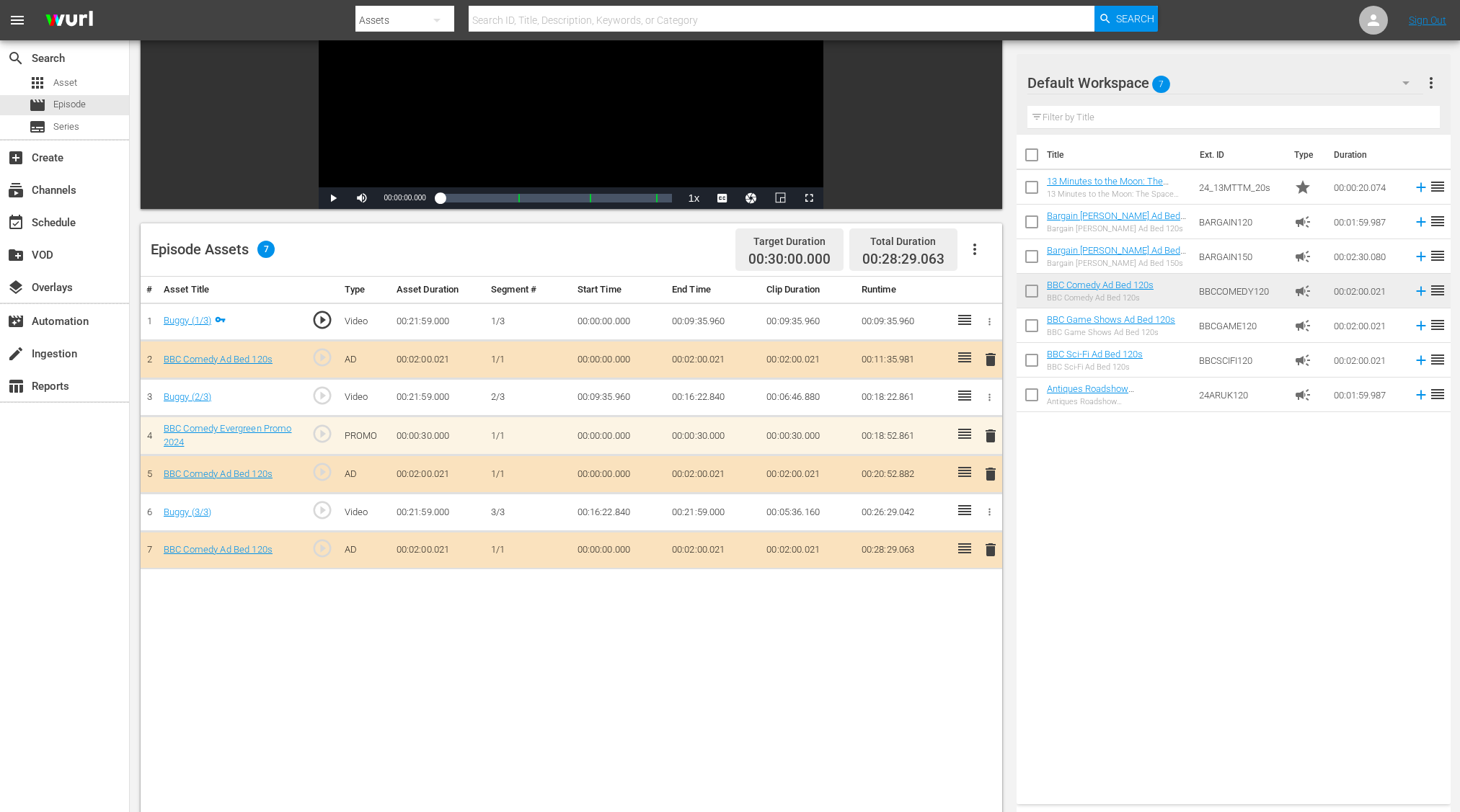
scroll to position [307, 0]
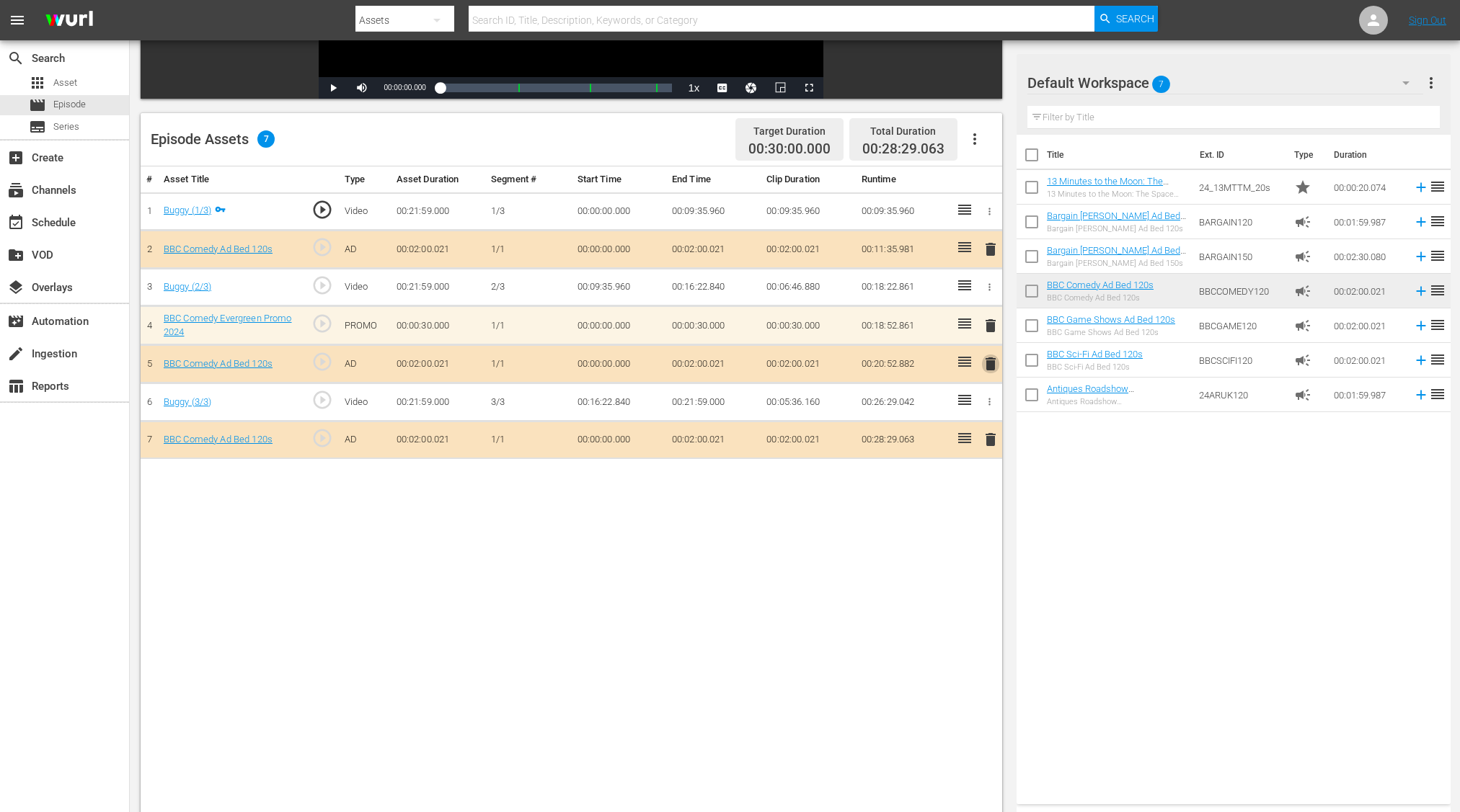
click at [989, 361] on span "delete" at bounding box center [991, 364] width 18 height 18
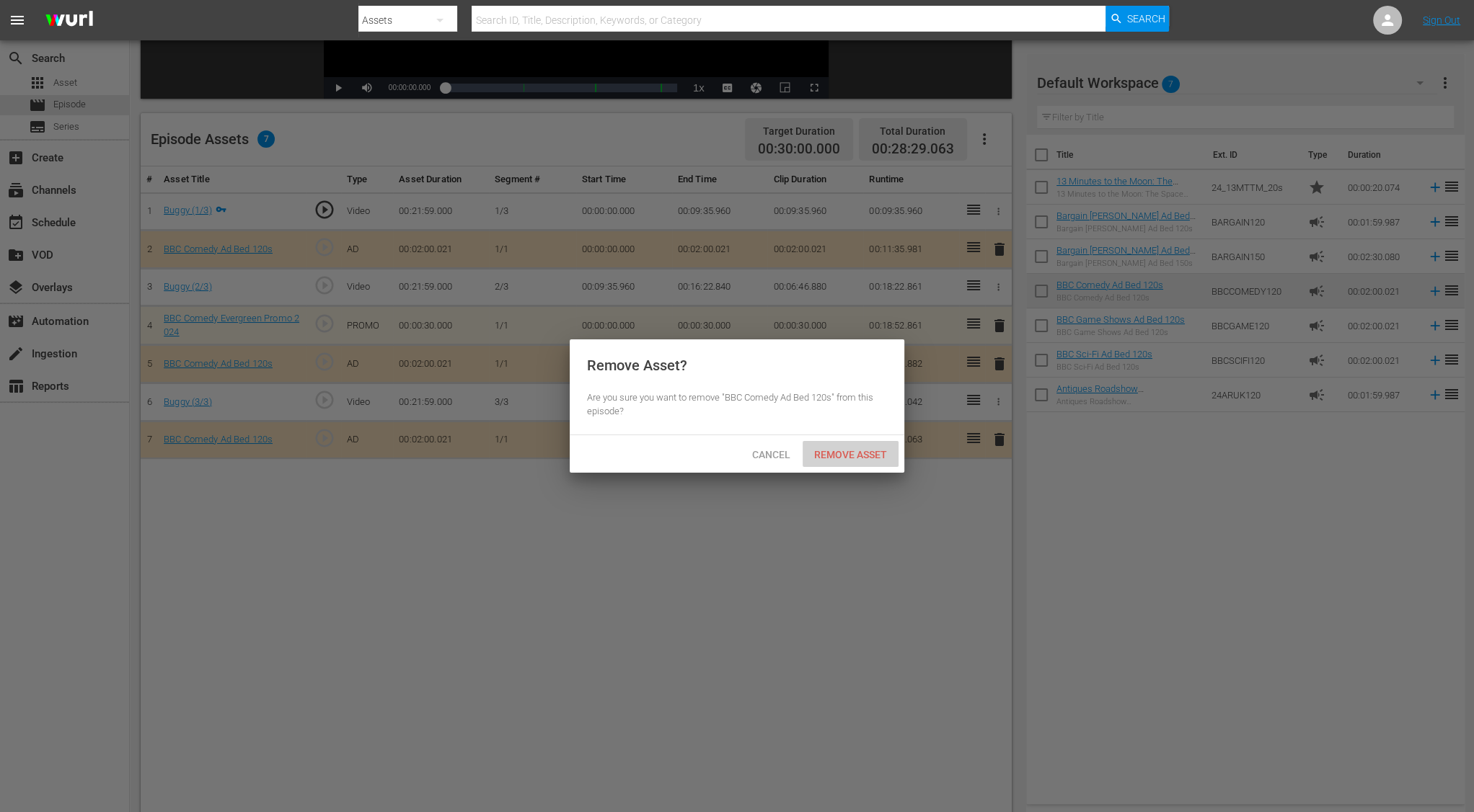
click at [866, 456] on span "Remove Asset" at bounding box center [851, 454] width 96 height 12
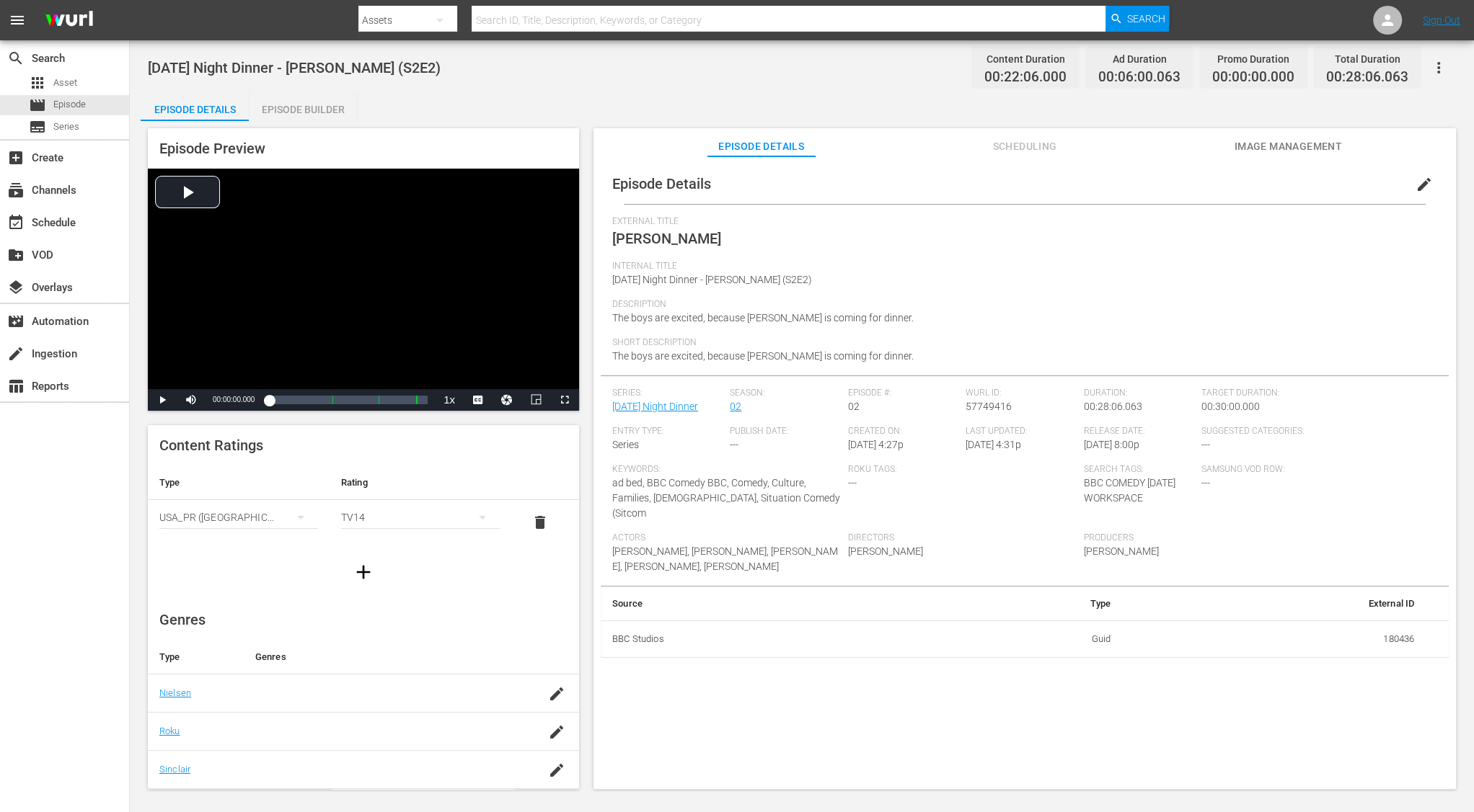
click at [335, 107] on div "Episode Builder" at bounding box center [303, 109] width 108 height 34
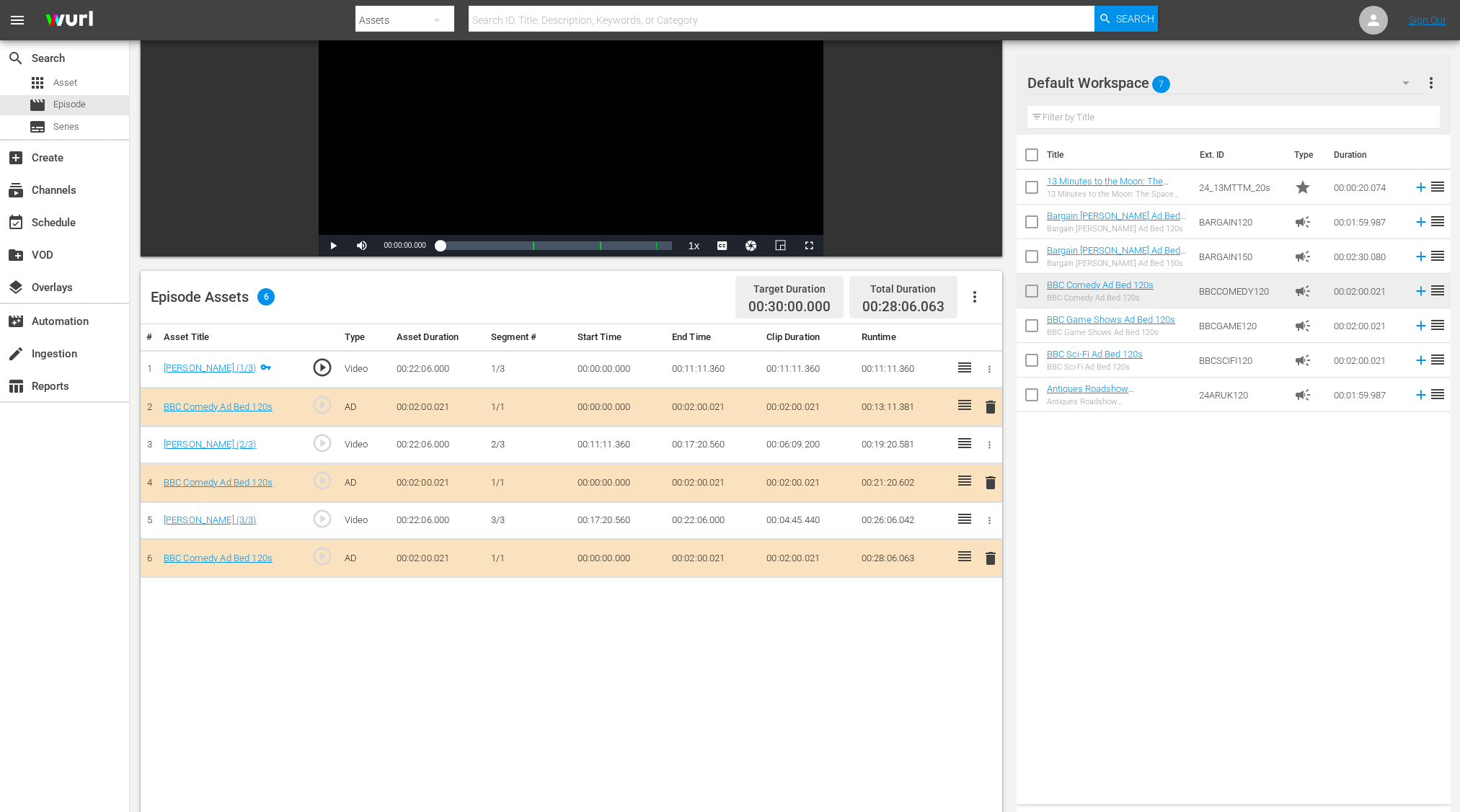
scroll to position [209, 0]
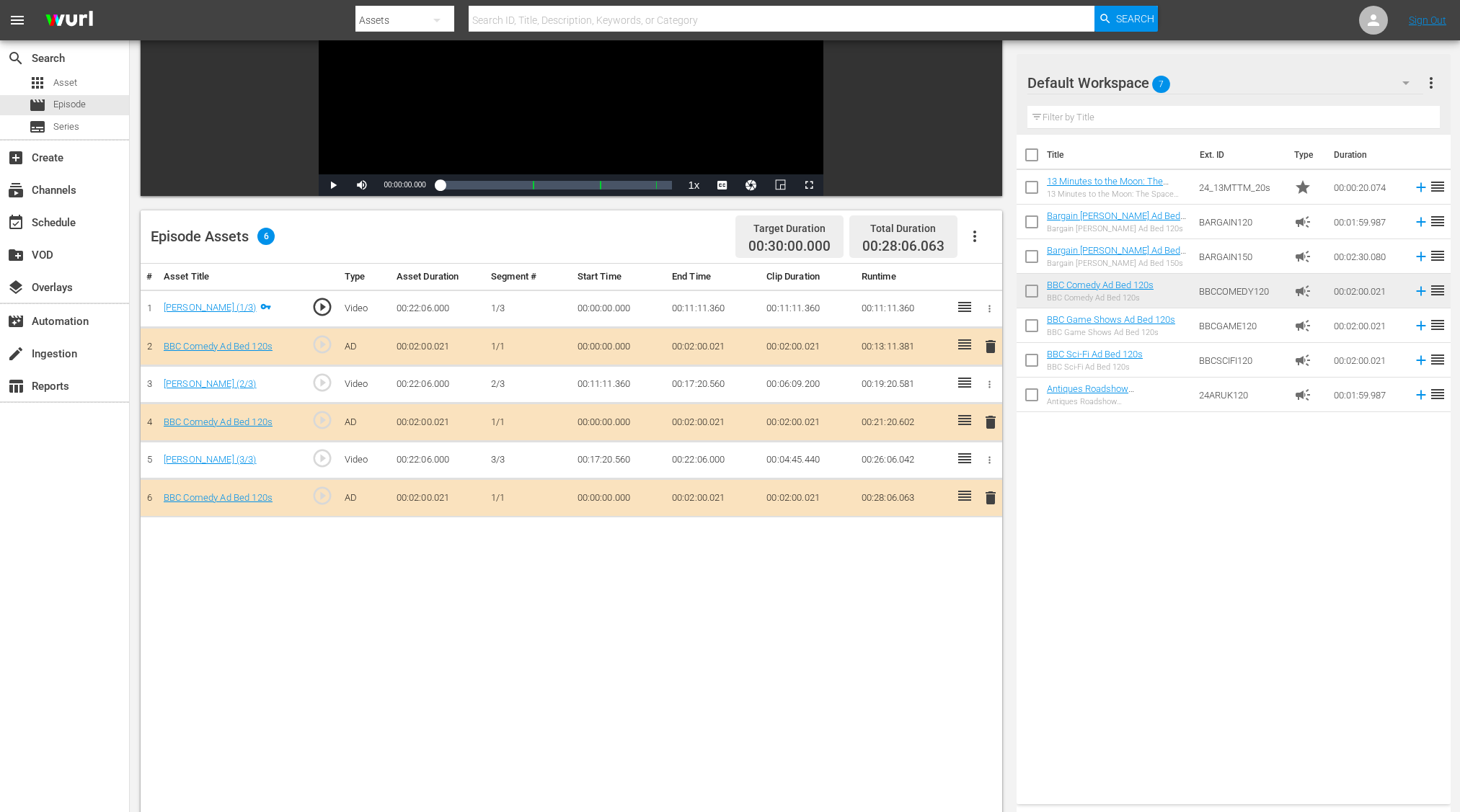
click at [993, 418] on span "delete" at bounding box center [991, 422] width 18 height 18
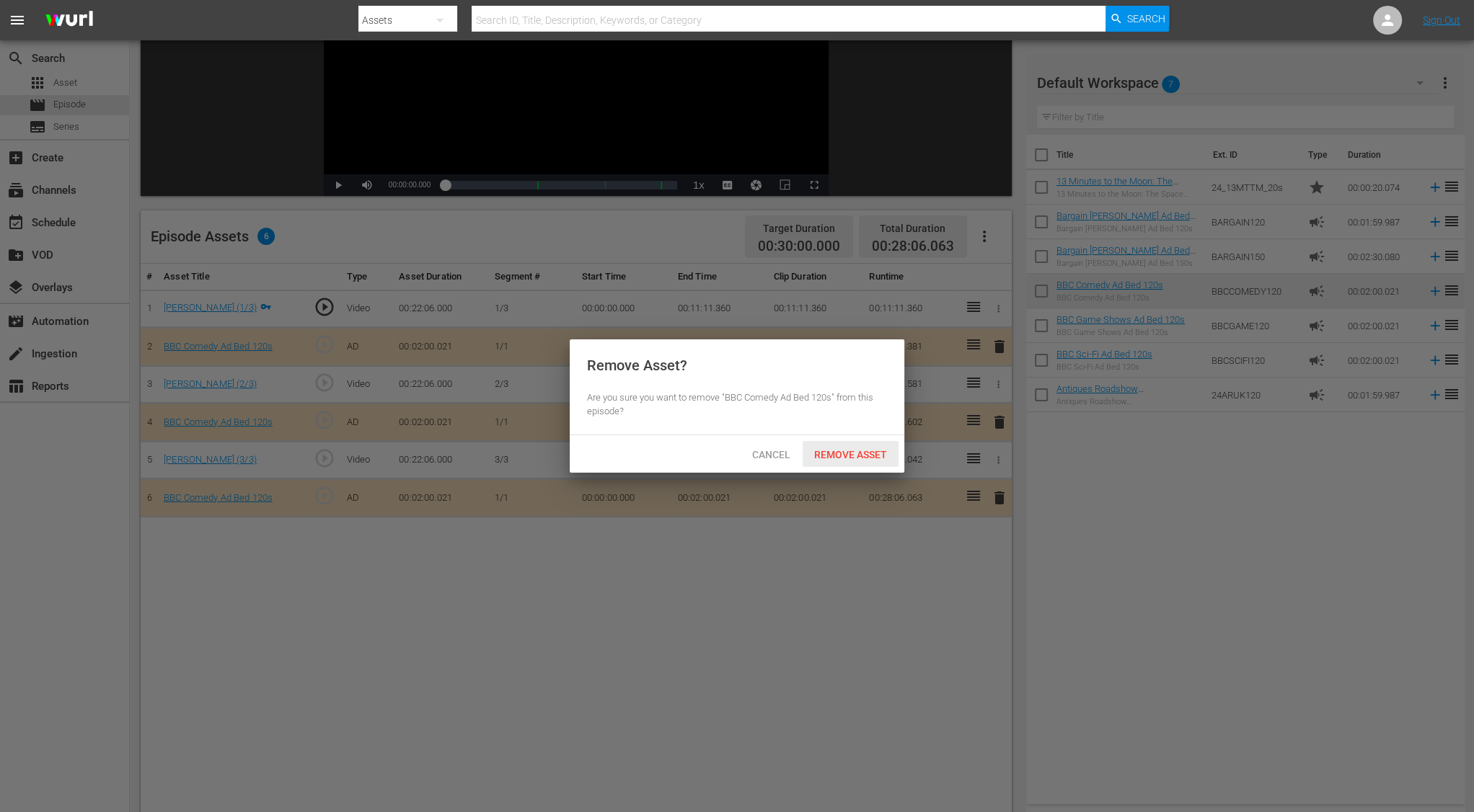
click at [828, 460] on div "Remove Asset" at bounding box center [851, 454] width 96 height 26
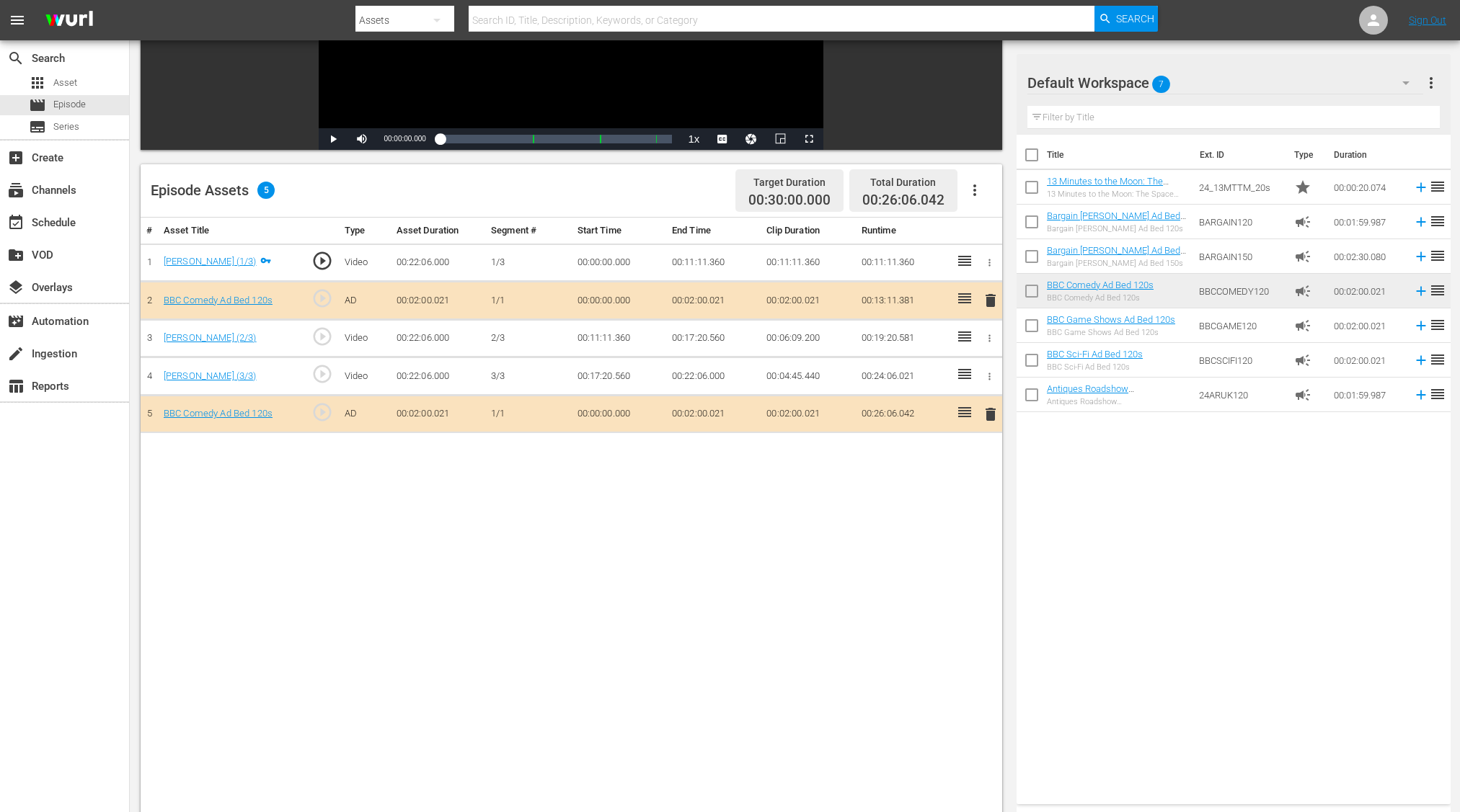
scroll to position [280, 0]
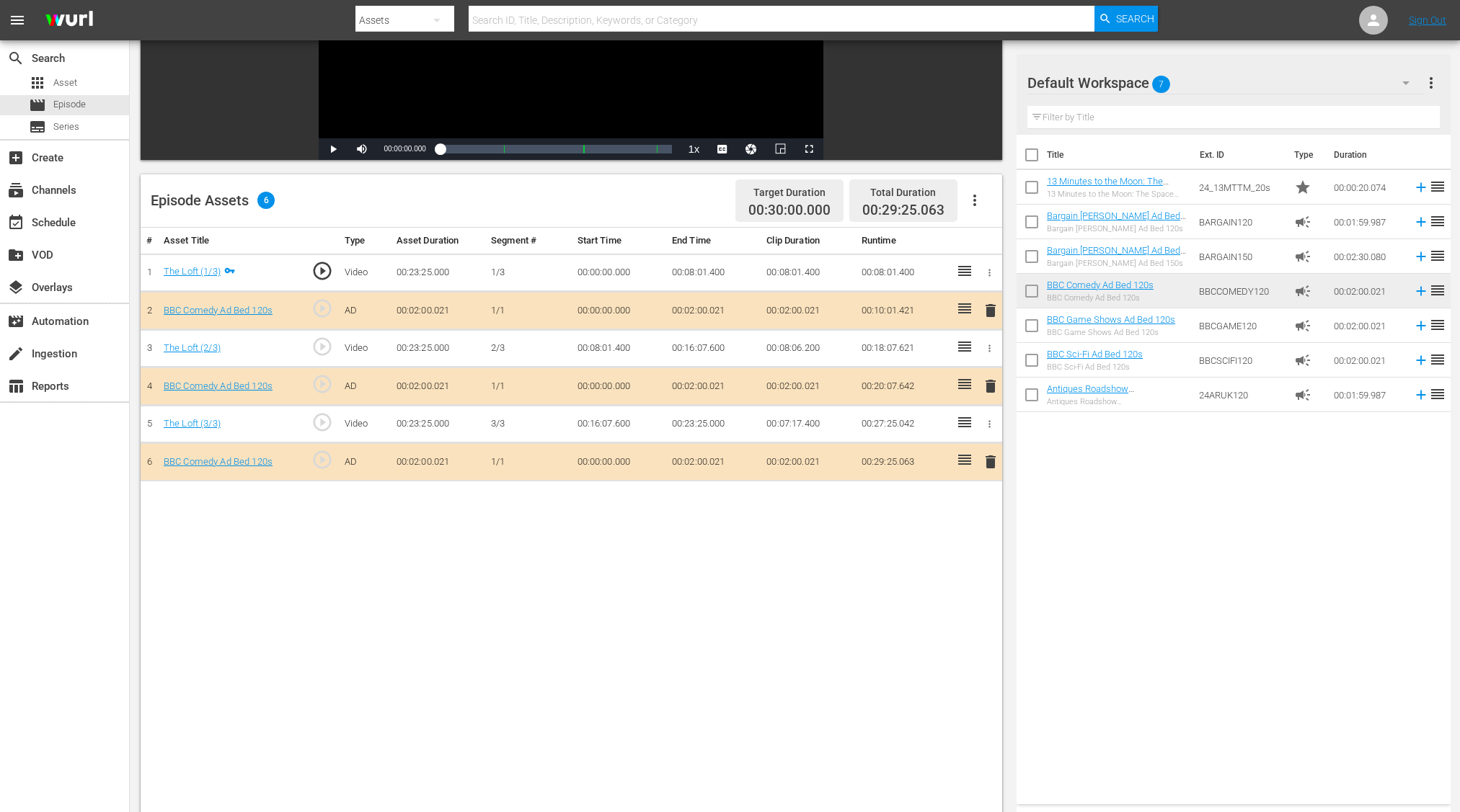
scroll to position [374, 0]
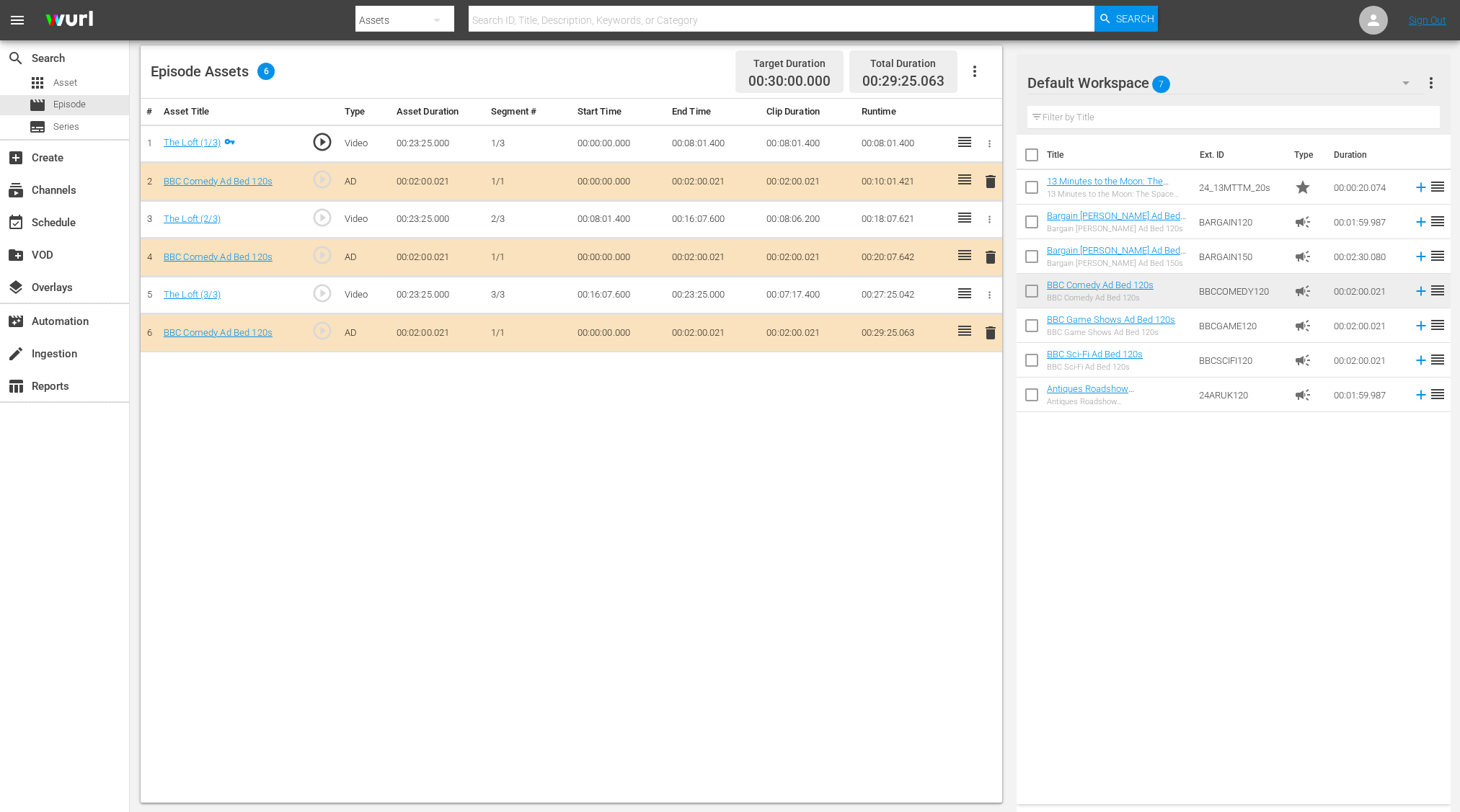
click at [987, 255] on span "delete" at bounding box center [991, 258] width 18 height 18
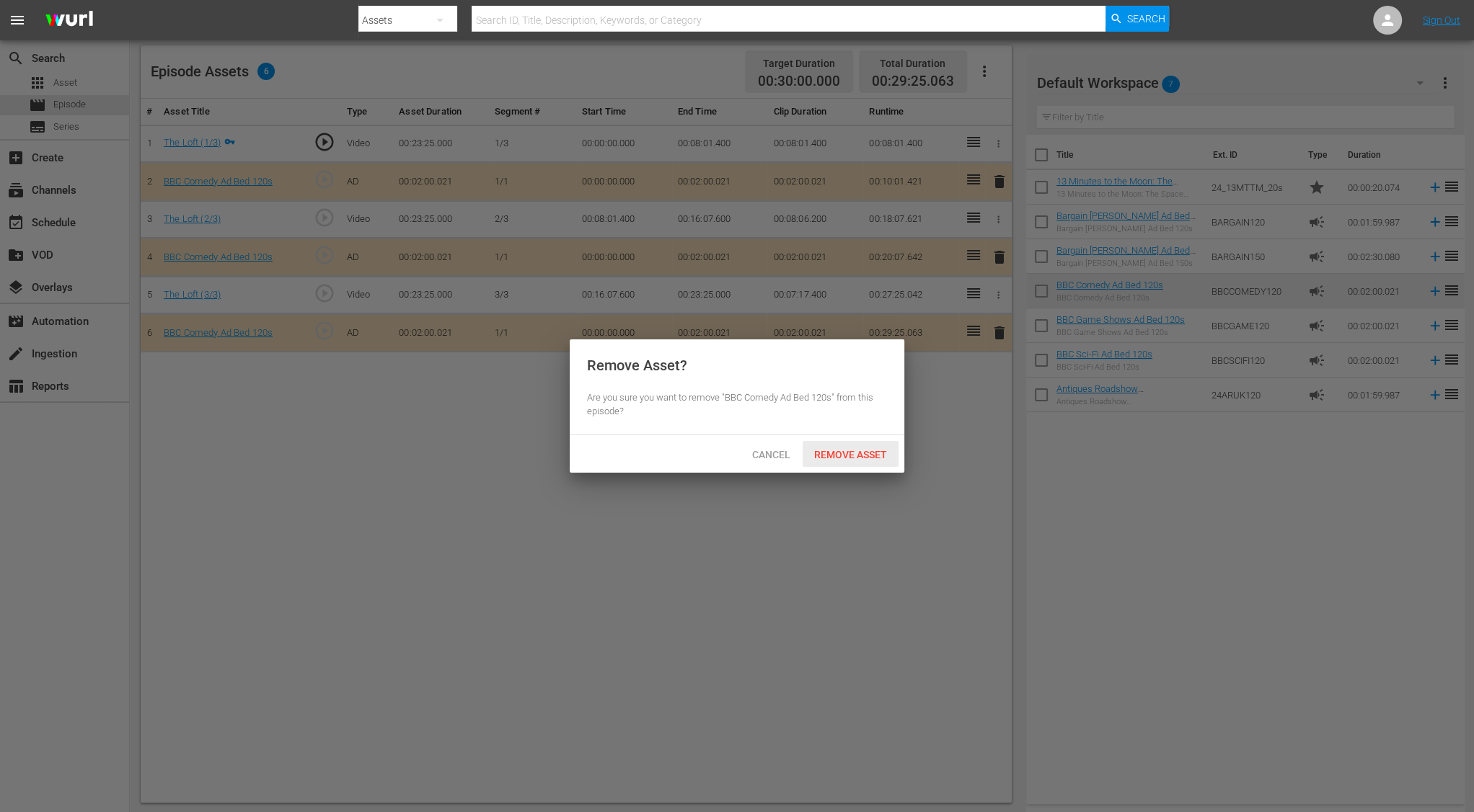
click at [883, 448] on div "Remove Asset" at bounding box center [851, 454] width 96 height 26
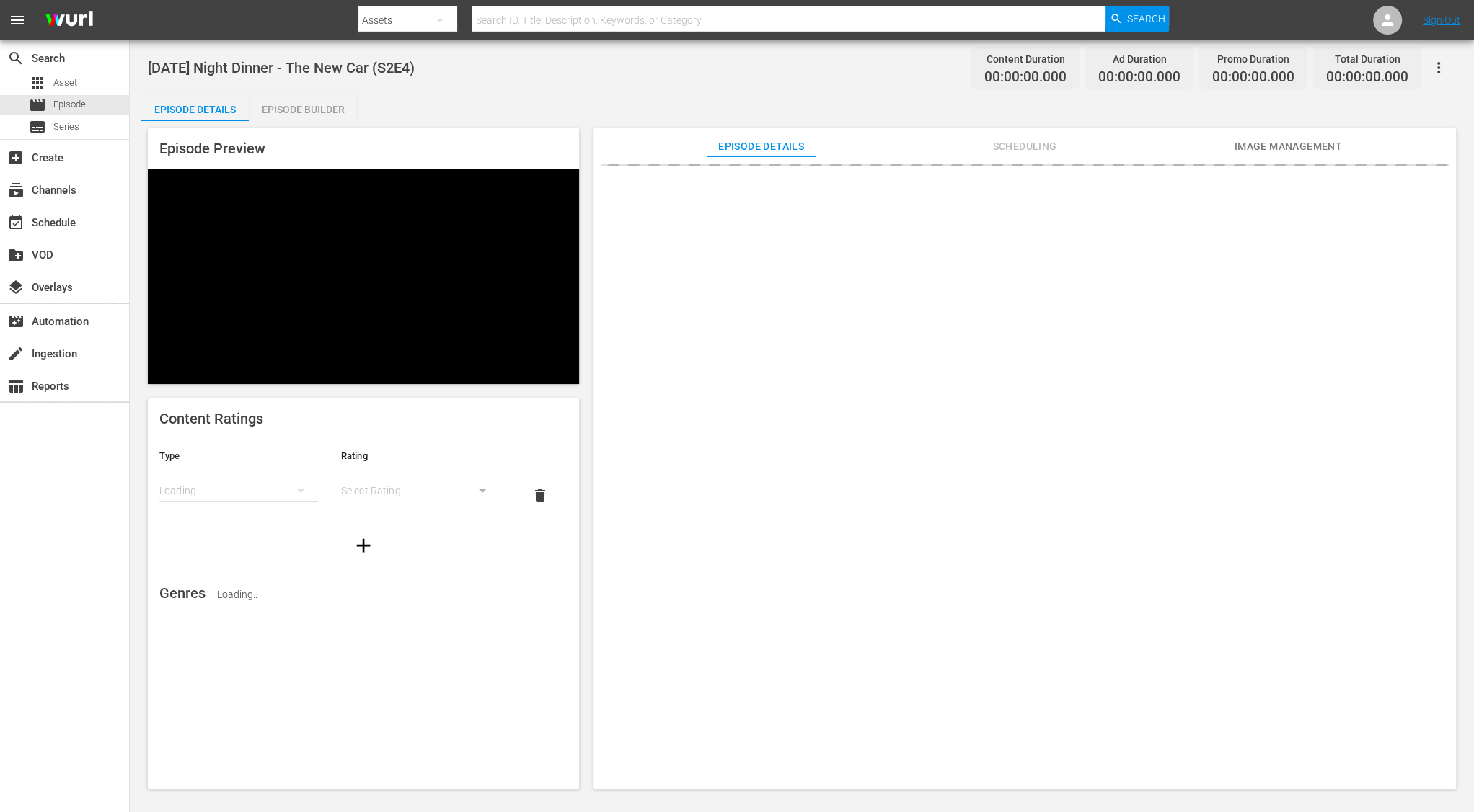
click at [315, 114] on div "Episode Builder" at bounding box center [303, 109] width 108 height 34
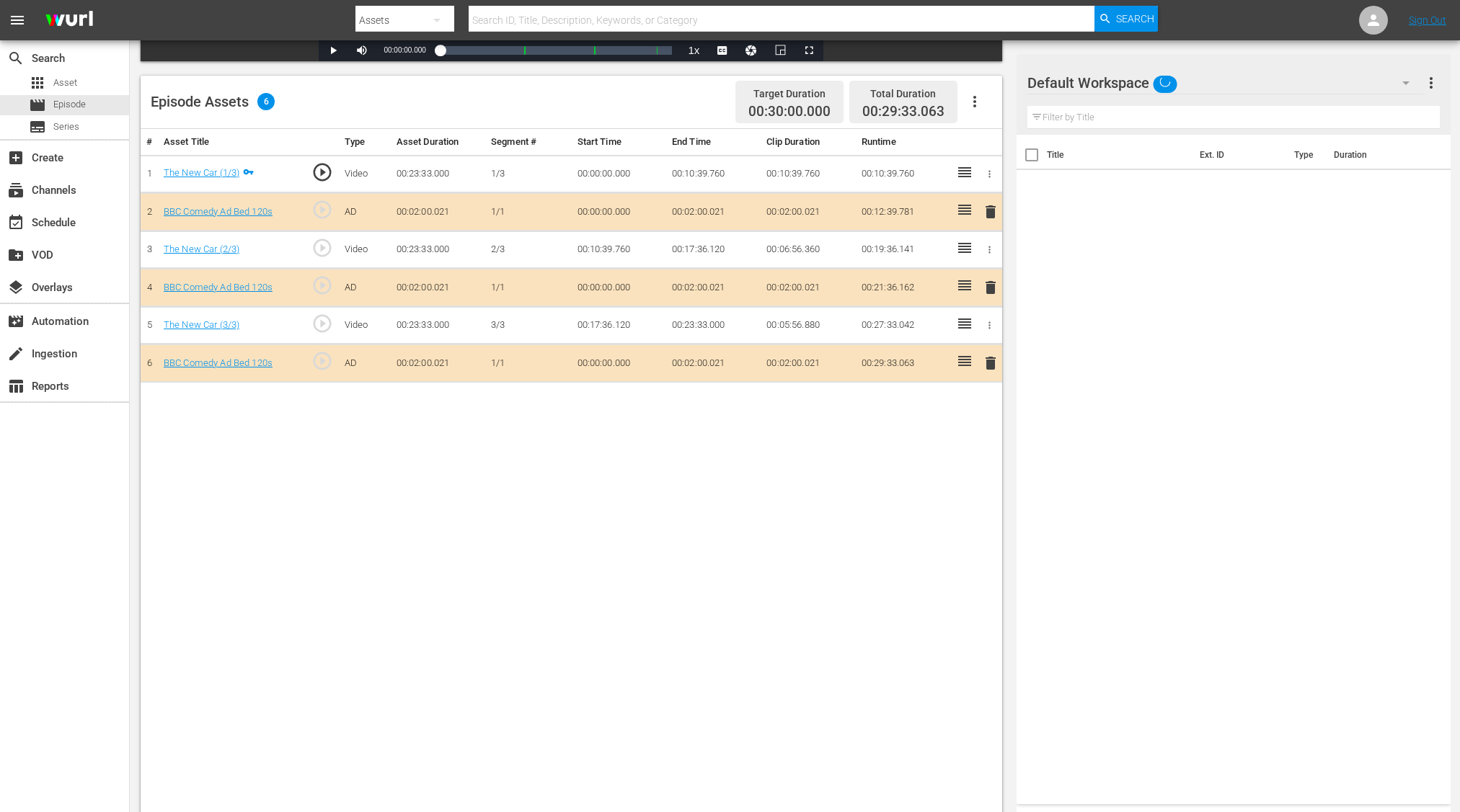
scroll to position [374, 0]
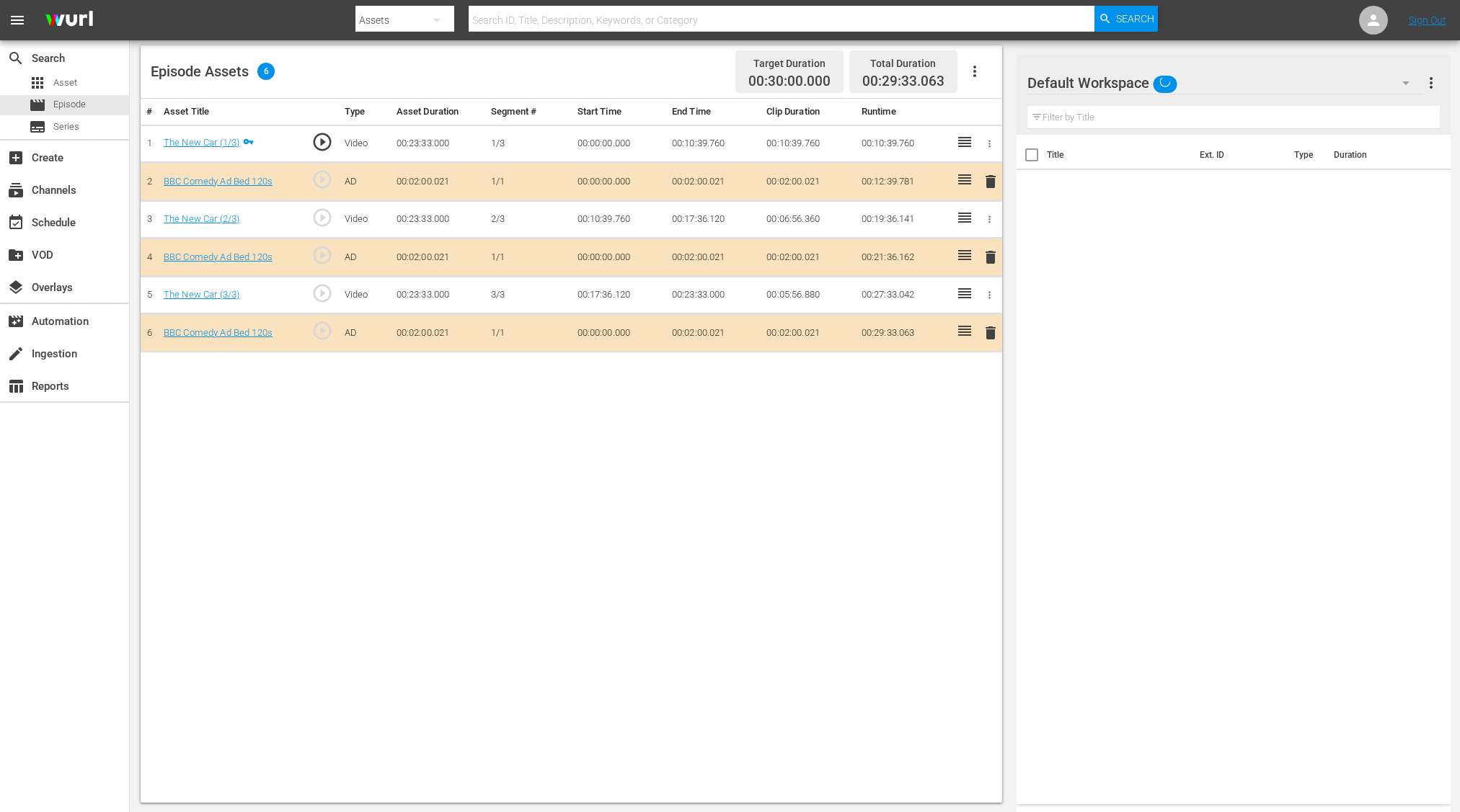
click at [986, 258] on span "delete" at bounding box center [991, 258] width 18 height 18
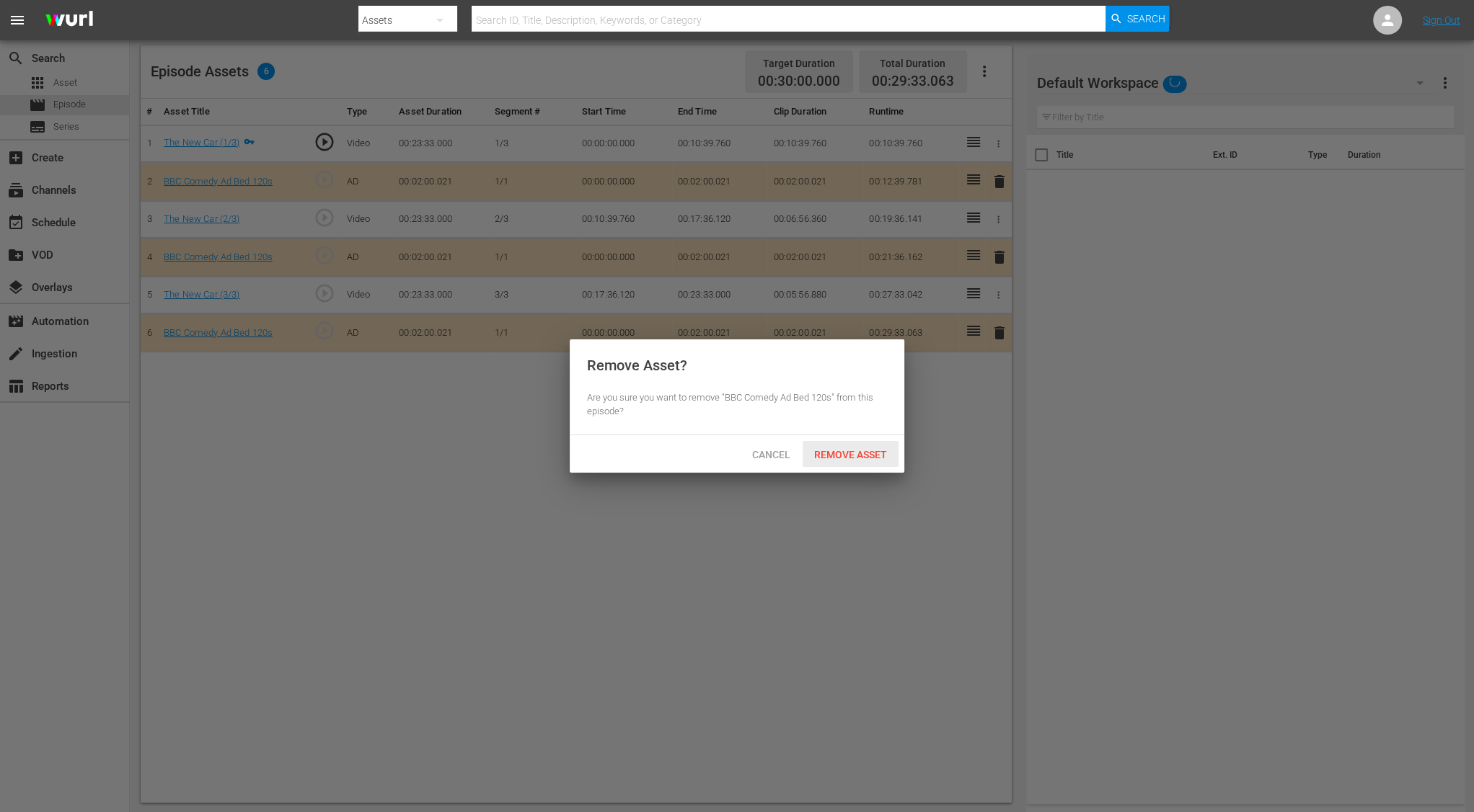
click at [874, 458] on span "Remove Asset" at bounding box center [851, 454] width 96 height 12
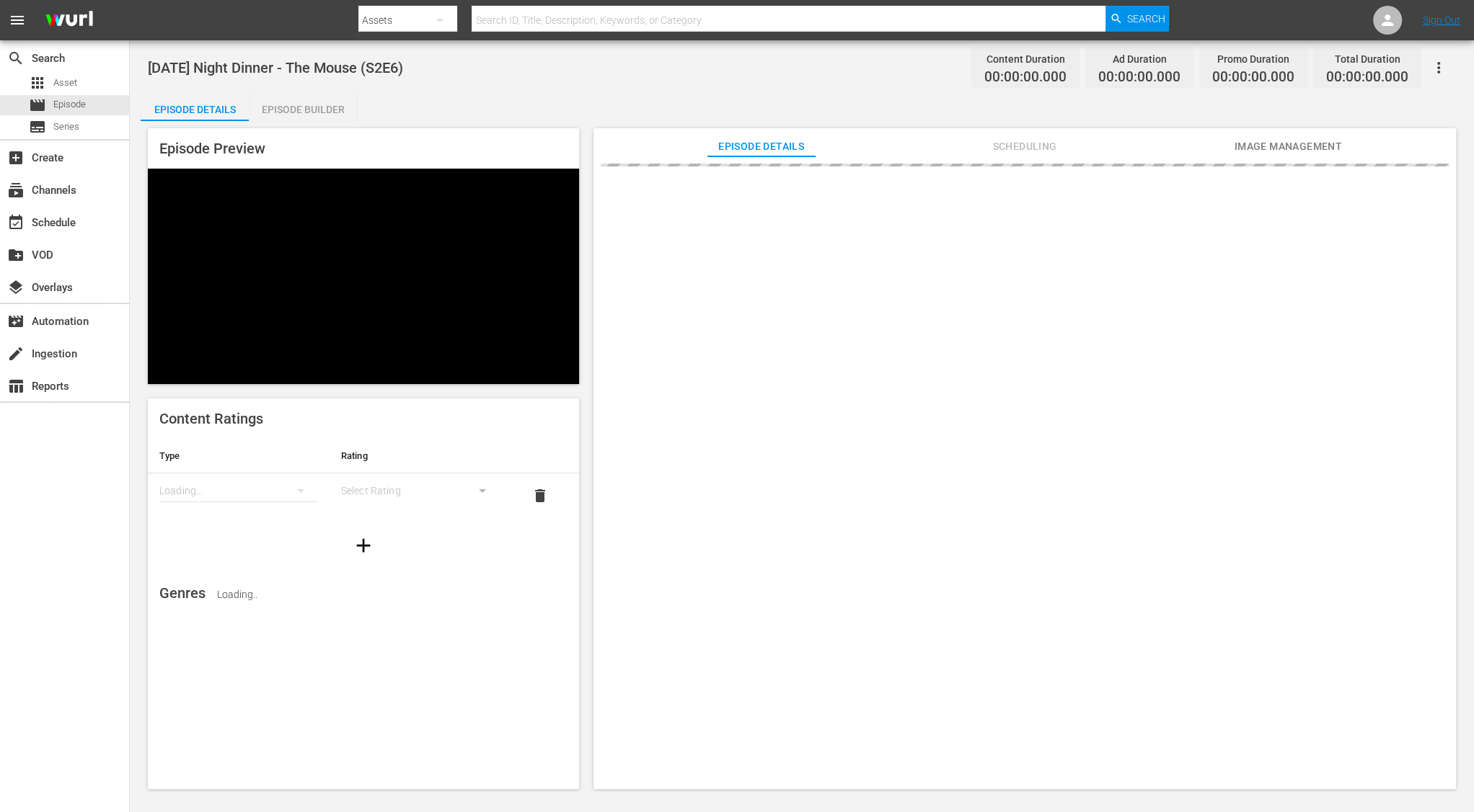
click at [299, 105] on div "Episode Builder" at bounding box center [303, 109] width 108 height 34
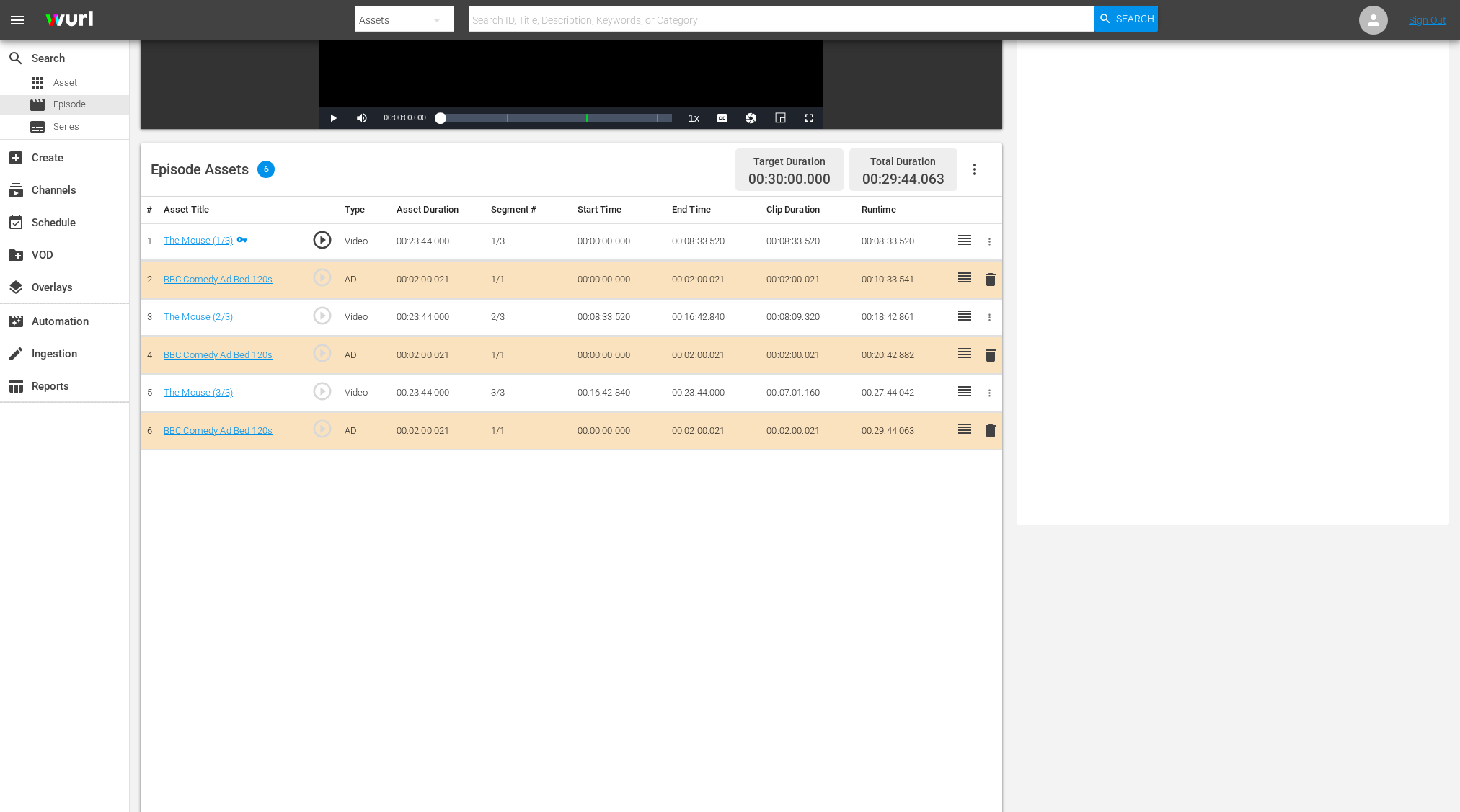
scroll to position [374, 0]
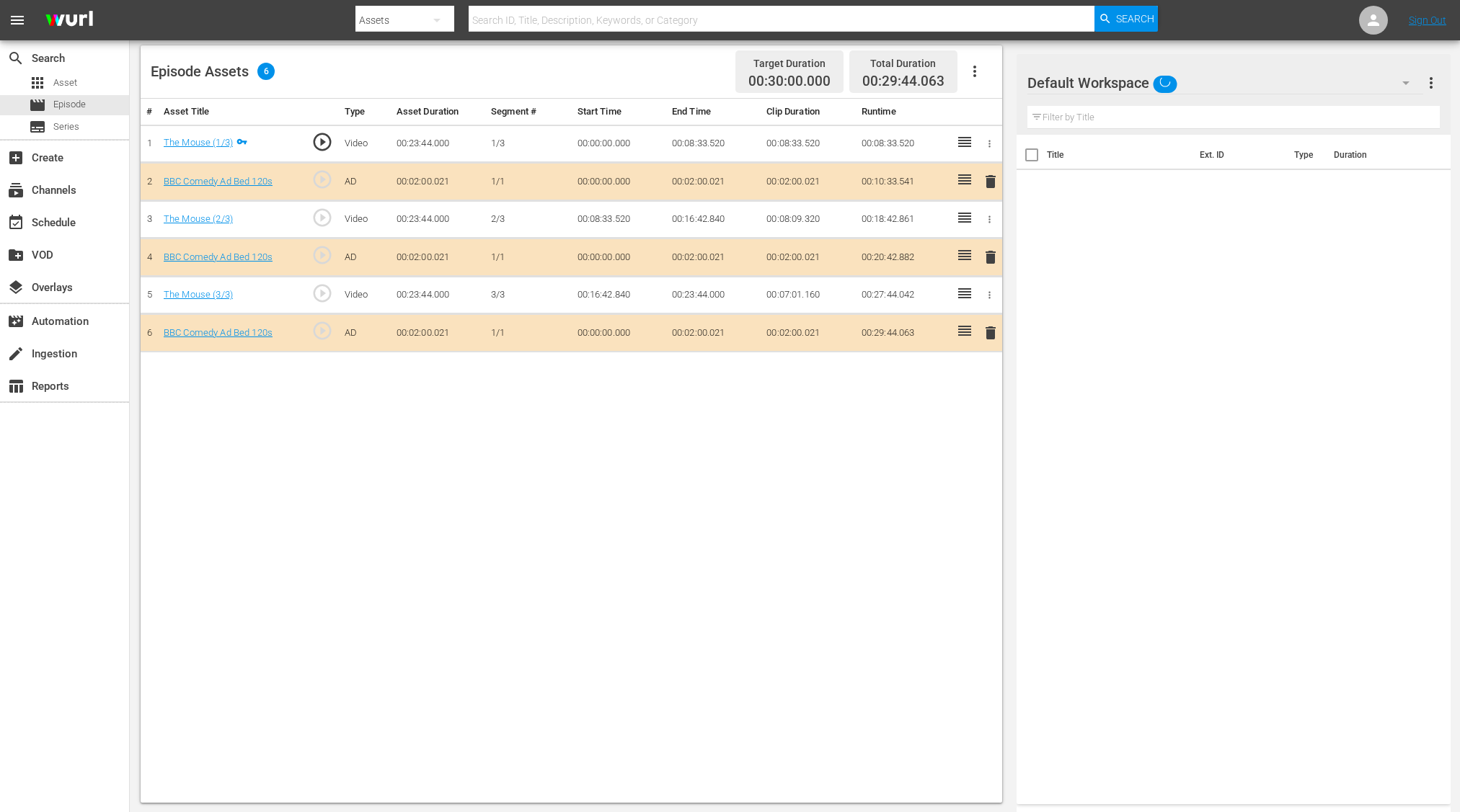
click at [989, 253] on span "delete" at bounding box center [991, 258] width 18 height 18
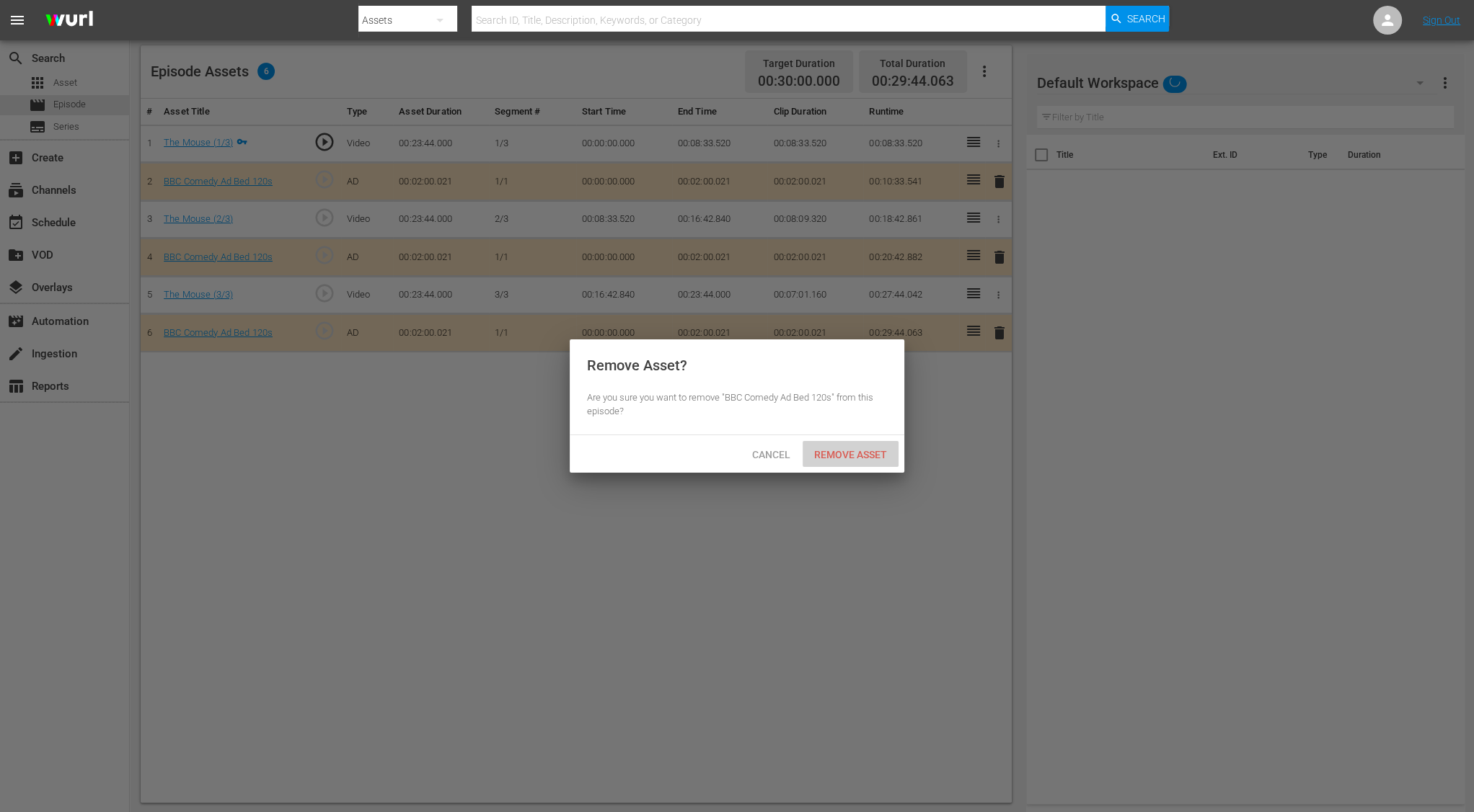
click at [877, 451] on span "Remove Asset" at bounding box center [851, 454] width 96 height 12
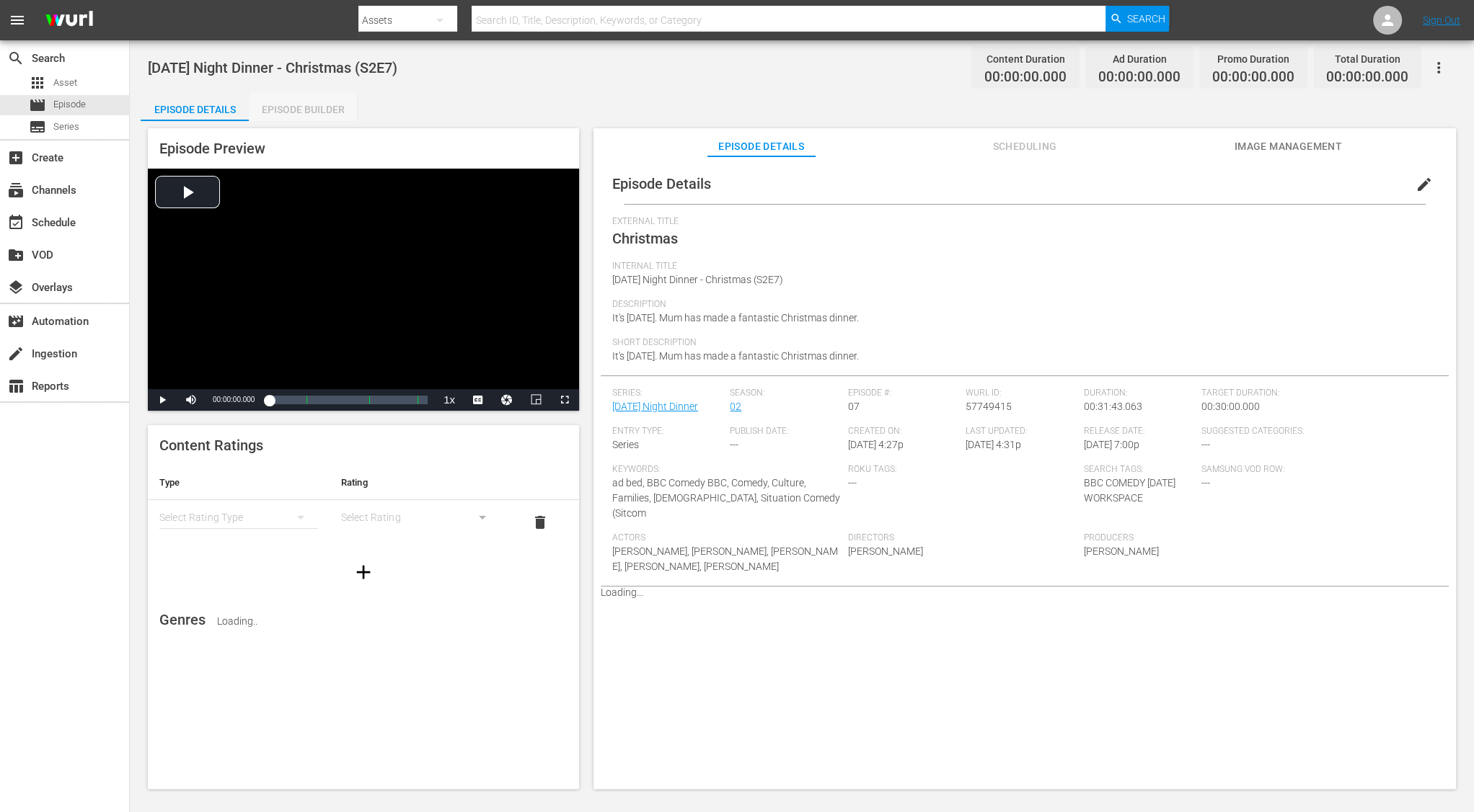
click at [334, 108] on div "Episode Builder" at bounding box center [303, 109] width 108 height 34
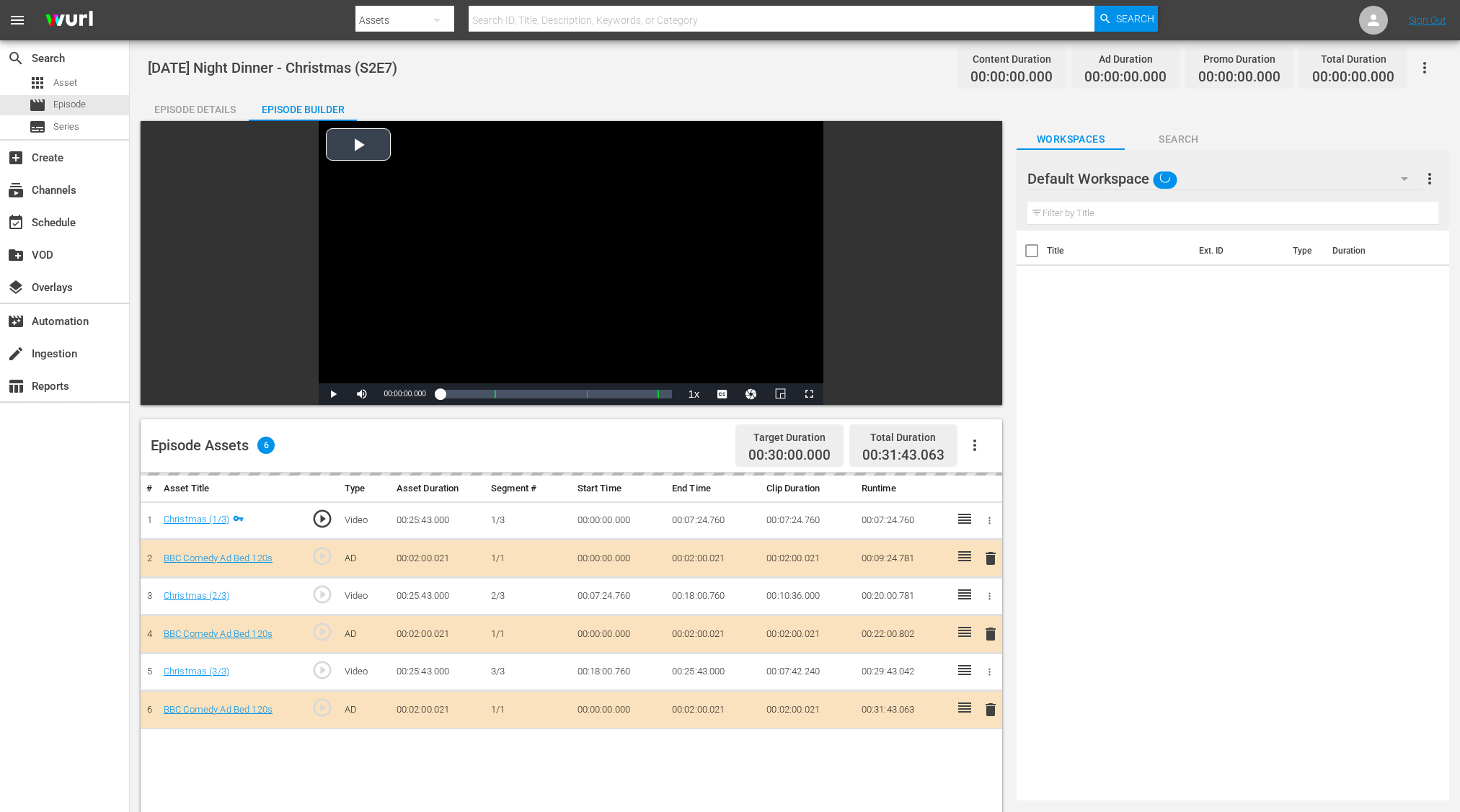
scroll to position [374, 0]
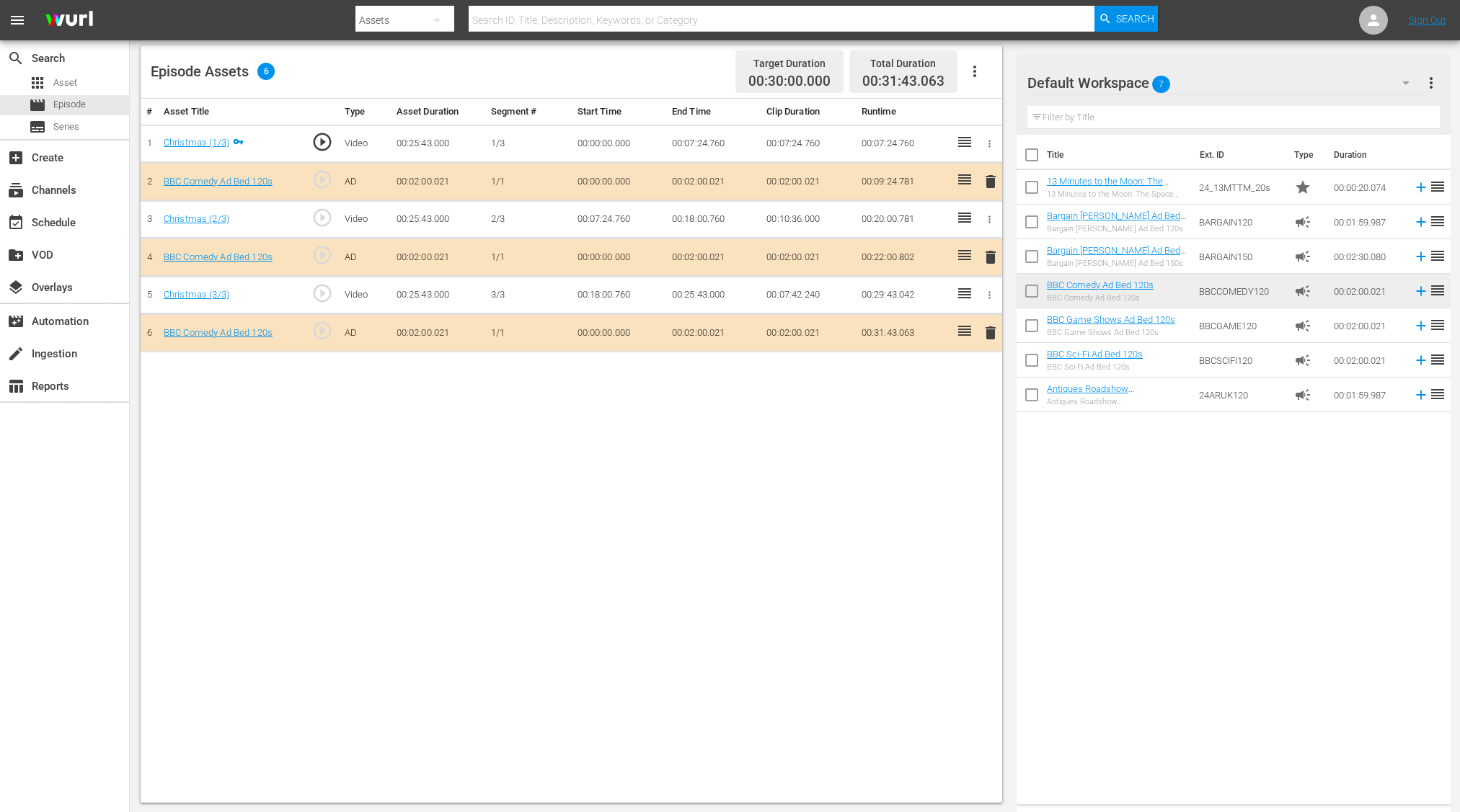
click at [992, 255] on span "delete" at bounding box center [991, 258] width 18 height 18
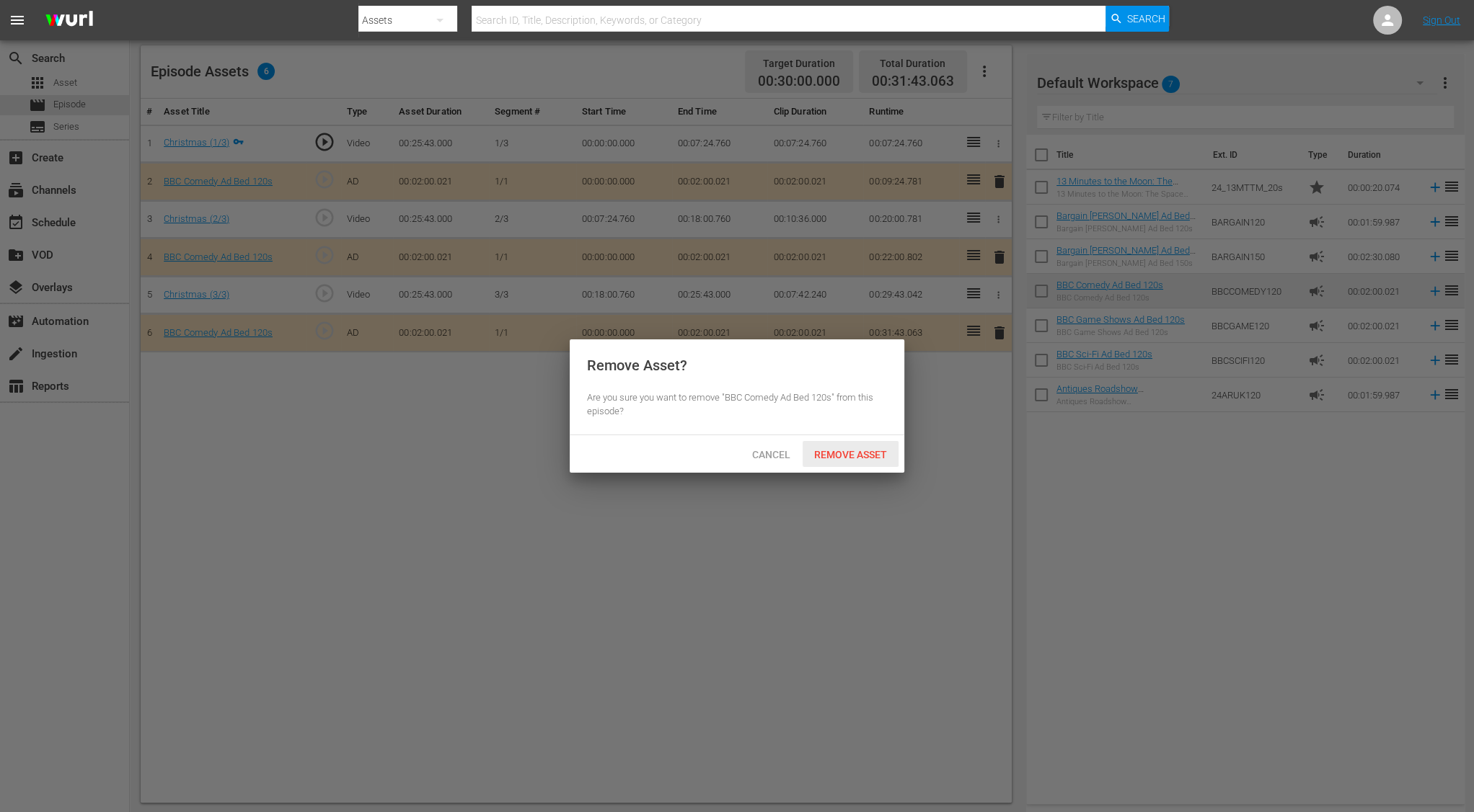
click at [845, 449] on span "Remove Asset" at bounding box center [851, 454] width 96 height 12
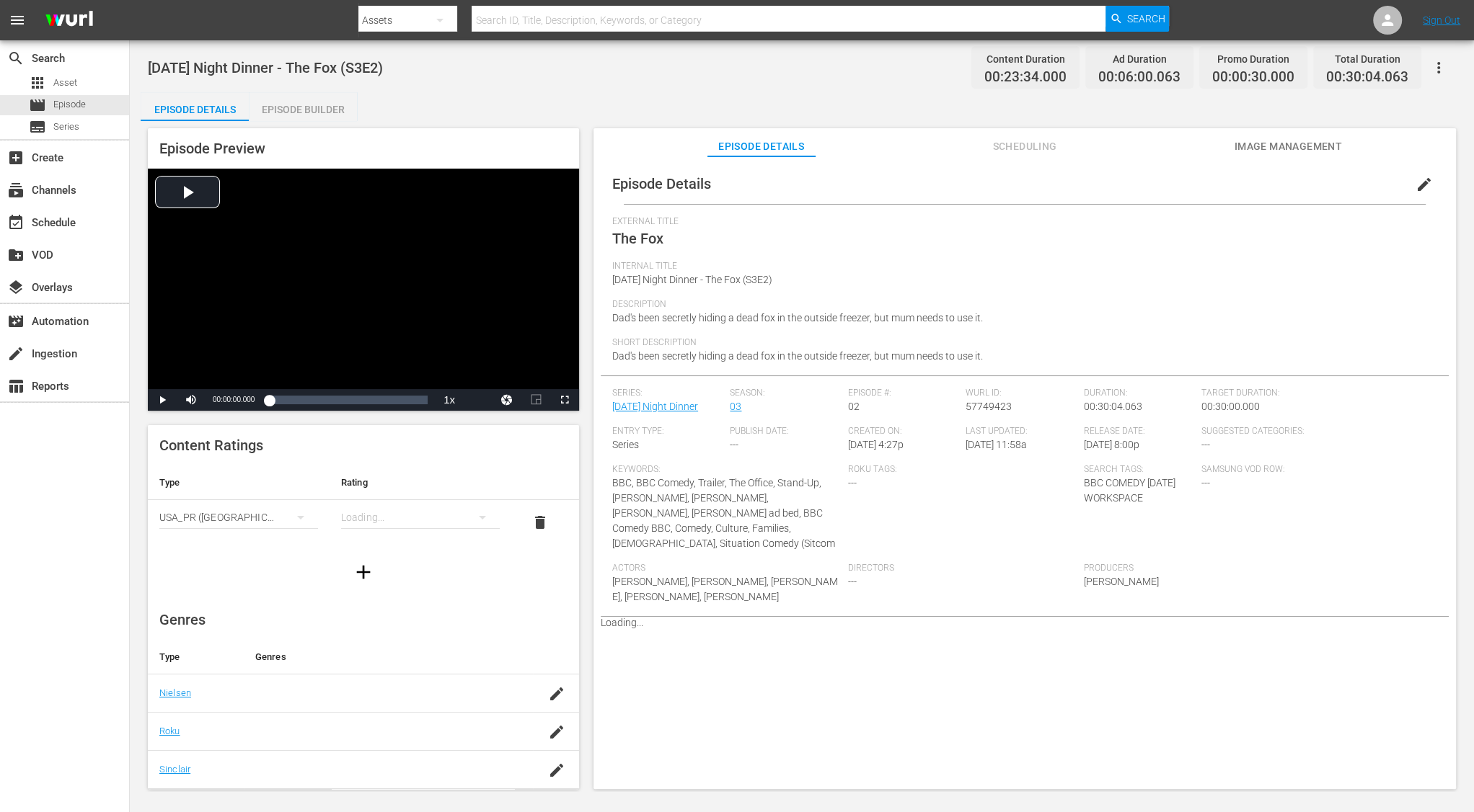
click at [328, 119] on div "Episode Builder" at bounding box center [303, 109] width 108 height 34
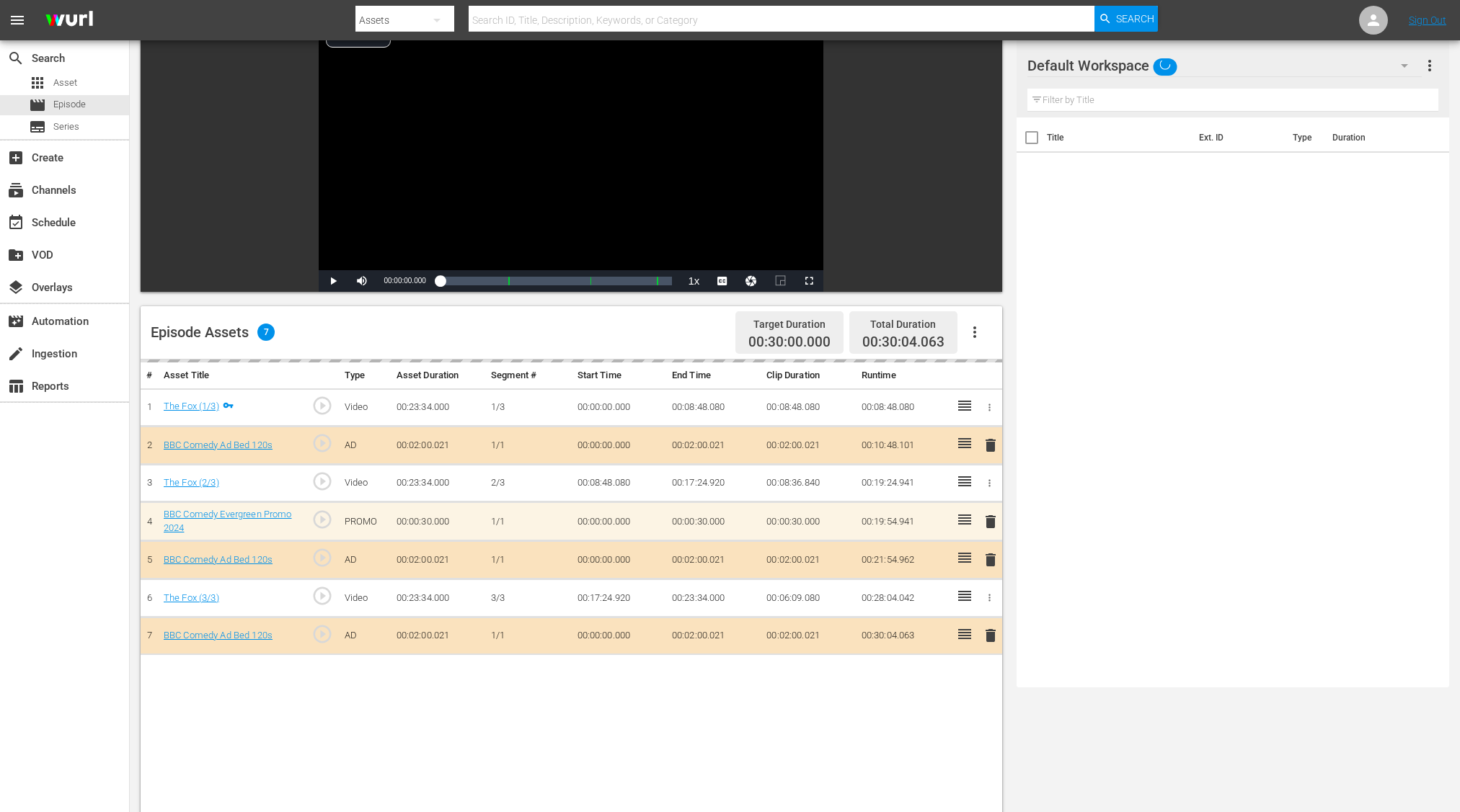
scroll to position [374, 0]
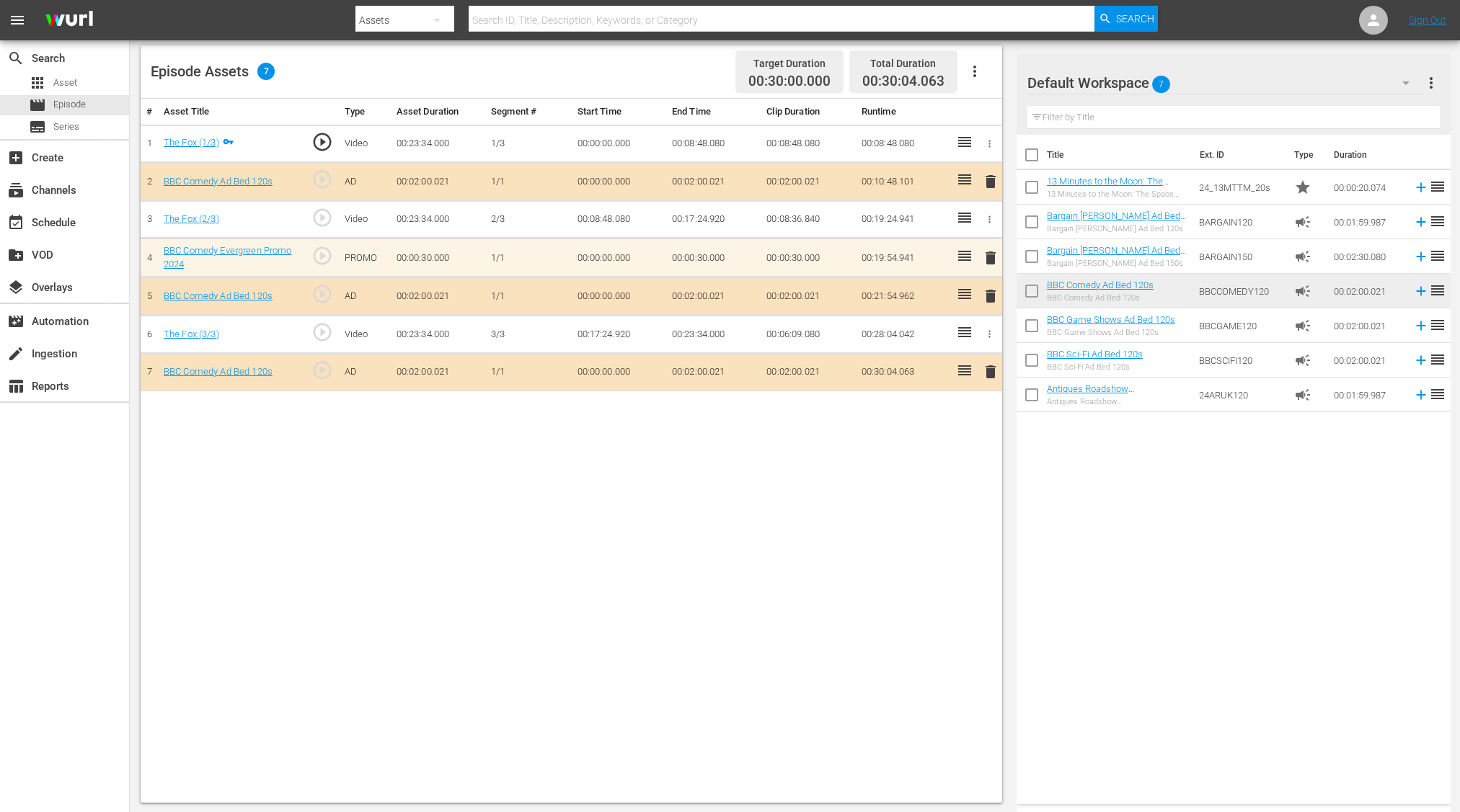
click at [992, 291] on span "delete" at bounding box center [991, 297] width 18 height 18
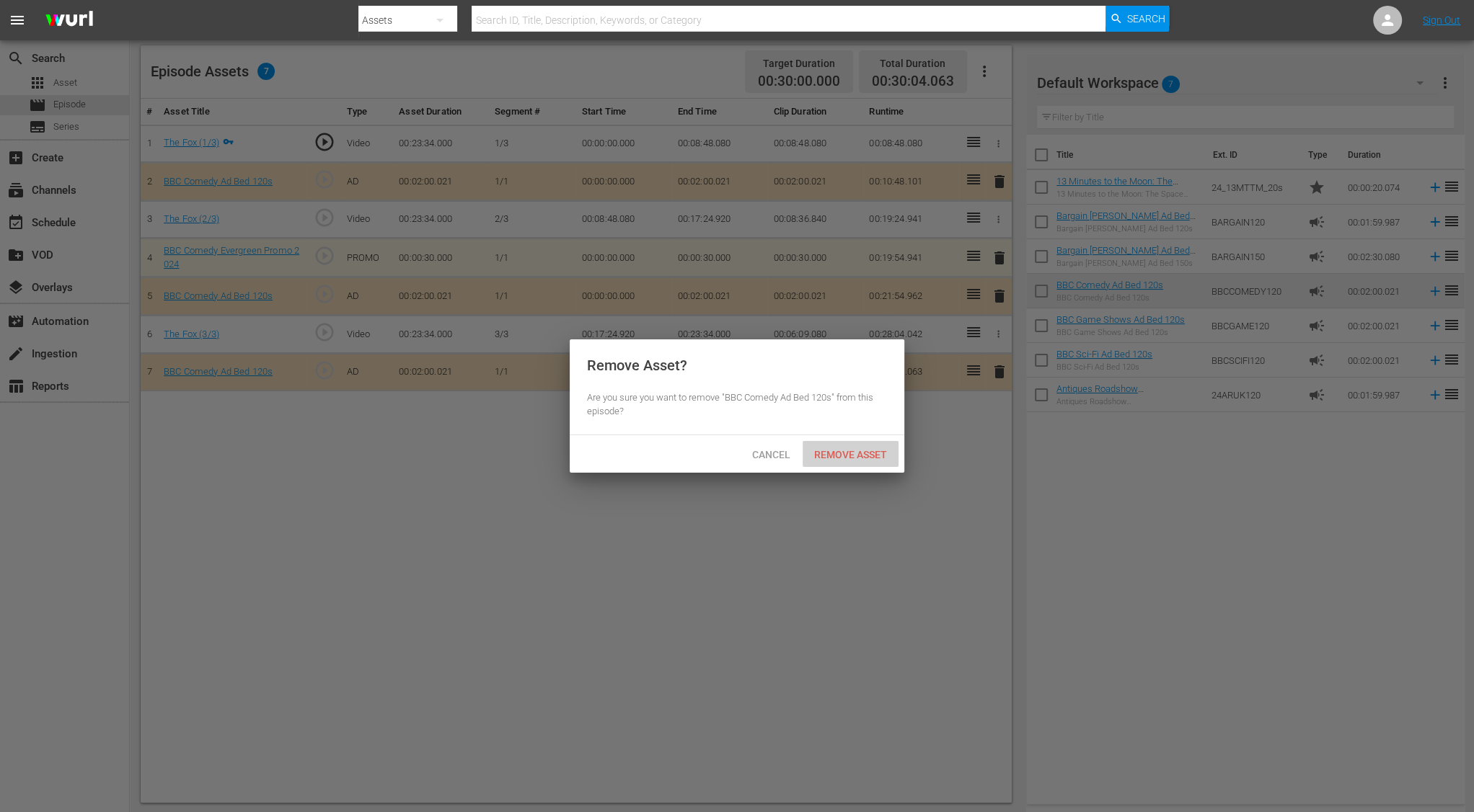
click at [845, 452] on span "Remove Asset" at bounding box center [851, 454] width 96 height 12
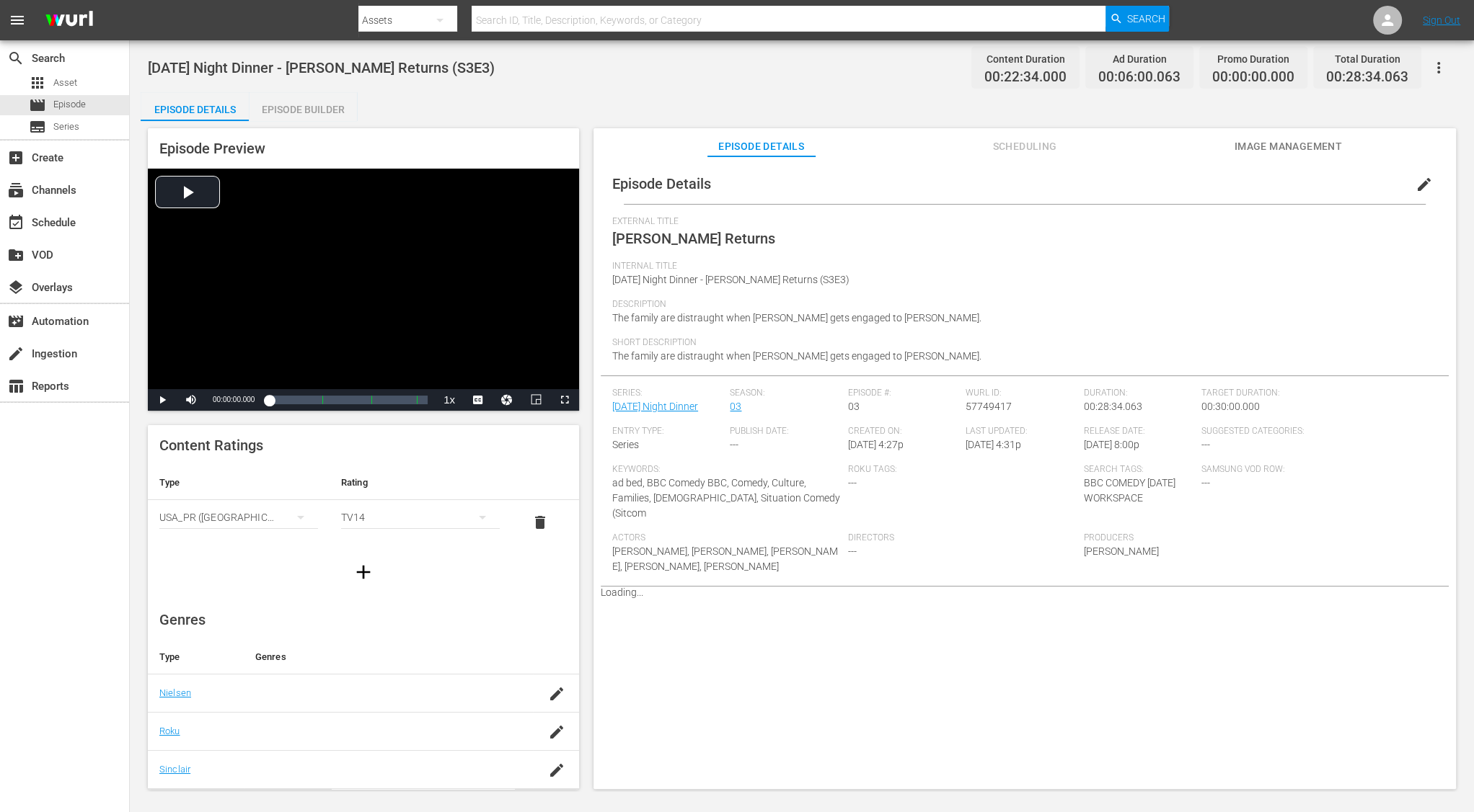
click at [289, 132] on div "Episode Preview Video Player is loading. Play Video Play Mute Current Time 00:0…" at bounding box center [364, 269] width 431 height 282
click at [290, 117] on div "Episode Builder" at bounding box center [303, 109] width 108 height 34
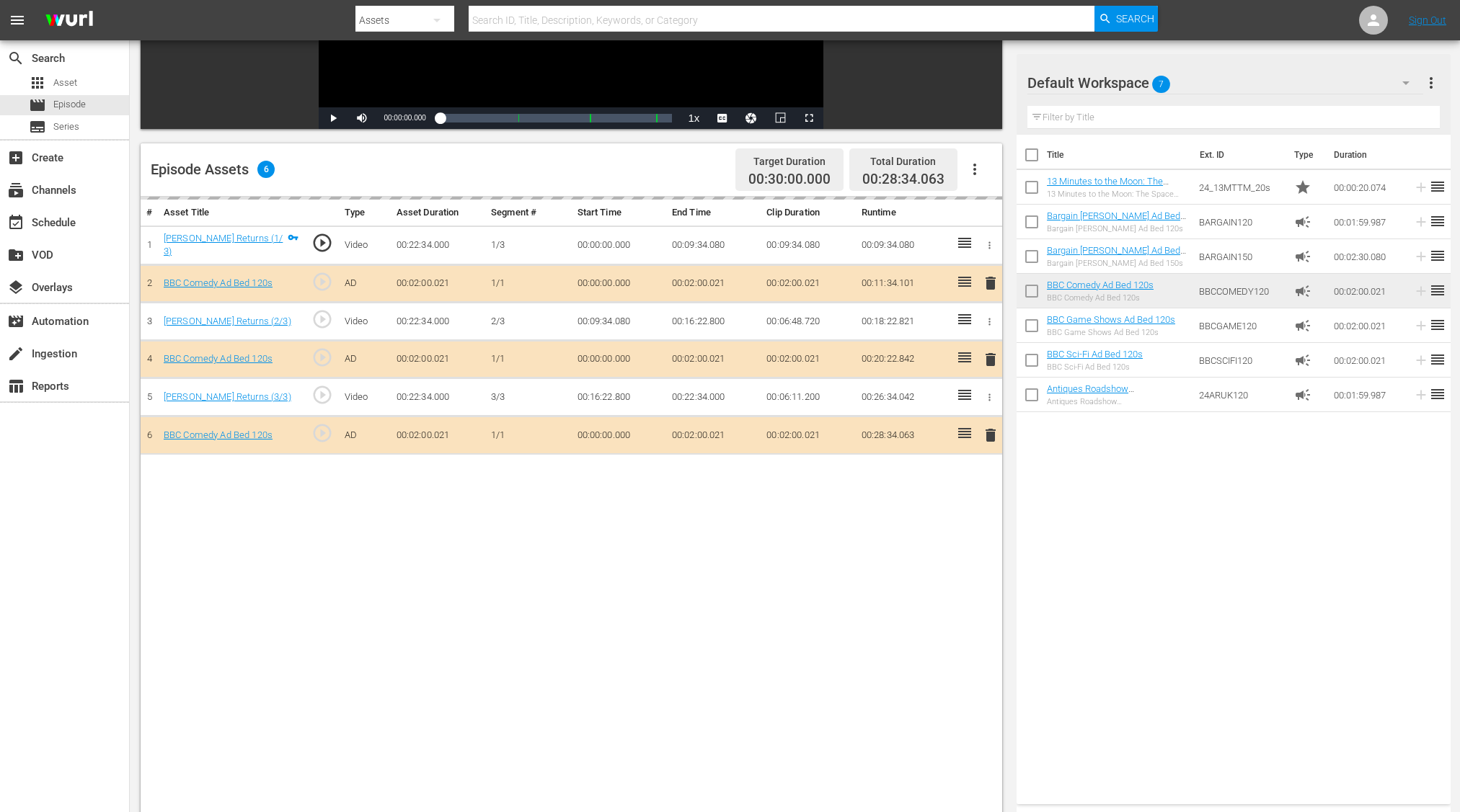
scroll to position [342, 0]
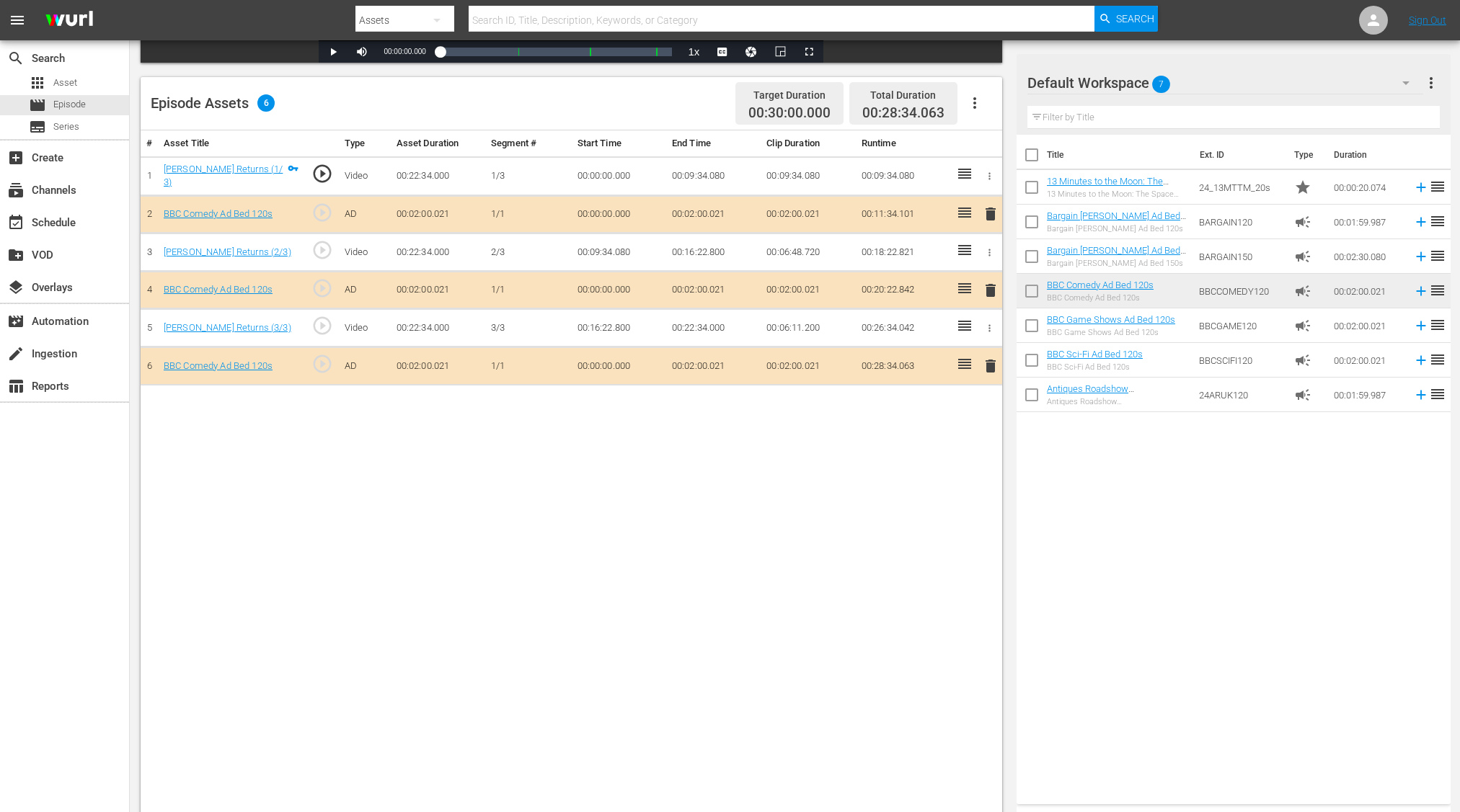
click at [988, 290] on span "delete" at bounding box center [991, 291] width 18 height 18
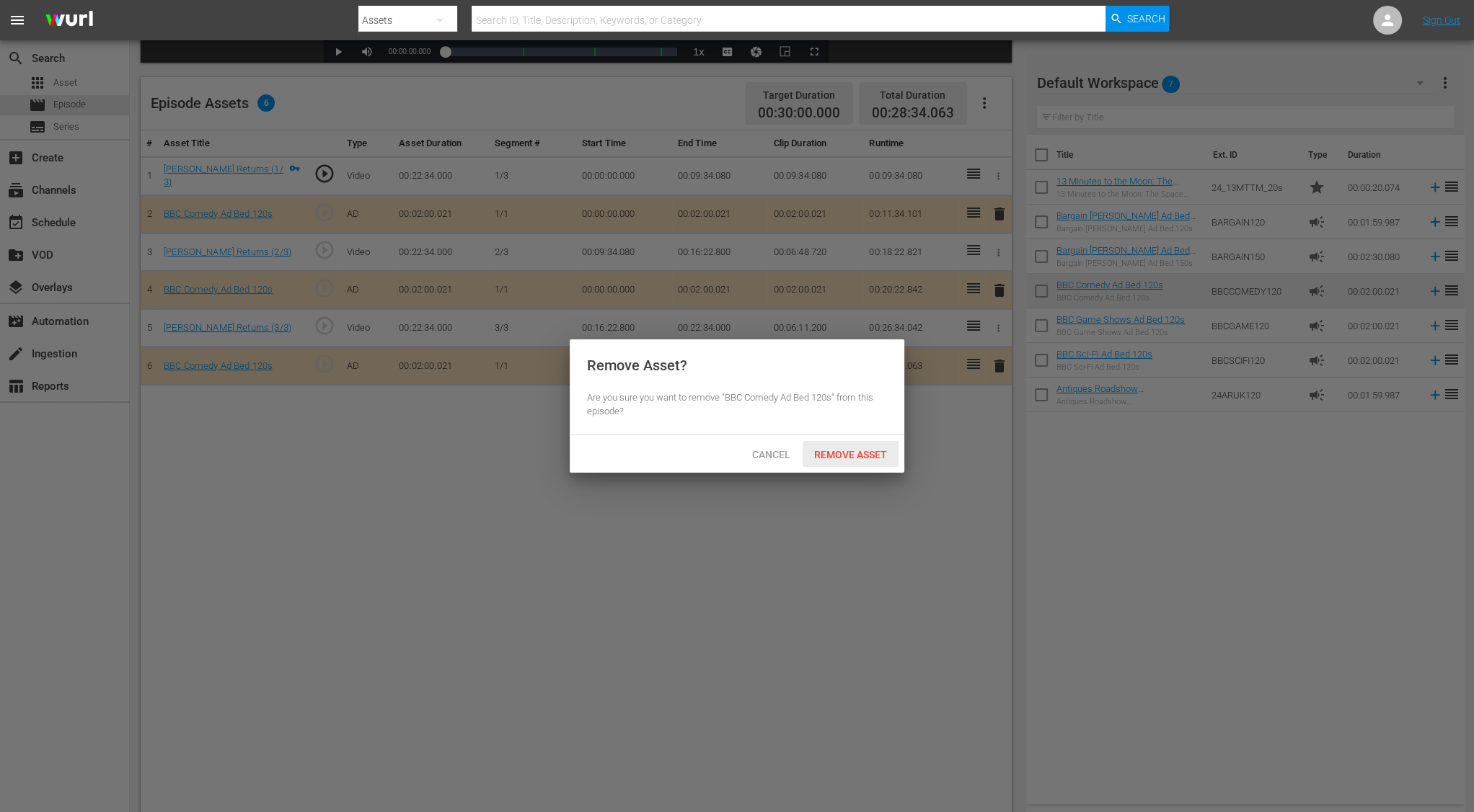
click at [860, 444] on div "Remove Asset" at bounding box center [851, 454] width 96 height 26
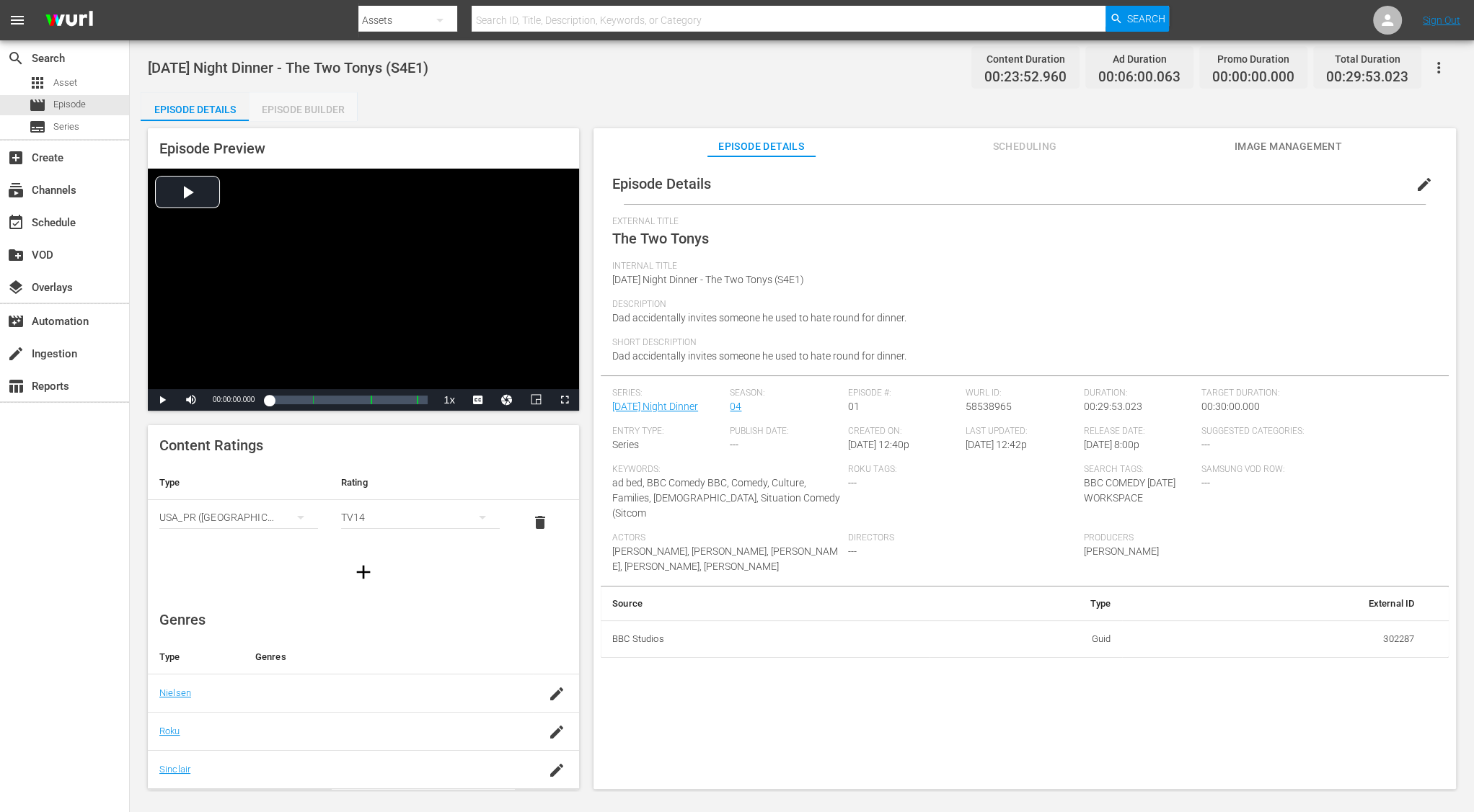
click at [306, 113] on div "Episode Builder" at bounding box center [303, 109] width 108 height 34
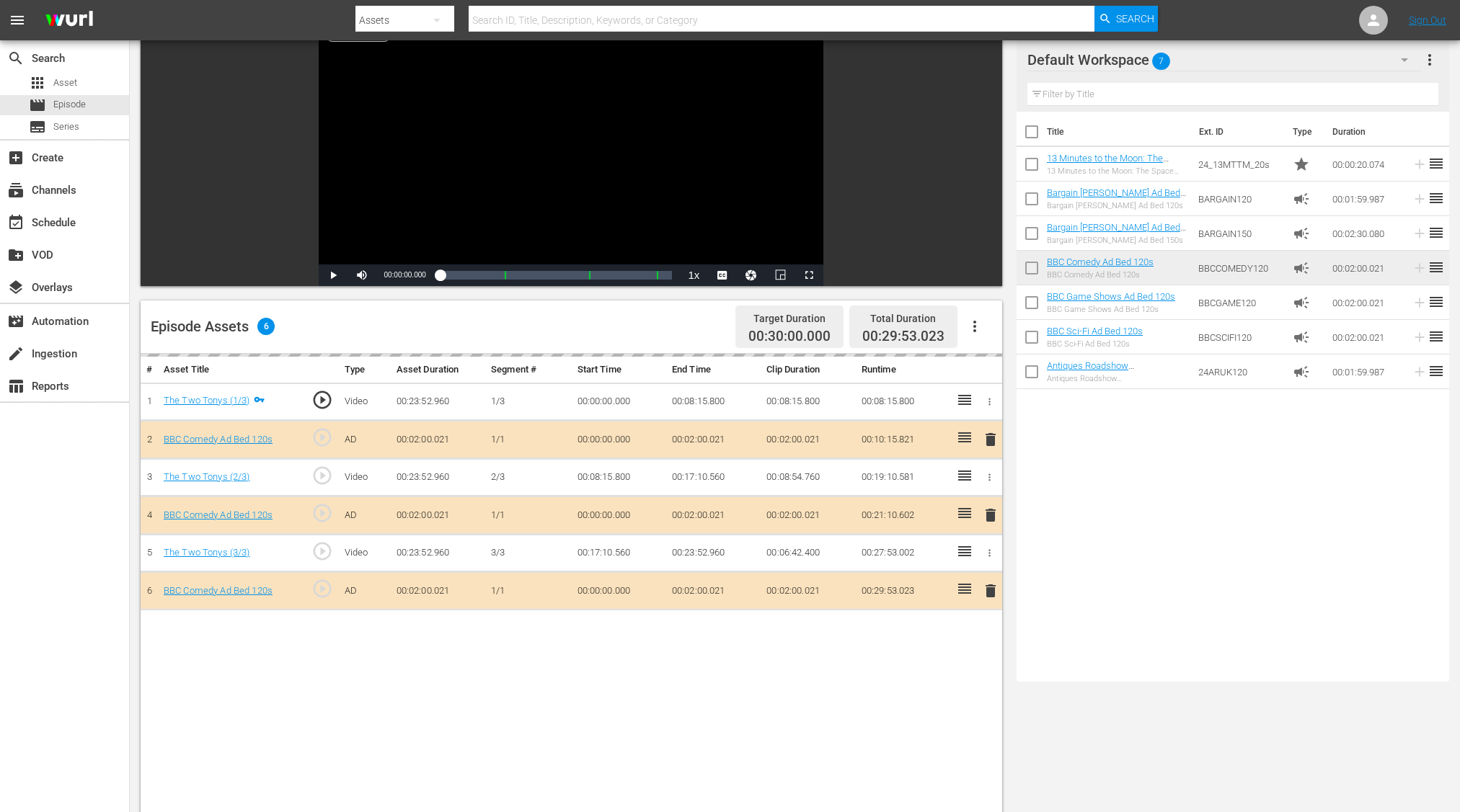
scroll to position [173, 0]
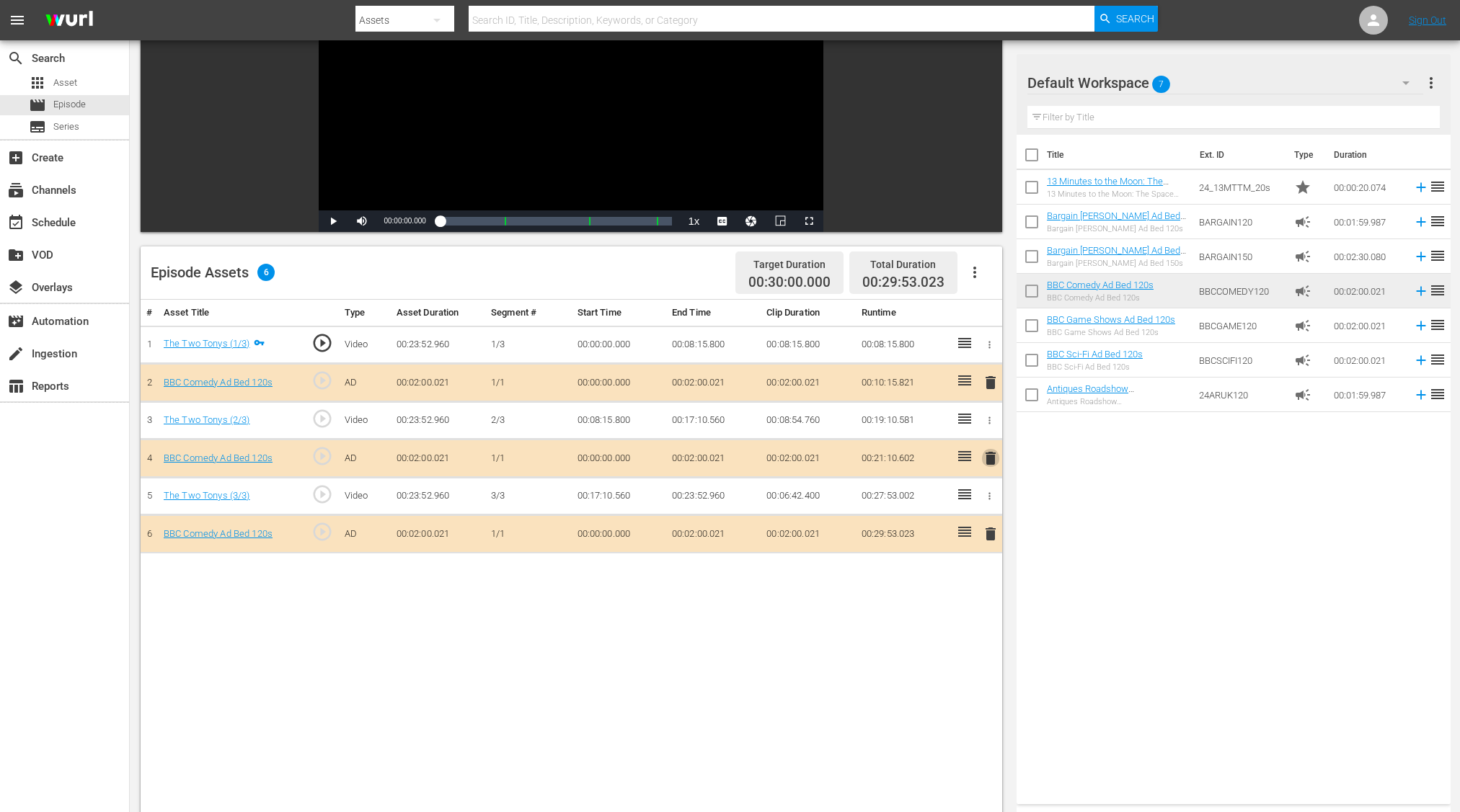
click at [992, 462] on span "delete" at bounding box center [991, 458] width 18 height 18
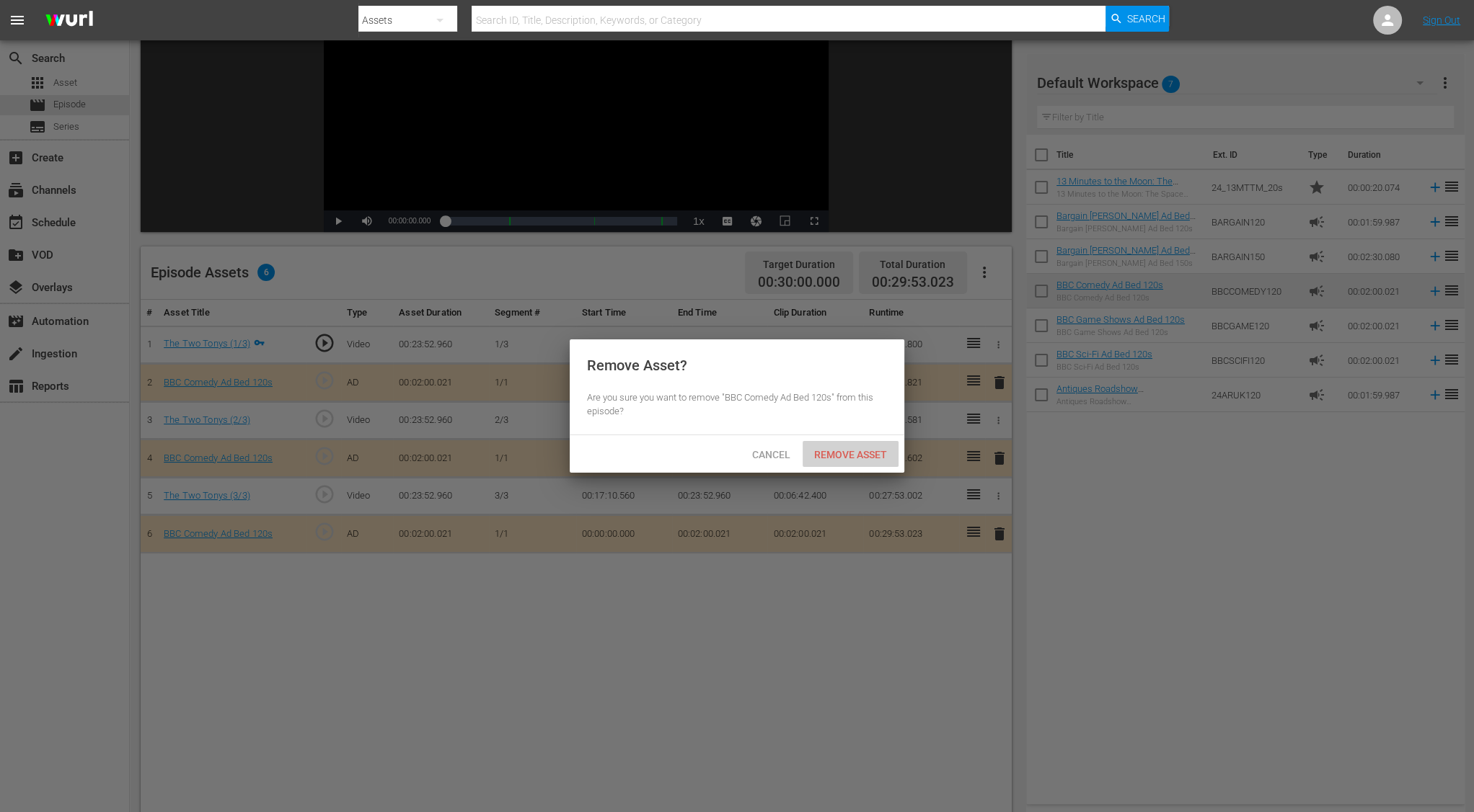
click at [857, 457] on span "Remove Asset" at bounding box center [851, 454] width 96 height 12
